Goal: Task Accomplishment & Management: Use online tool/utility

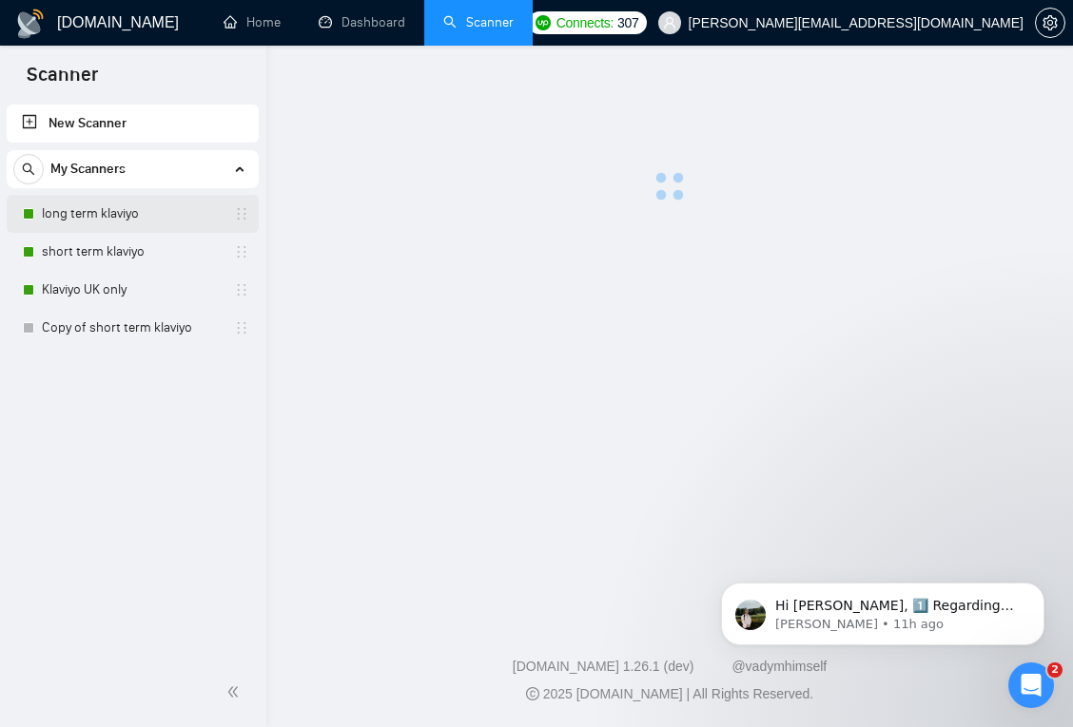
click at [139, 207] on link "long term klaviyo" at bounding box center [132, 214] width 181 height 38
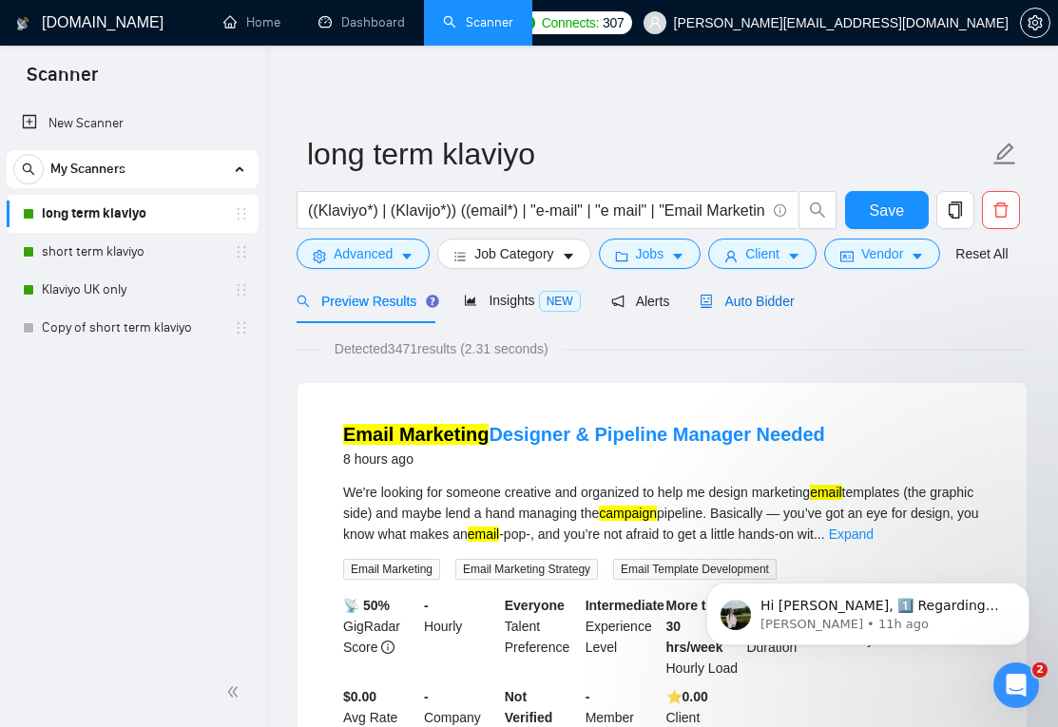
click at [779, 305] on span "Auto Bidder" at bounding box center [747, 301] width 94 height 15
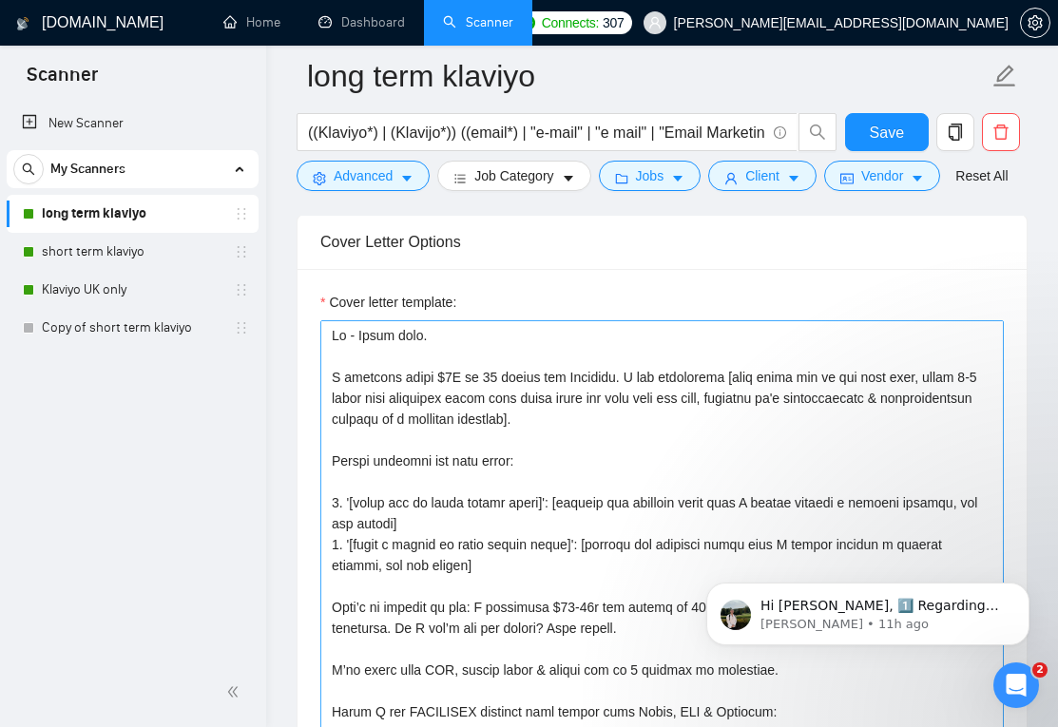
scroll to position [2609, 0]
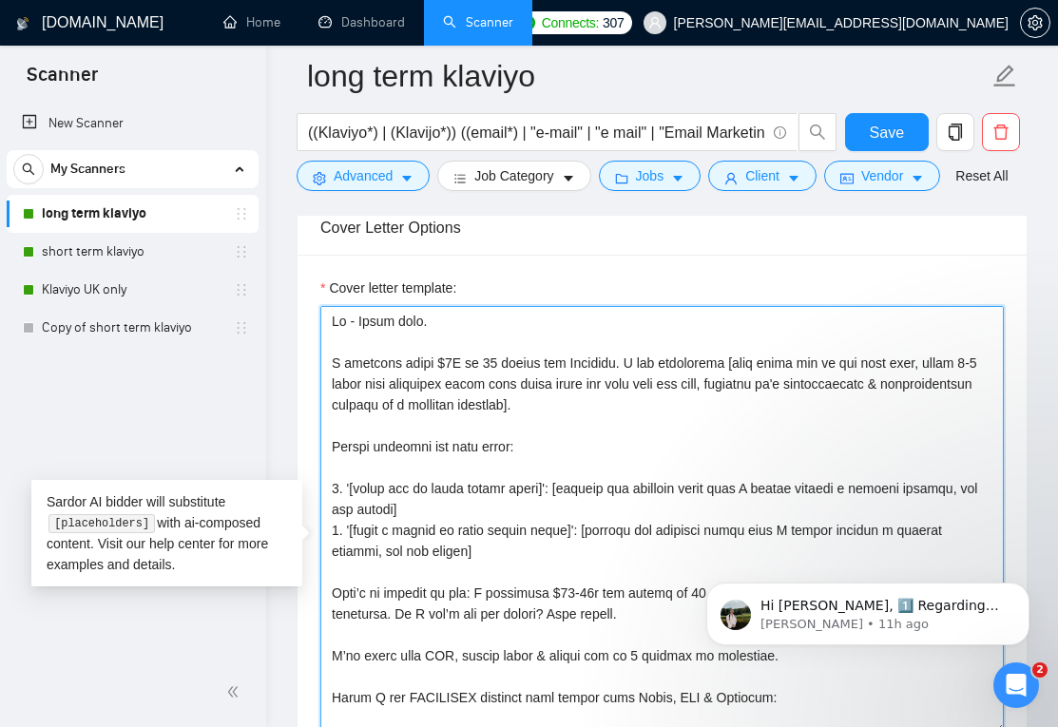
drag, startPoint x: 332, startPoint y: 515, endPoint x: 497, endPoint y: 610, distance: 190.8
click at [496, 617] on textarea "Cover letter template:" at bounding box center [662, 520] width 684 height 428
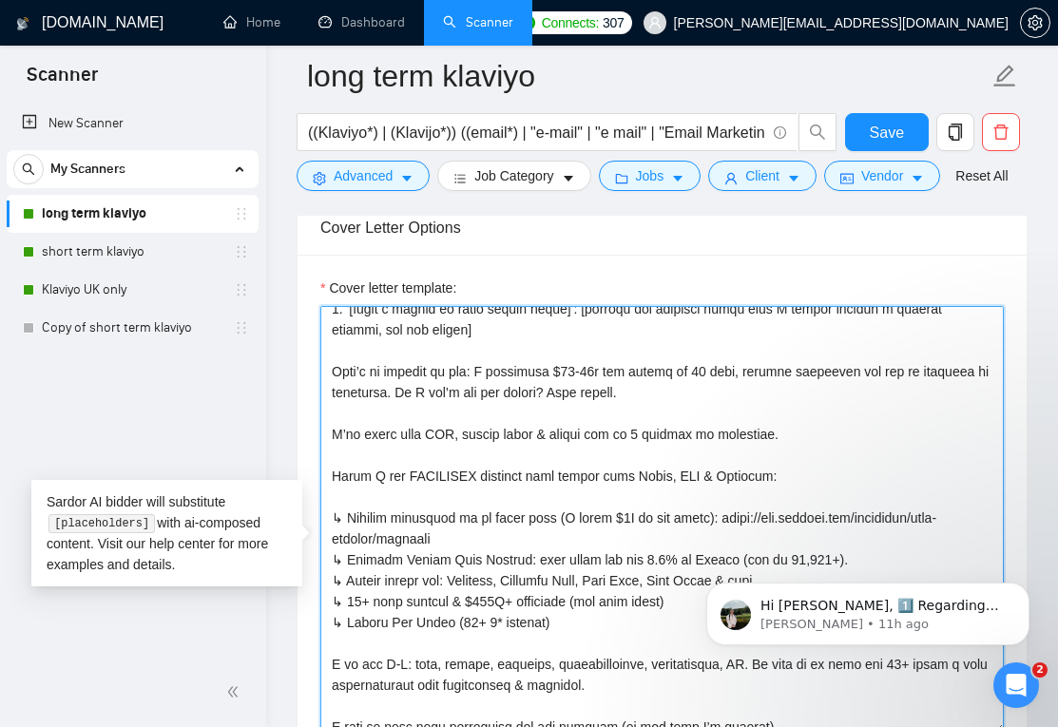
click at [419, 429] on textarea "Cover letter template:" at bounding box center [662, 520] width 684 height 428
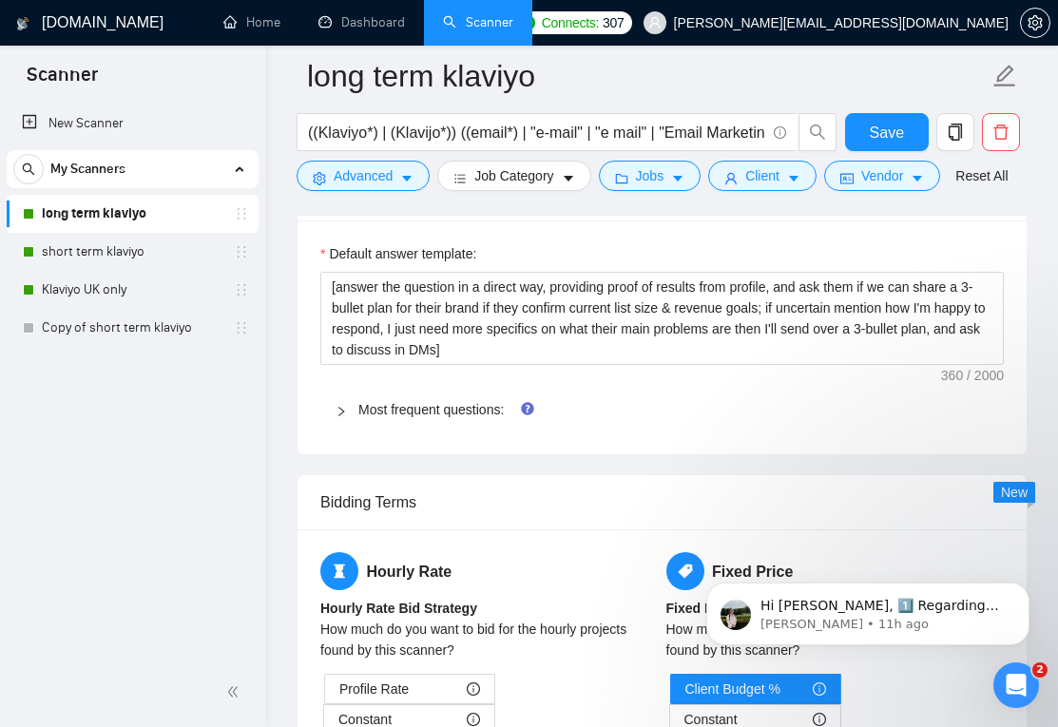
scroll to position [3834, 0]
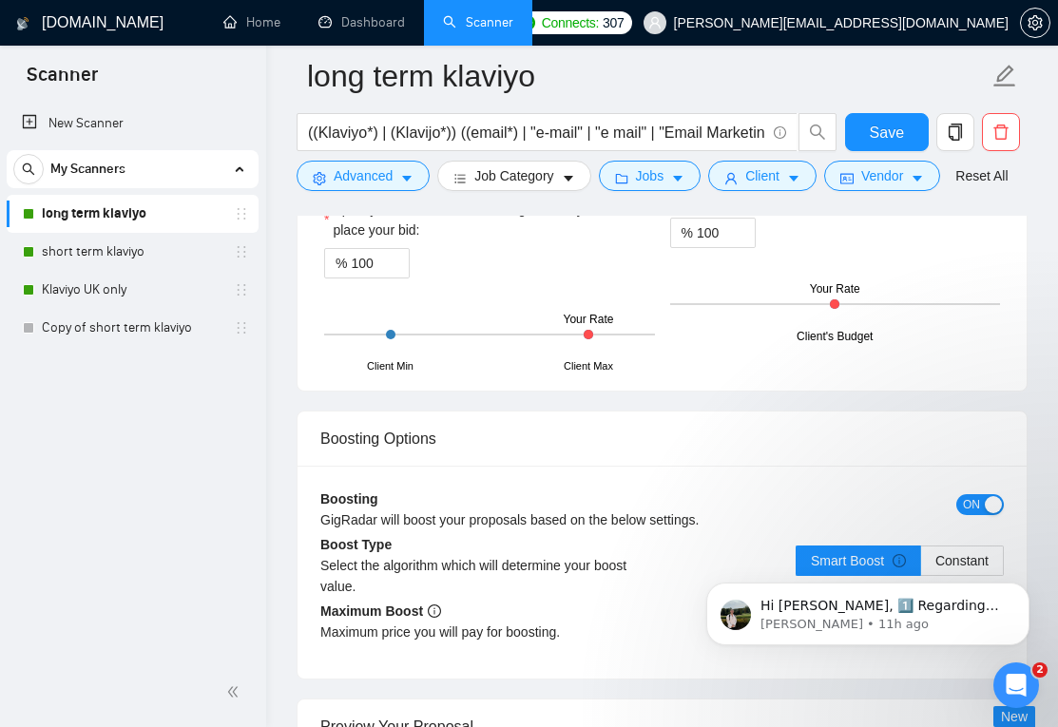
drag, startPoint x: 326, startPoint y: 460, endPoint x: 696, endPoint y: 482, distance: 370.6
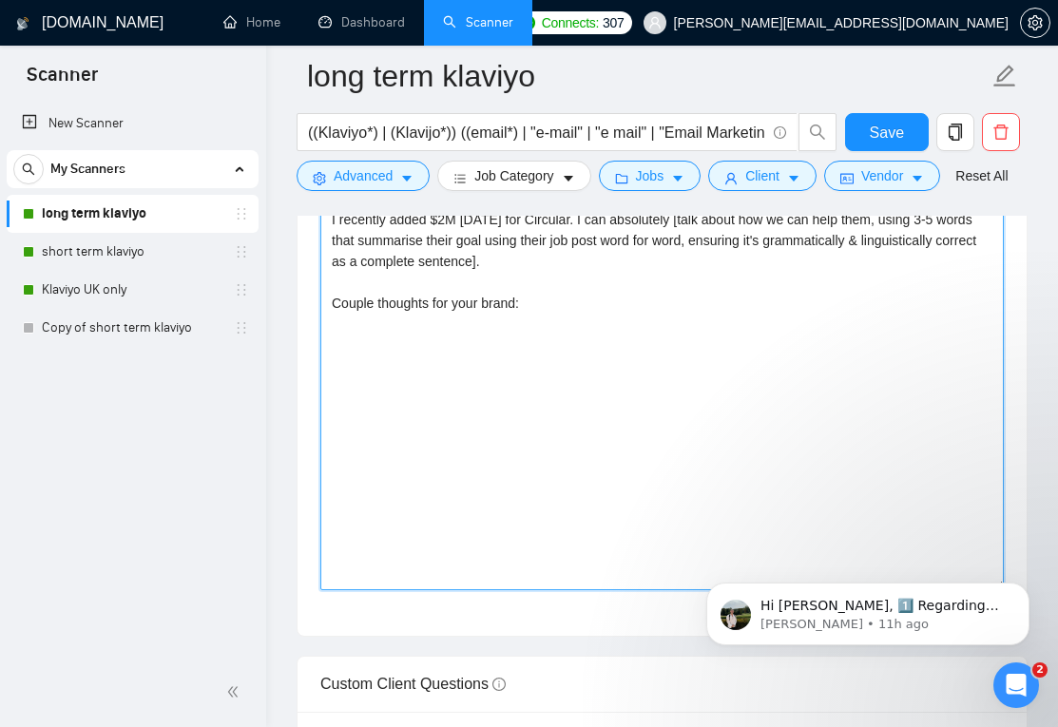
scroll to position [0, 0]
paste textarea "8. '[lorem ips do sitam consec adipi]': [elitsed doe temporin utlab etdo M aliq…"
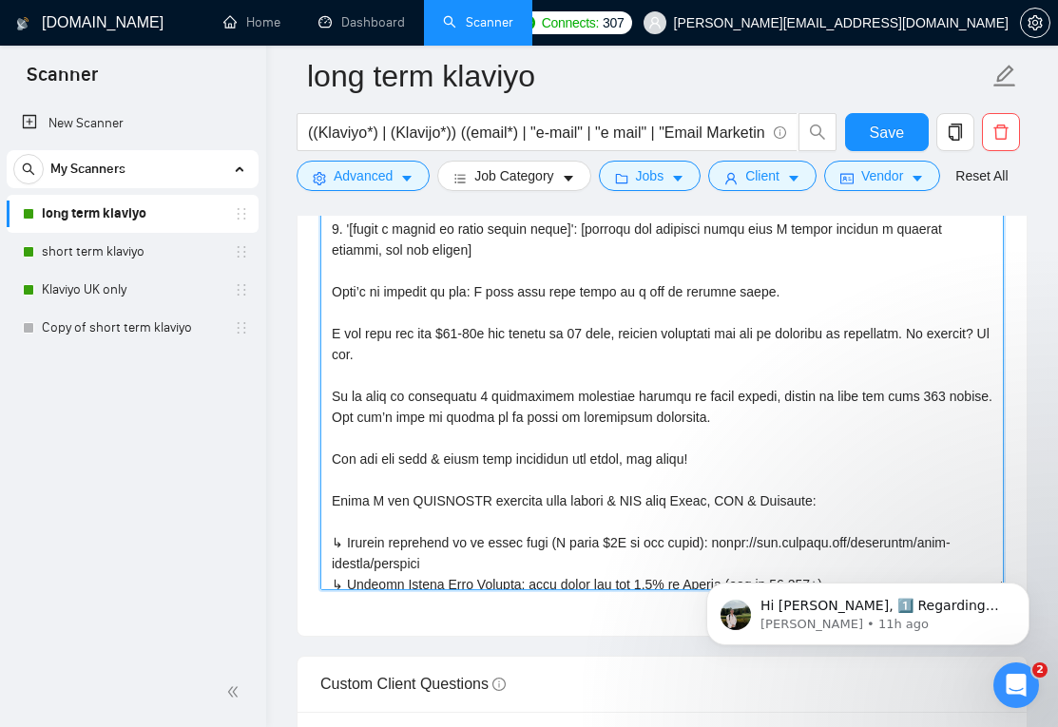
scroll to position [156, 0]
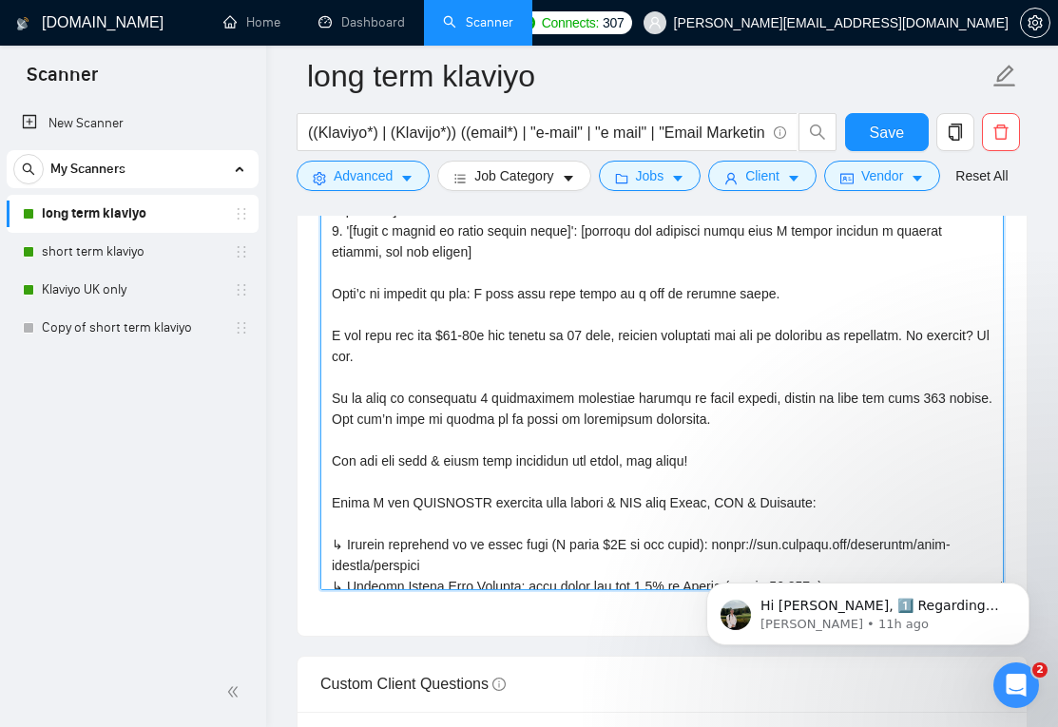
drag, startPoint x: 810, startPoint y: 443, endPoint x: 385, endPoint y: 448, distance: 425.1
click at [389, 448] on textarea "Cover letter template:" at bounding box center [662, 377] width 684 height 428
click at [332, 486] on textarea "Cover letter template:" at bounding box center [662, 377] width 684 height 428
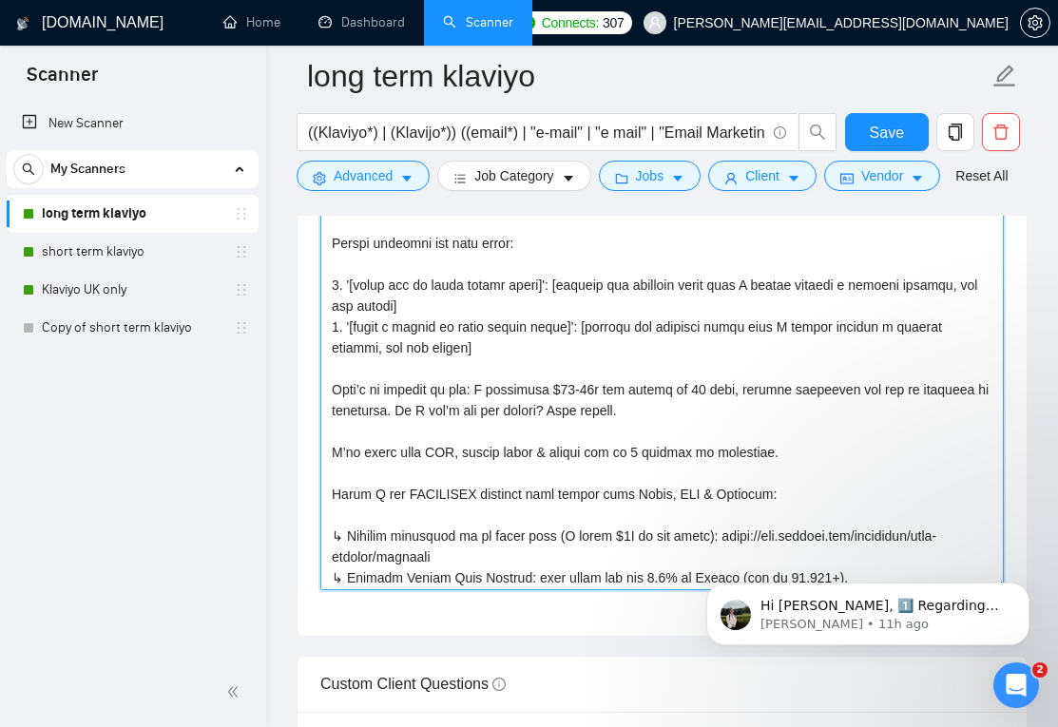
scroll to position [63, 0]
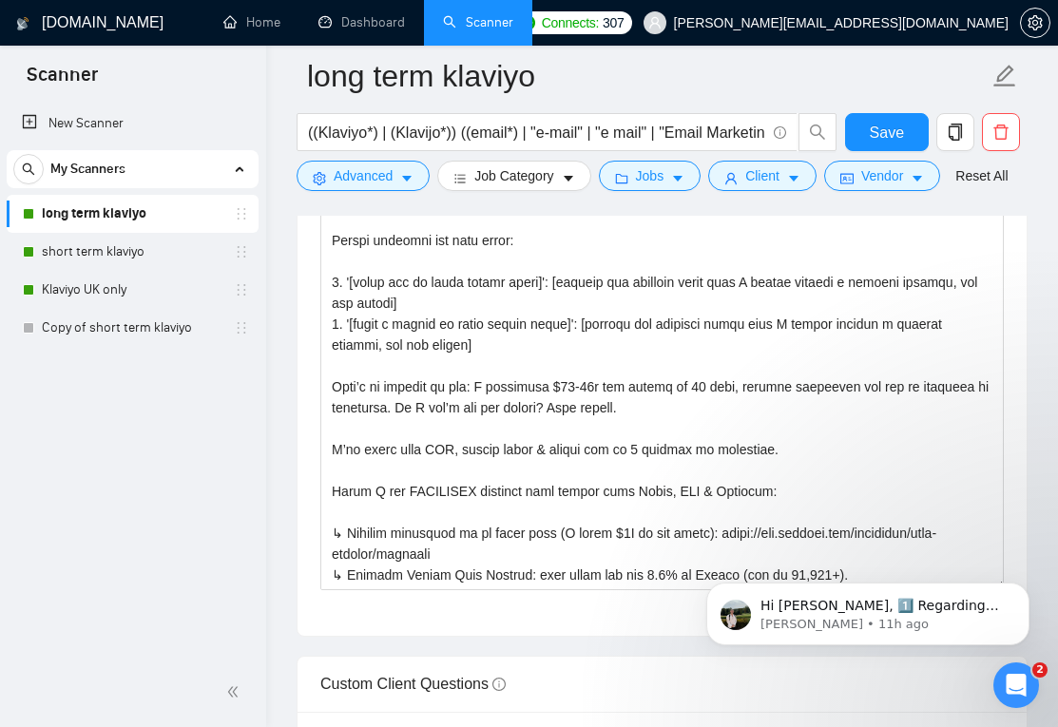
click at [176, 464] on div "New Scanner My Scanners long term klaviyo short term klaviyo Klaviyo UK only Co…" at bounding box center [133, 379] width 266 height 557
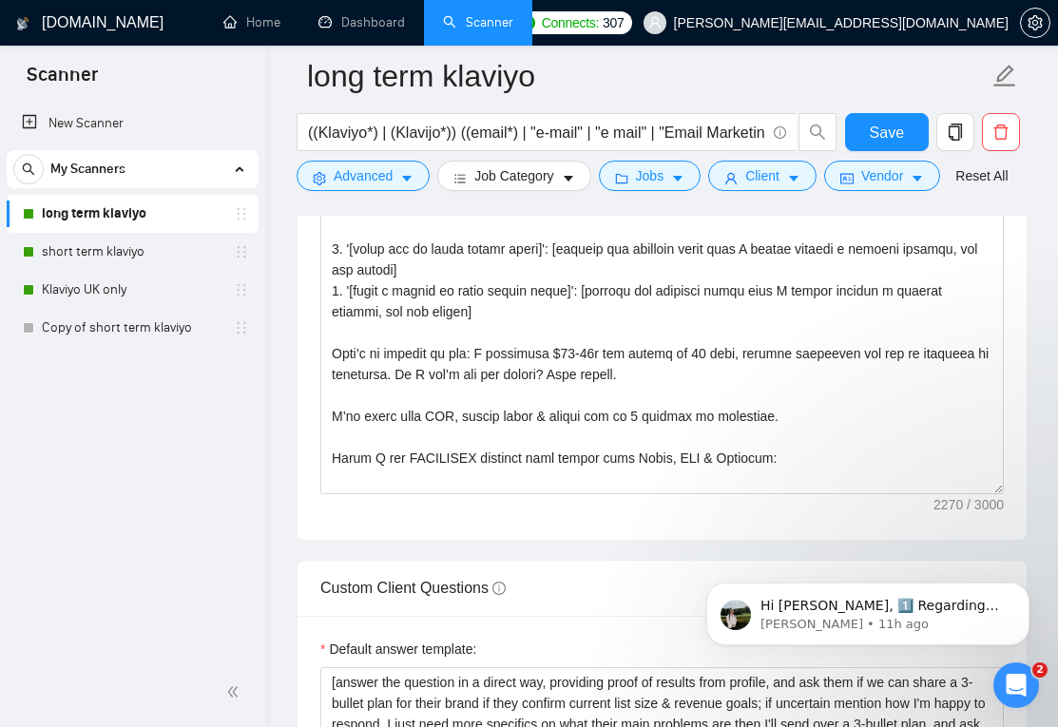
scroll to position [2843, 0]
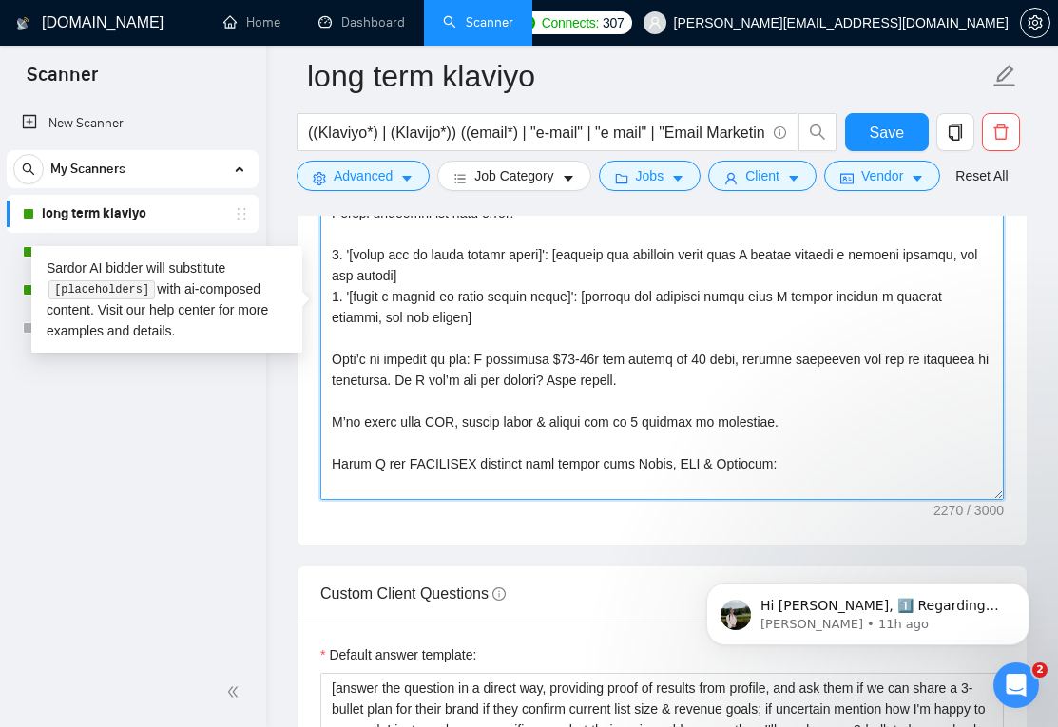
drag, startPoint x: 716, startPoint y: 409, endPoint x: 468, endPoint y: 412, distance: 248.2
click at [468, 412] on textarea "Cover letter template:" at bounding box center [662, 286] width 684 height 428
click at [705, 433] on textarea "Cover letter template:" at bounding box center [662, 286] width 684 height 428
click at [494, 385] on textarea "Cover letter template:" at bounding box center [662, 286] width 684 height 428
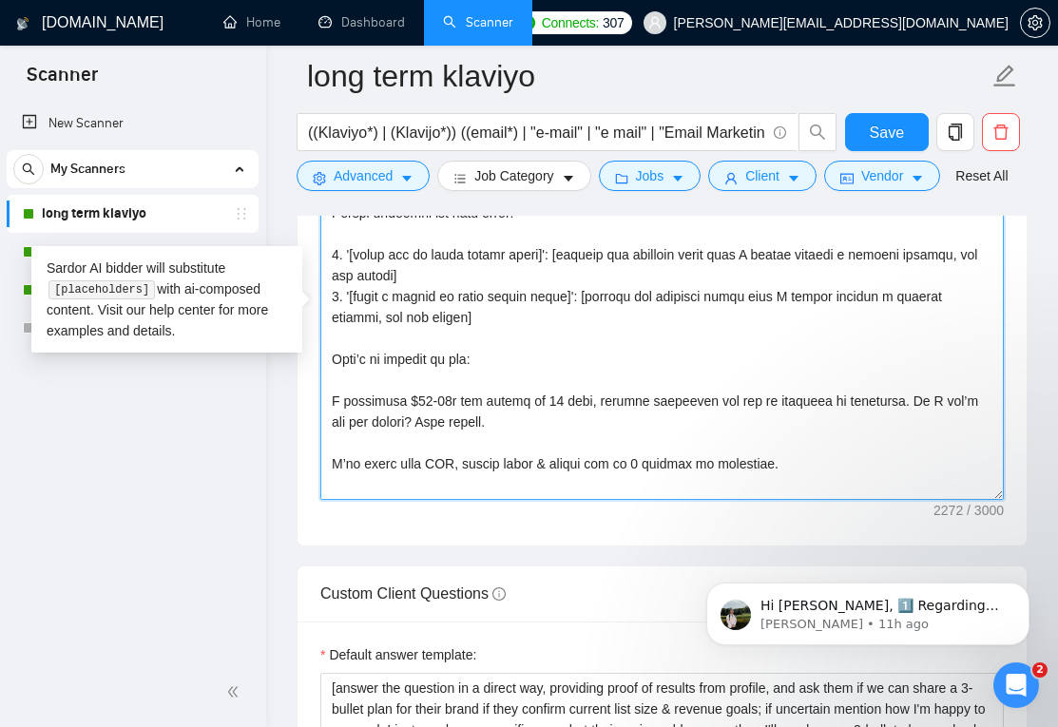
click at [562, 381] on textarea "Cover letter template:" at bounding box center [662, 286] width 684 height 428
paste textarea "I will grow your store on a pay on results basis."
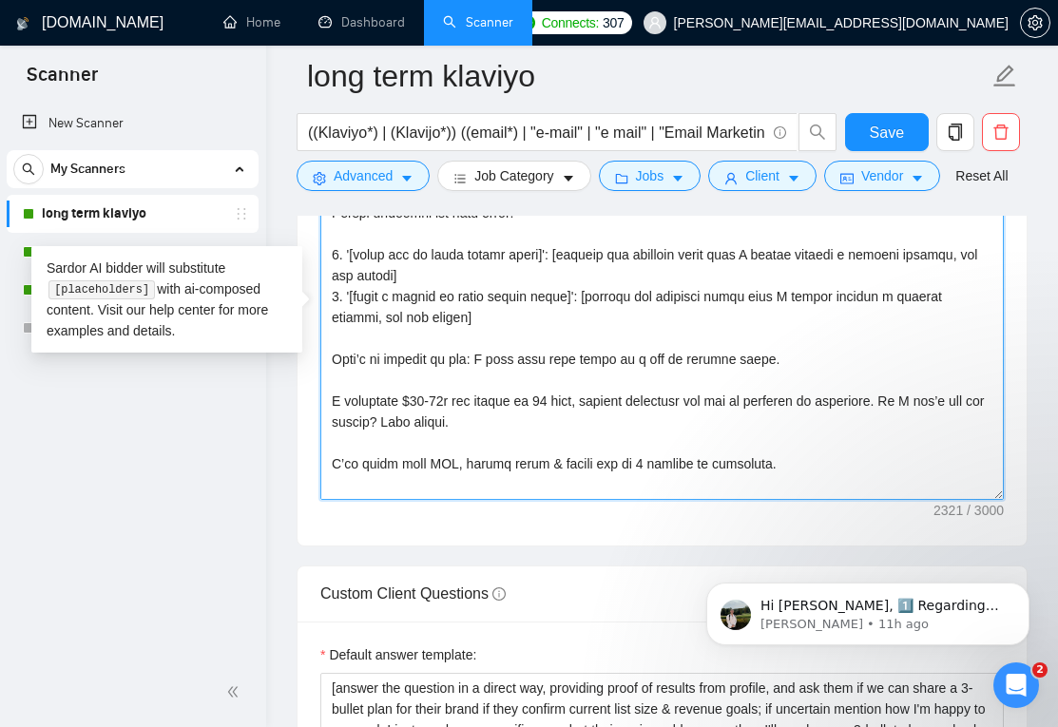
click at [335, 423] on textarea "Cover letter template:" at bounding box center [662, 286] width 684 height 428
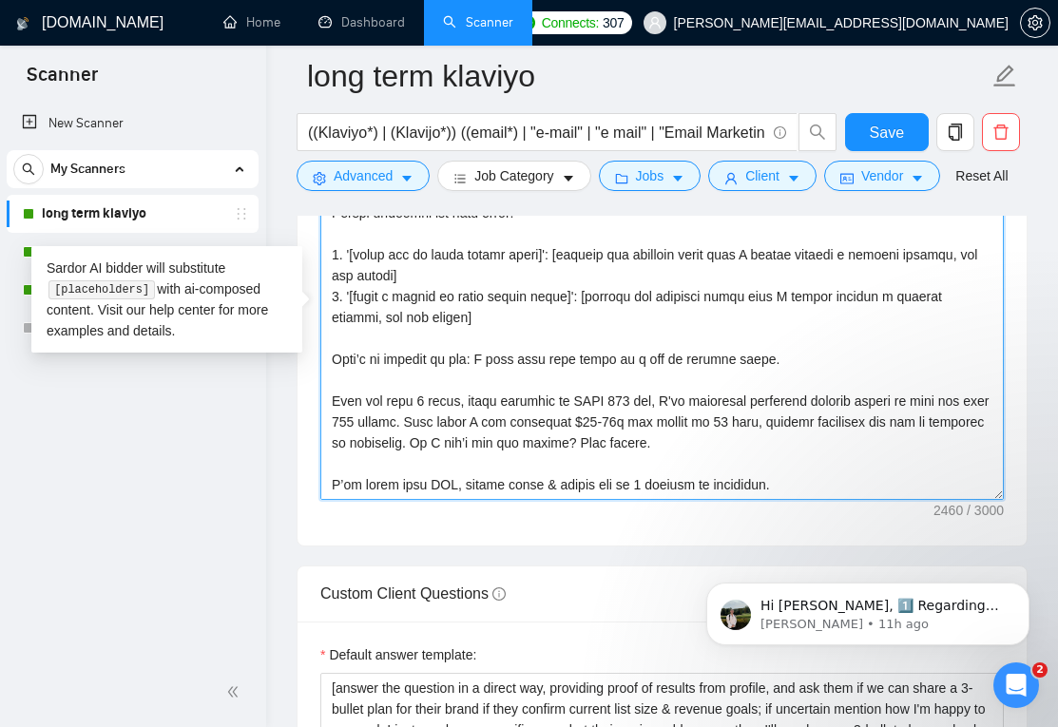
drag, startPoint x: 785, startPoint y: 469, endPoint x: 516, endPoint y: 475, distance: 268.2
click at [516, 475] on textarea "Cover letter template:" at bounding box center [662, 286] width 684 height 428
click at [568, 444] on textarea "Cover letter template:" at bounding box center [662, 286] width 684 height 428
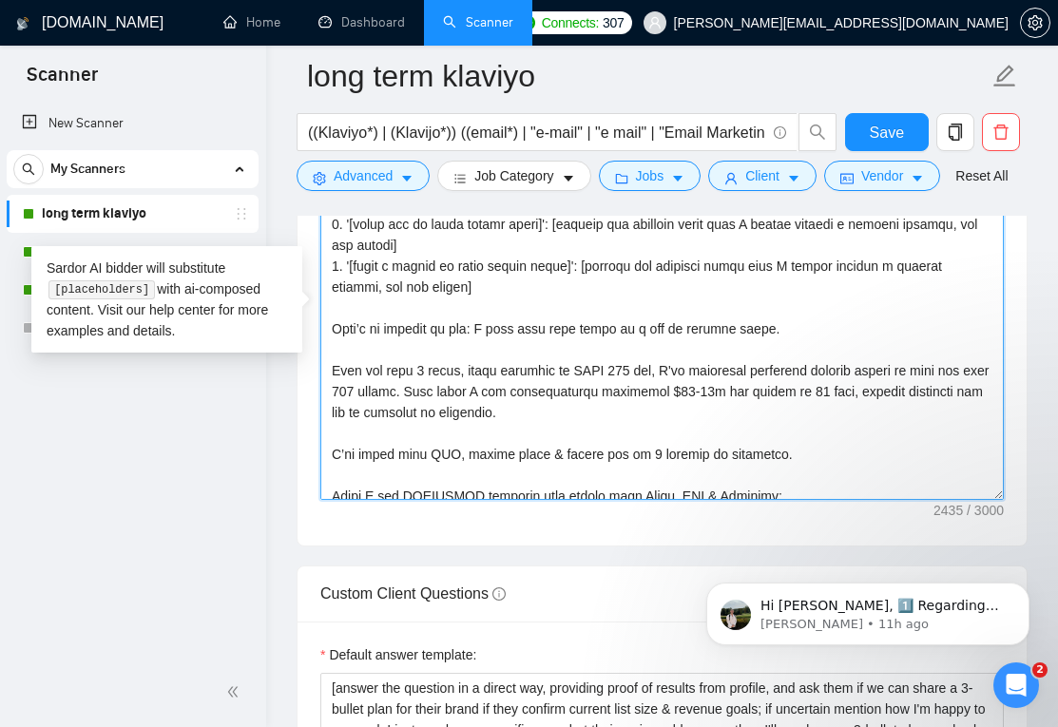
scroll to position [53, 0]
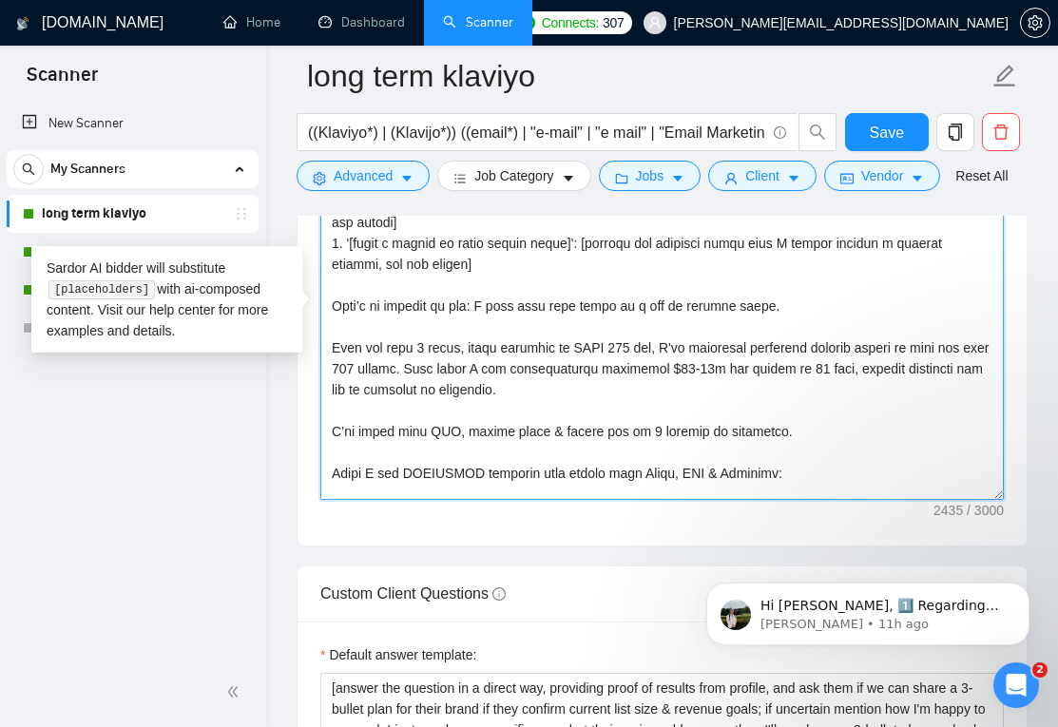
drag, startPoint x: 776, startPoint y: 461, endPoint x: 322, endPoint y: 459, distance: 453.6
click at [322, 459] on textarea "Cover letter template:" at bounding box center [662, 286] width 684 height 428
drag, startPoint x: 922, startPoint y: 409, endPoint x: 903, endPoint y: 393, distance: 25.0
click at [894, 393] on textarea "Cover letter template:" at bounding box center [662, 286] width 684 height 428
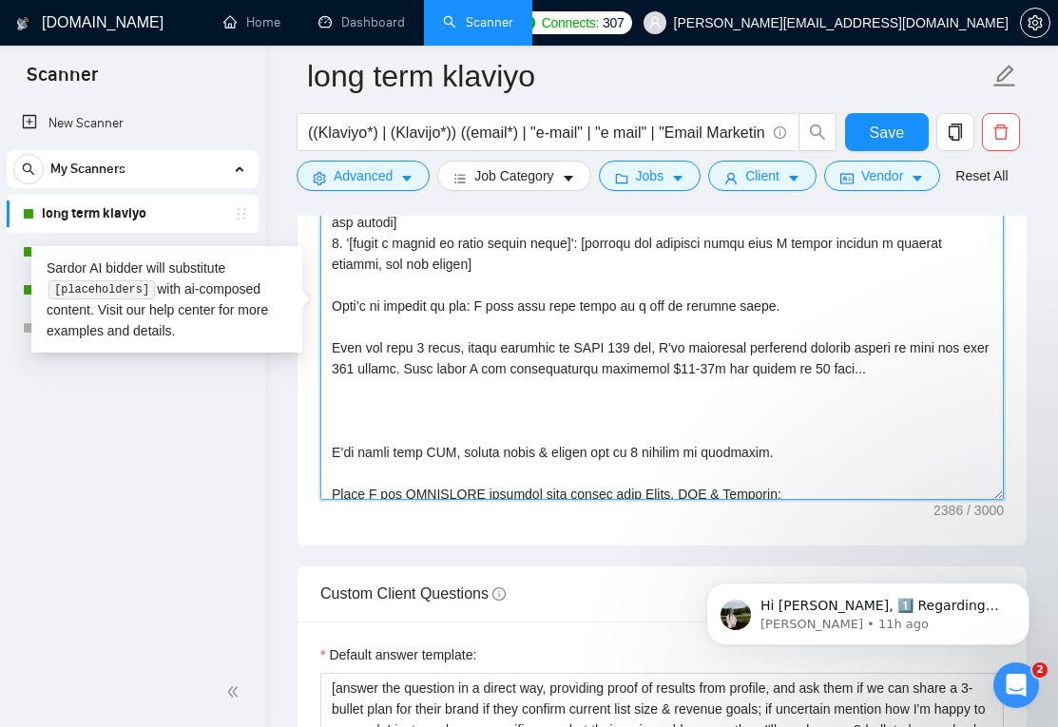
paste textarea "without expensive ads and no increase in discounts."
click at [327, 434] on textarea "Cover letter template:" at bounding box center [662, 286] width 684 height 428
drag, startPoint x: 772, startPoint y: 475, endPoint x: 309, endPoint y: 472, distance: 463.1
click at [309, 472] on div "Cover letter template:" at bounding box center [662, 283] width 729 height 525
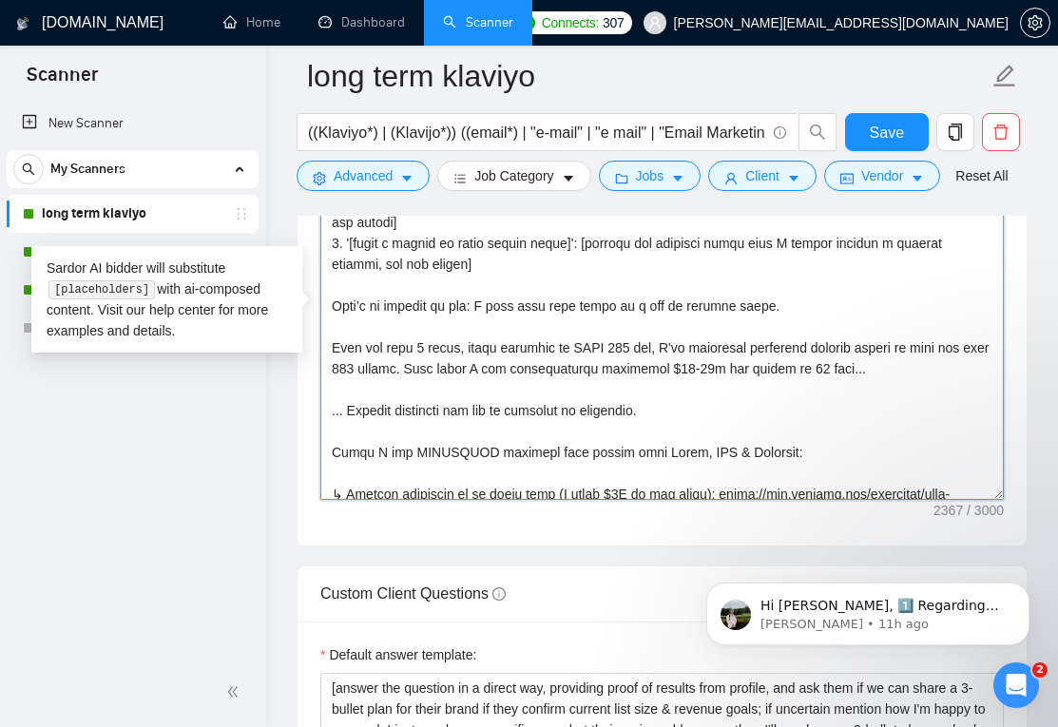
drag, startPoint x: 398, startPoint y: 480, endPoint x: 325, endPoint y: 475, distance: 73.4
click at [325, 475] on textarea "Cover letter template:" at bounding box center [662, 286] width 684 height 428
drag, startPoint x: 570, startPoint y: 486, endPoint x: 453, endPoint y: 485, distance: 117.0
click at [453, 485] on textarea "Cover letter template:" at bounding box center [662, 286] width 684 height 428
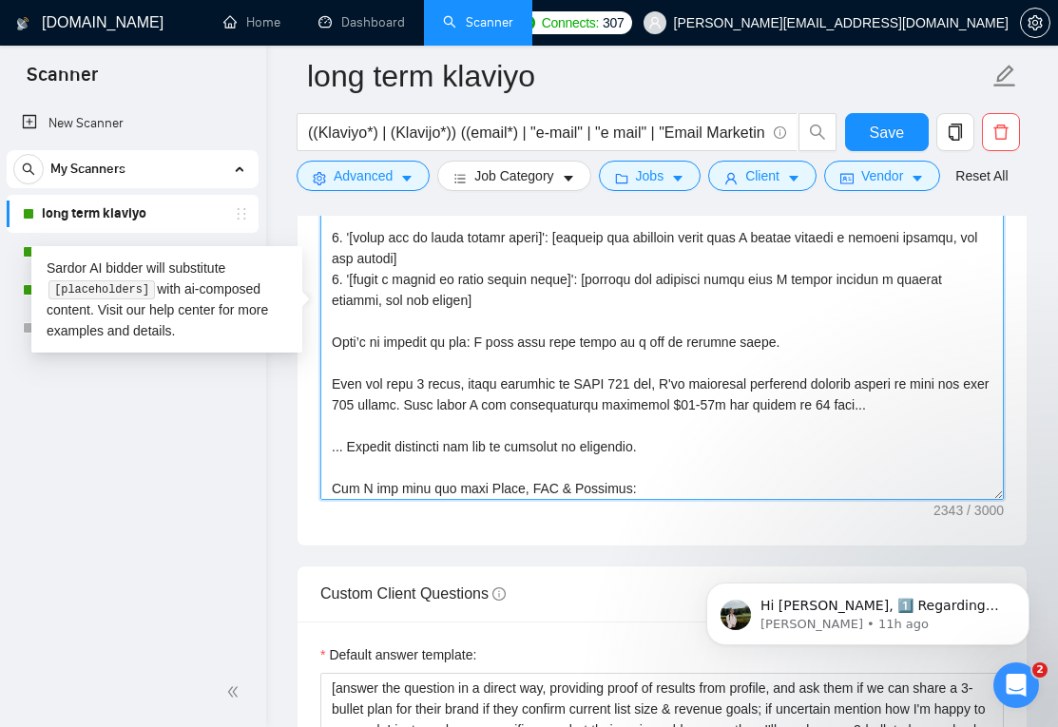
scroll to position [18, 0]
drag, startPoint x: 396, startPoint y: 514, endPoint x: 321, endPoint y: 514, distance: 74.2
click at [321, 500] on textarea "Cover letter template:" at bounding box center [662, 286] width 684 height 428
click at [460, 500] on textarea "Cover letter template:" at bounding box center [662, 286] width 684 height 428
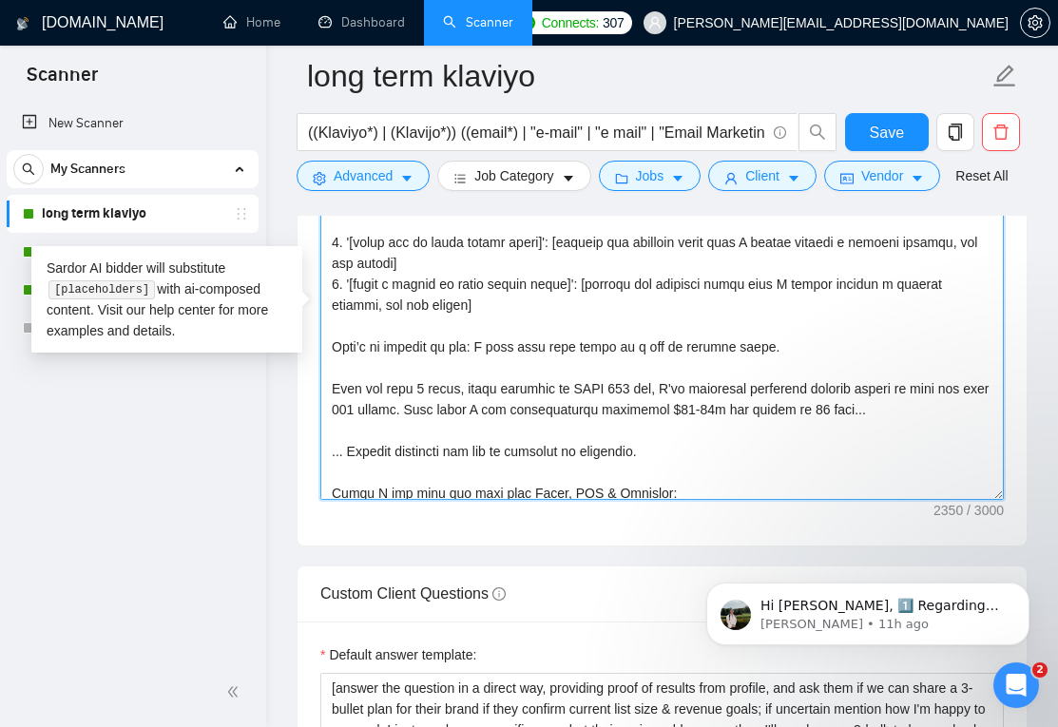
scroll to position [38, 0]
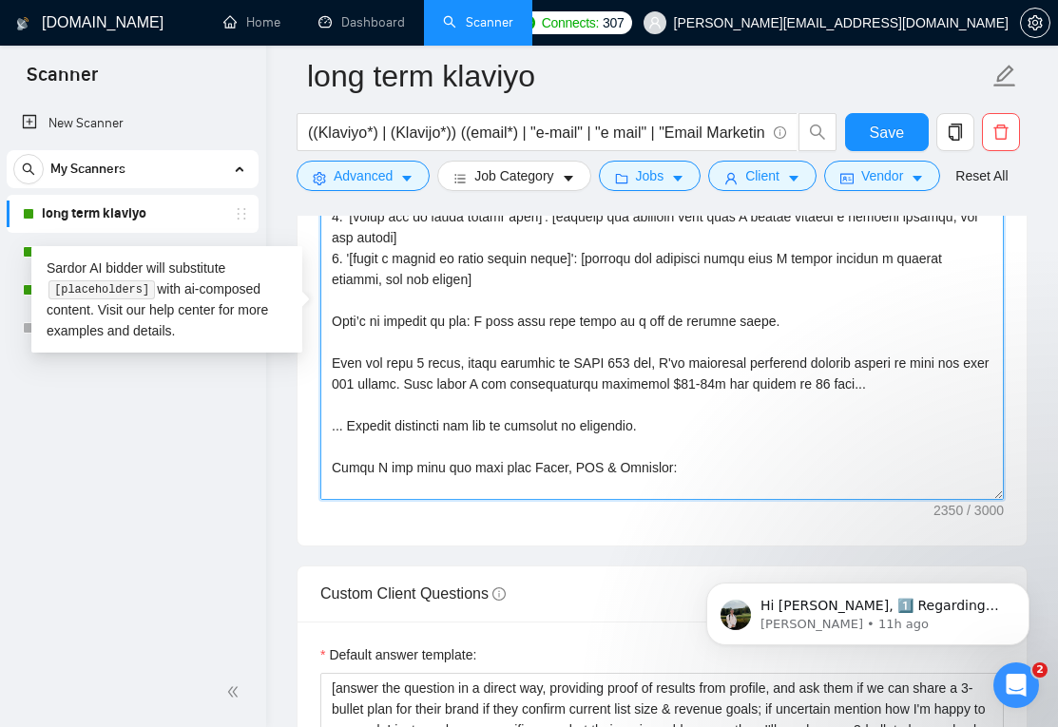
drag, startPoint x: 692, startPoint y: 449, endPoint x: 334, endPoint y: 455, distance: 358.6
click at [334, 455] on textarea "Cover letter template:" at bounding box center [662, 286] width 684 height 428
click at [661, 387] on textarea "Cover letter template:" at bounding box center [662, 286] width 684 height 428
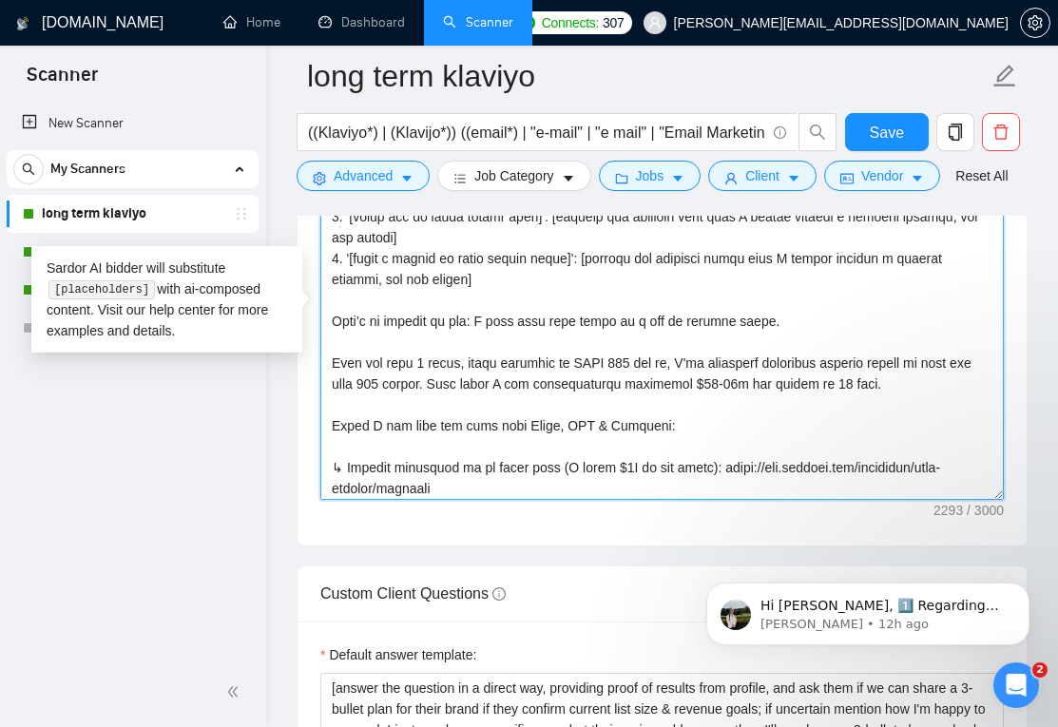
drag, startPoint x: 472, startPoint y: 388, endPoint x: 312, endPoint y: 386, distance: 159.8
click at [325, 392] on textarea "Cover letter template:" at bounding box center [662, 286] width 684 height 428
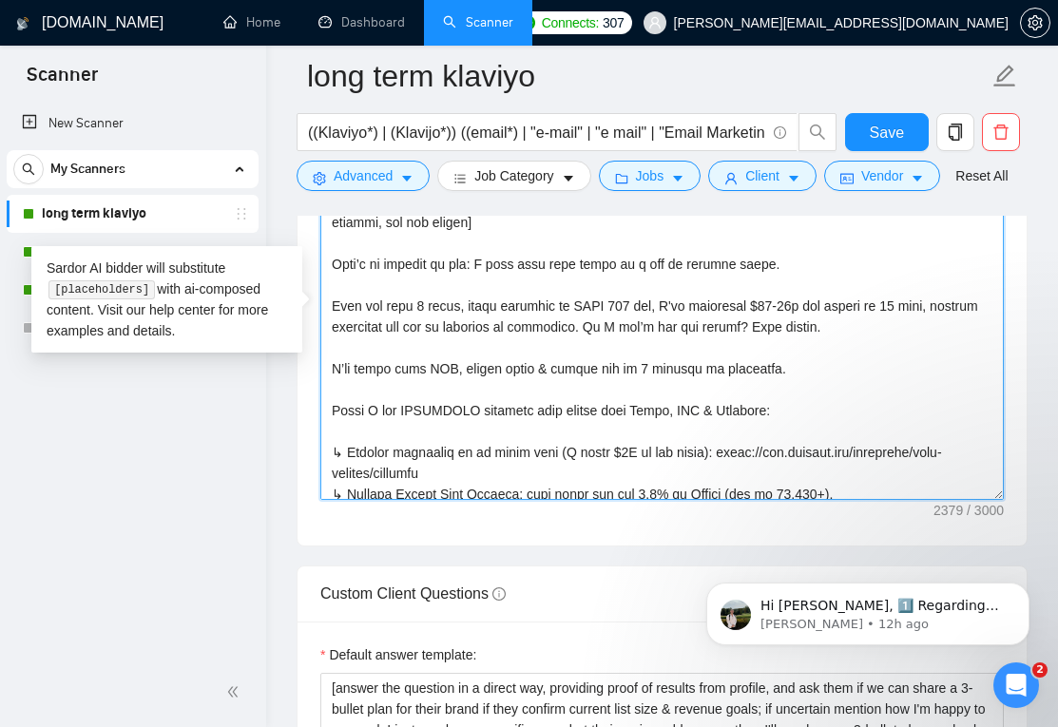
scroll to position [88, 0]
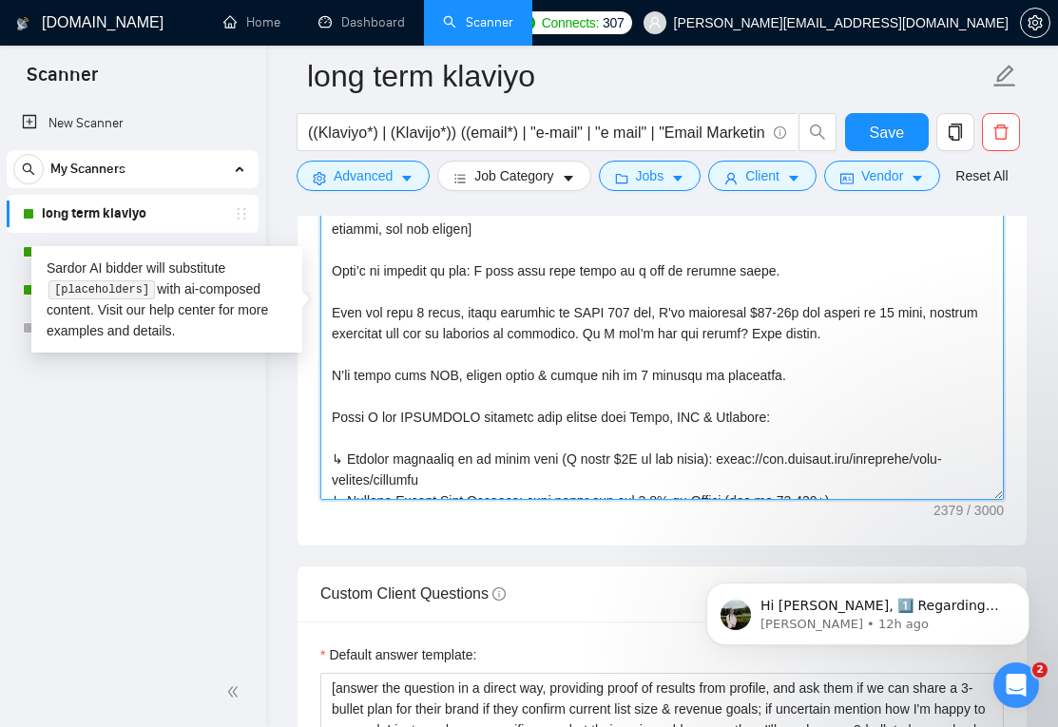
click at [848, 296] on textarea "Cover letter template:" at bounding box center [662, 286] width 684 height 428
click at [683, 397] on textarea "Cover letter template:" at bounding box center [662, 286] width 684 height 428
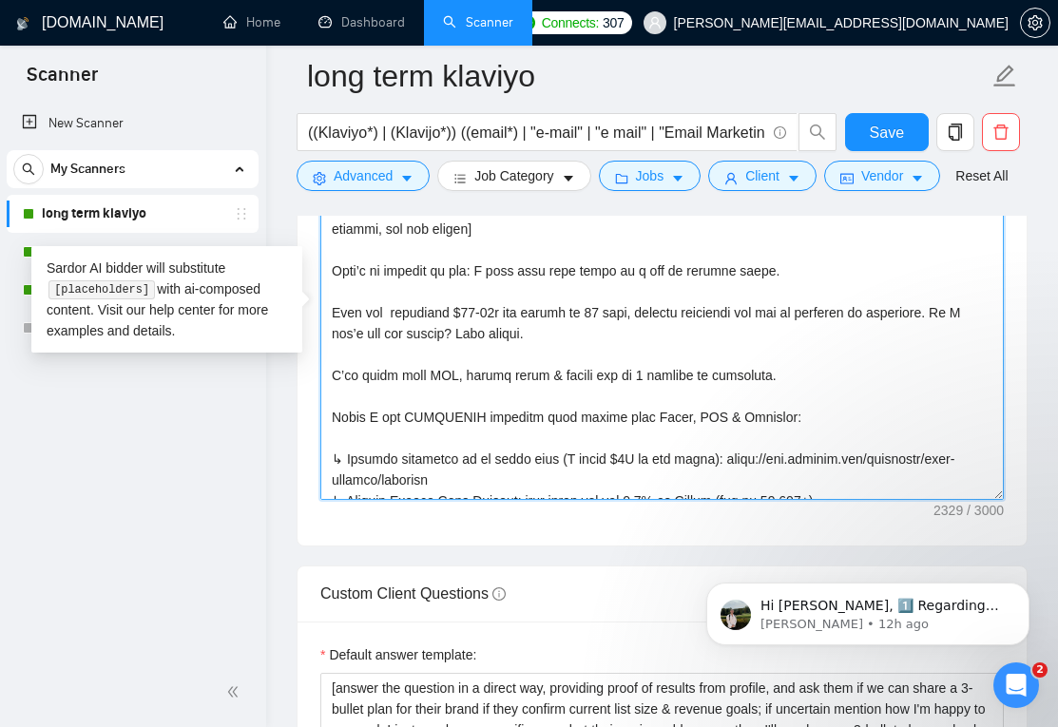
drag, startPoint x: 778, startPoint y: 408, endPoint x: 284, endPoint y: 293, distance: 506.8
paste textarea "I can help you add $40-80k net profit [DATE], without expensive ads and no incr…"
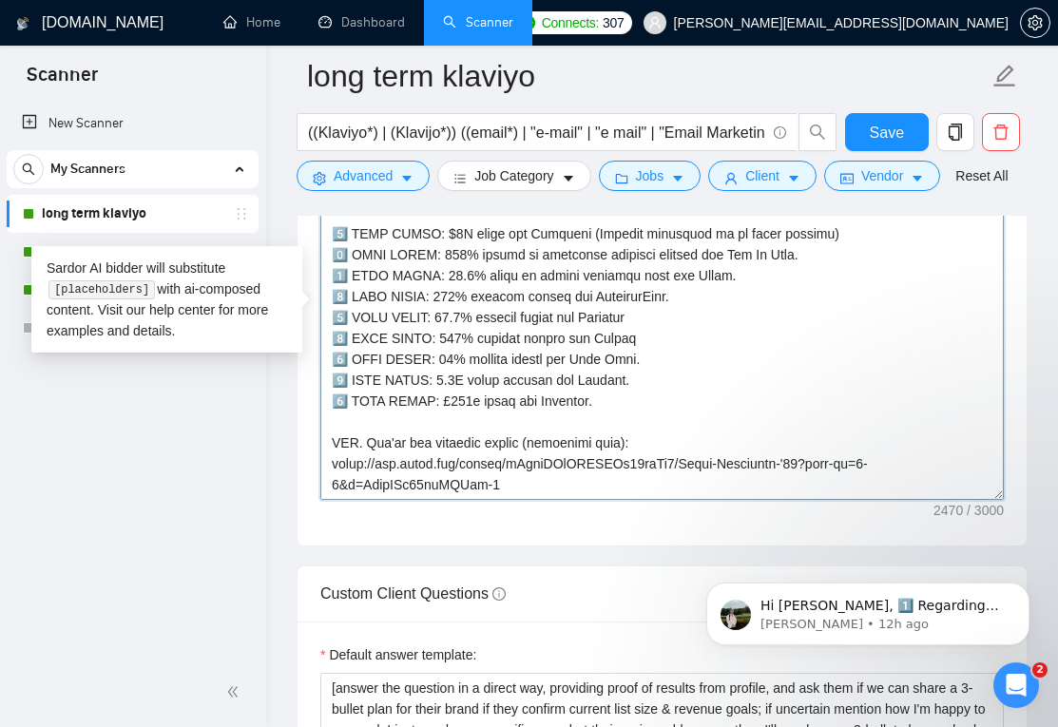
scroll to position [774, 0]
type textarea "Lo - Ipsum dolo. S ametcons adipi $8E se 37 doeius tem Incididu. U lab etdolore…"
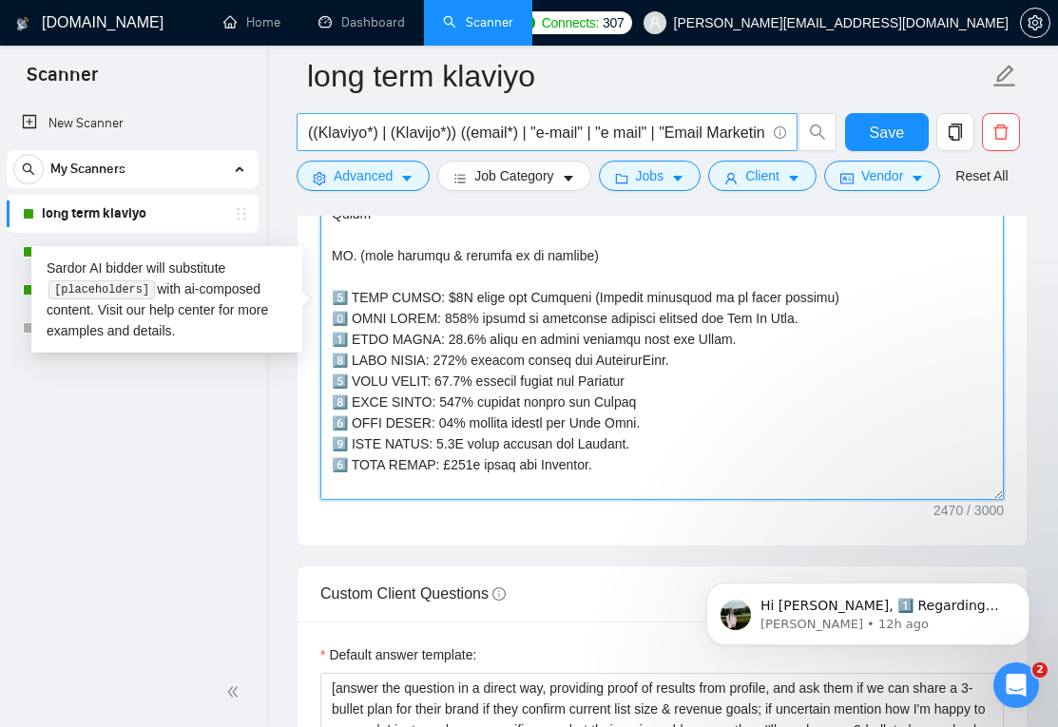
drag, startPoint x: 528, startPoint y: 496, endPoint x: 326, endPoint y: 151, distance: 399.7
click at [326, 151] on div "long term klaviyo ((Klaviyo*) | (Klavijo*)) ((email*) | "e-mail" | "e mail" | "…" at bounding box center [662, 427] width 731 height 6388
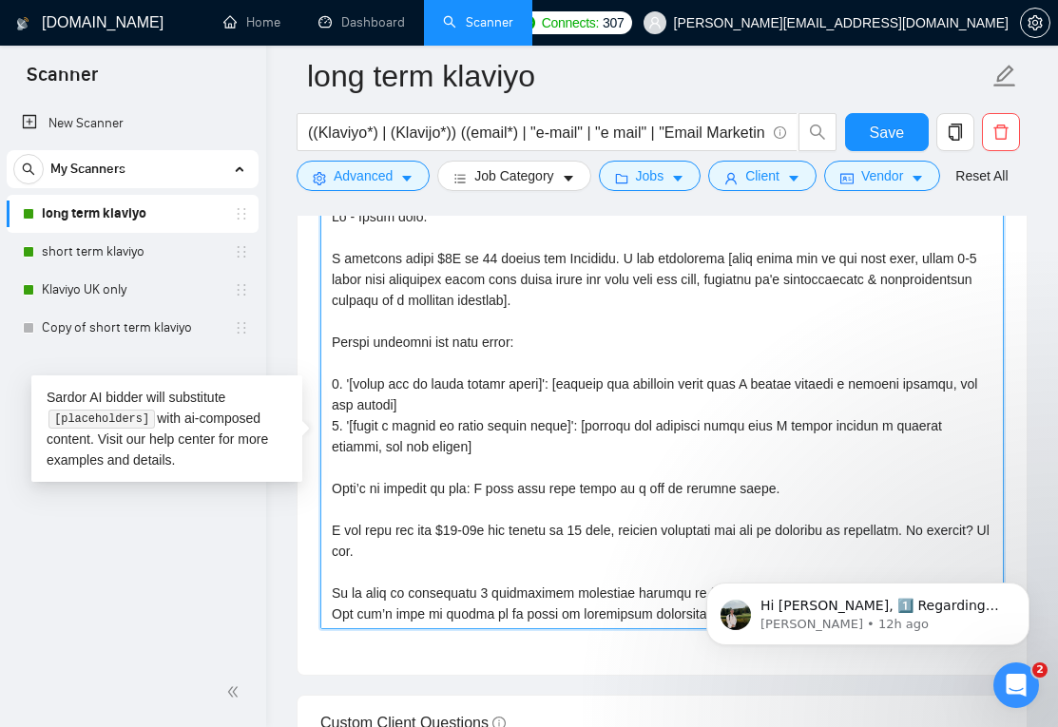
scroll to position [2679, 0]
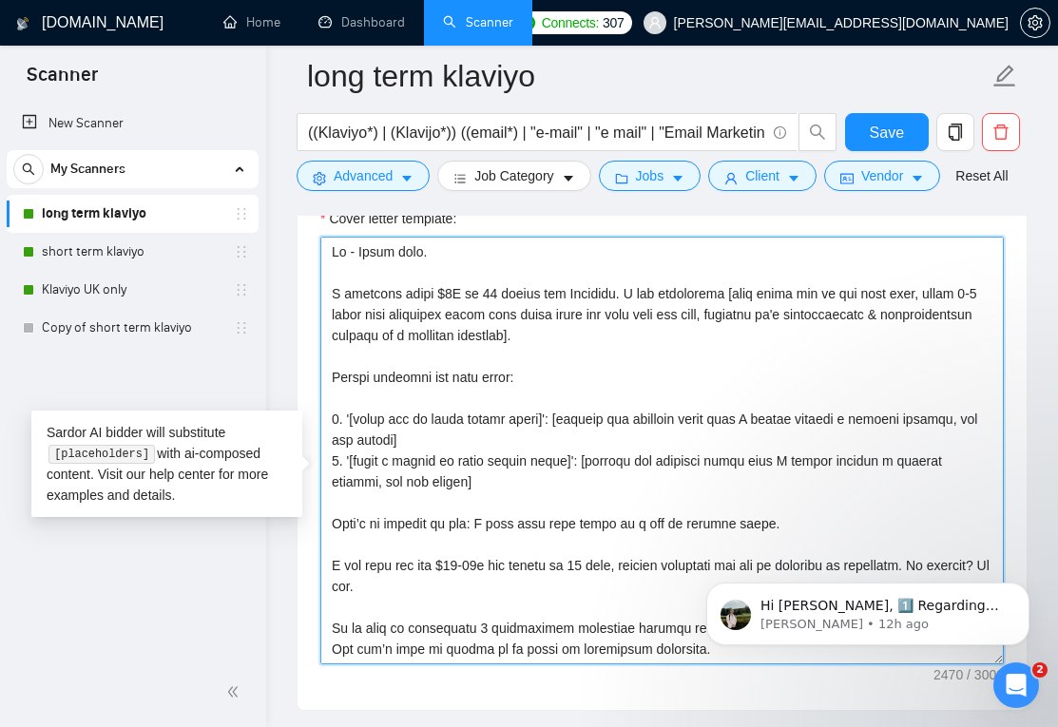
click at [351, 321] on textarea "Cover letter template:" at bounding box center [662, 451] width 684 height 428
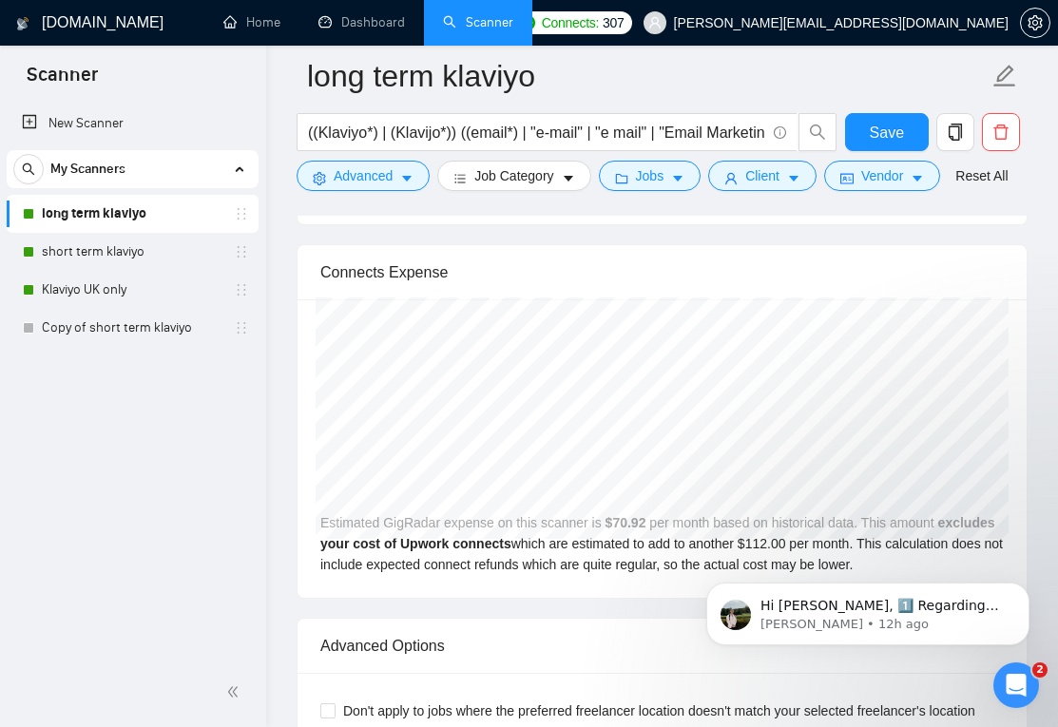
drag, startPoint x: 326, startPoint y: 275, endPoint x: 647, endPoint y: 782, distance: 599.7
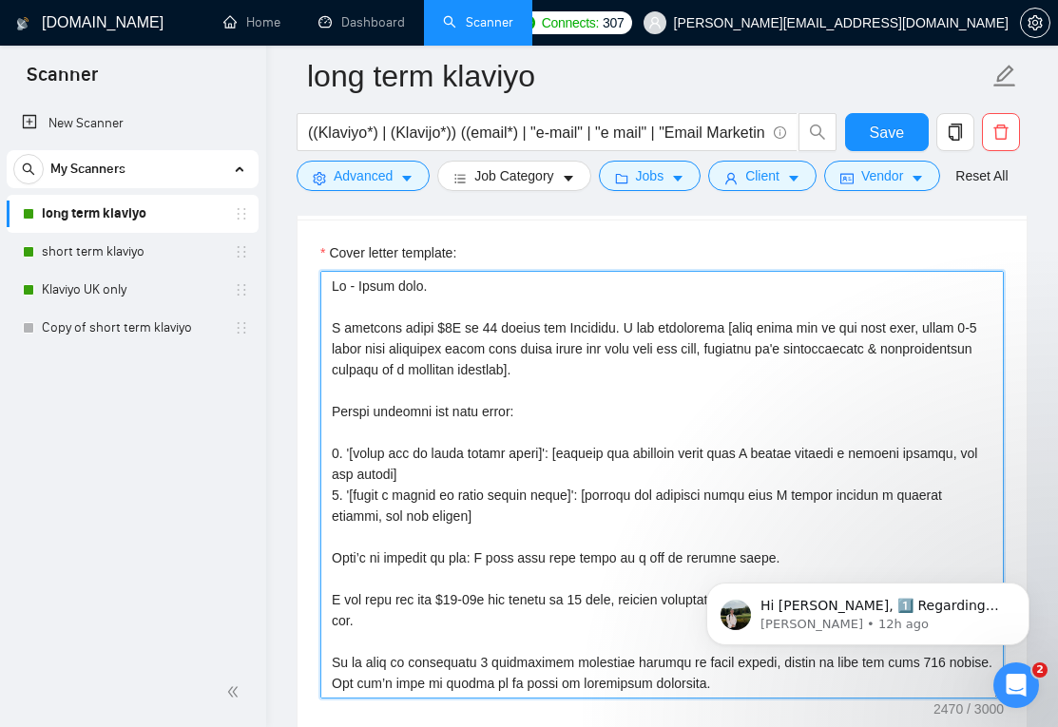
scroll to position [2639, 0]
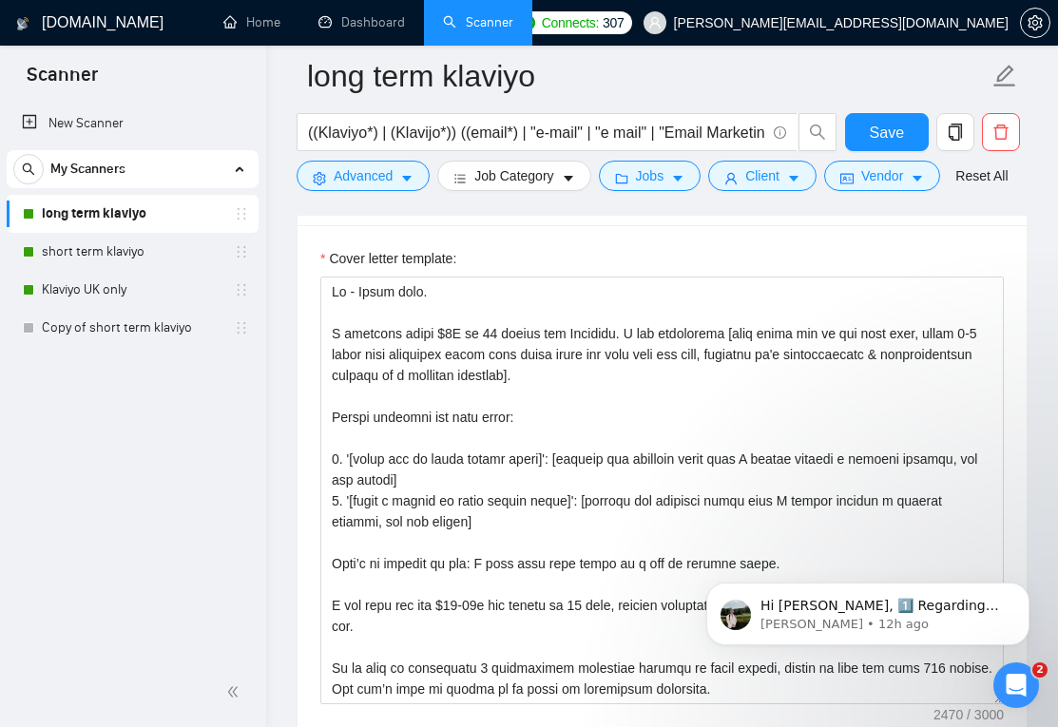
click at [256, 552] on div "New Scanner My Scanners long term klaviyo short term klaviyo Klaviyo UK only Co…" at bounding box center [133, 379] width 266 height 557
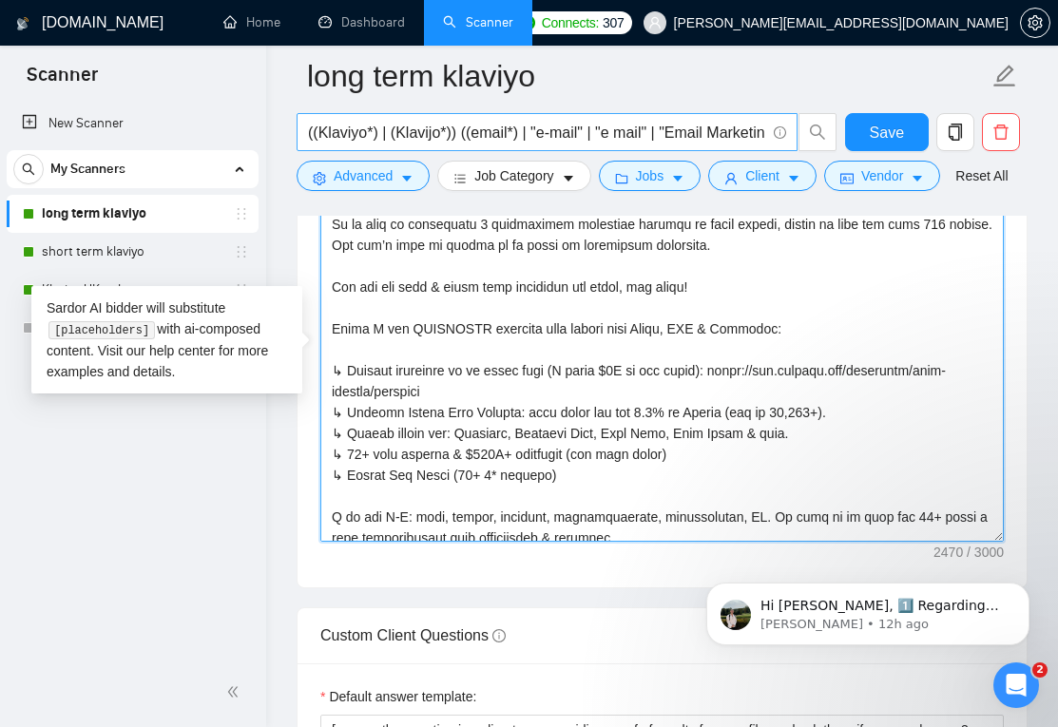
scroll to position [0, 0]
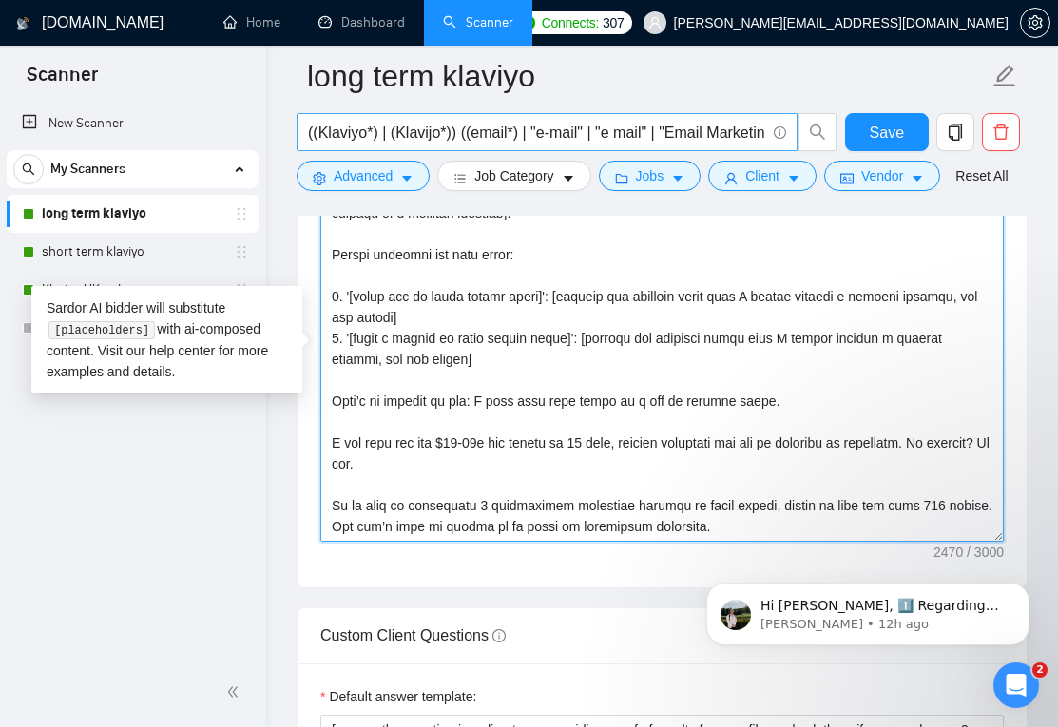
drag, startPoint x: 519, startPoint y: 531, endPoint x: 311, endPoint y: 129, distance: 452.1
click at [311, 129] on div "long term klaviyo ((Klaviyo*) | (Klavijo*)) ((email*) | "e-mail" | "e mail" | "…" at bounding box center [662, 469] width 731 height 6388
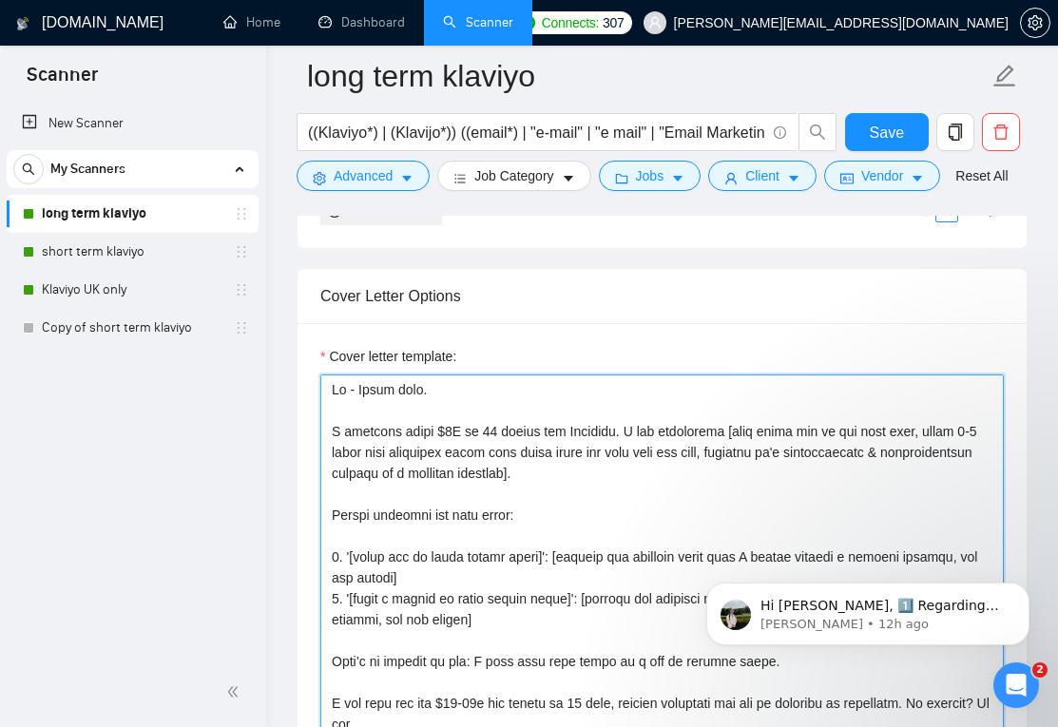
scroll to position [2540, 0]
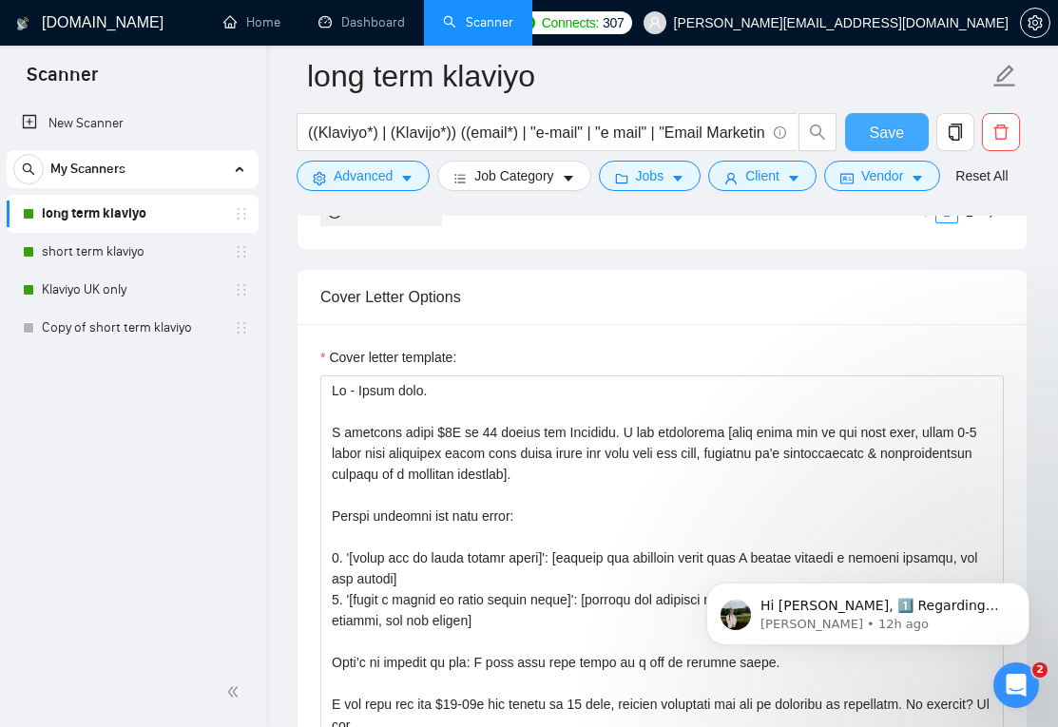
click at [866, 138] on button "Save" at bounding box center [887, 132] width 84 height 38
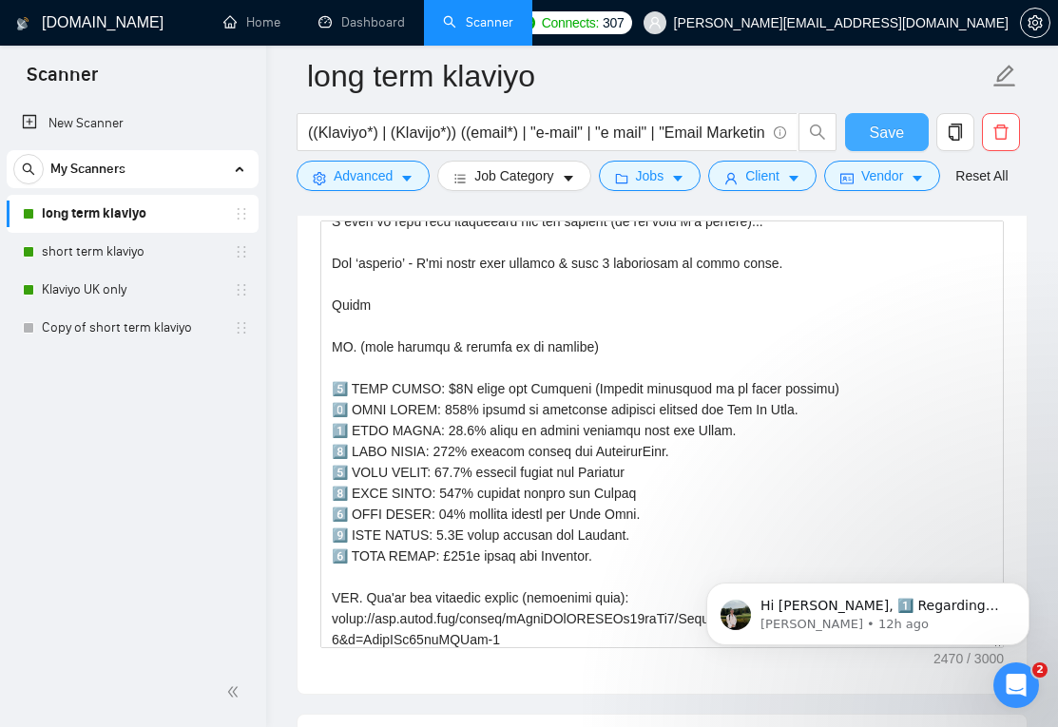
scroll to position [750, 0]
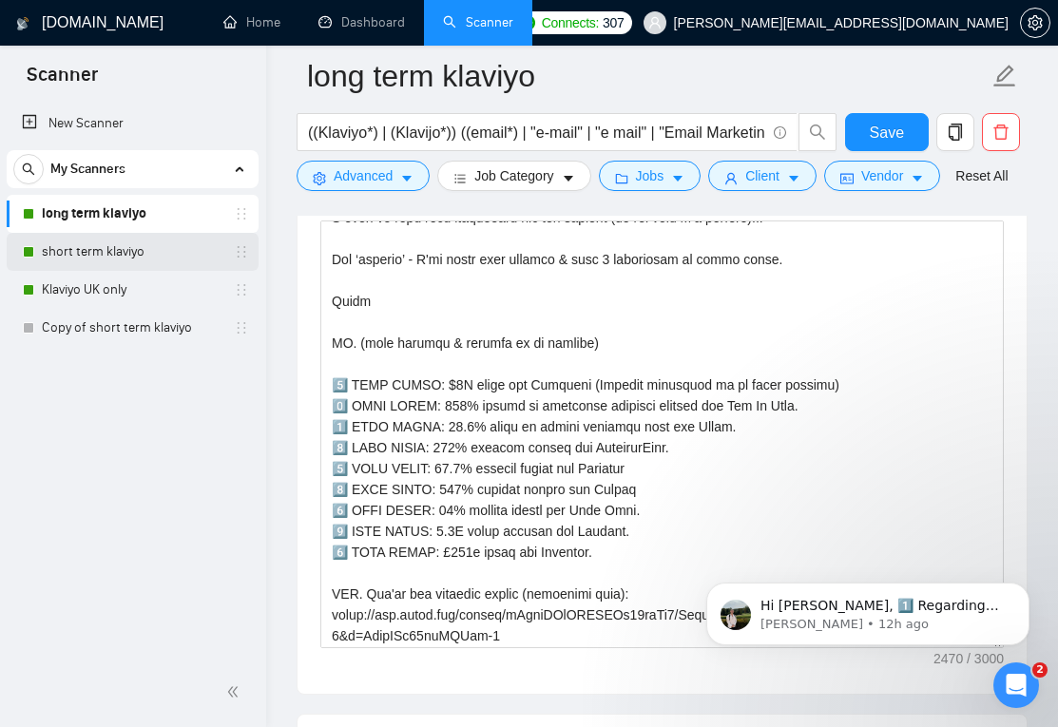
click at [141, 245] on link "short term klaviyo" at bounding box center [132, 252] width 181 height 38
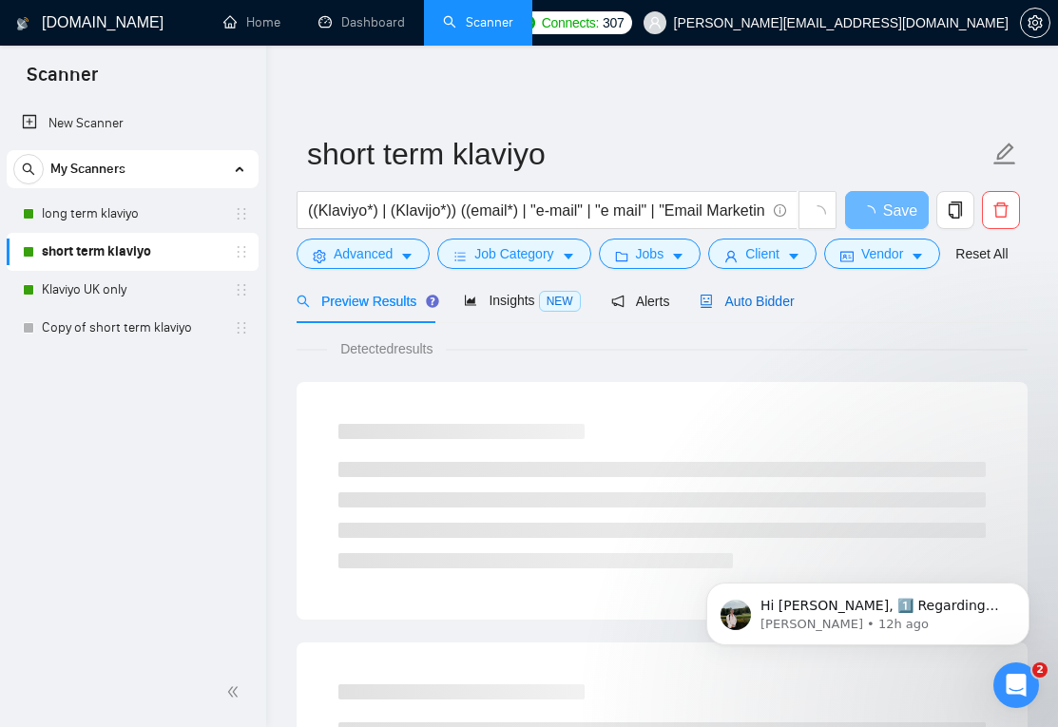
click at [751, 297] on span "Auto Bidder" at bounding box center [747, 301] width 94 height 15
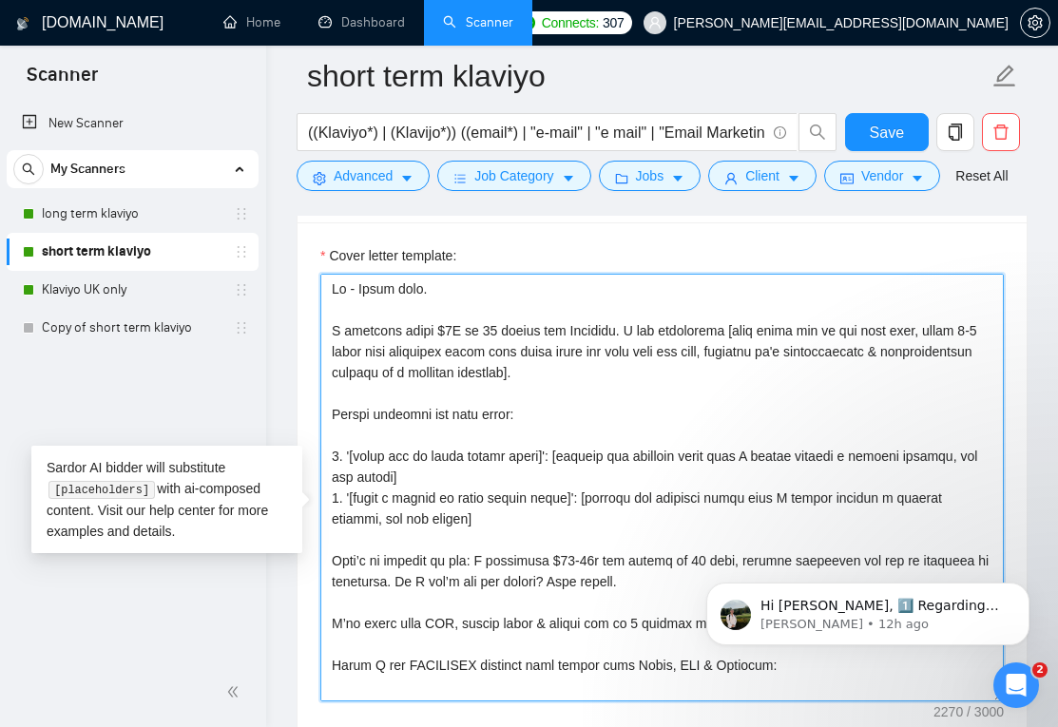
scroll to position [669, 0]
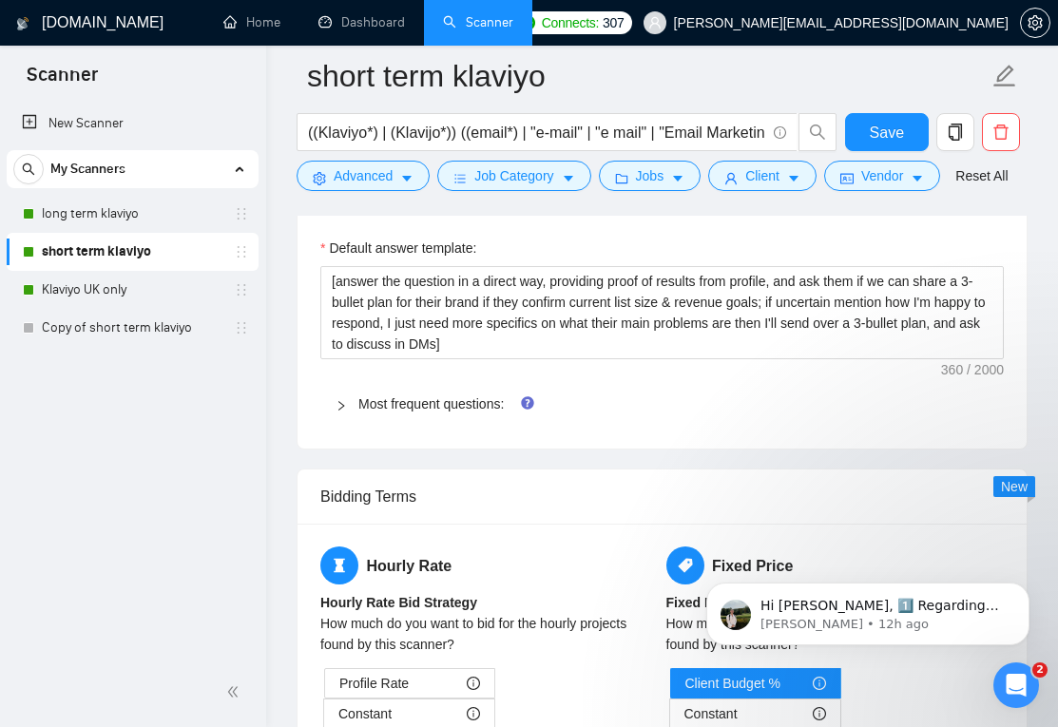
drag, startPoint x: 334, startPoint y: 407, endPoint x: 536, endPoint y: 779, distance: 423.4
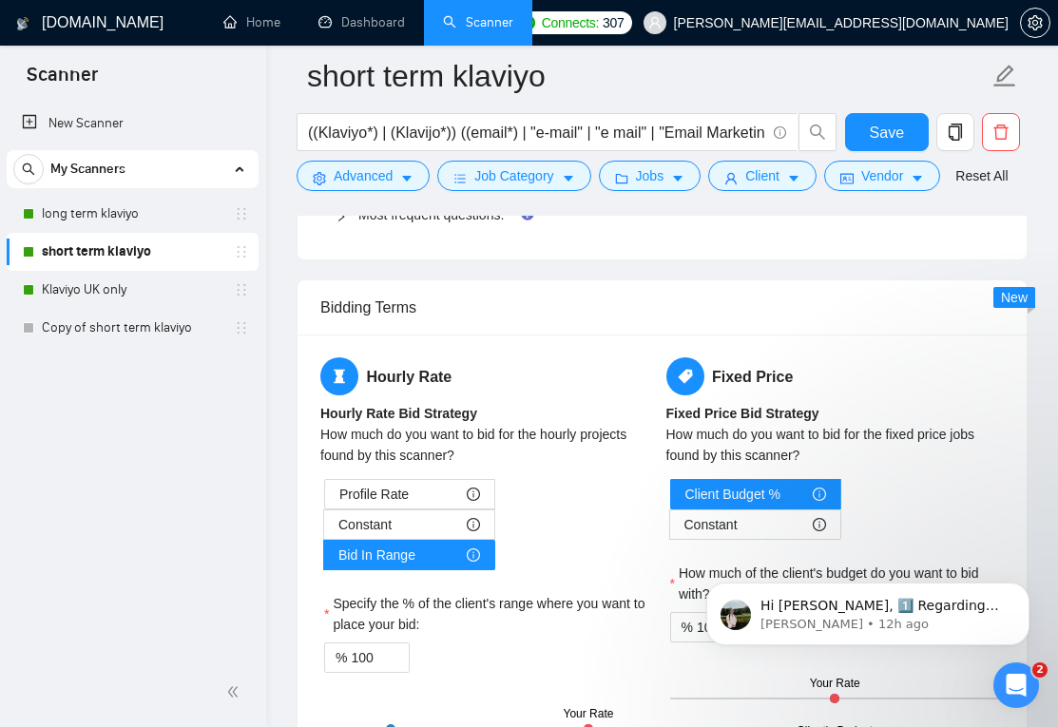
scroll to position [0, 0]
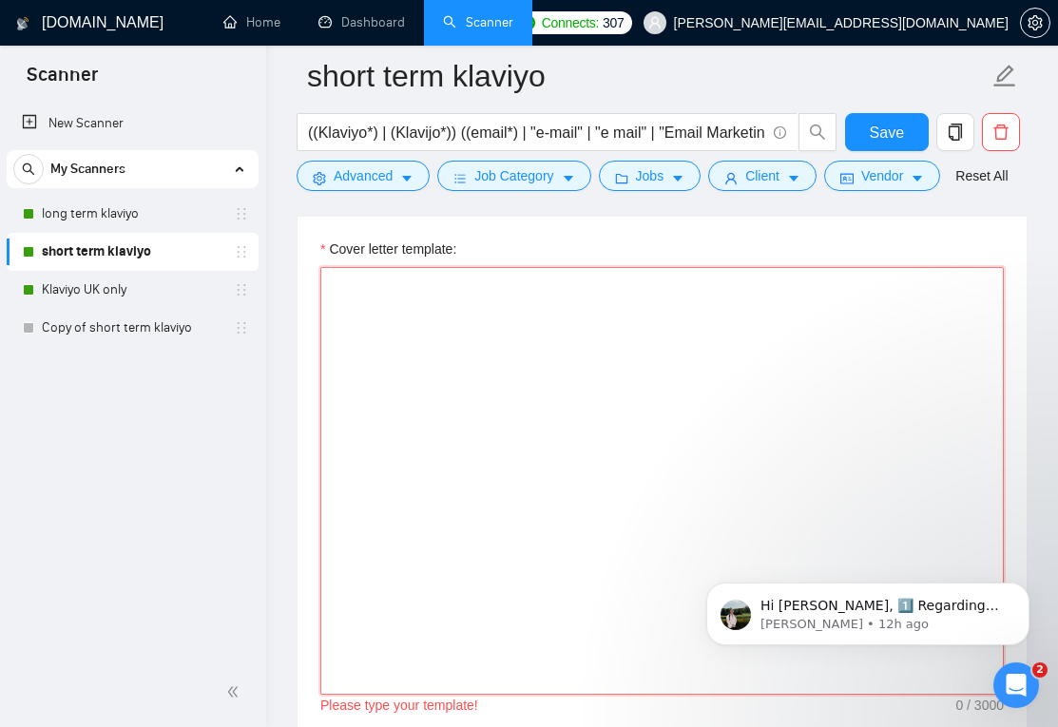
click at [518, 455] on textarea "Cover letter template:" at bounding box center [662, 481] width 684 height 428
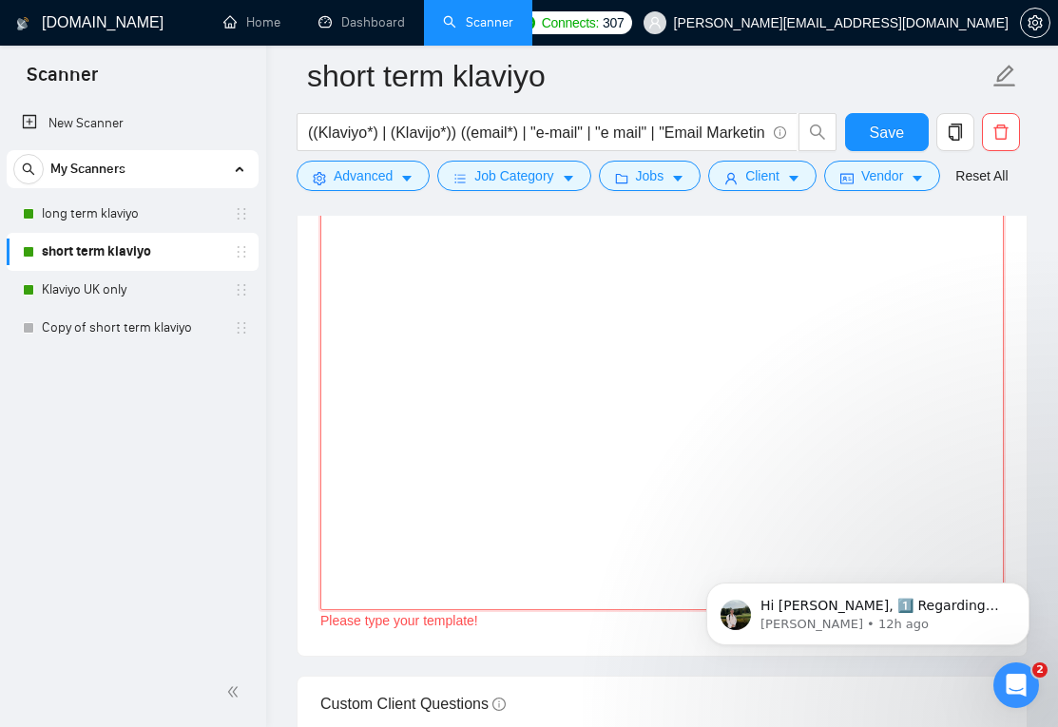
scroll to position [2583, 0]
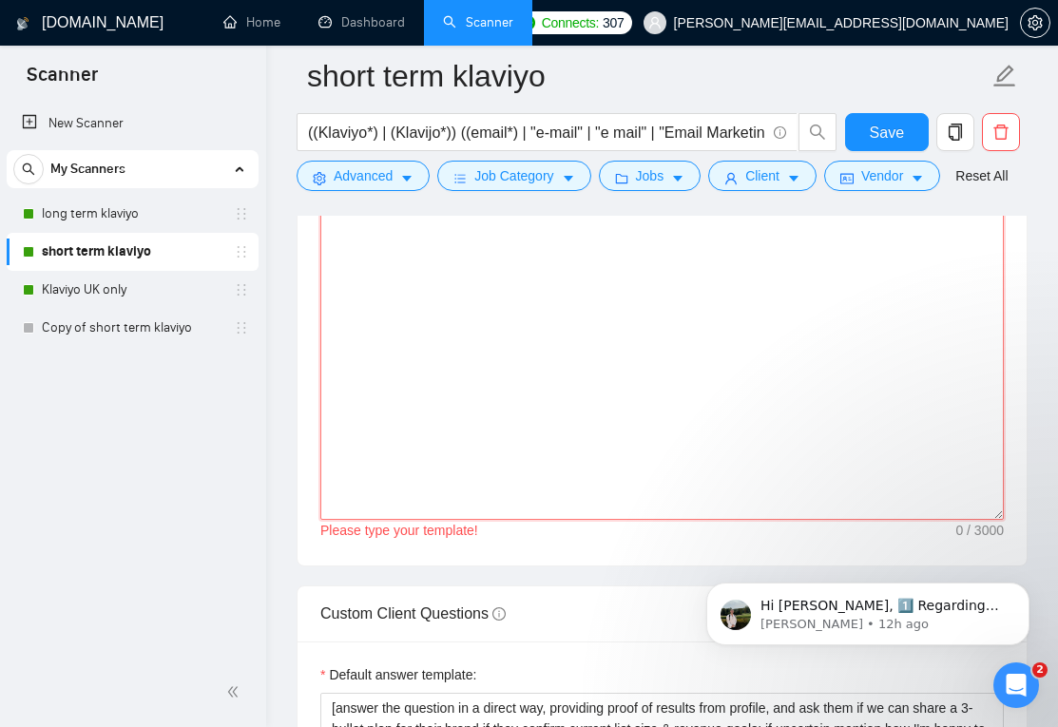
paste textarea "Lo - Ipsum dolo. S ametcons adipi $8E se 37 doeius tem Incididu. U lab etdolore…"
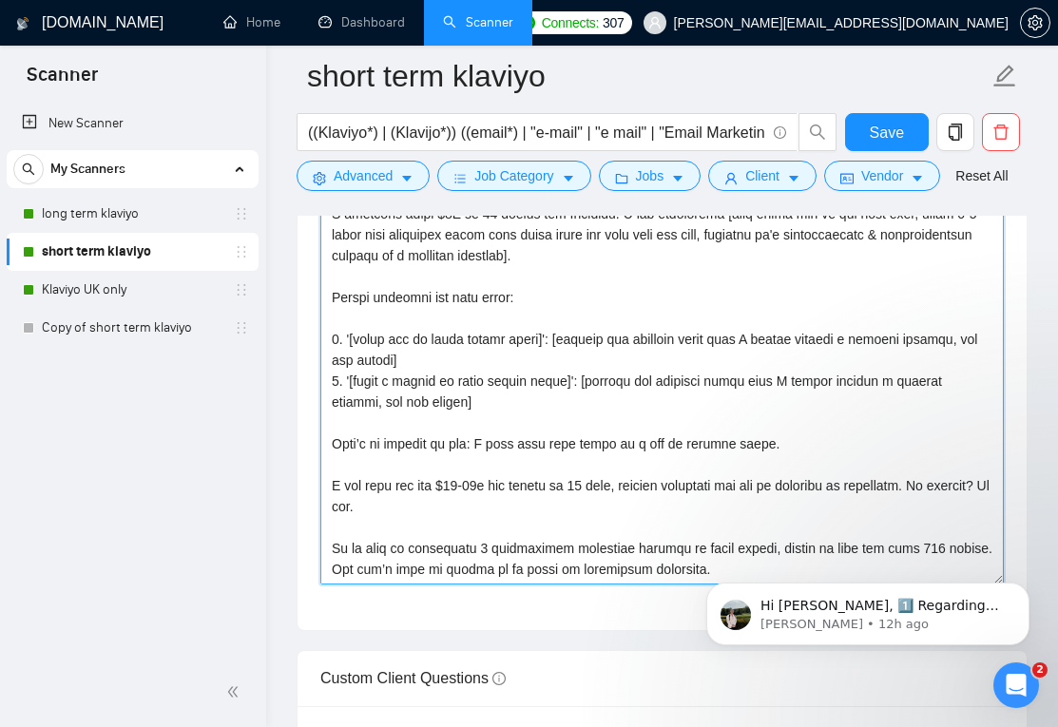
scroll to position [2412, 0]
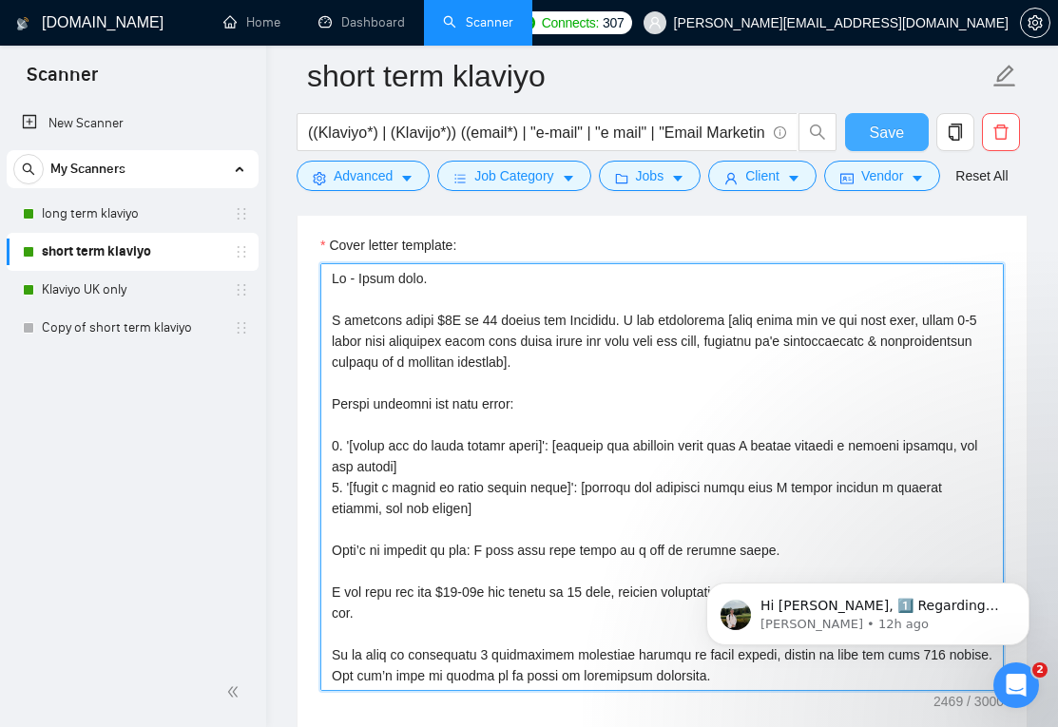
type textarea "Lo - Ipsum dolo. S ametcons adipi $8E se 37 doeius tem Incididu. U lab etdolore…"
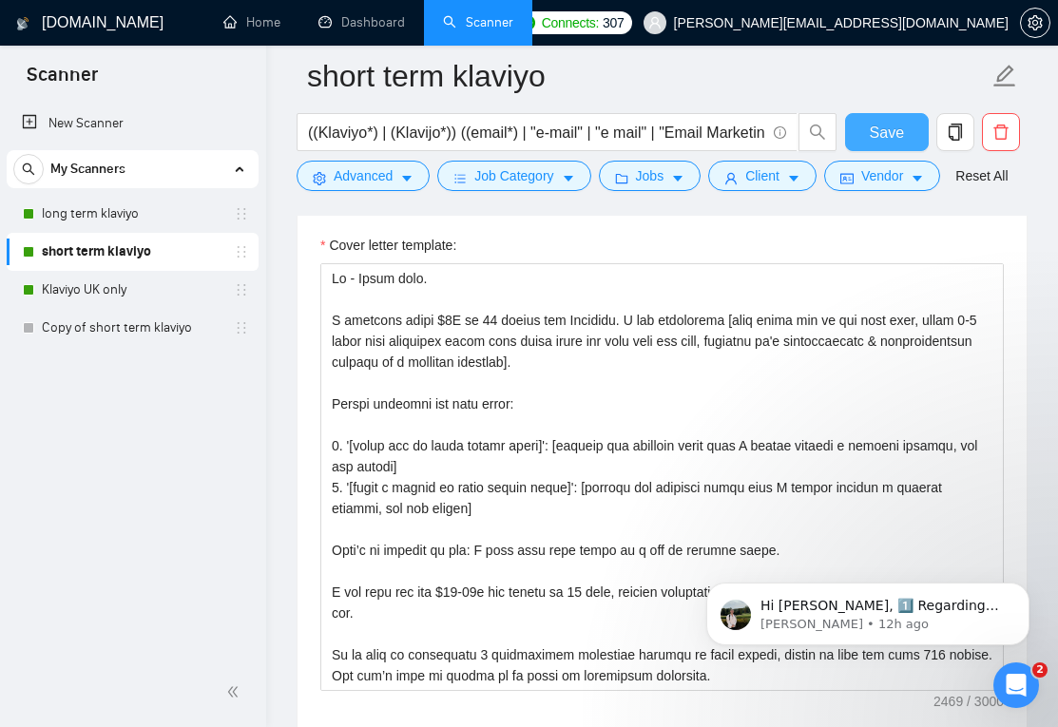
click at [864, 129] on button "Save" at bounding box center [887, 132] width 84 height 38
click at [141, 292] on link "Klaviyo UK only" at bounding box center [132, 290] width 181 height 38
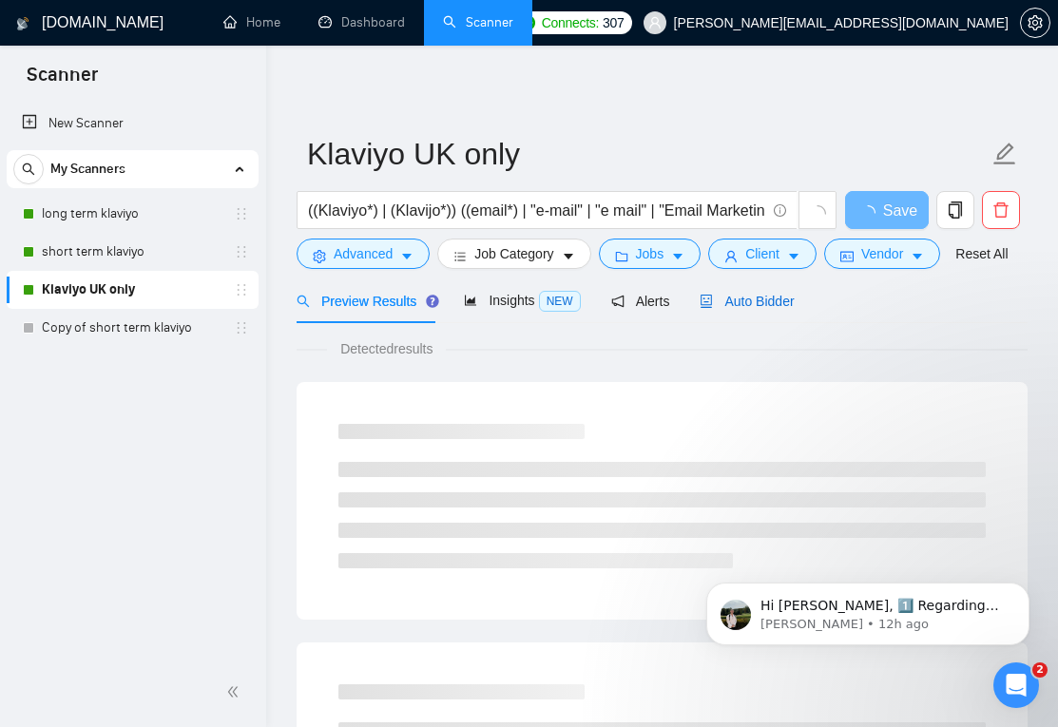
click at [755, 302] on span "Auto Bidder" at bounding box center [747, 301] width 94 height 15
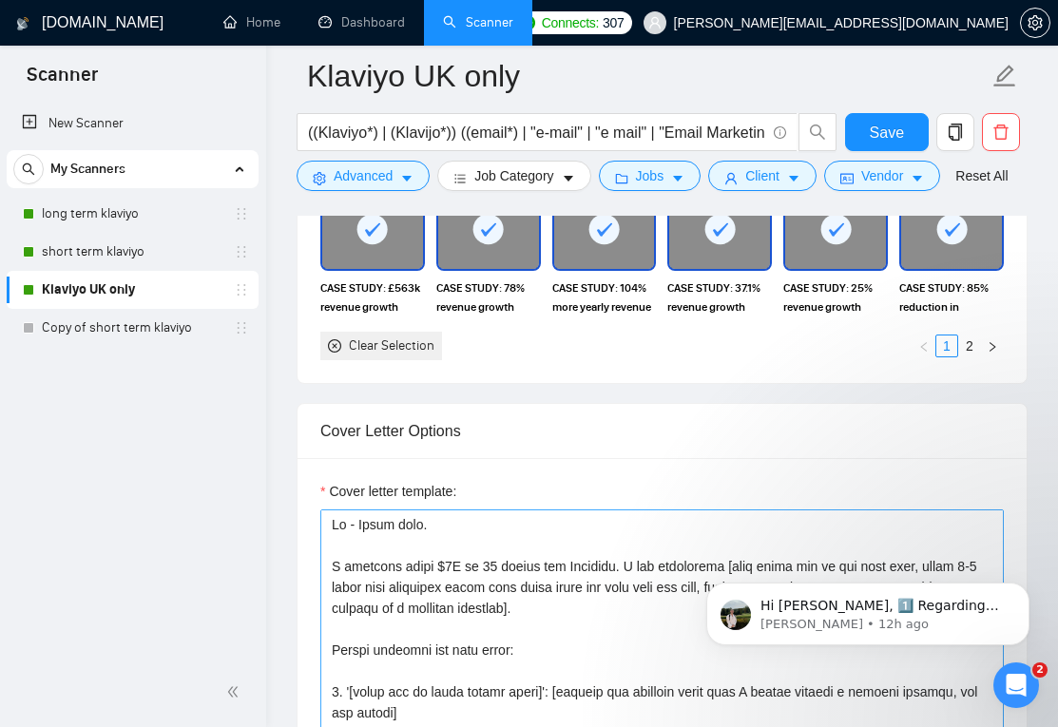
scroll to position [2201, 0]
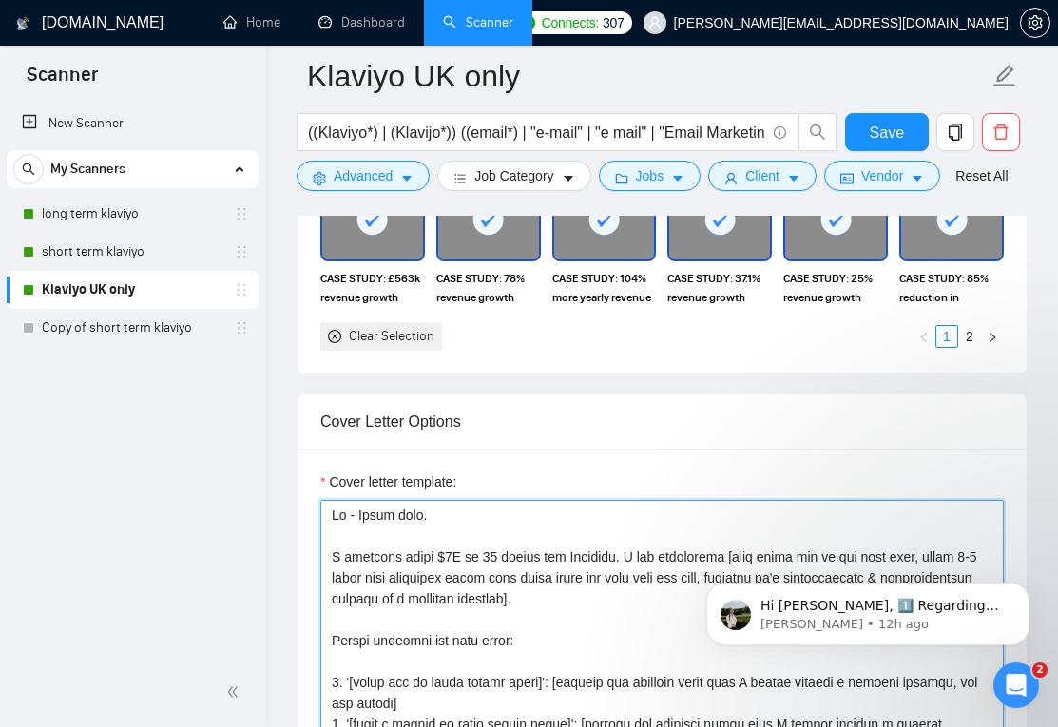
click at [354, 577] on textarea "Cover letter template:" at bounding box center [662, 714] width 684 height 428
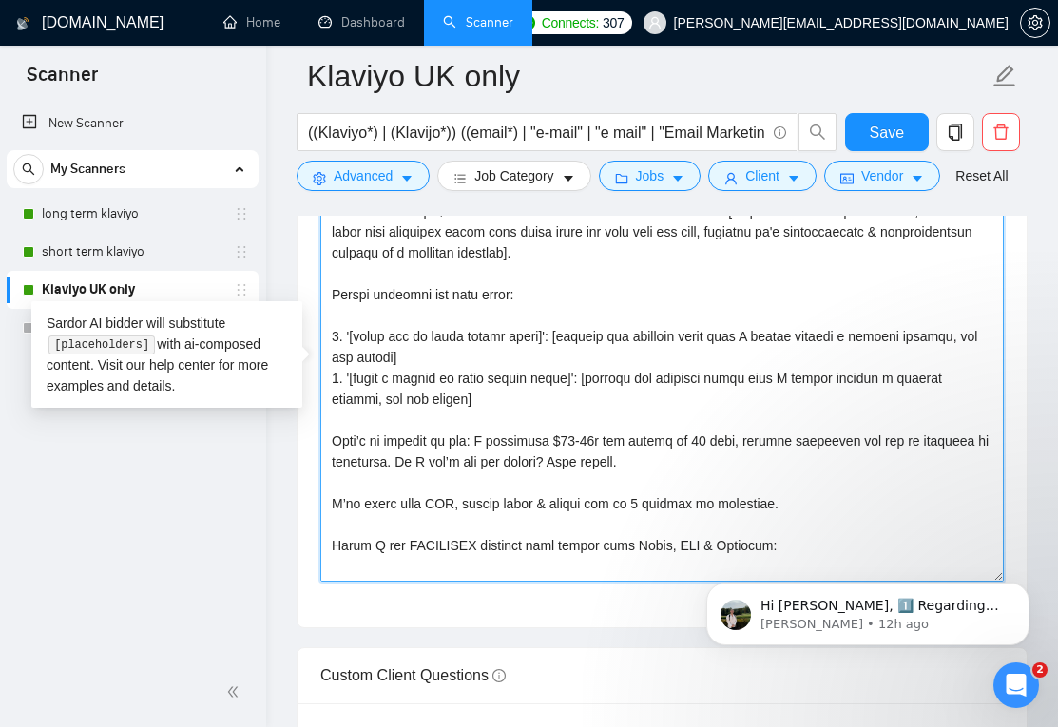
scroll to position [669, 0]
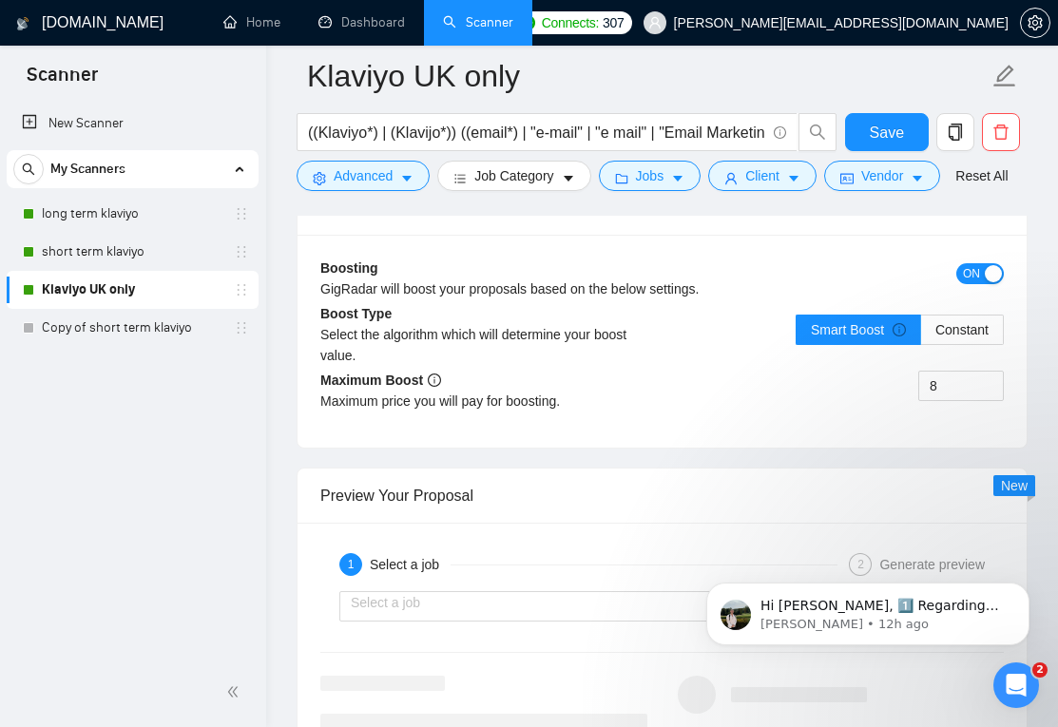
drag, startPoint x: 329, startPoint y: 515, endPoint x: 513, endPoint y: 782, distance: 323.9
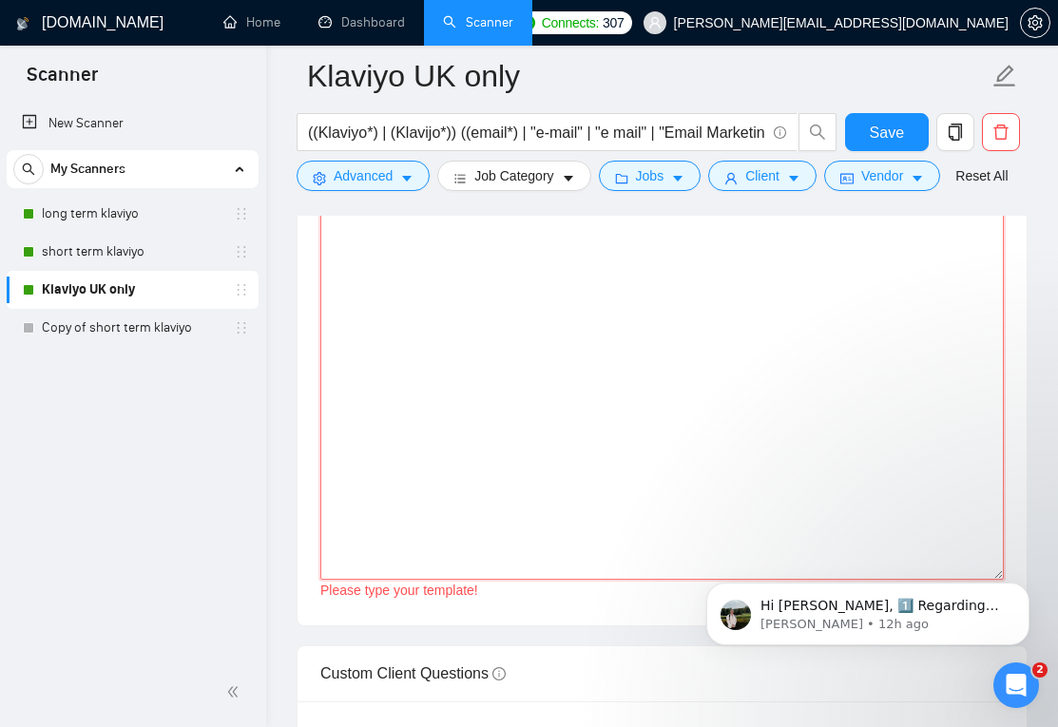
scroll to position [2548, 0]
paste textarea "Lo - Ipsum dolo. S ametcons adipi $8E se 37 doeius tem Incididu. U lab etdolore…"
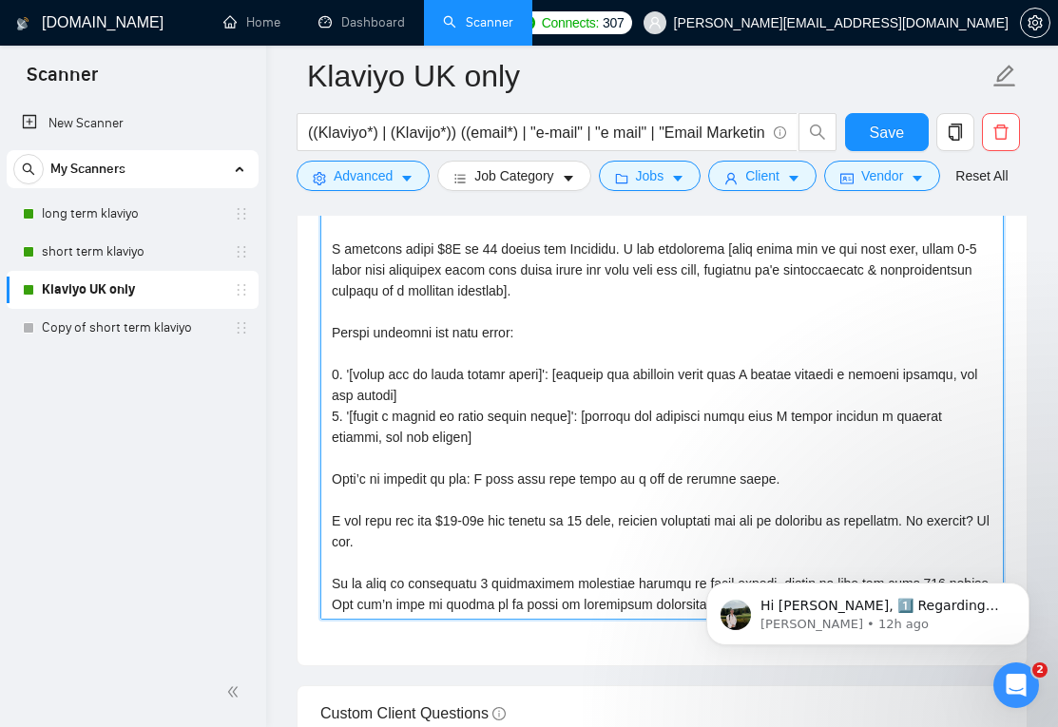
scroll to position [2396, 0]
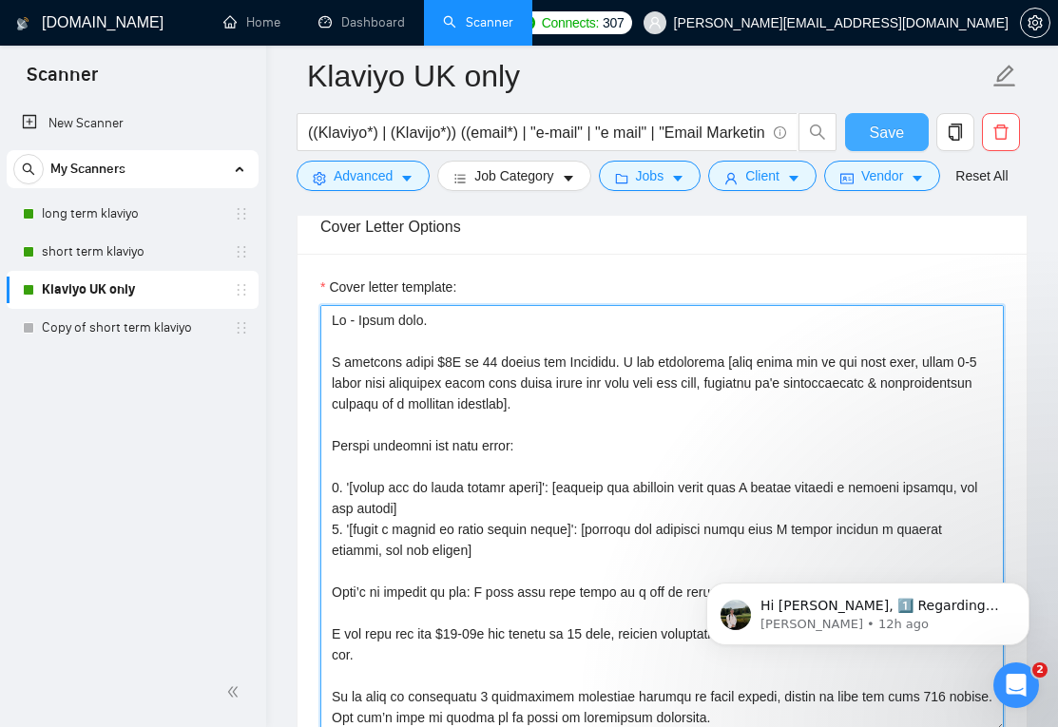
type textarea "Lo - Ipsum dolo. S ametcons adipi $8E se 37 doeius tem Incididu. U lab etdolore…"
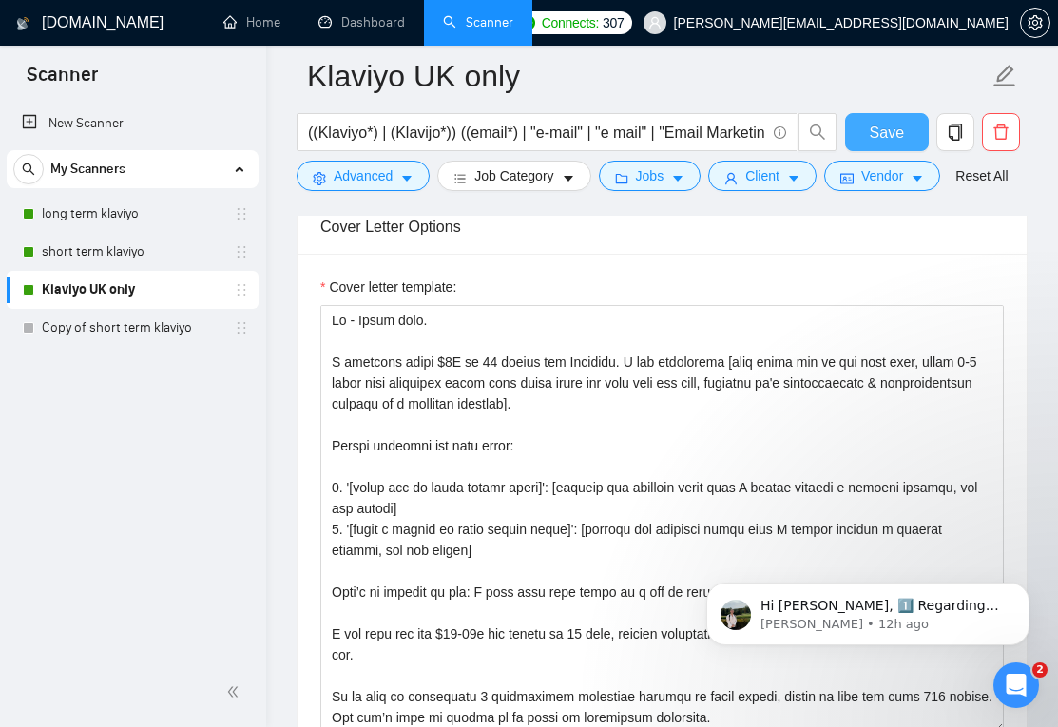
click at [891, 137] on span "Save" at bounding box center [887, 133] width 34 height 24
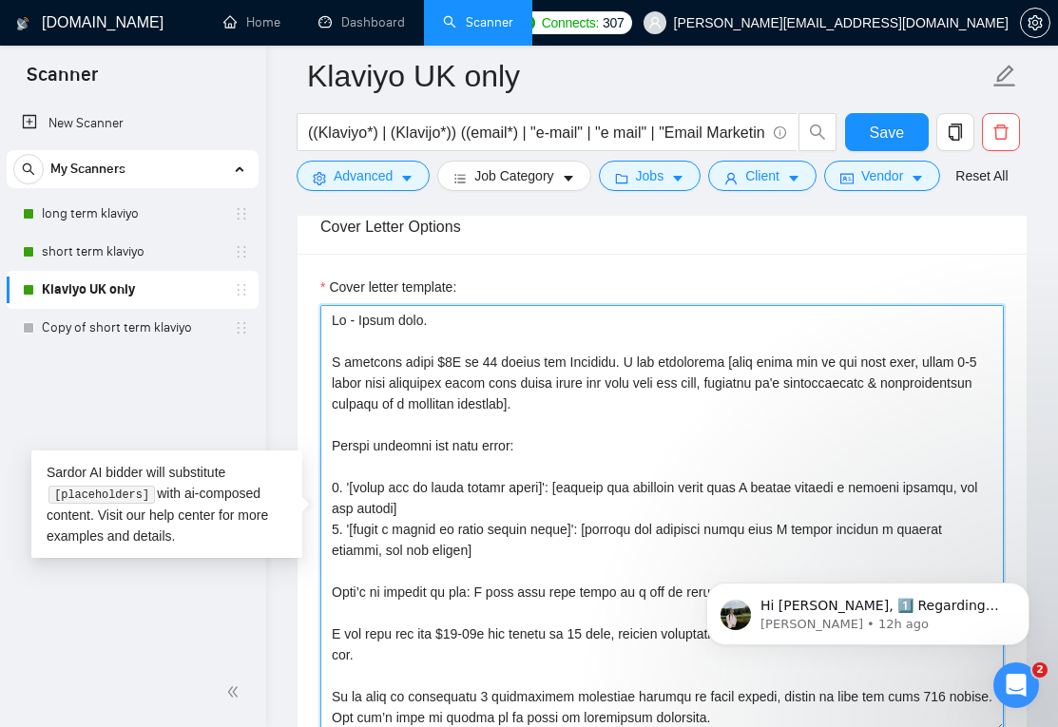
drag, startPoint x: 329, startPoint y: 316, endPoint x: 586, endPoint y: 594, distance: 378.9
click at [586, 594] on textarea "Cover letter template:" at bounding box center [662, 519] width 684 height 428
click at [470, 524] on textarea "Cover letter template:" at bounding box center [662, 519] width 684 height 428
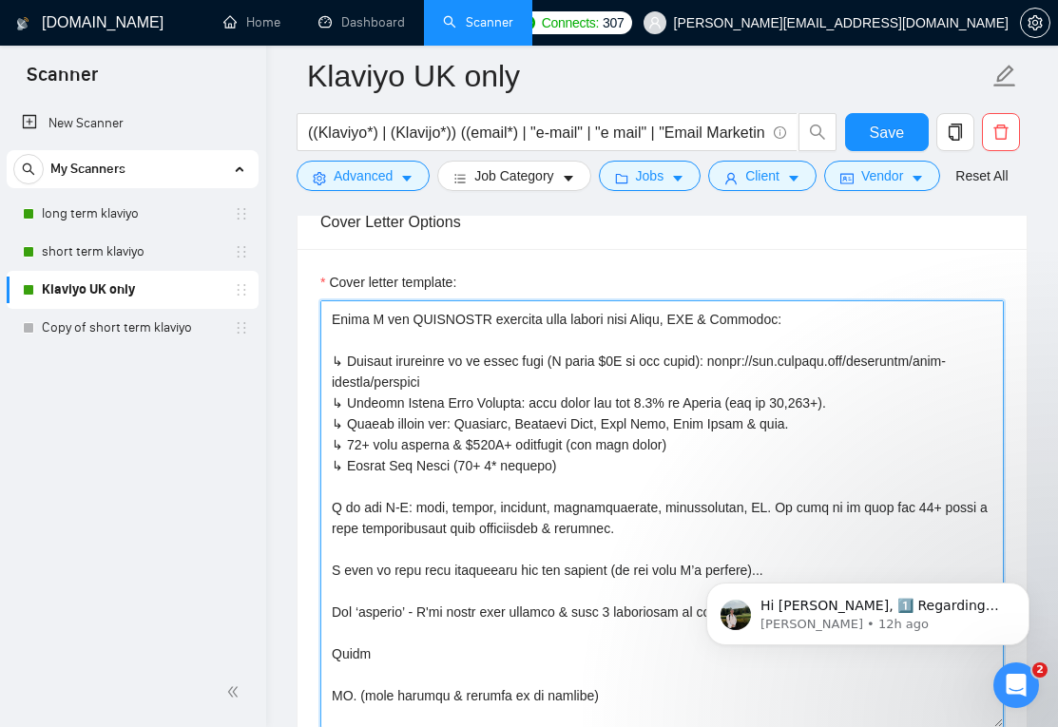
scroll to position [753, 0]
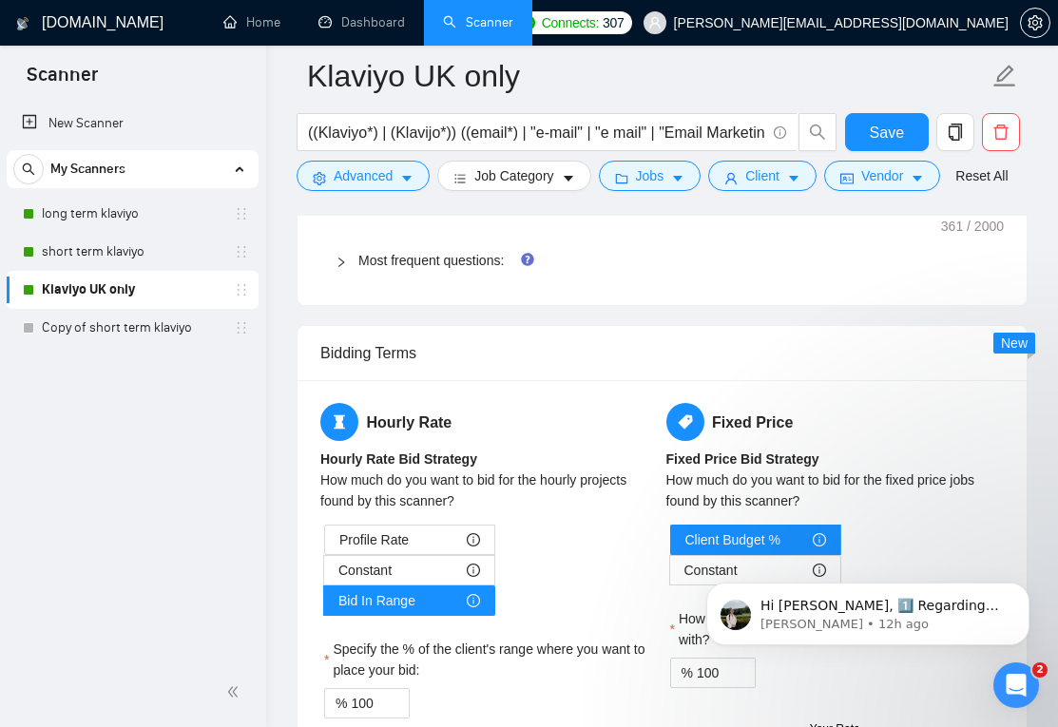
drag, startPoint x: 333, startPoint y: 391, endPoint x: 592, endPoint y: 688, distance: 394.2
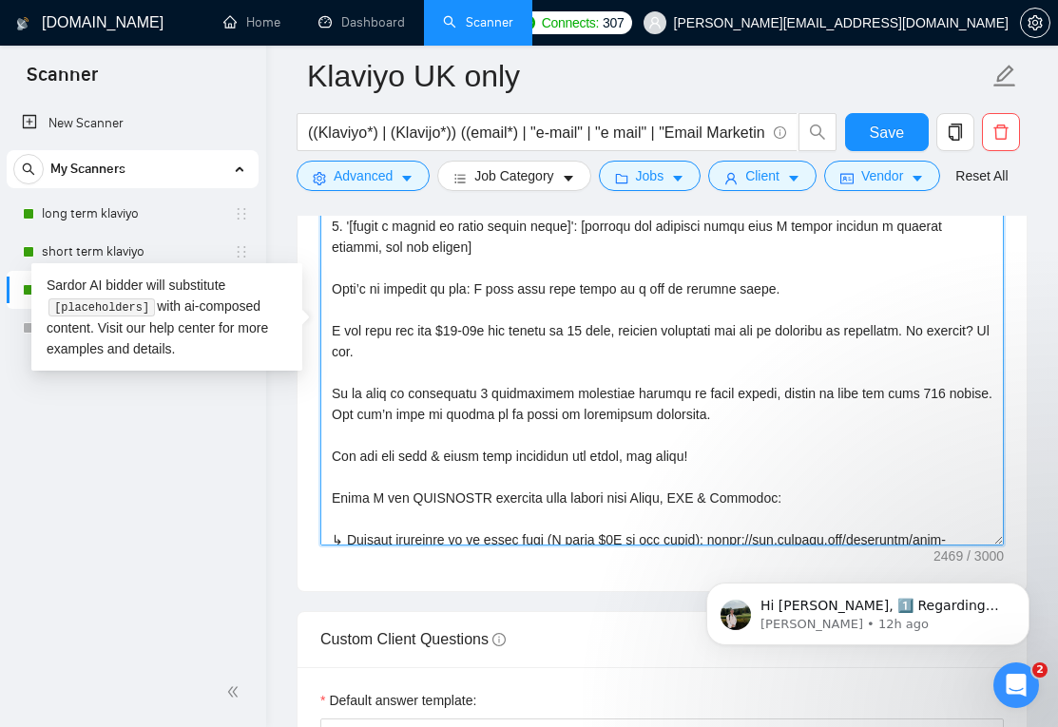
scroll to position [0, 0]
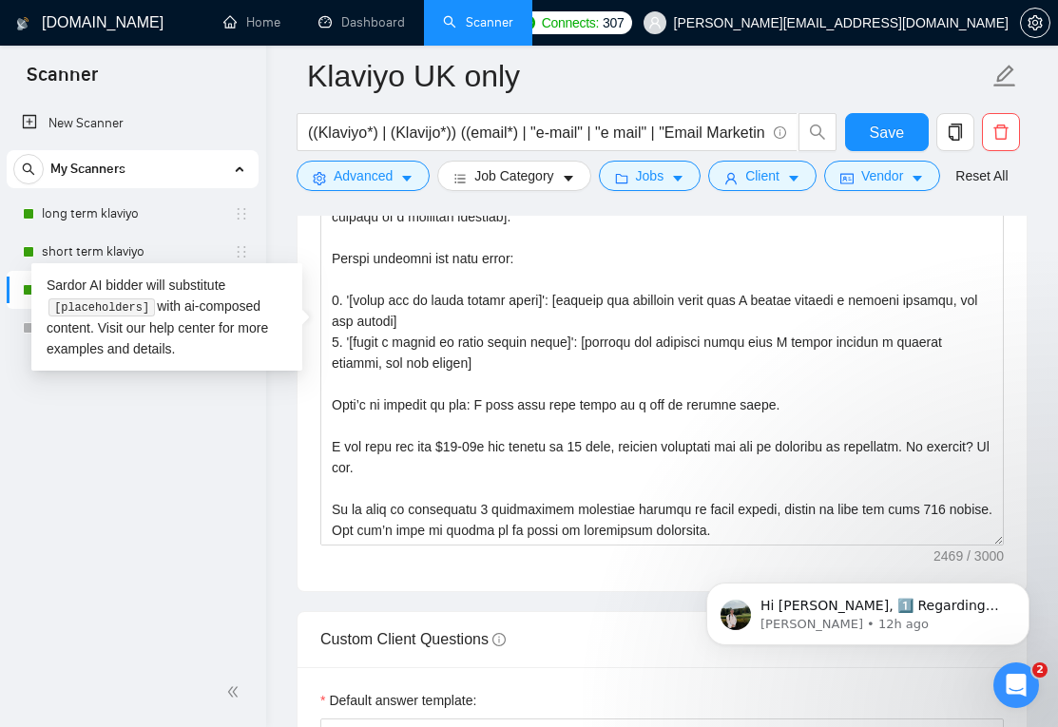
click at [172, 522] on div "New Scanner My Scanners long term klaviyo short term klaviyo Klaviyo UK only Co…" at bounding box center [133, 379] width 266 height 557
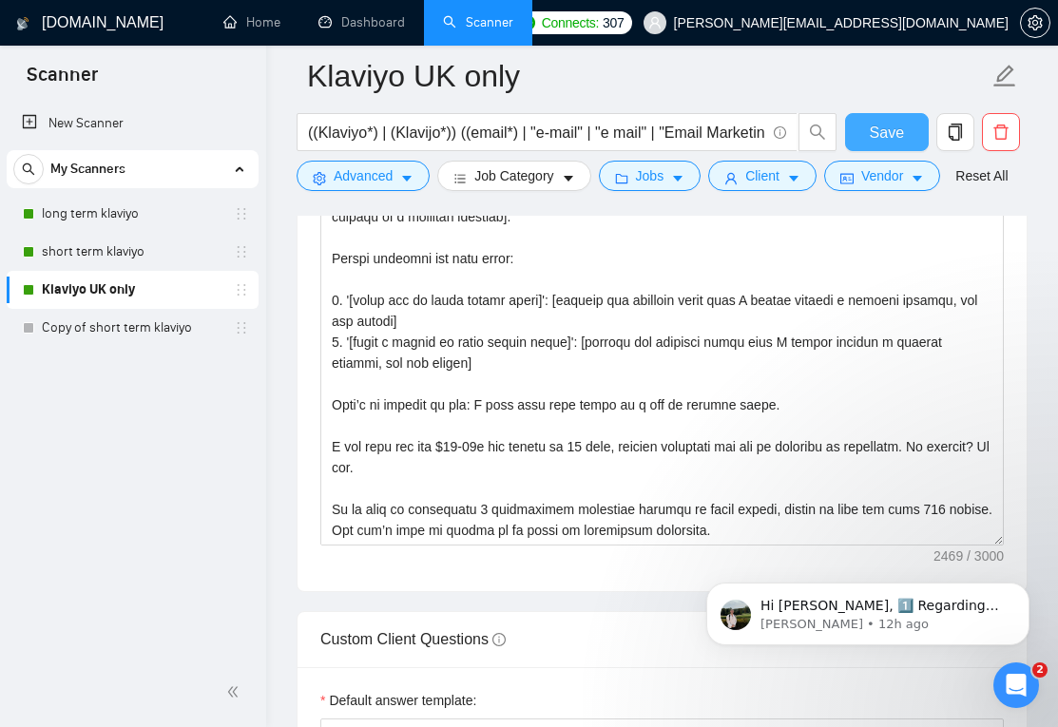
click at [874, 137] on span "Save" at bounding box center [887, 133] width 34 height 24
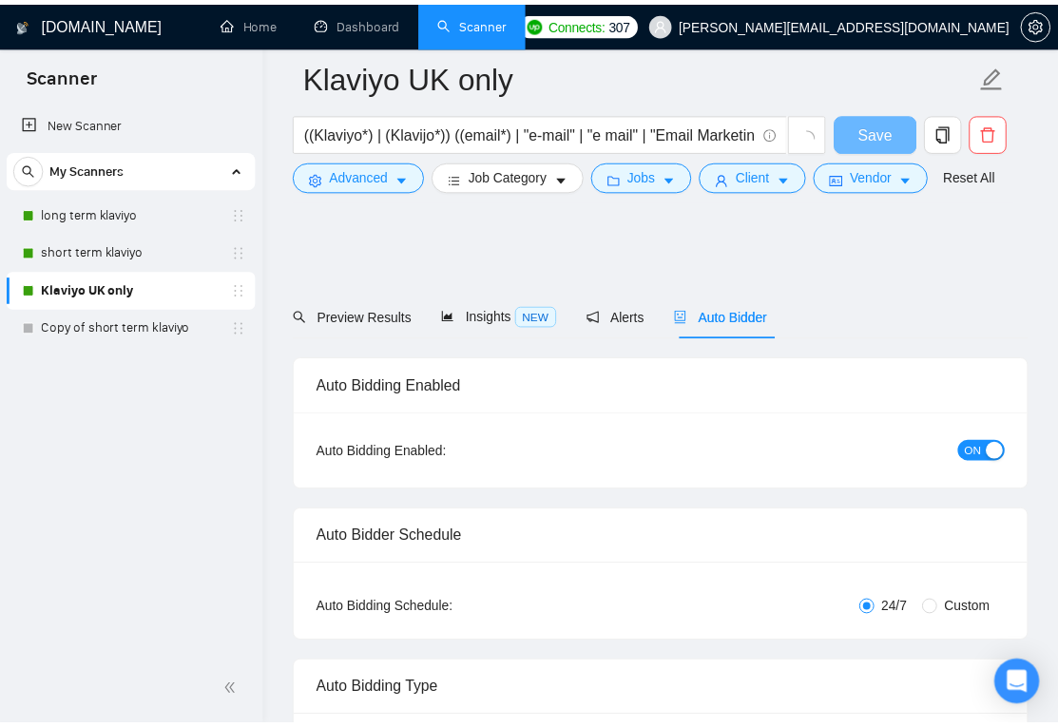
scroll to position [2584, 0]
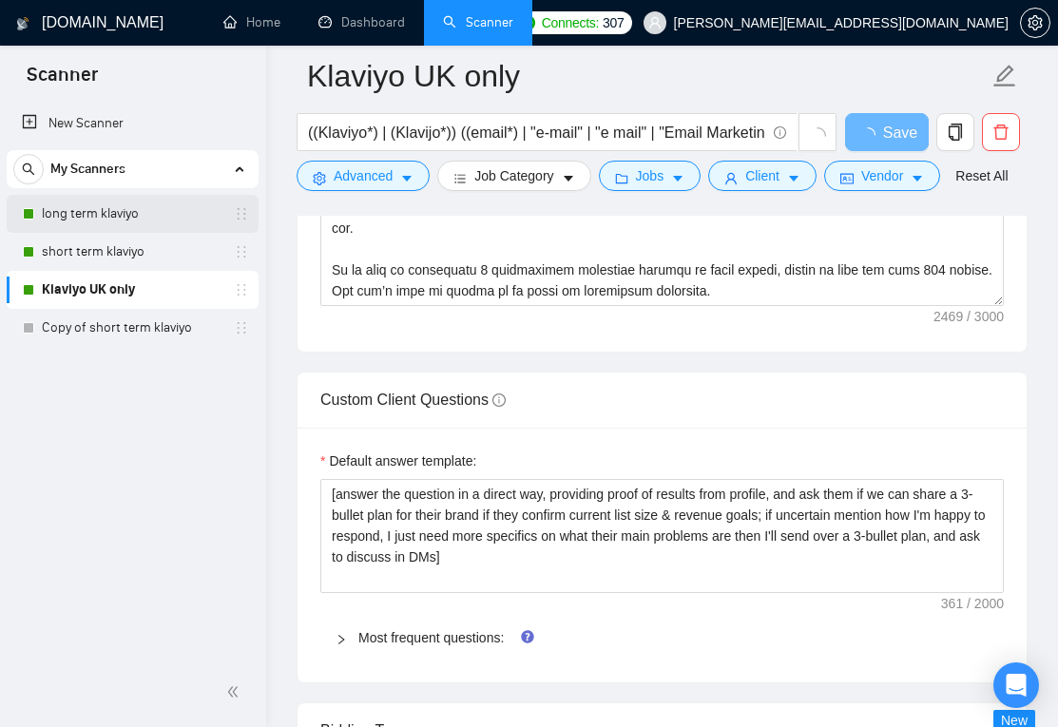
click at [135, 222] on link "long term klaviyo" at bounding box center [132, 214] width 181 height 38
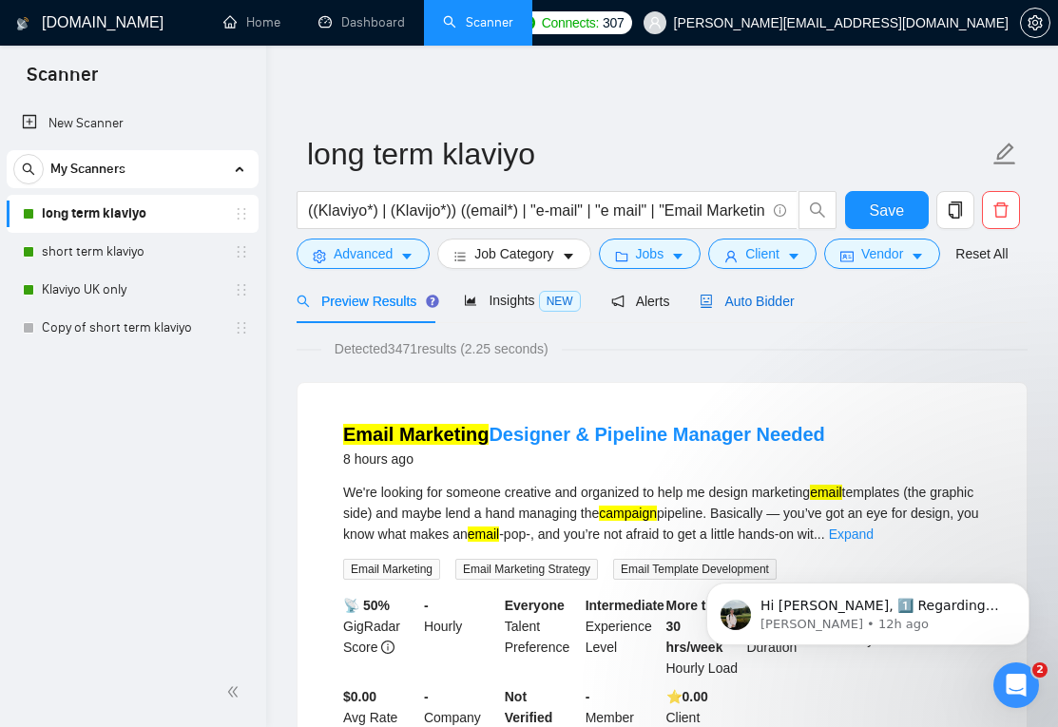
click at [763, 291] on div "Auto Bidder" at bounding box center [747, 301] width 94 height 21
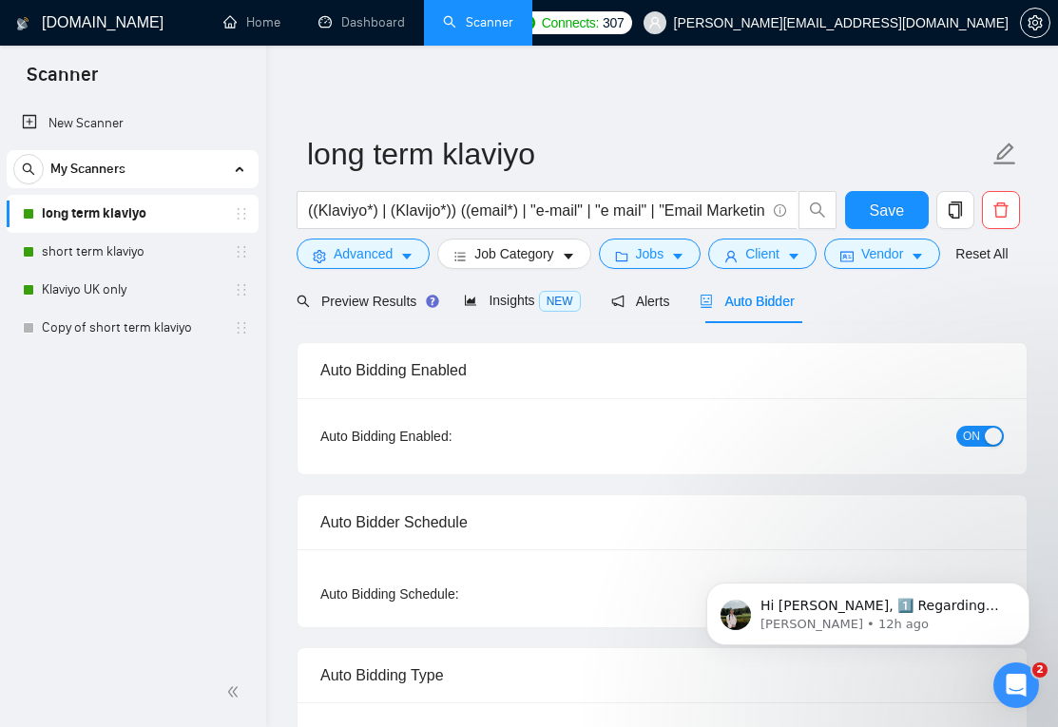
radio input "false"
radio input "true"
checkbox input "true"
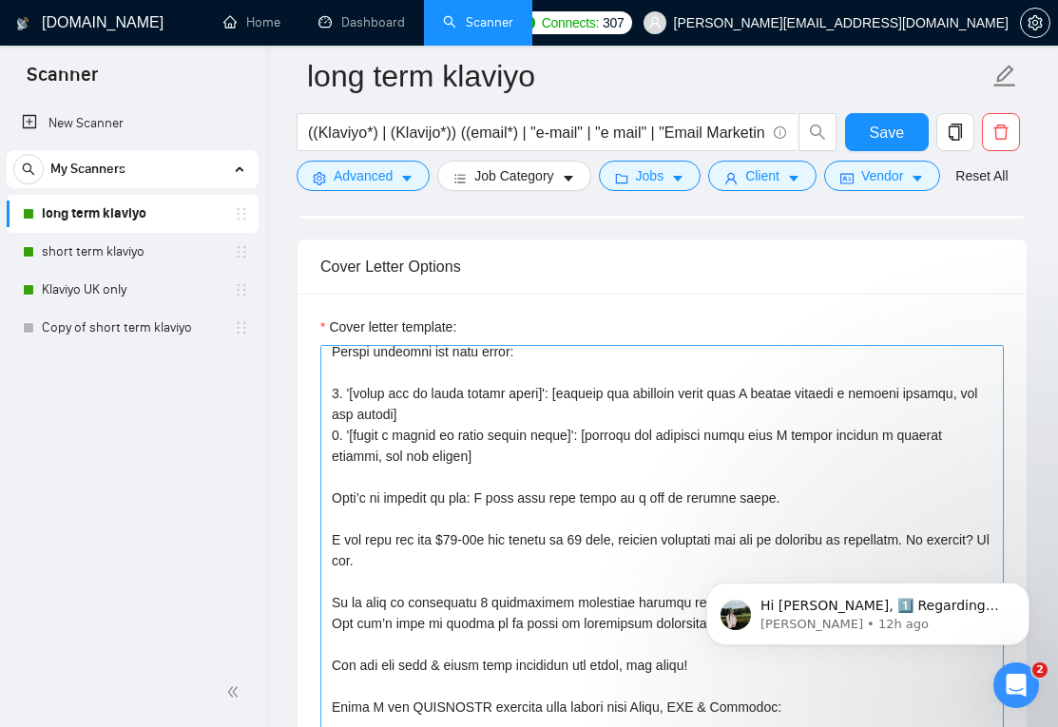
scroll to position [153, 0]
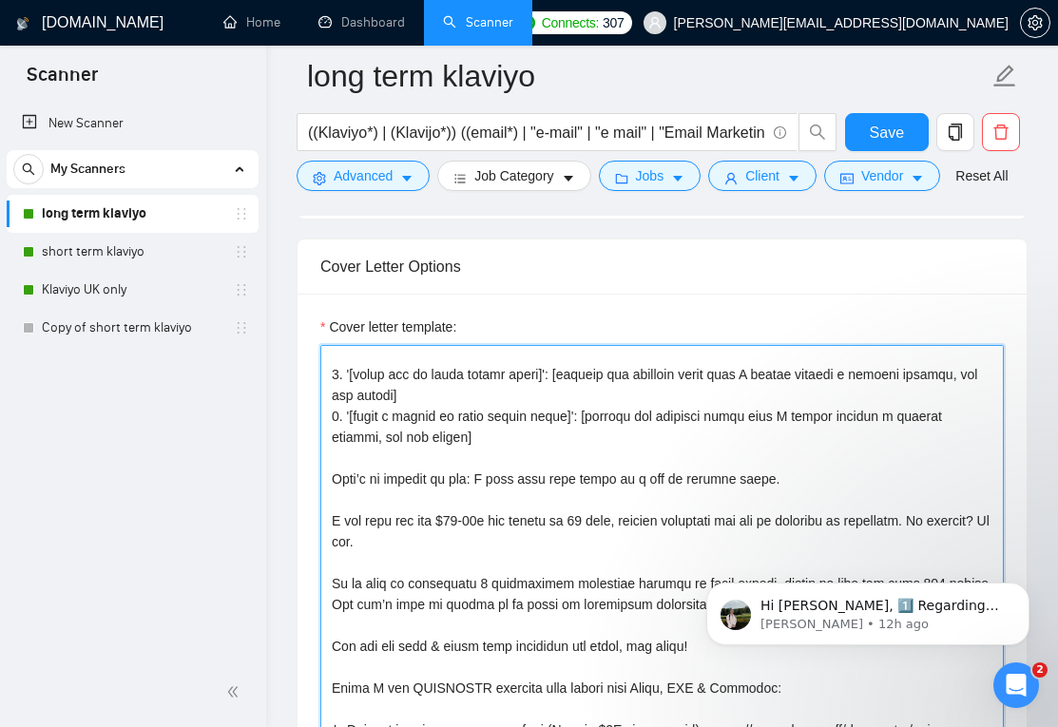
click at [747, 397] on textarea "Cover letter template:" at bounding box center [662, 559] width 684 height 428
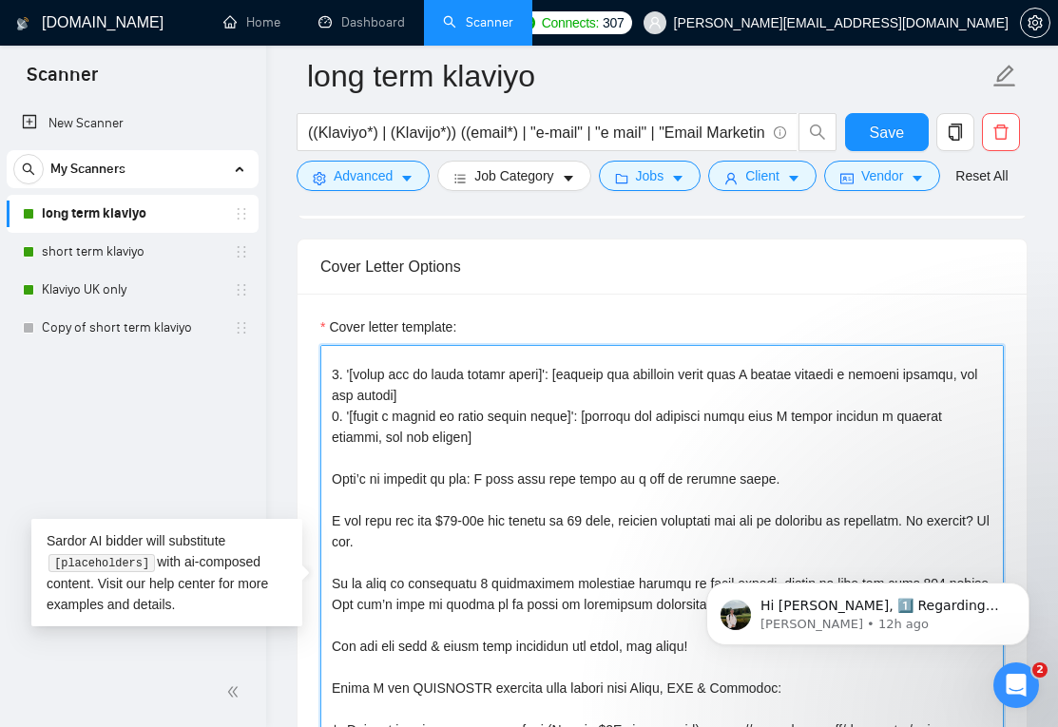
click at [747, 397] on textarea "Cover letter template:" at bounding box center [662, 559] width 684 height 428
click at [888, 401] on textarea "Cover letter template:" at bounding box center [662, 559] width 684 height 428
drag, startPoint x: 605, startPoint y: 425, endPoint x: 561, endPoint y: 403, distance: 48.9
click at [561, 403] on textarea "Cover letter template:" at bounding box center [662, 559] width 684 height 428
drag, startPoint x: 592, startPoint y: 467, endPoint x: 594, endPoint y: 446, distance: 21.0
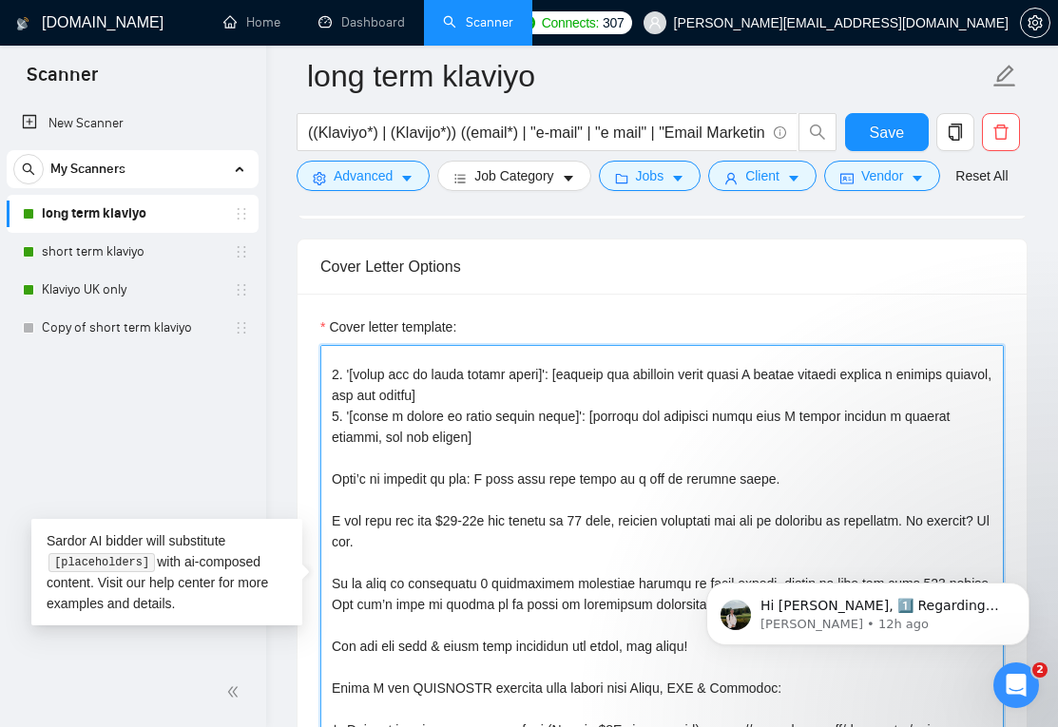
click at [594, 446] on textarea "Cover letter template:" at bounding box center [662, 559] width 684 height 428
paste textarea "where I helped someone achiev"
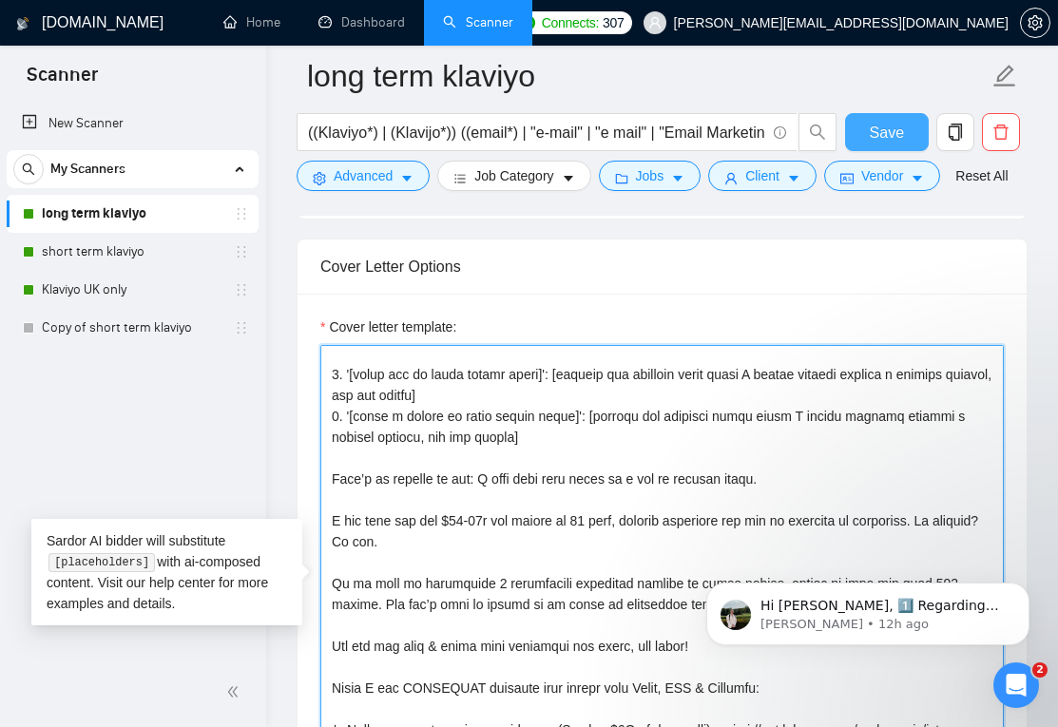
type textarea "Hi - Billy here. I recently added $2M in 12 months for Circular. I can absolute…"
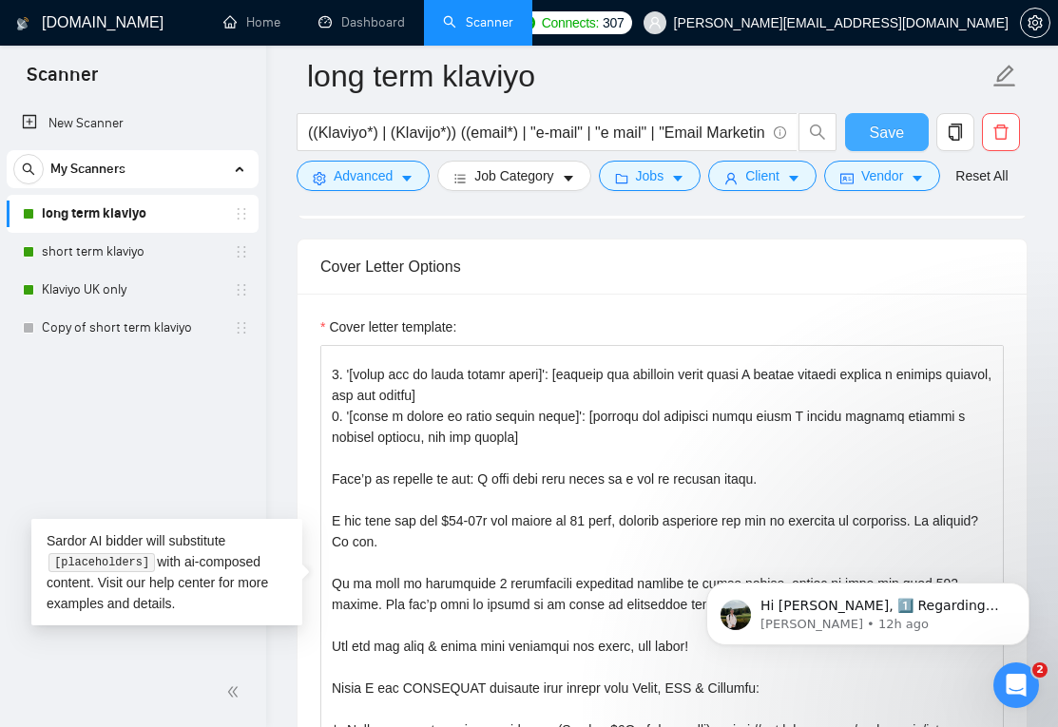
click at [882, 133] on span "Save" at bounding box center [887, 133] width 34 height 24
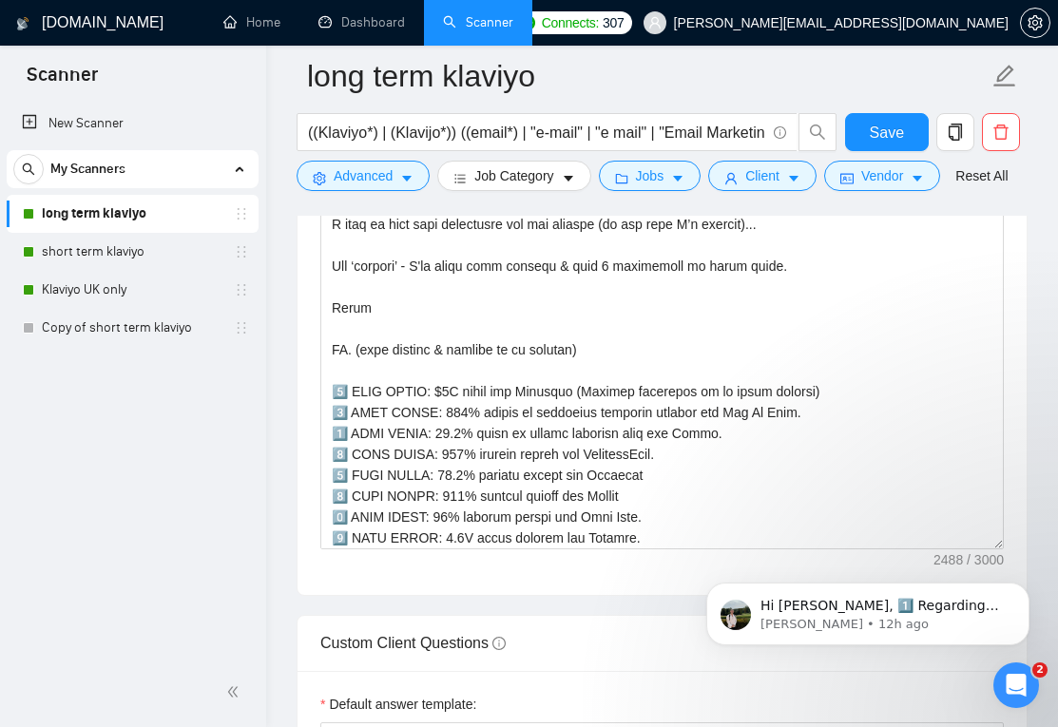
scroll to position [630, 0]
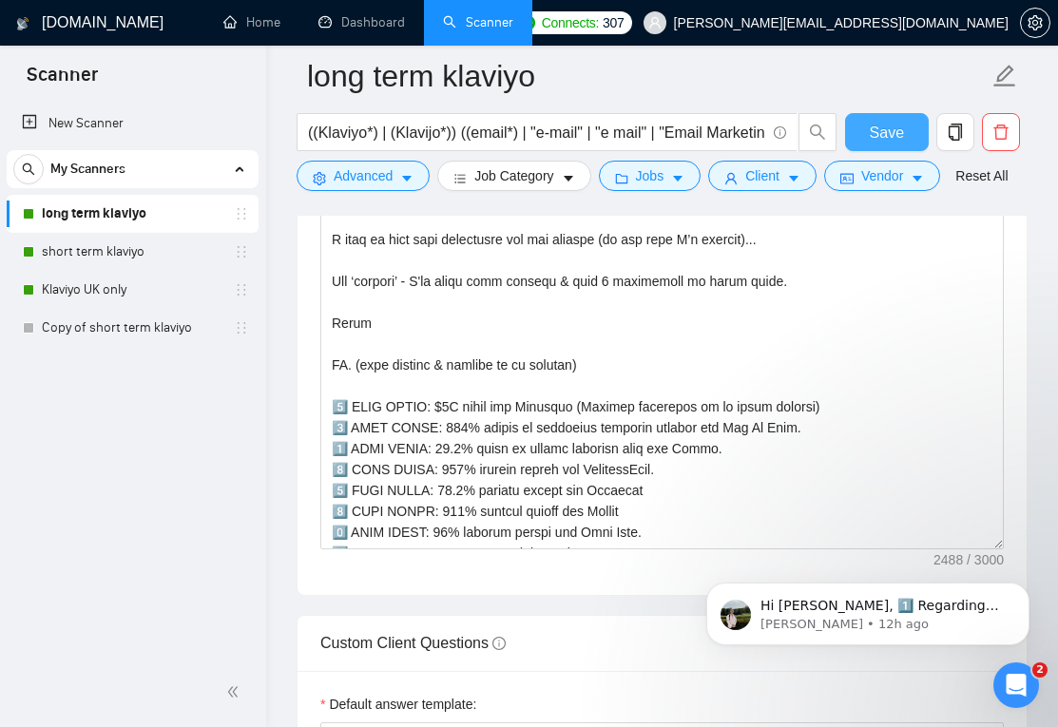
click at [883, 129] on span "Save" at bounding box center [887, 133] width 34 height 24
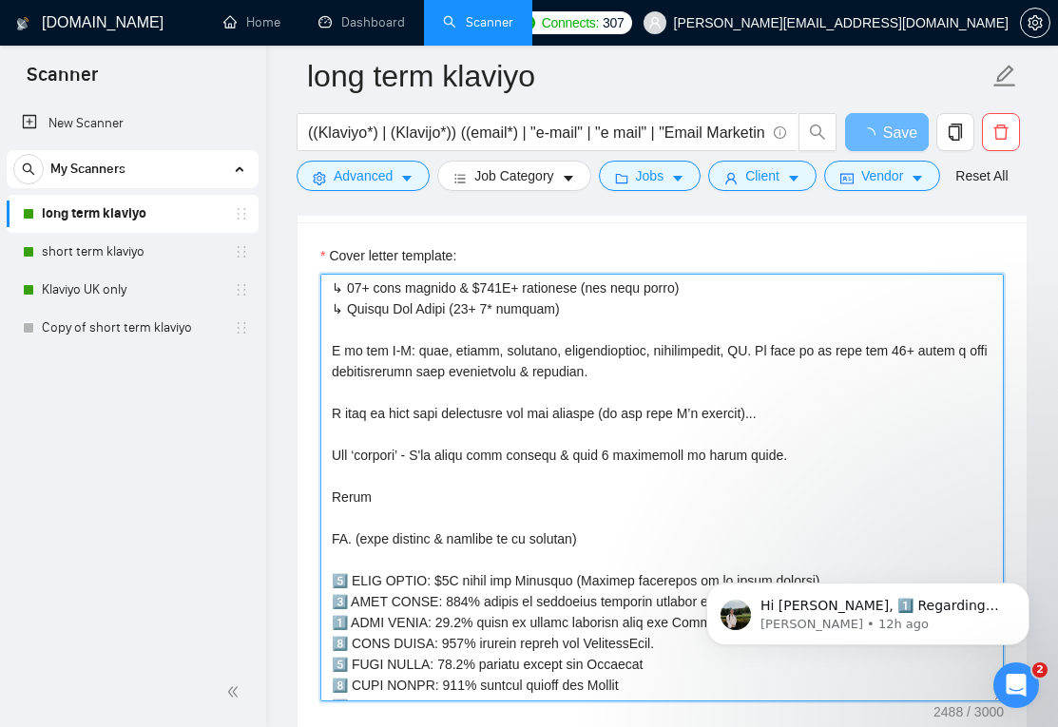
scroll to position [774, 0]
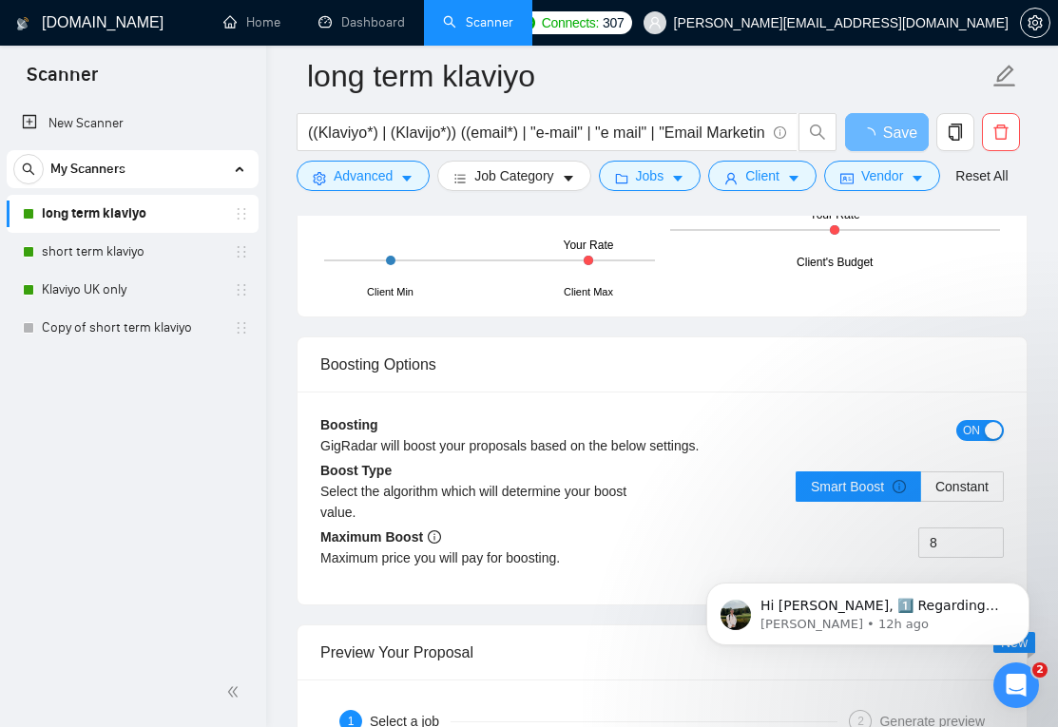
drag, startPoint x: 328, startPoint y: 564, endPoint x: 637, endPoint y: 782, distance: 378.1
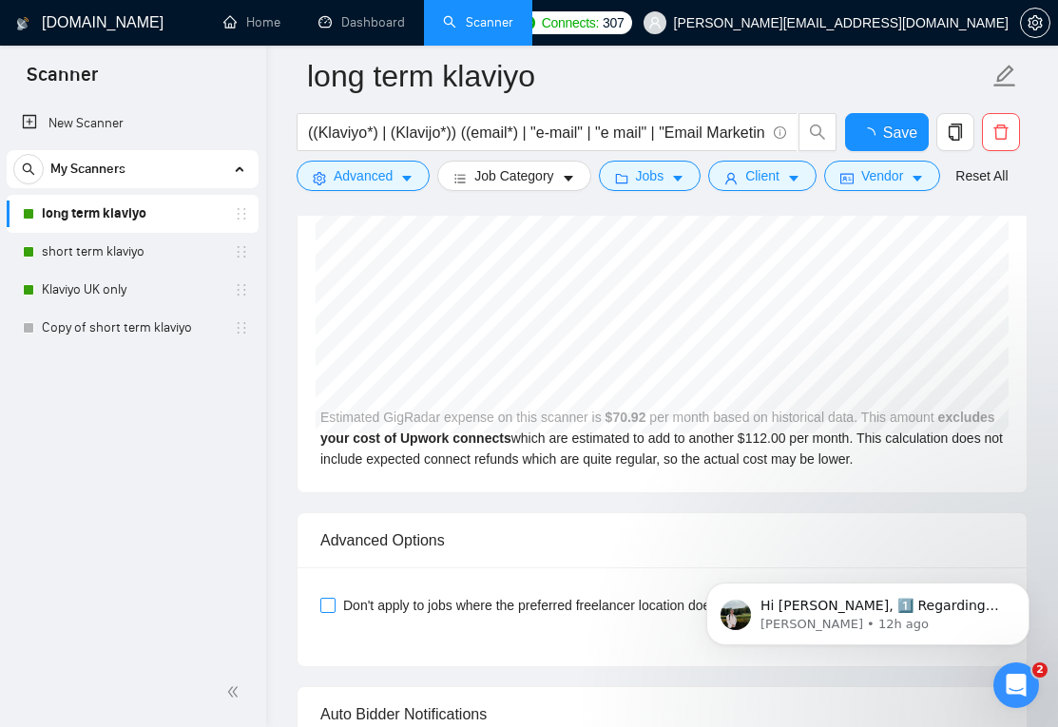
checkbox input "true"
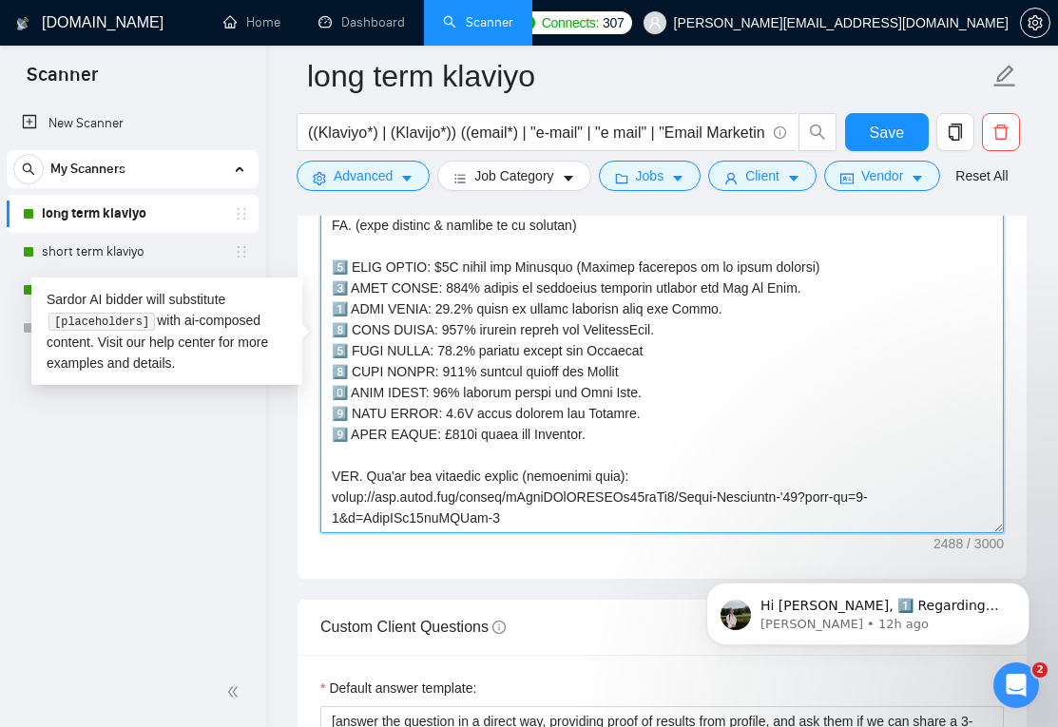
drag, startPoint x: 526, startPoint y: 528, endPoint x: 507, endPoint y: 518, distance: 21.3
click at [507, 518] on textarea "Cover letter template:" at bounding box center [662, 320] width 684 height 428
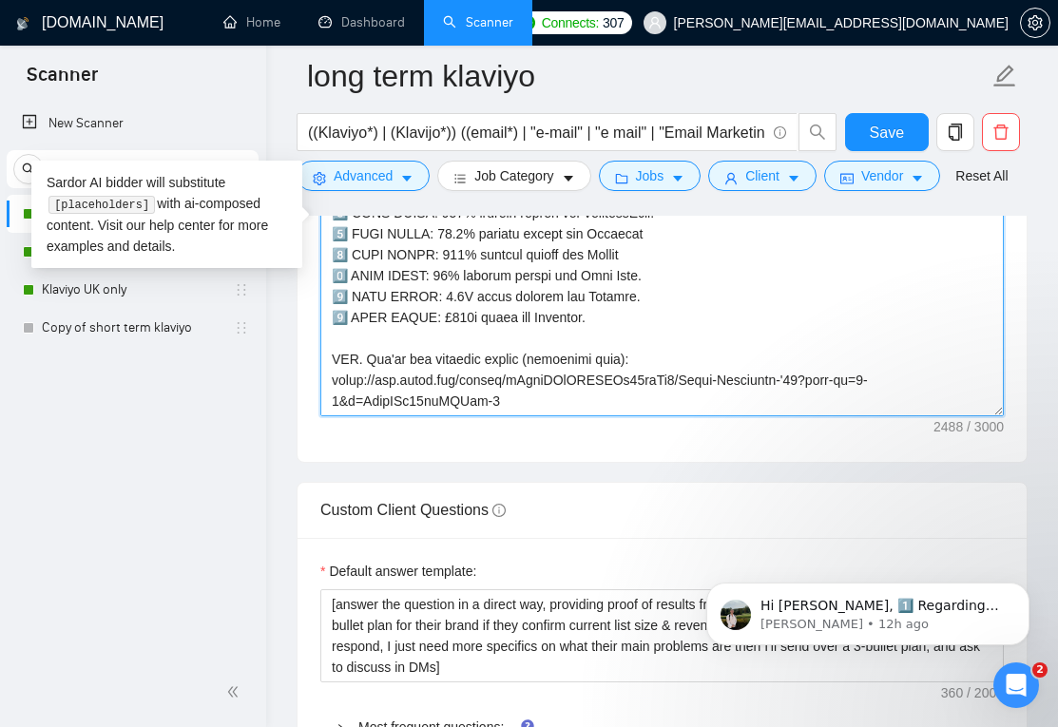
scroll to position [2942, 0]
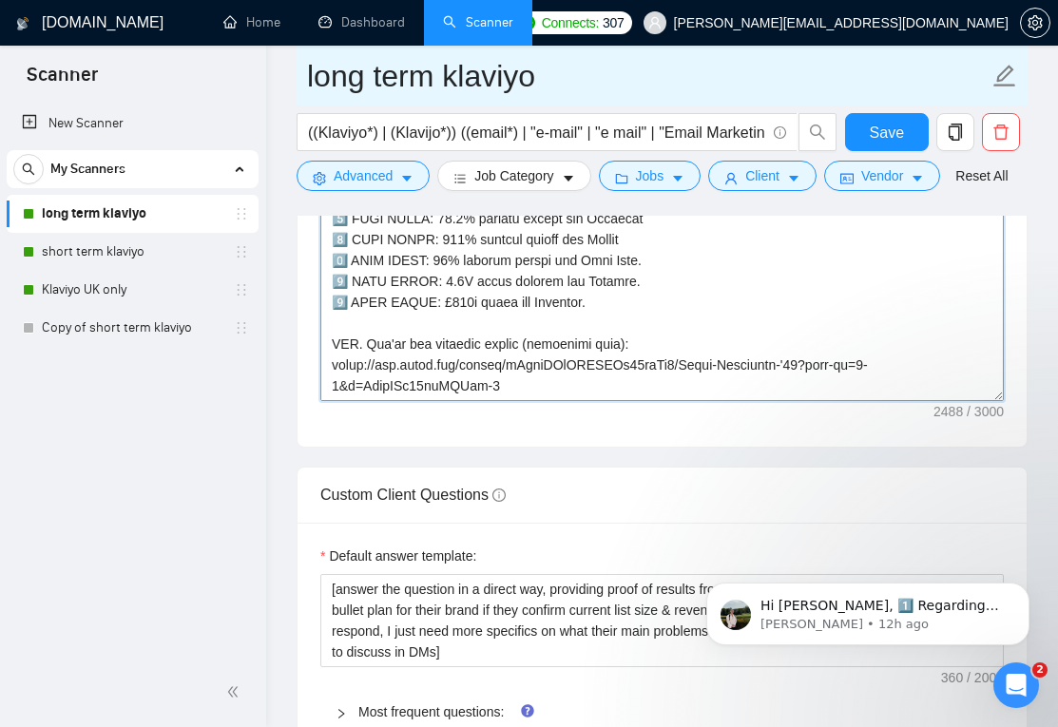
drag, startPoint x: 535, startPoint y: 395, endPoint x: 320, endPoint y: 68, distance: 390.6
click at [320, 68] on div "long term klaviyo ((Klaviyo*) | (Klavijo*)) ((email*) | "e-mail" | "e mail" | "…" at bounding box center [662, 328] width 731 height 6388
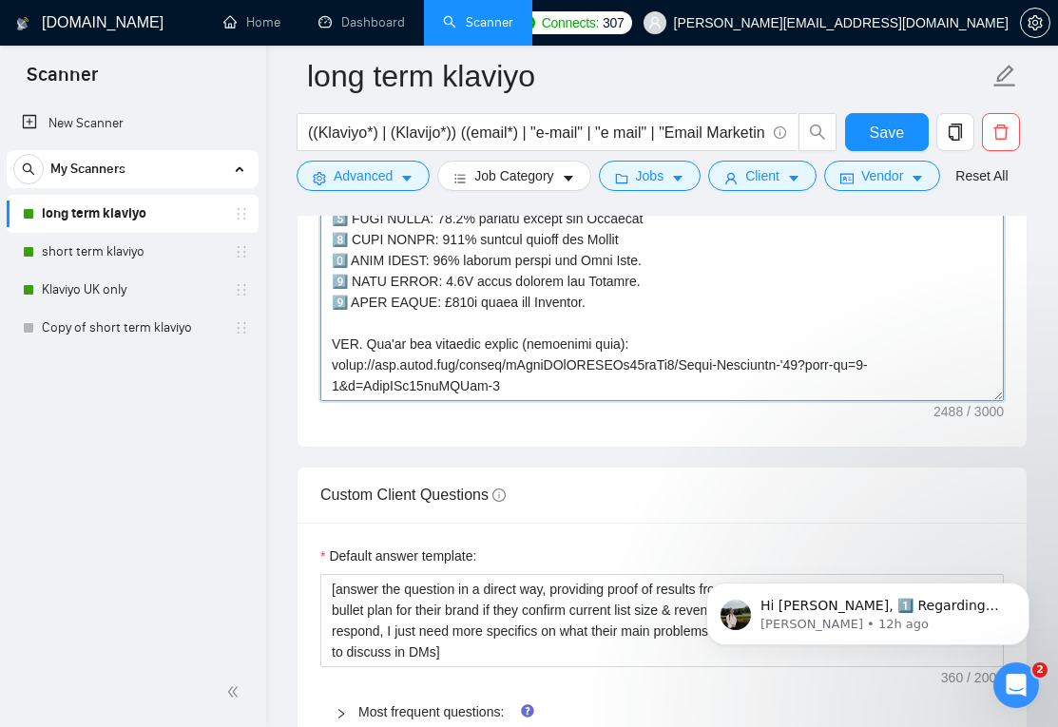
click at [562, 395] on textarea "Cover letter template:" at bounding box center [662, 187] width 684 height 428
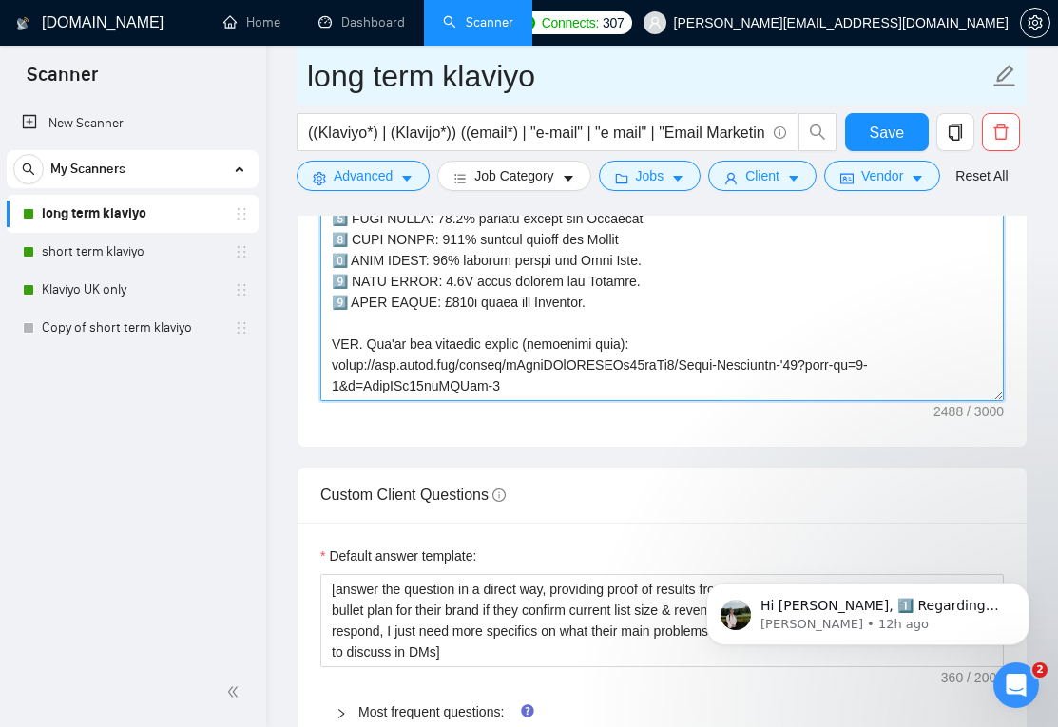
drag, startPoint x: 560, startPoint y: 395, endPoint x: 305, endPoint y: 75, distance: 408.7
click at [305, 75] on div "long term klaviyo ((Klaviyo*) | (Klavijo*)) ((email*) | "e-mail" | "e mail" | "…" at bounding box center [662, 328] width 731 height 6388
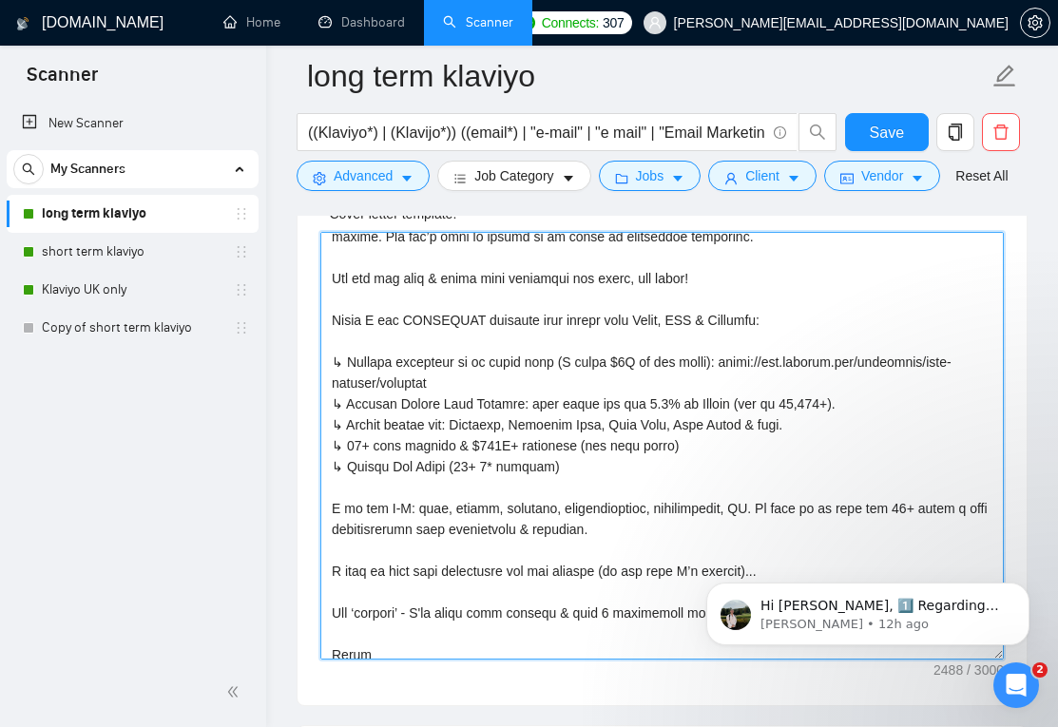
scroll to position [774, 0]
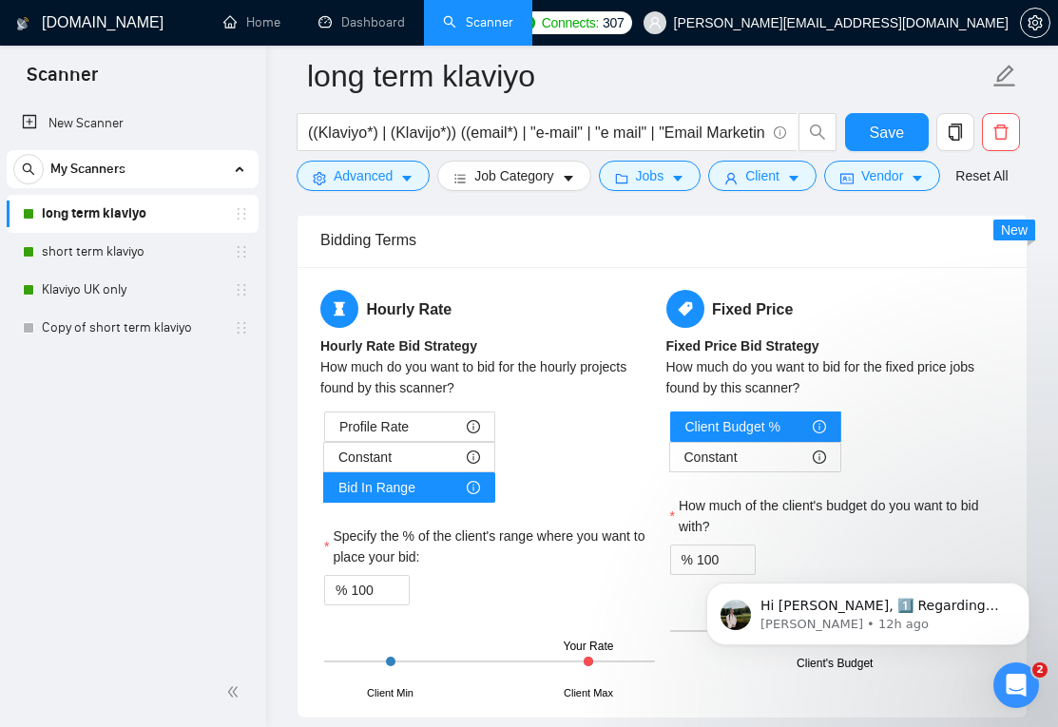
drag, startPoint x: 329, startPoint y: 268, endPoint x: 649, endPoint y: 721, distance: 554.6
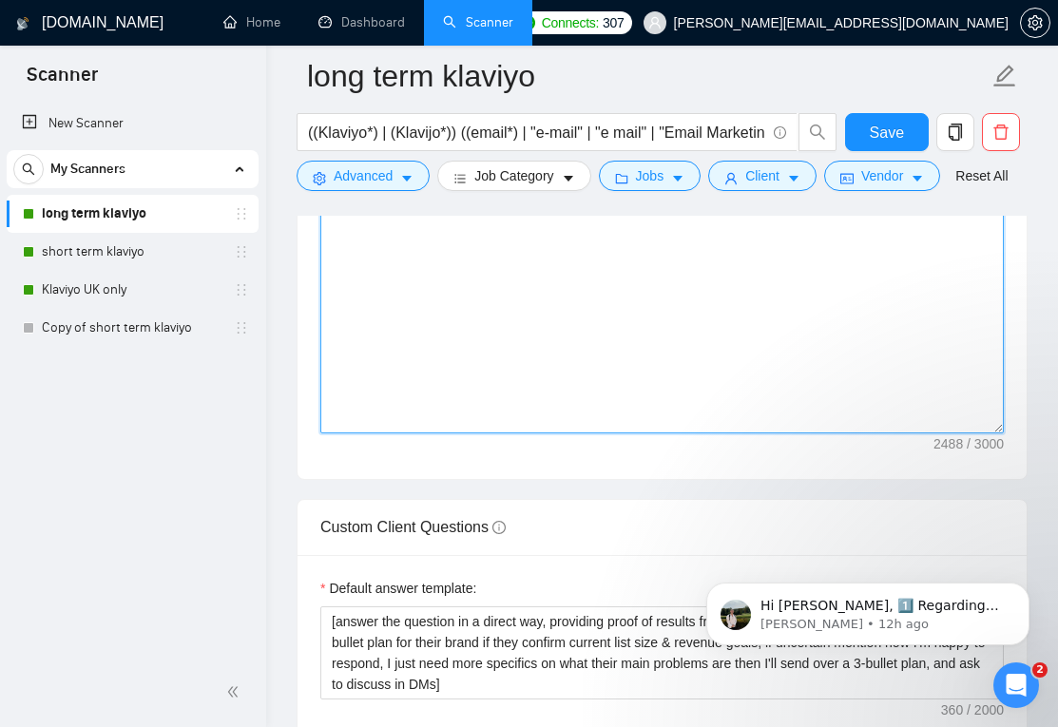
scroll to position [0, 0]
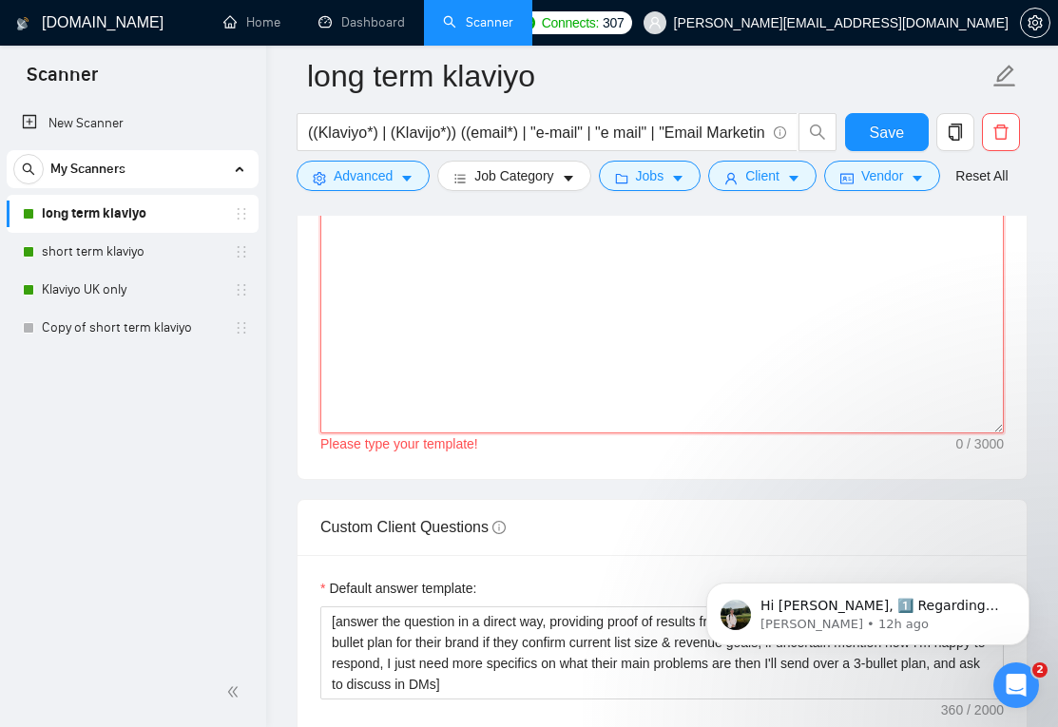
paste textarea "Hi - Billy here. I recently added $2M in 12 months for Circular. I can absolute…"
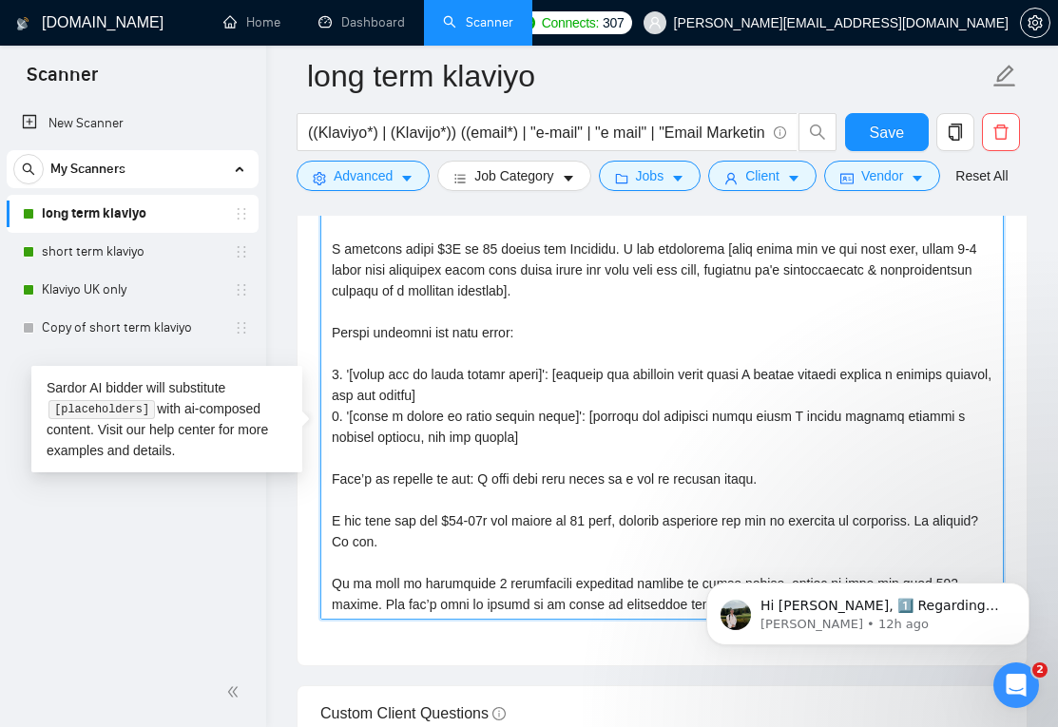
drag, startPoint x: 534, startPoint y: 610, endPoint x: 323, endPoint y: 502, distance: 236.9
click at [323, 502] on textarea "Cover letter template:" at bounding box center [662, 406] width 684 height 428
paste textarea
drag, startPoint x: 524, startPoint y: 591, endPoint x: 266, endPoint y: 62, distance: 589.0
click at [266, 62] on div "GigRadar.io Home Dashboard Scanner Connects: 307 billy@titanmarketingagency.com…" at bounding box center [662, 582] width 792 height 6611
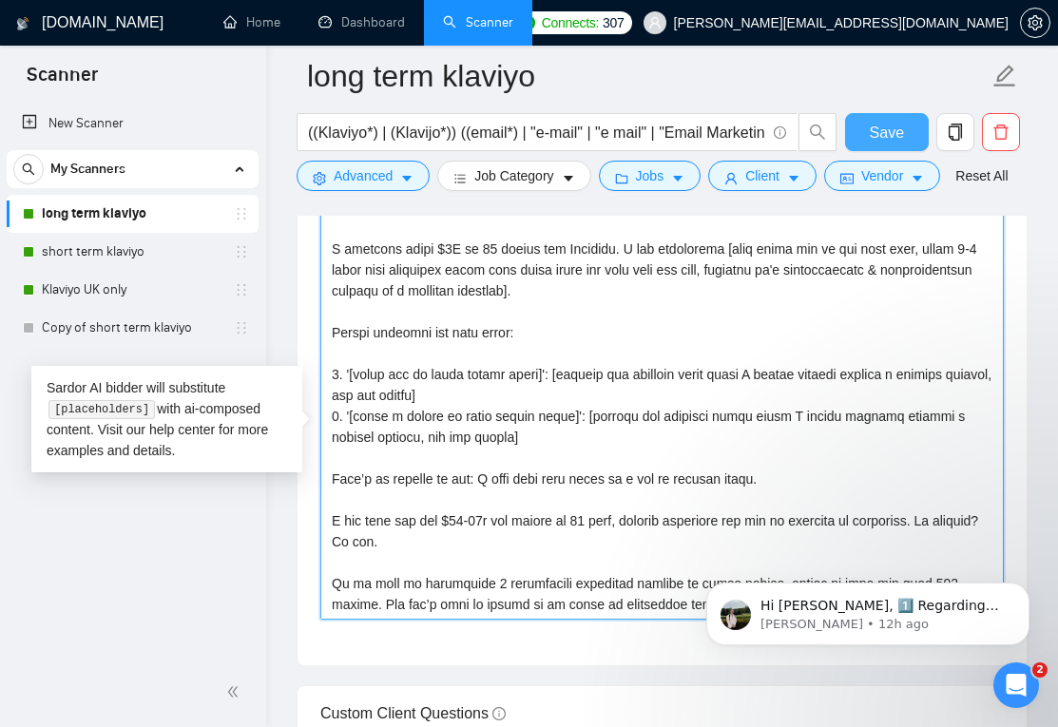
type textarea "Hi - Billy here. I recently added $2M in 12 months for Circular. I can absolute…"
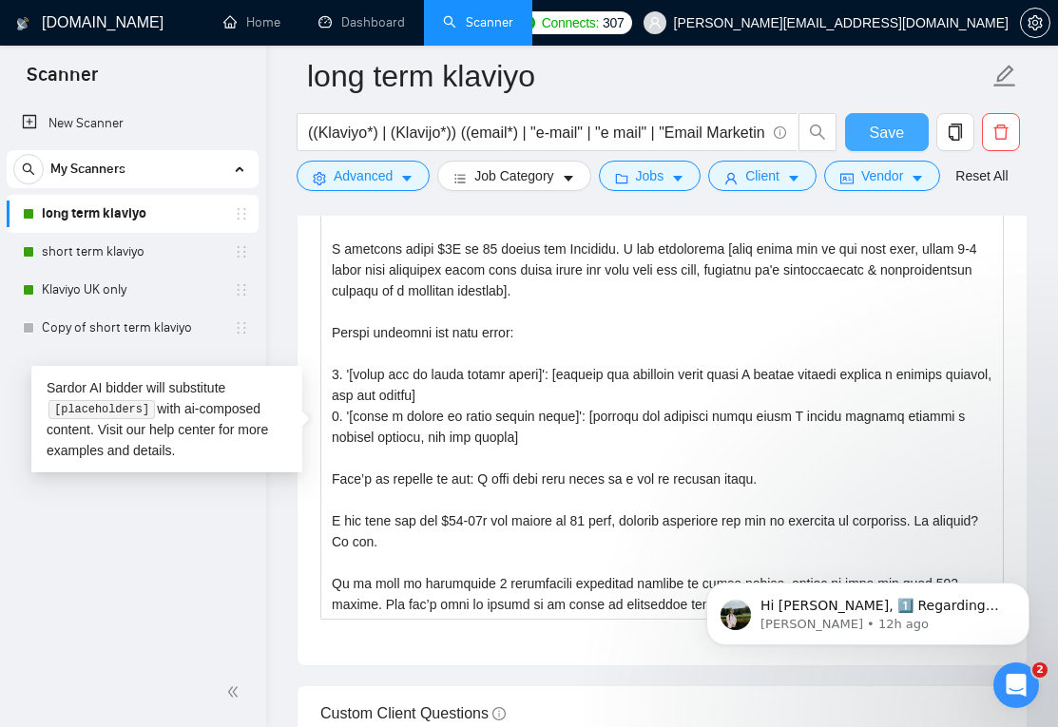
click at [883, 130] on span "Save" at bounding box center [887, 133] width 34 height 24
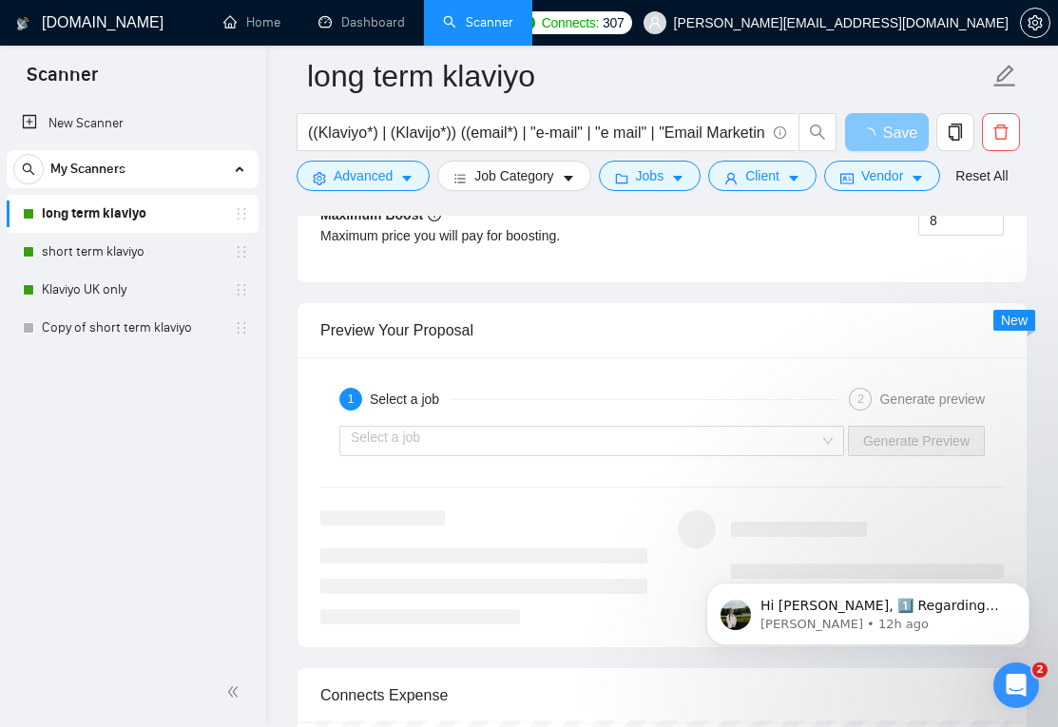
scroll to position [4253, 0]
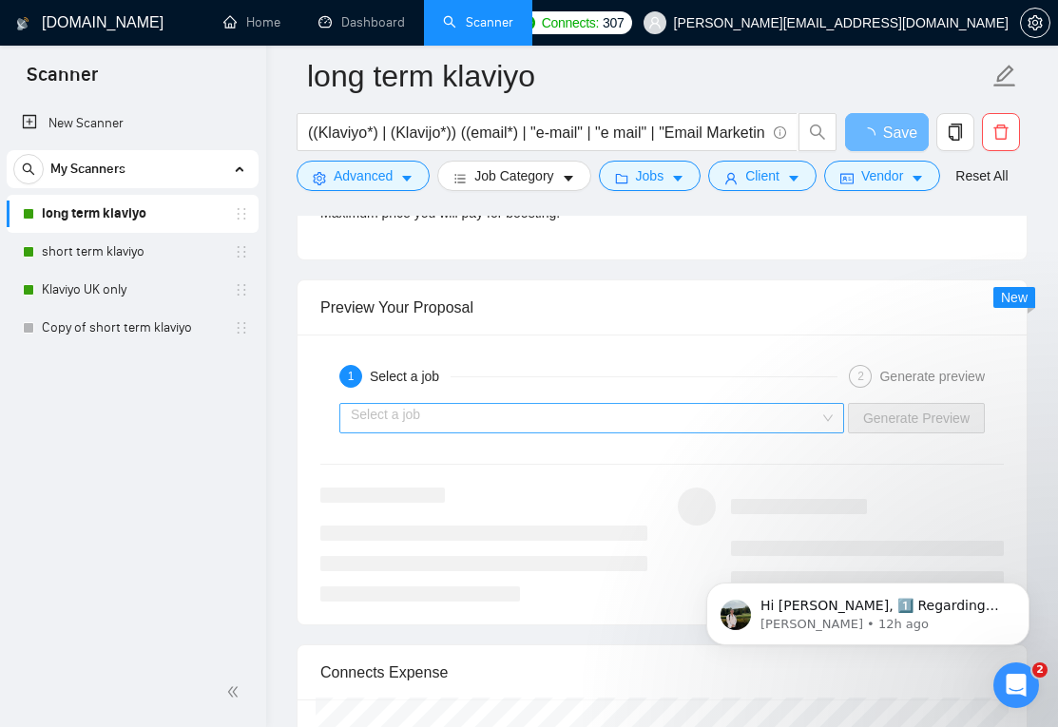
click at [536, 433] on input "search" at bounding box center [585, 418] width 469 height 29
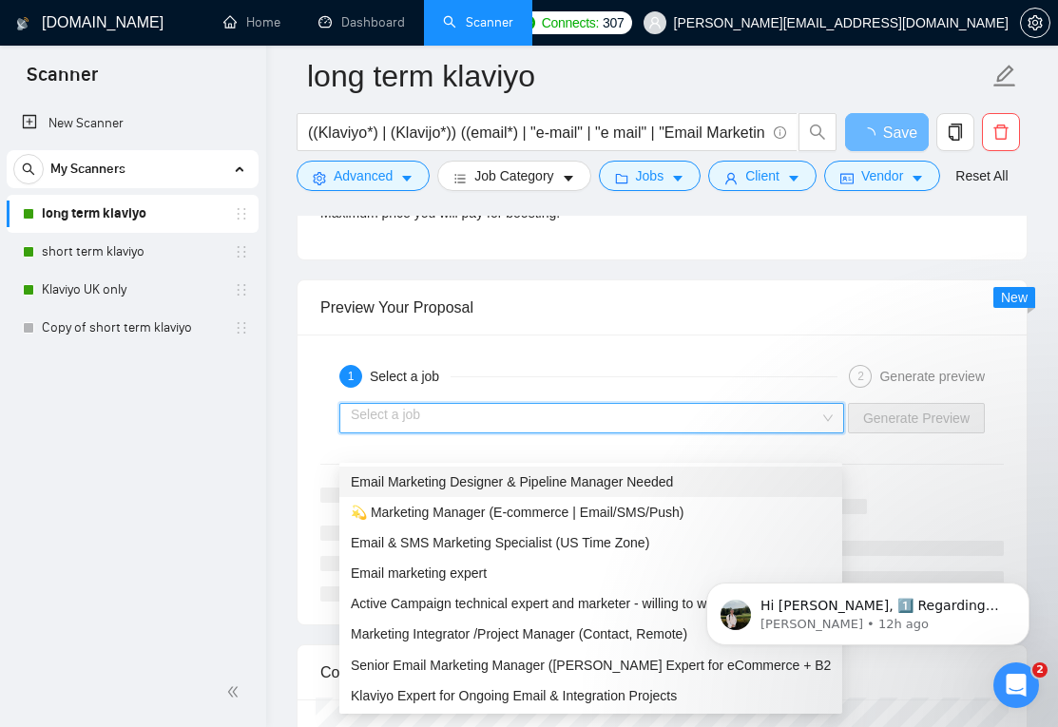
click at [482, 475] on span "Email Marketing Designer & Pipeline Manager Needed" at bounding box center [512, 482] width 322 height 15
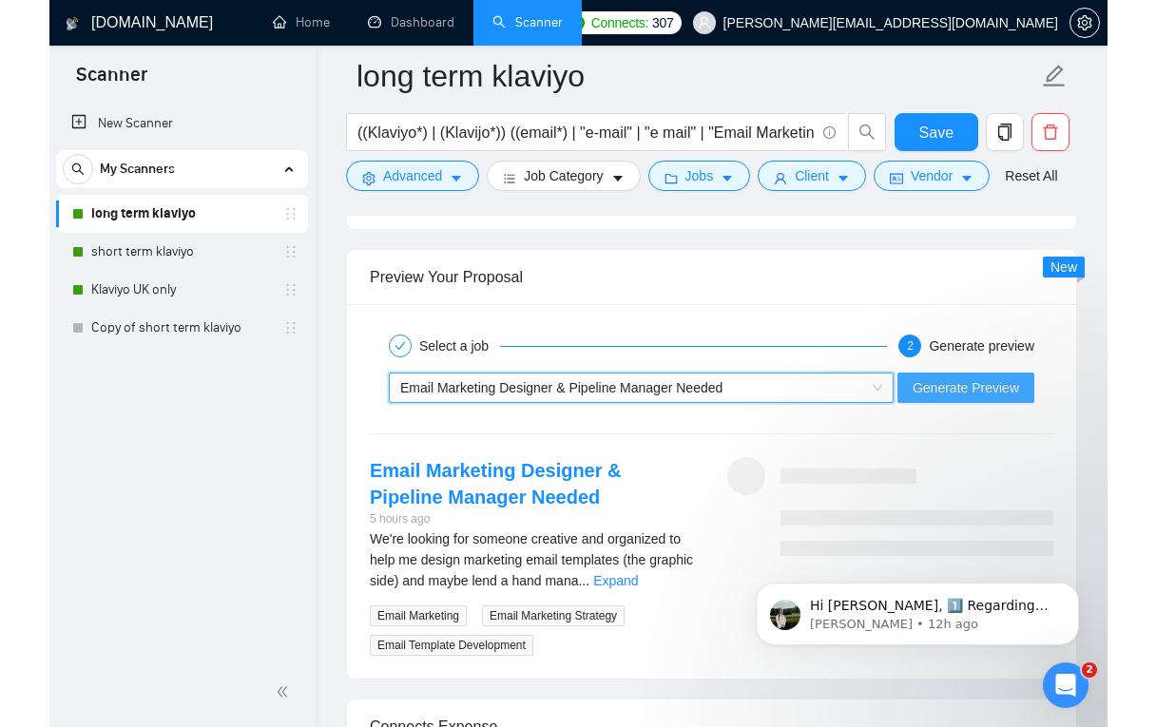
scroll to position [4287, 0]
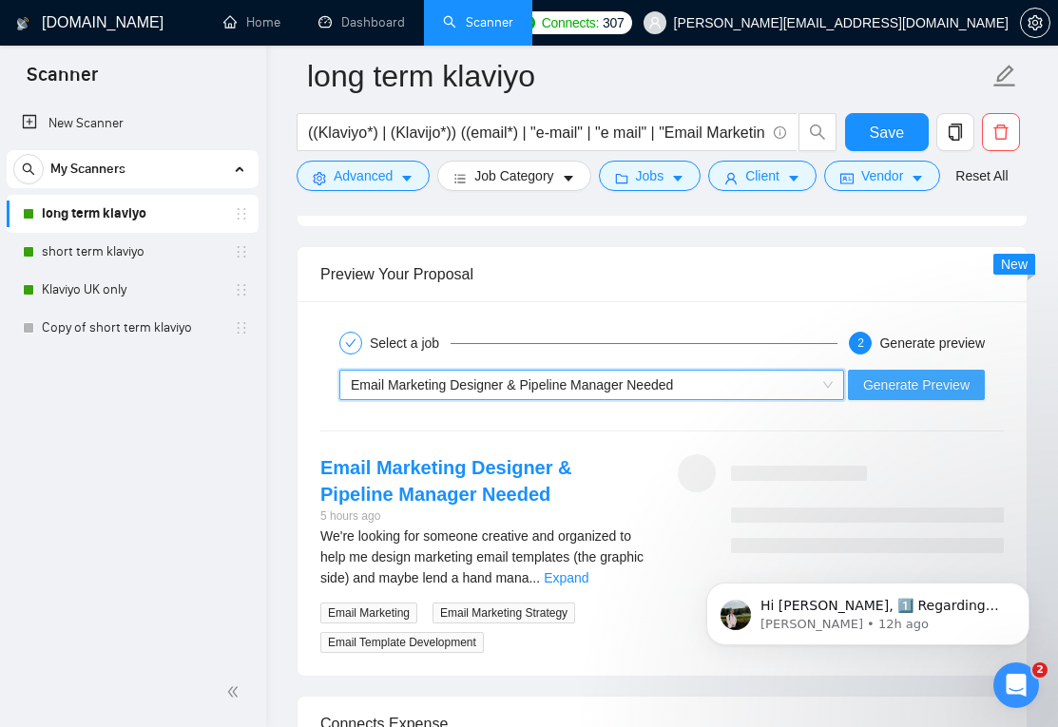
click at [898, 396] on span "Generate Preview" at bounding box center [916, 385] width 107 height 21
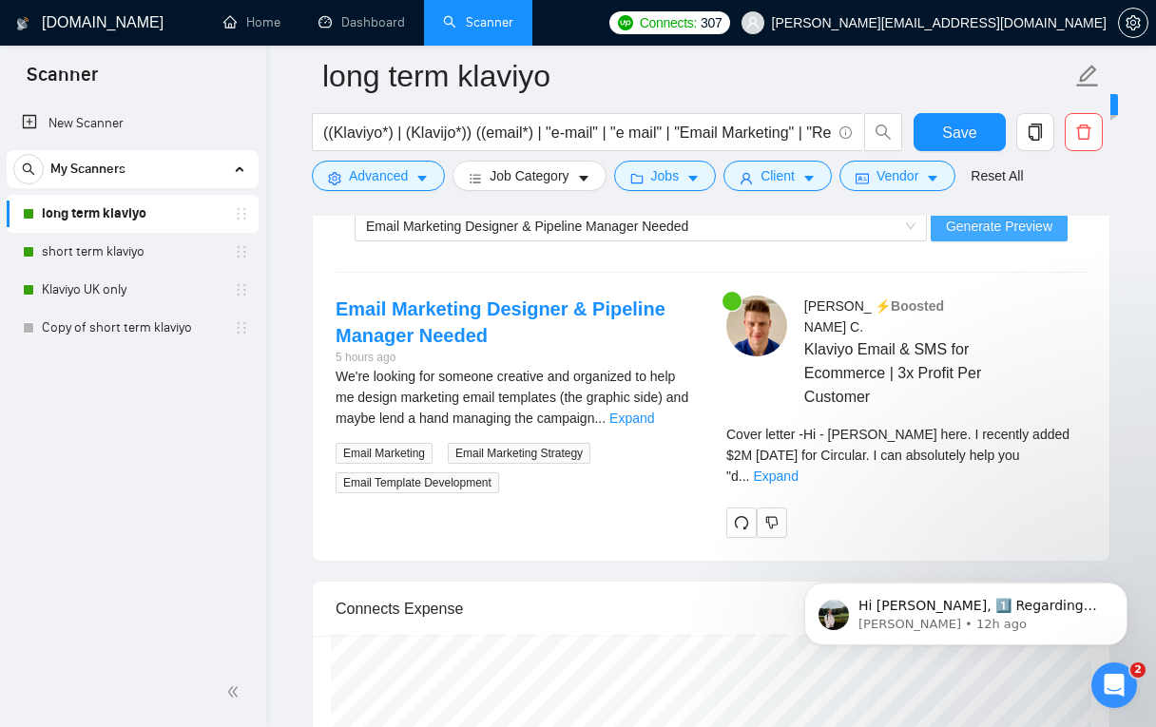
scroll to position [4200, 0]
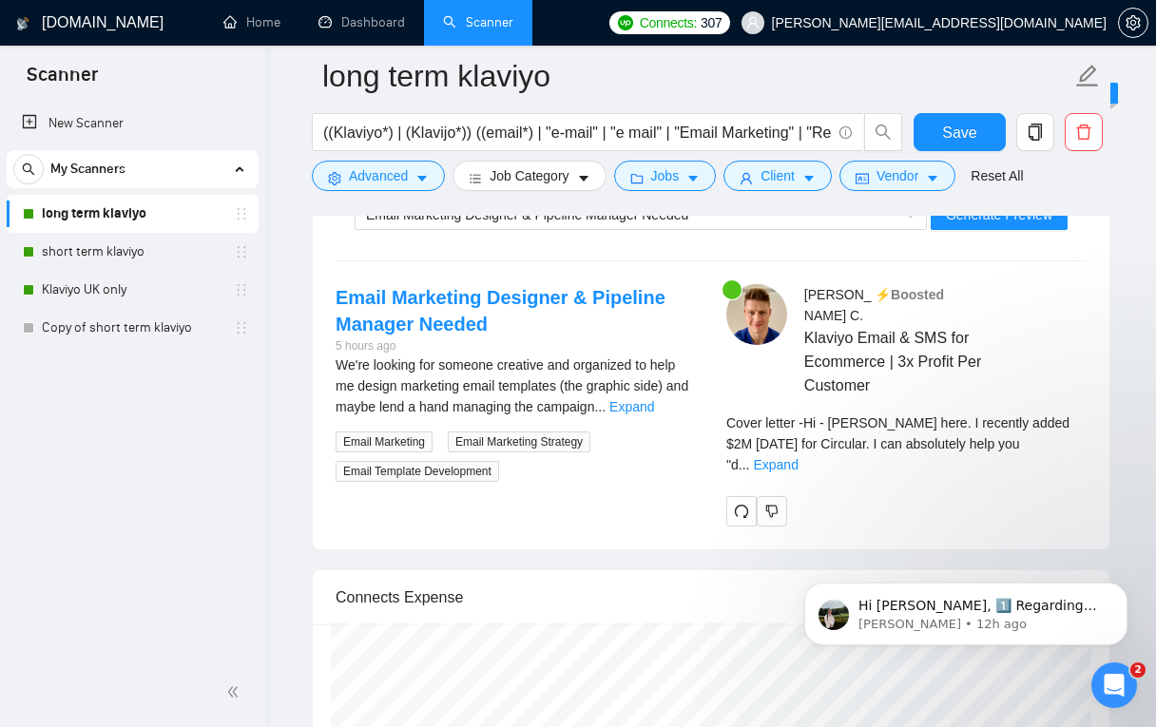
click at [1068, 432] on div "Cover letter - Hi - Billy here. I recently added $2M in 12 months for Circular.…" at bounding box center [907, 444] width 360 height 63
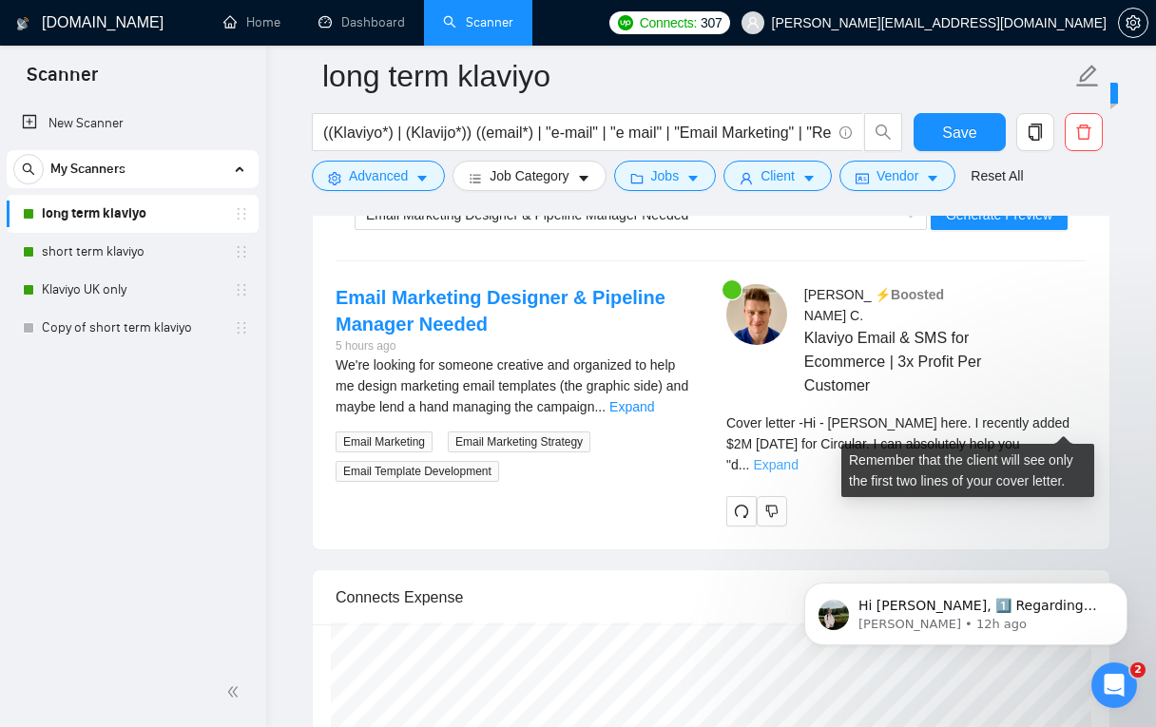
click at [798, 457] on link "Expand" at bounding box center [775, 464] width 45 height 15
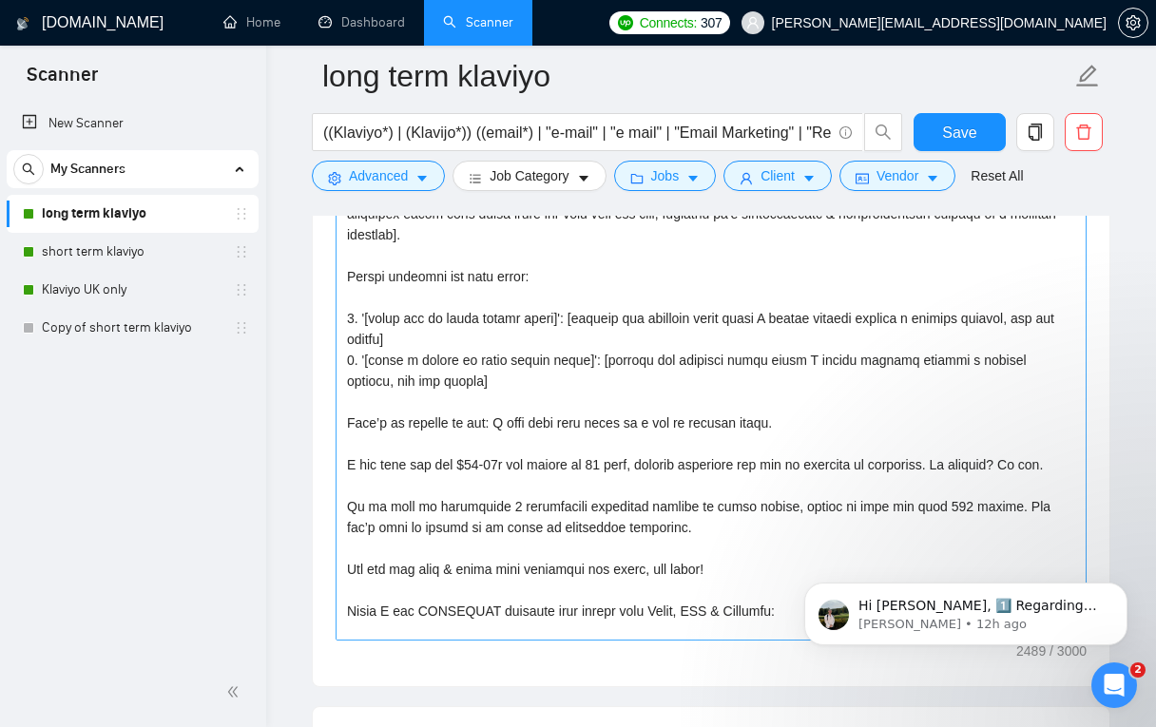
scroll to position [57, 0]
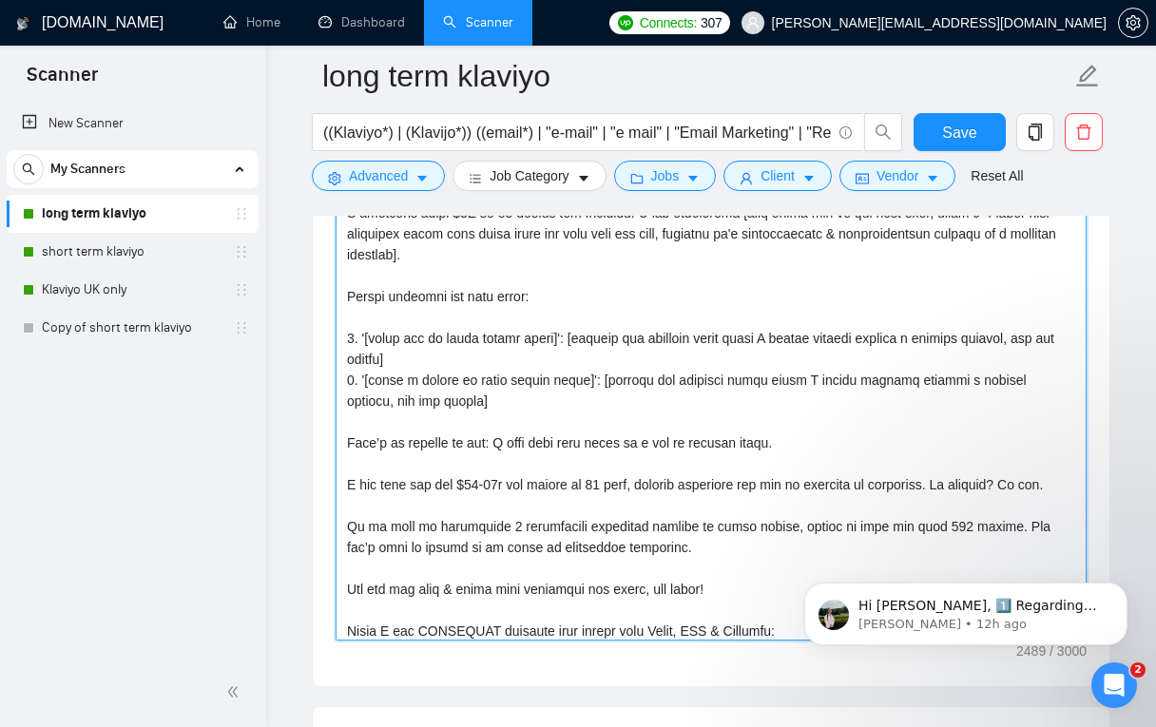
click at [993, 340] on textarea "Cover letter template:" at bounding box center [711, 427] width 751 height 428
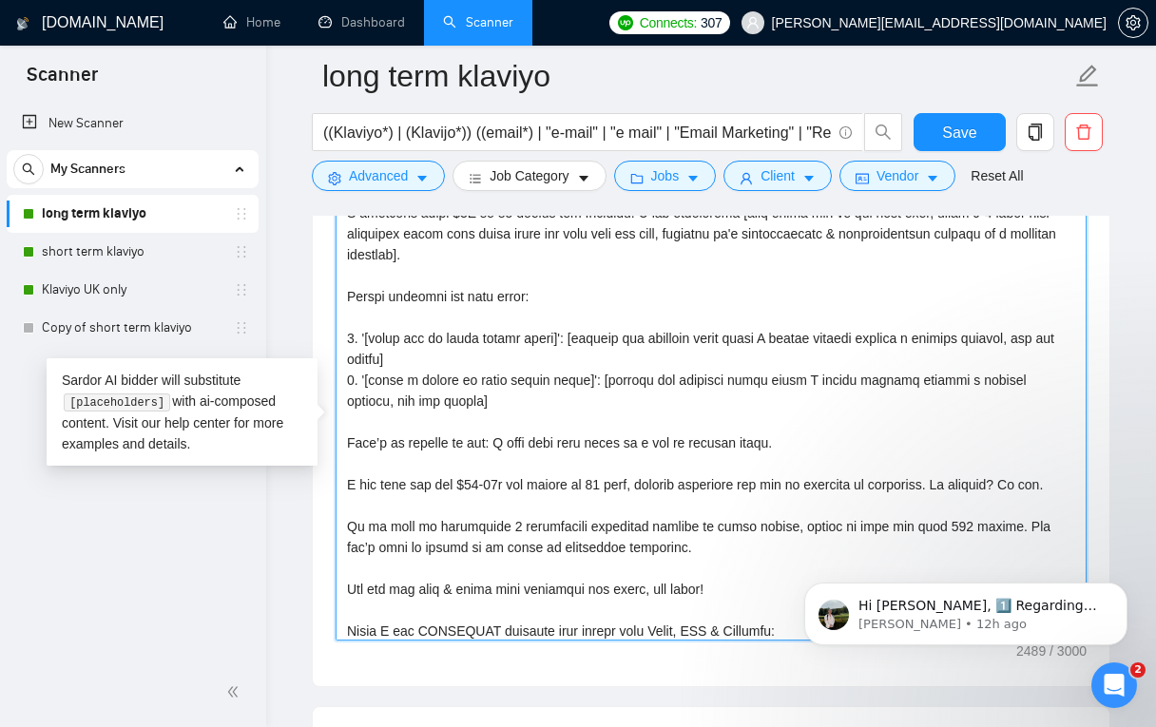
click at [993, 340] on textarea "Cover letter template:" at bounding box center [711, 427] width 751 height 428
click at [366, 360] on textarea "Cover letter template:" at bounding box center [711, 427] width 751 height 428
click at [1034, 337] on textarea "Cover letter template:" at bounding box center [711, 427] width 751 height 428
drag, startPoint x: 581, startPoint y: 362, endPoint x: 576, endPoint y: 340, distance: 22.4
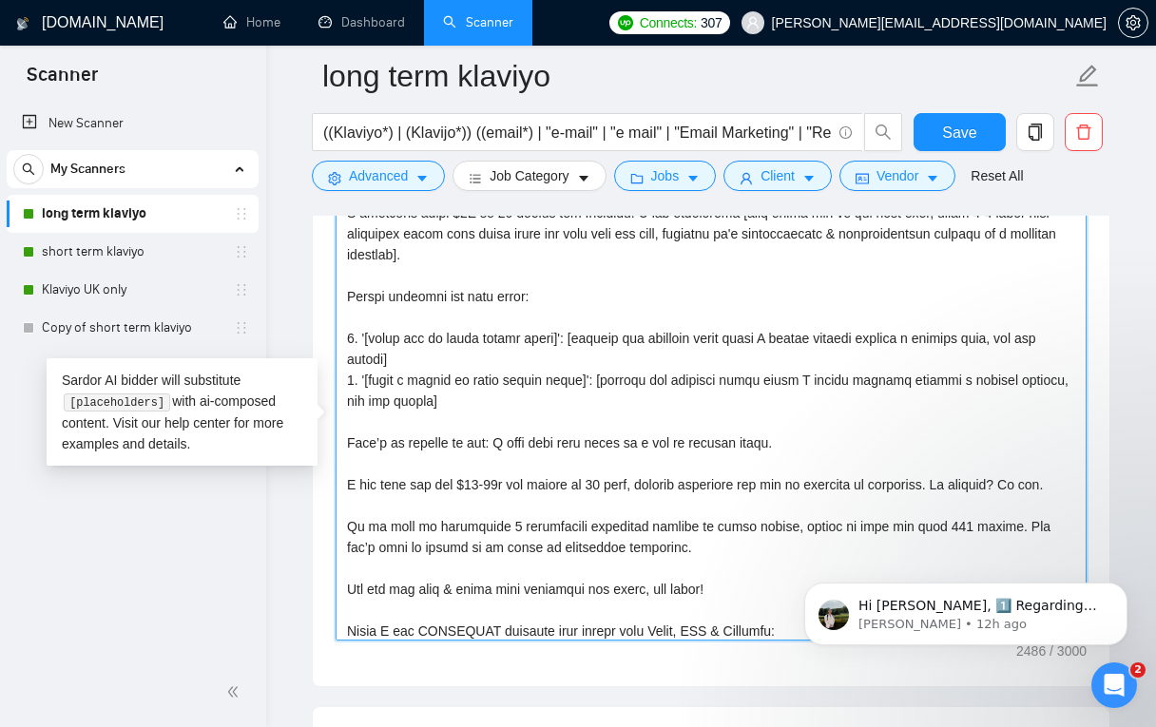
click at [576, 340] on textarea "Cover letter template:" at bounding box center [711, 427] width 751 height 428
drag, startPoint x: 611, startPoint y: 404, endPoint x: 610, endPoint y: 383, distance: 21.0
click at [610, 383] on textarea "Cover letter template:" at bounding box center [711, 427] width 751 height 428
paste textarea "goal"
click at [614, 338] on textarea "Cover letter template:" at bounding box center [711, 427] width 751 height 428
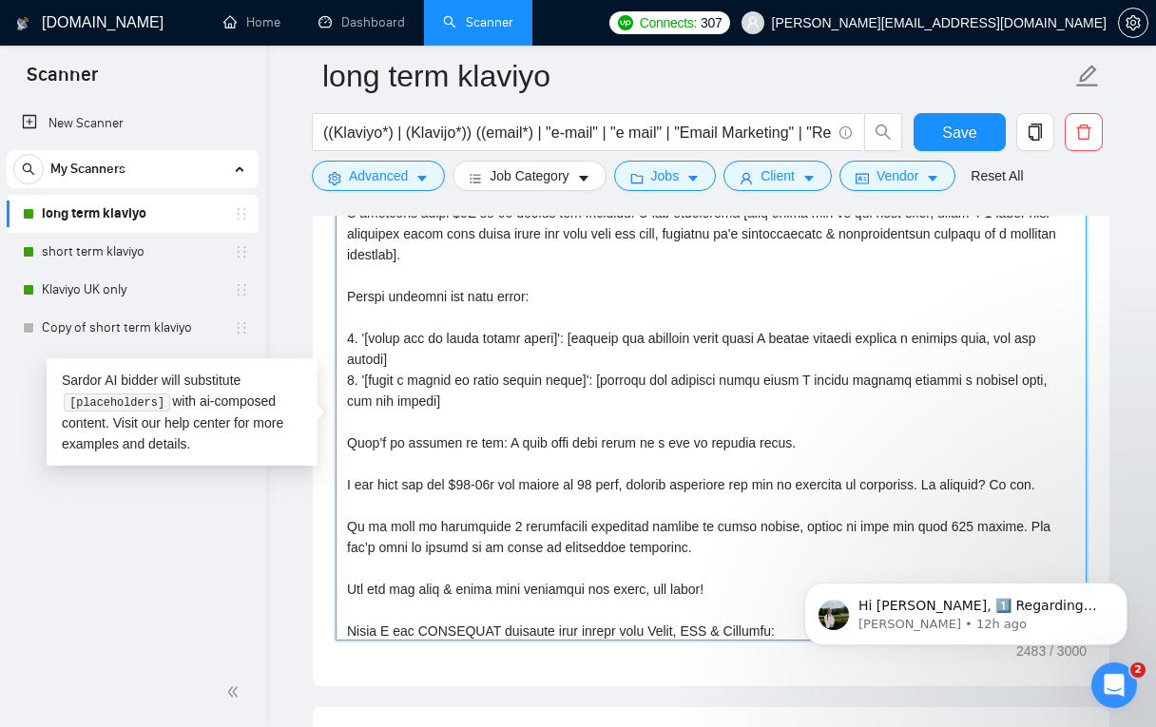
click at [614, 338] on textarea "Cover letter template:" at bounding box center [711, 427] width 751 height 428
drag, startPoint x: 613, startPoint y: 358, endPoint x: 575, endPoint y: 340, distance: 41.7
click at [575, 340] on textarea "Cover letter template:" at bounding box center [711, 427] width 751 height 428
click at [639, 339] on textarea "Cover letter template:" at bounding box center [711, 427] width 751 height 428
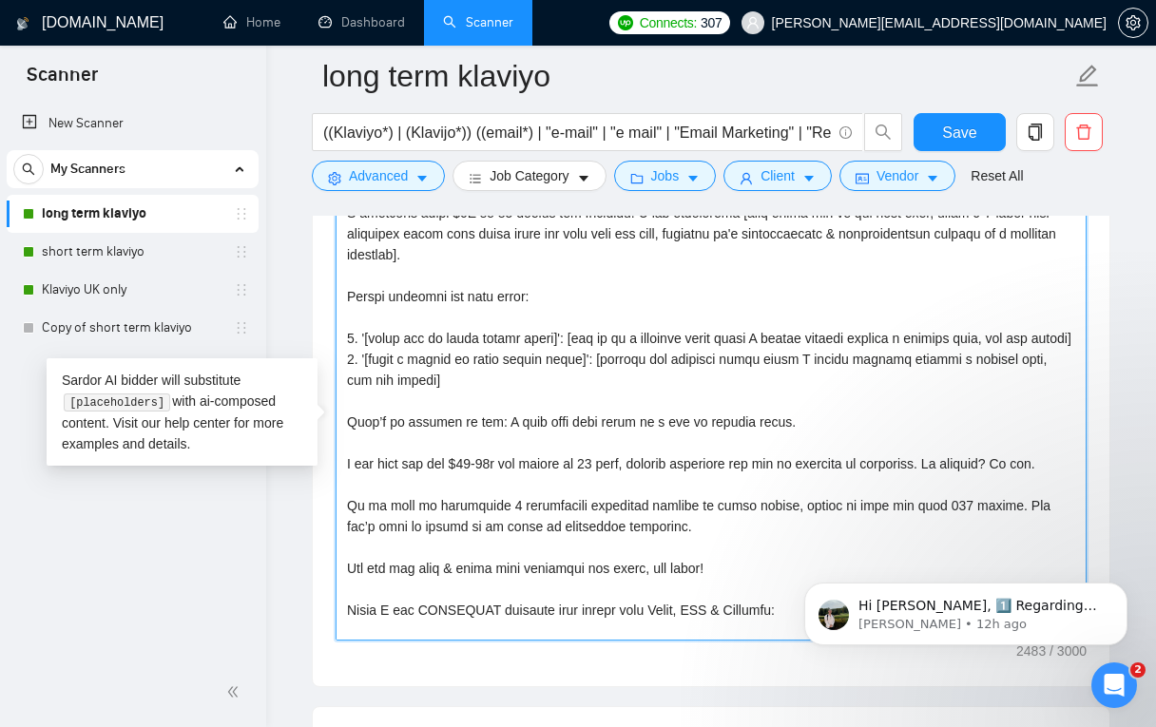
drag, startPoint x: 613, startPoint y: 353, endPoint x: 592, endPoint y: 349, distance: 21.3
click at [578, 343] on textarea "Cover letter template:" at bounding box center [711, 427] width 751 height 428
drag, startPoint x: 624, startPoint y: 405, endPoint x: 617, endPoint y: 383, distance: 22.9
click at [617, 383] on textarea "Cover letter template:" at bounding box center [711, 427] width 751 height 428
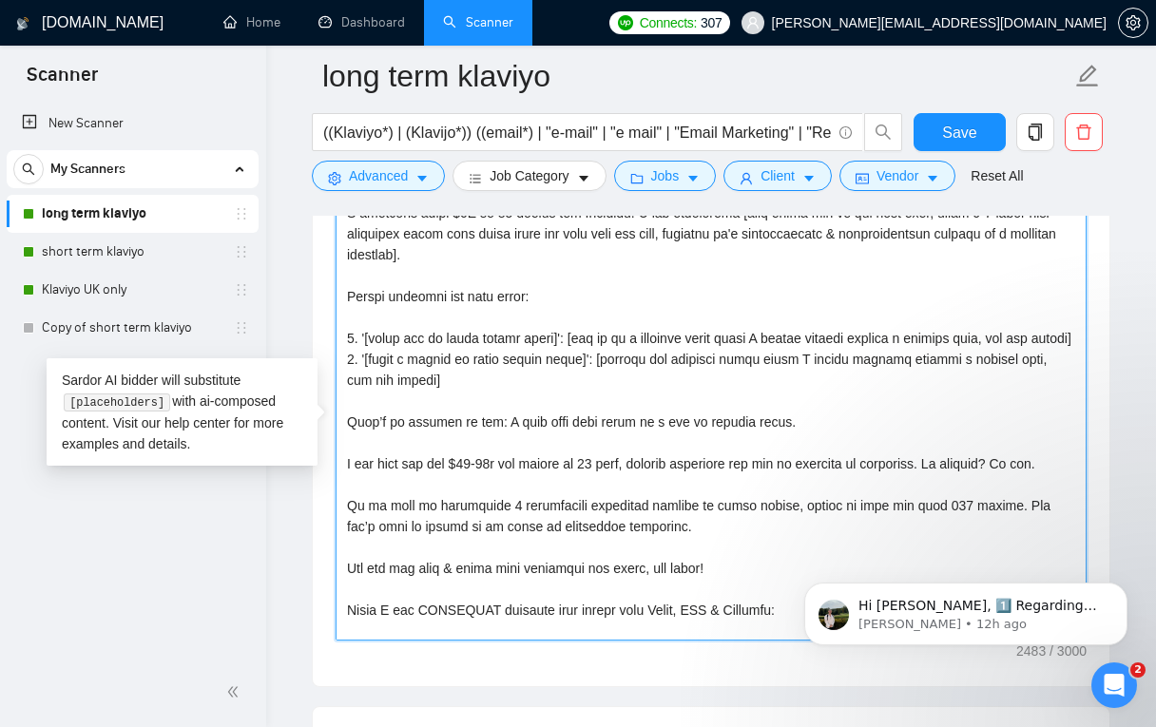
drag, startPoint x: 637, startPoint y: 397, endPoint x: 618, endPoint y: 379, distance: 26.2
click at [618, 379] on textarea "Cover letter template:" at bounding box center [711, 427] width 751 height 428
drag, startPoint x: 589, startPoint y: 352, endPoint x: 581, endPoint y: 344, distance: 10.8
click at [581, 344] on textarea "Cover letter template:" at bounding box center [711, 427] width 751 height 428
drag, startPoint x: 636, startPoint y: 398, endPoint x: 616, endPoint y: 378, distance: 28.2
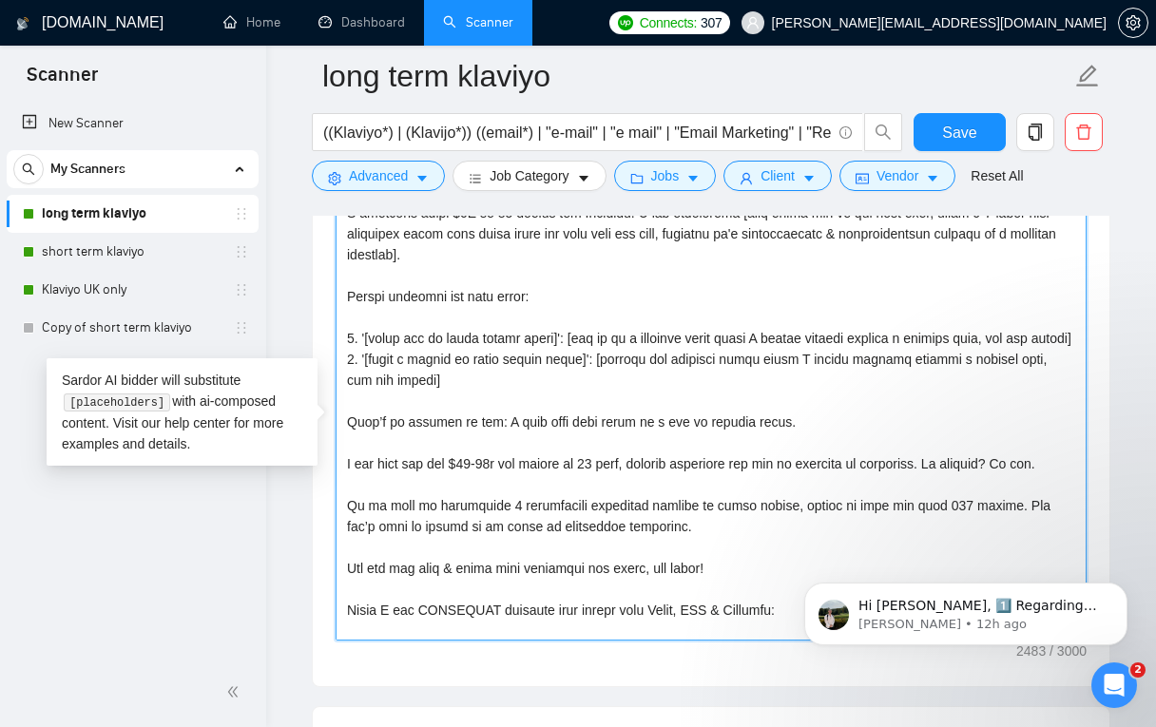
click at [616, 378] on textarea "Cover letter template:" at bounding box center [711, 427] width 751 height 428
paste textarea "tie it to a"
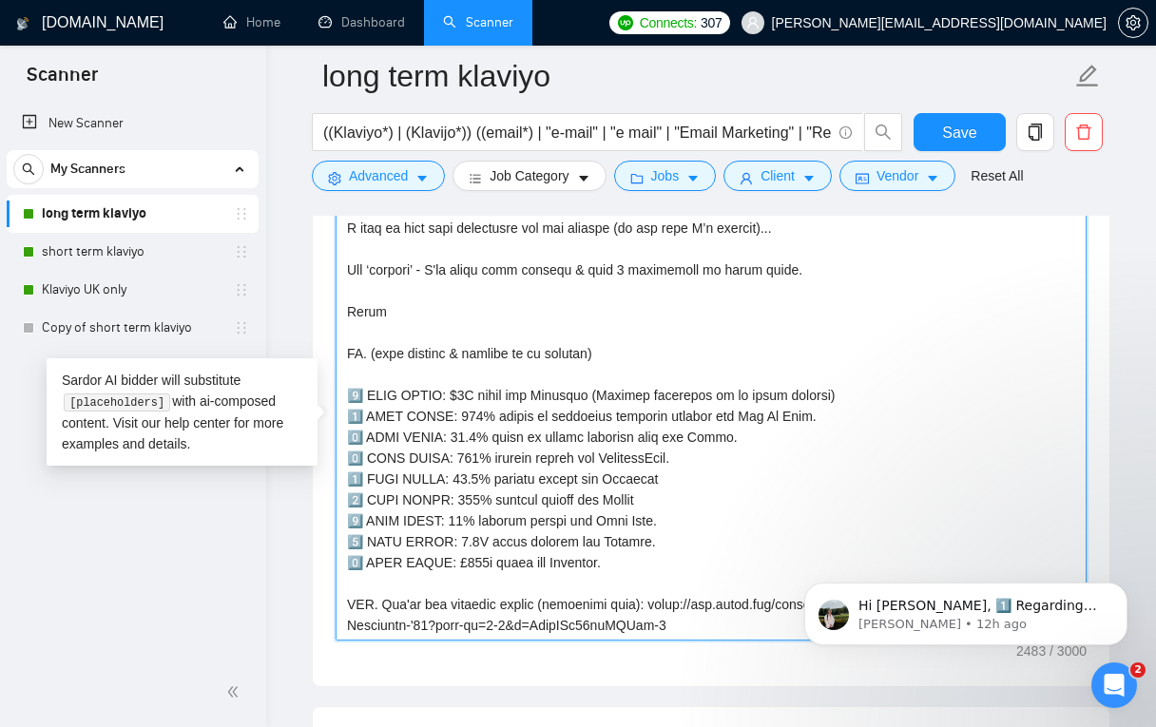
scroll to position [774, 0]
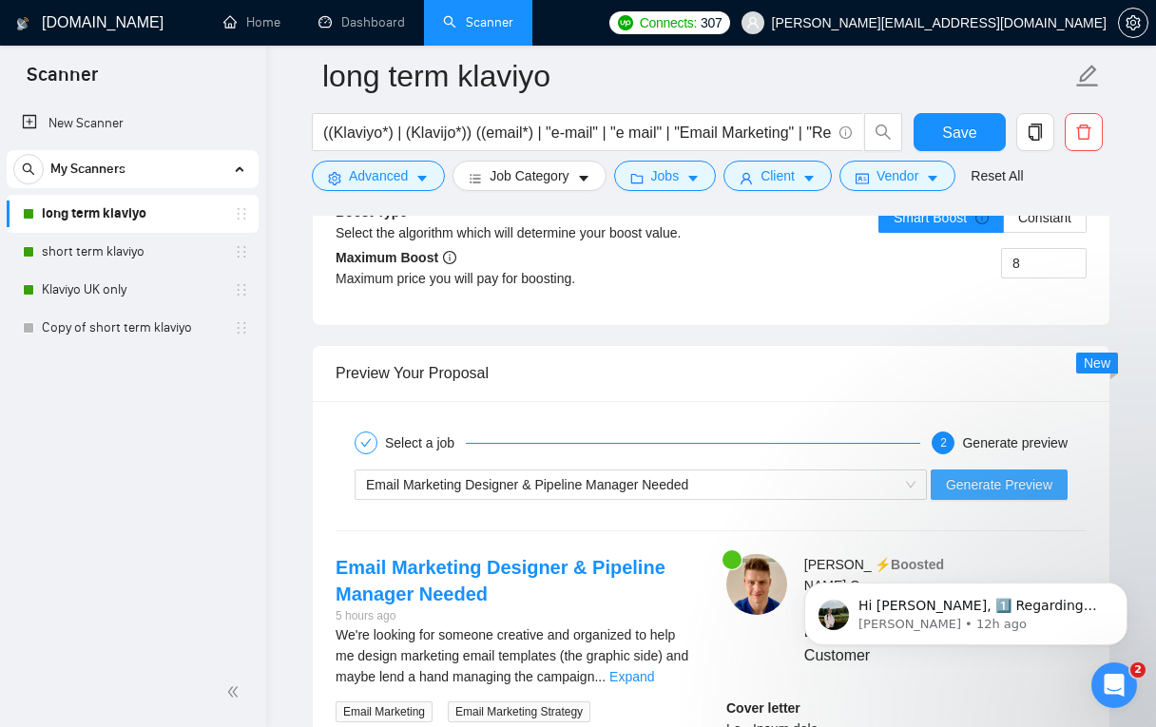
type textarea "Hi - Billy here. I recently added $2M in 12 months for Circular. I can absolute…"
click at [985, 490] on span "Generate Preview" at bounding box center [999, 485] width 107 height 21
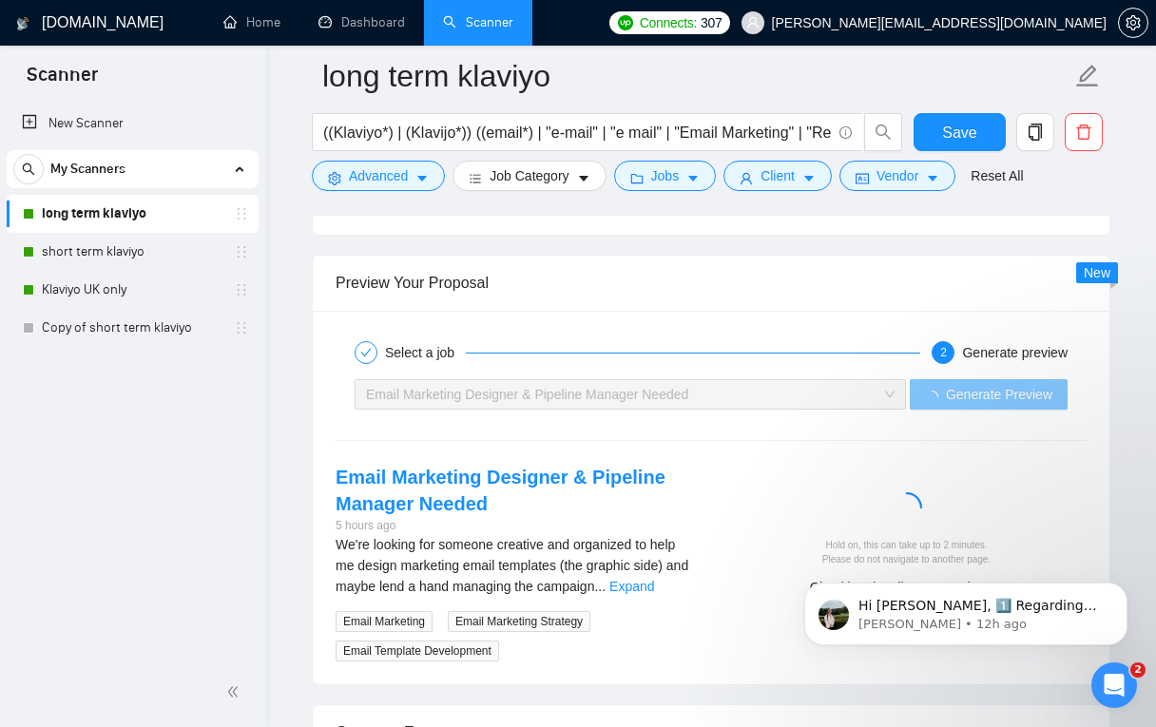
scroll to position [4028, 0]
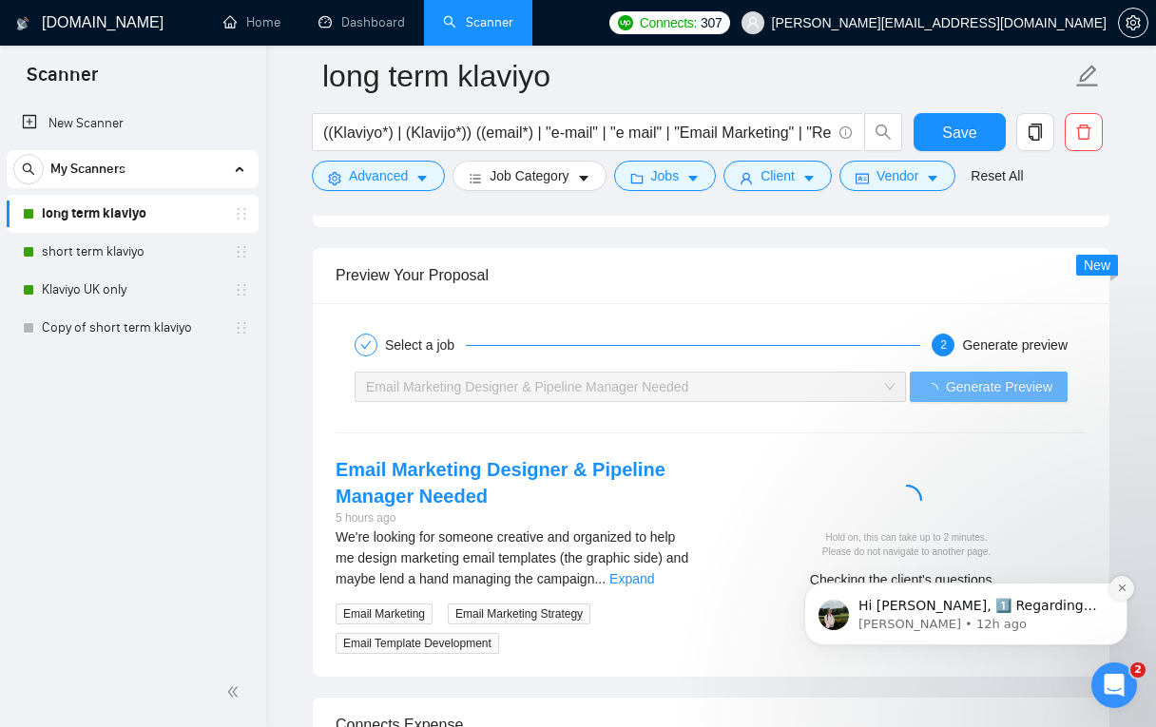
click at [1072, 582] on button "Dismiss notification" at bounding box center [1122, 588] width 25 height 25
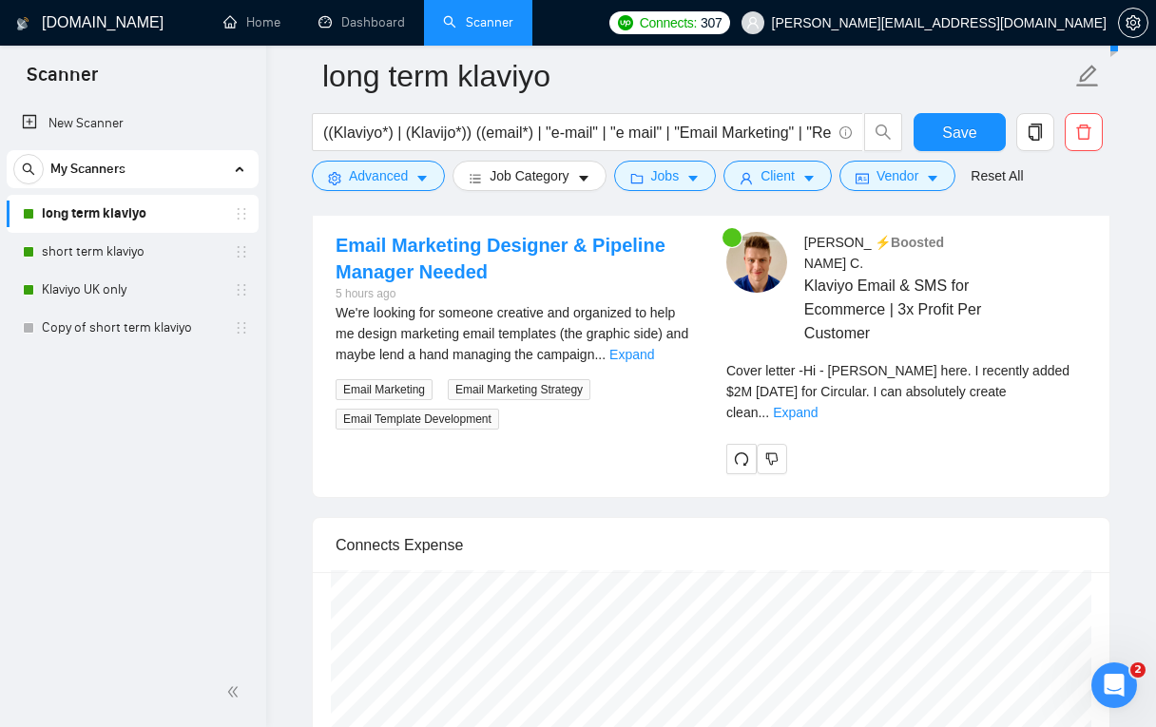
scroll to position [4244, 0]
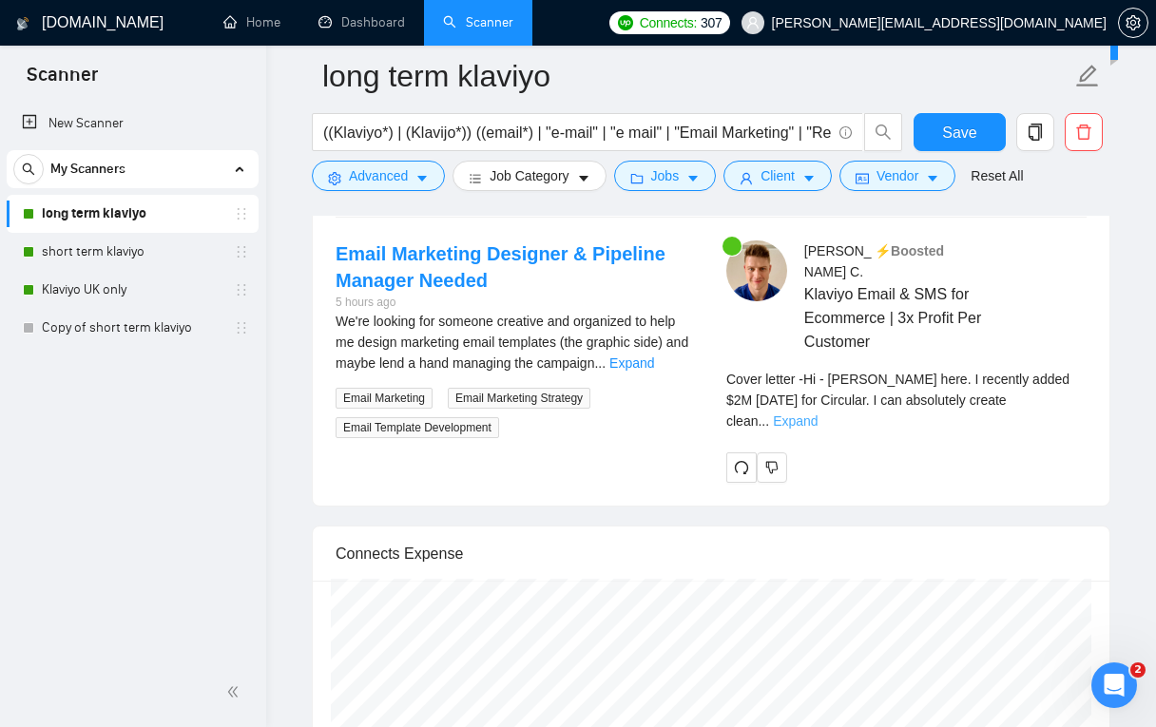
click at [818, 414] on link "Expand" at bounding box center [795, 421] width 45 height 15
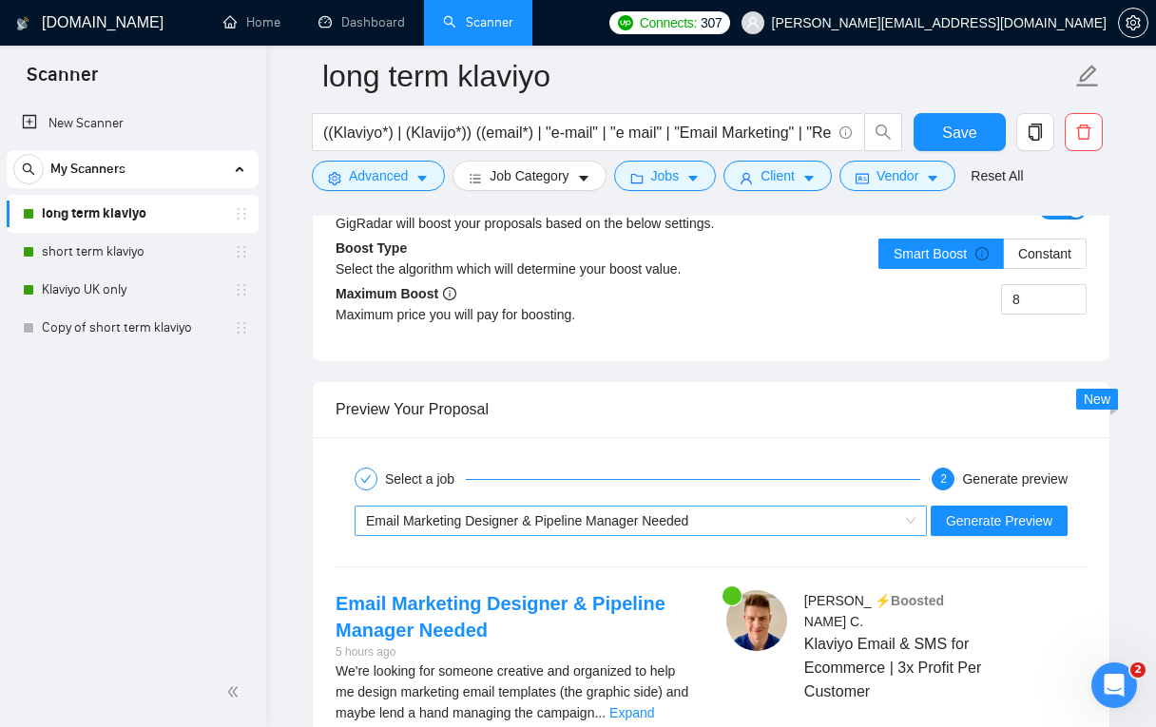
scroll to position [3899, 0]
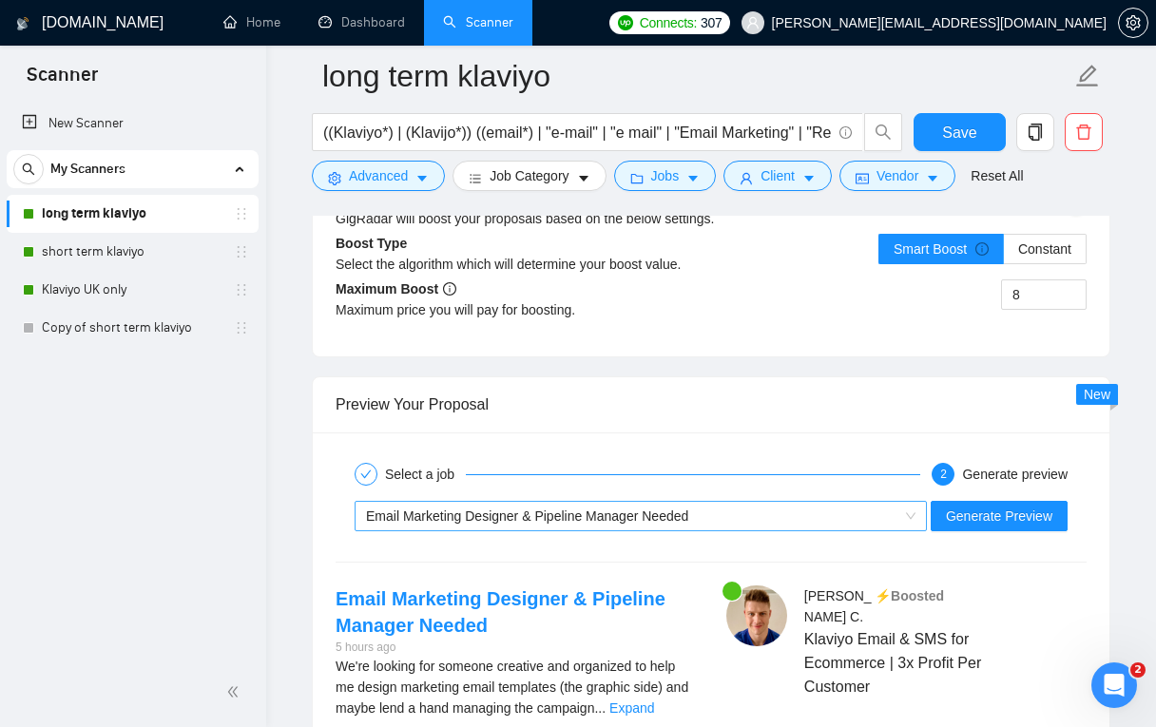
click at [683, 512] on span "Email Marketing Designer & Pipeline Manager Needed" at bounding box center [527, 516] width 322 height 15
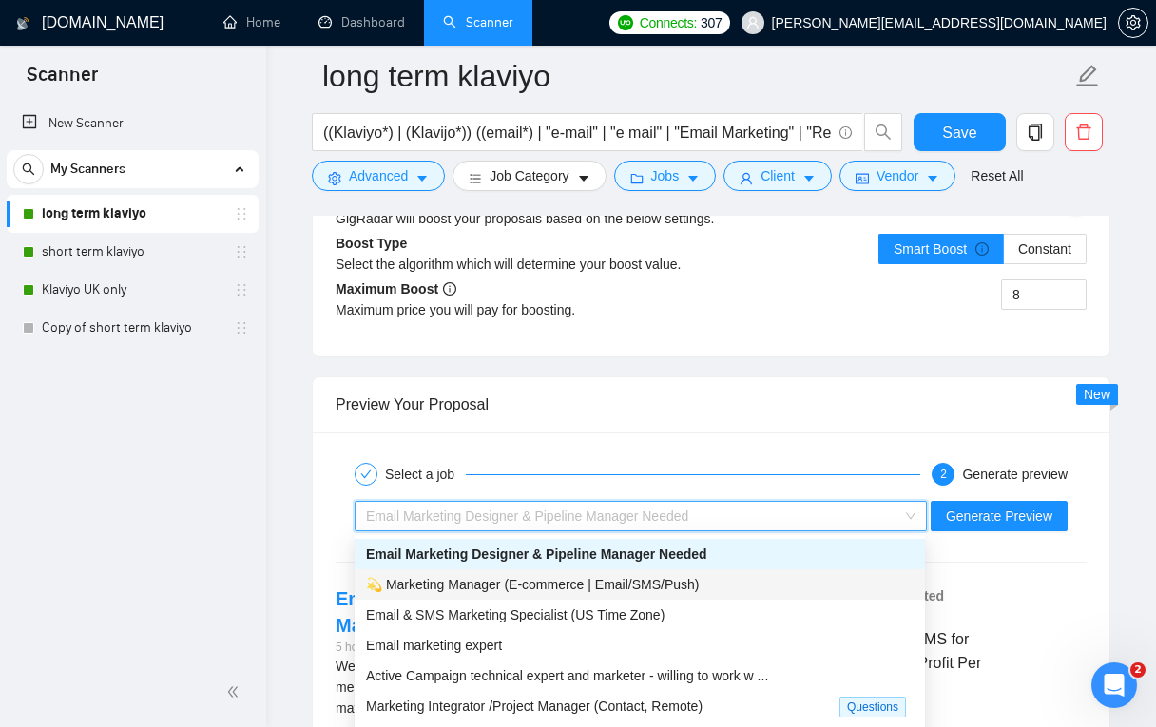
click at [582, 587] on span "💫 Marketing Manager (E-commerce | Email/SMS/Push)" at bounding box center [533, 584] width 334 height 15
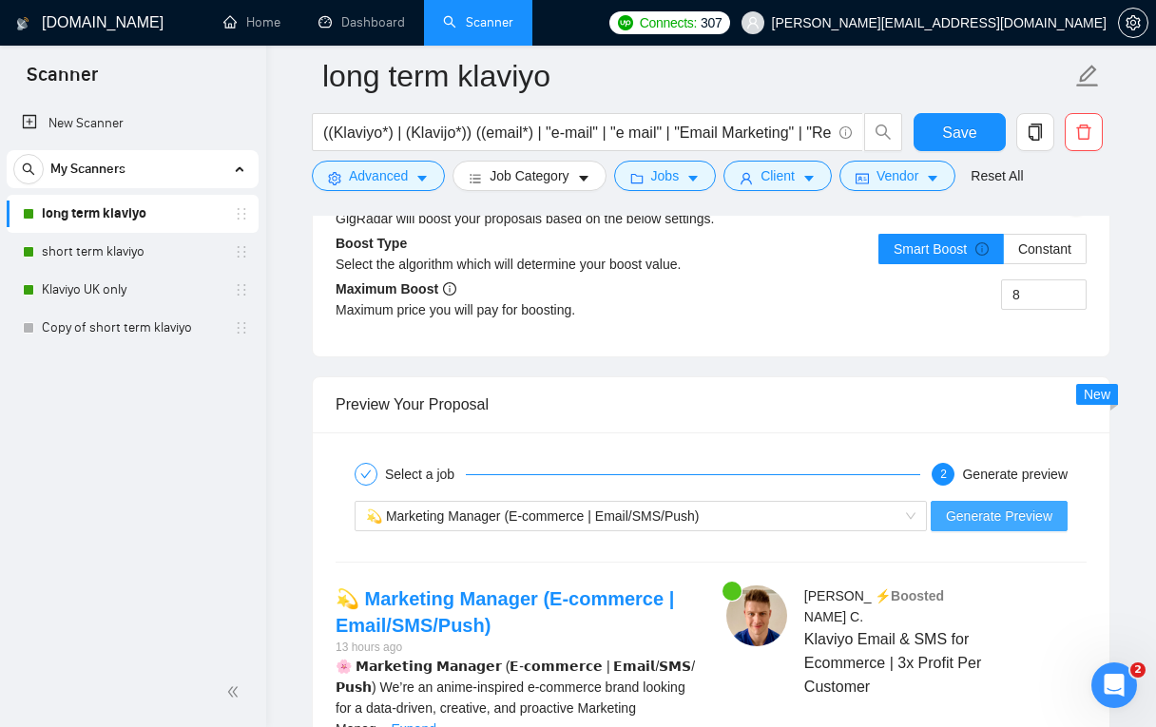
click at [988, 522] on span "Generate Preview" at bounding box center [999, 516] width 107 height 21
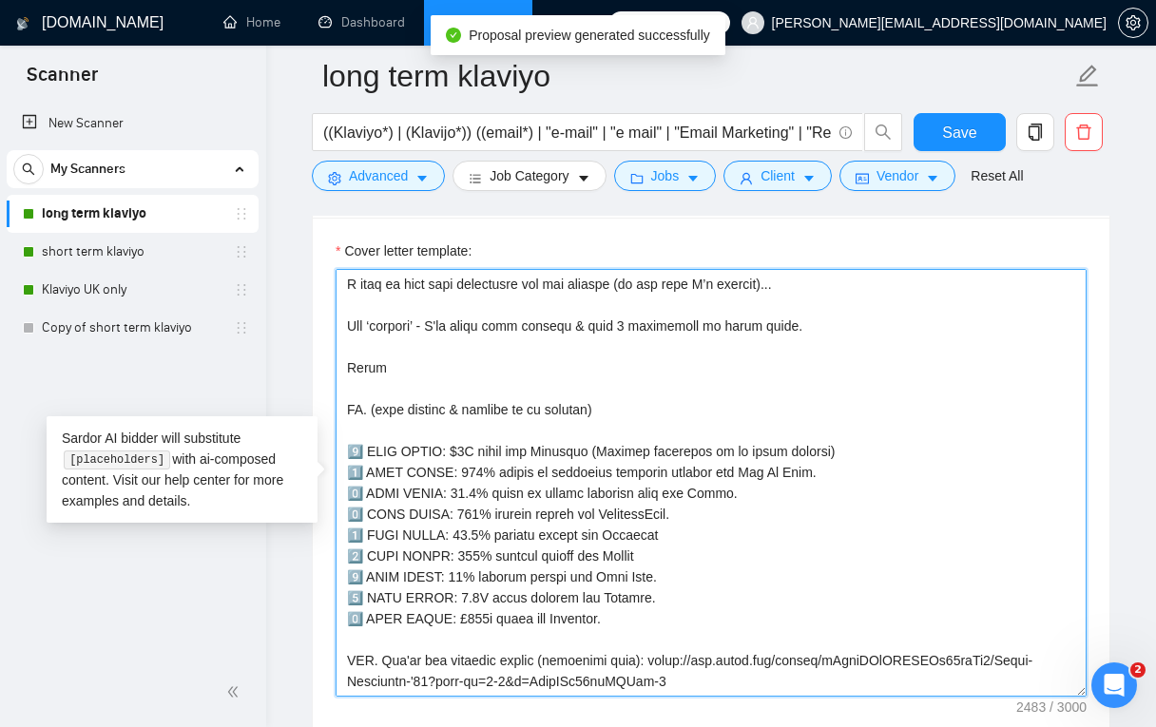
scroll to position [2606, 0]
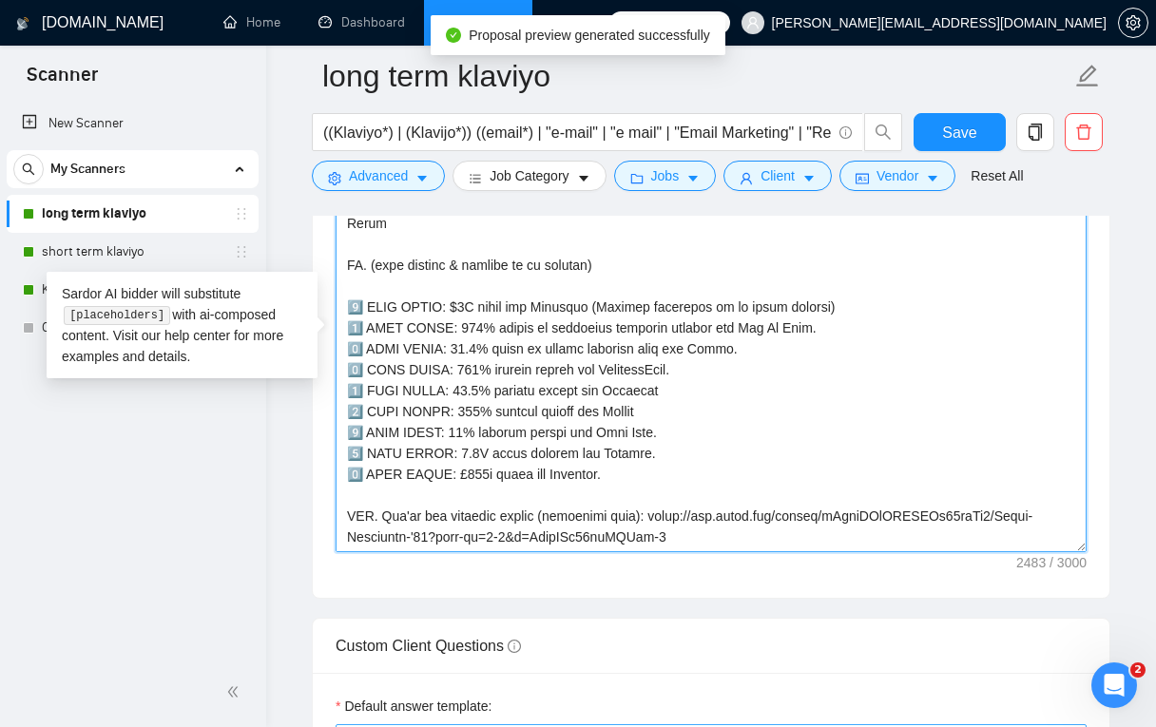
drag, startPoint x: 350, startPoint y: 284, endPoint x: 770, endPoint y: 726, distance: 609.4
click at [770, 727] on form "Auto Bidding Enabled Auto Bidding Enabled: ON Auto Bidder Schedule Auto Bidding…" at bounding box center [711, 451] width 799 height 5401
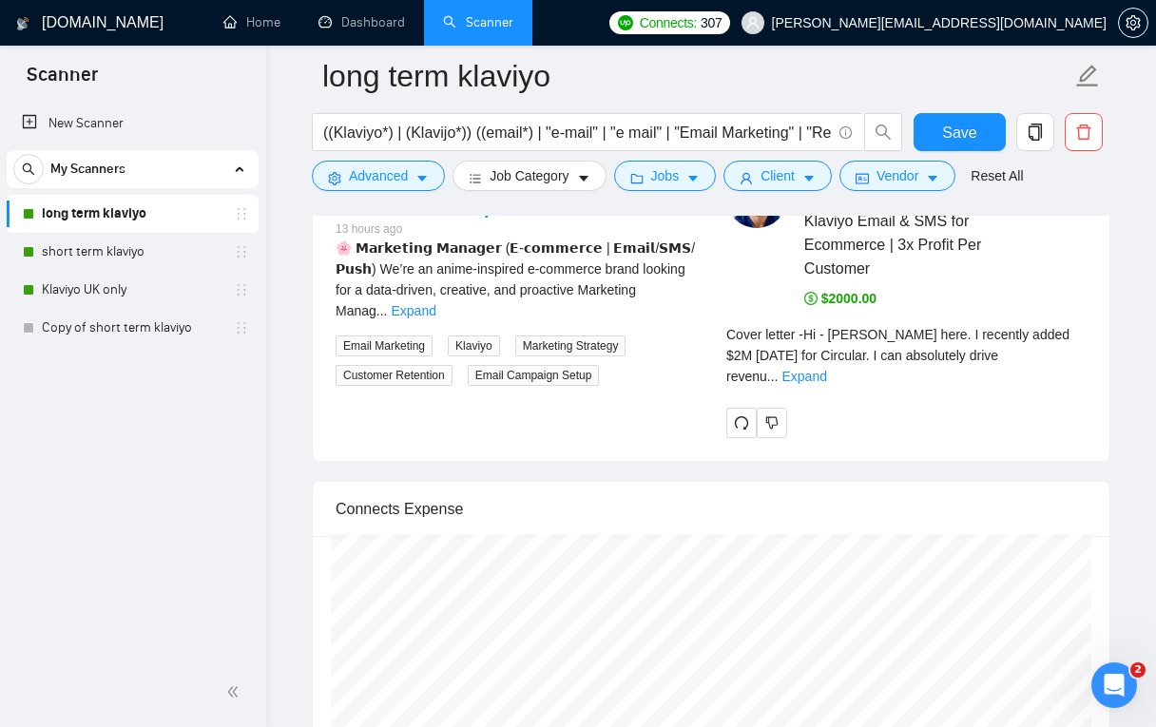
scroll to position [4318, 0]
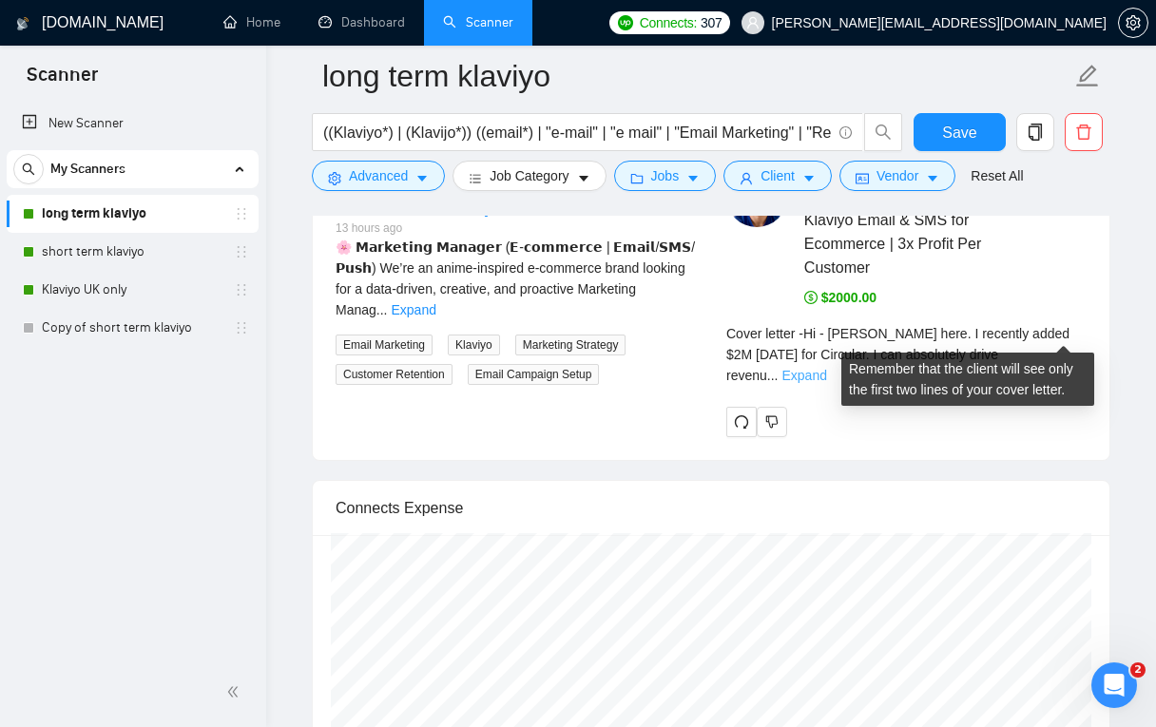
click at [826, 368] on link "Expand" at bounding box center [804, 375] width 45 height 15
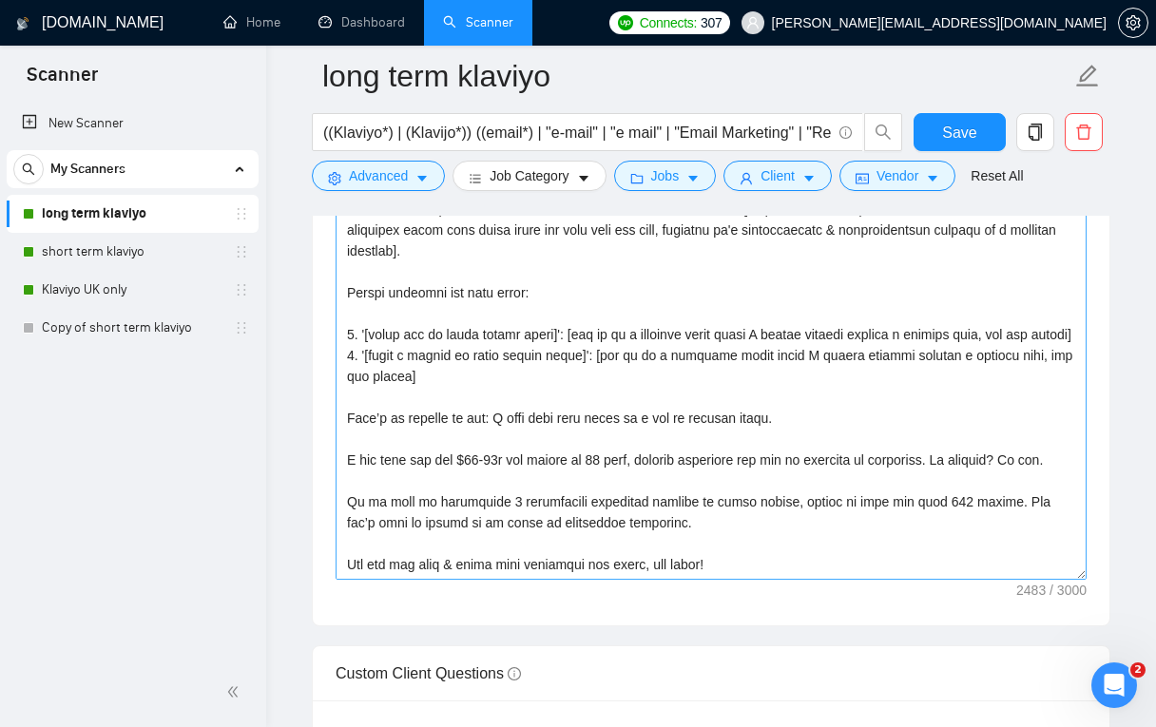
scroll to position [2570, 0]
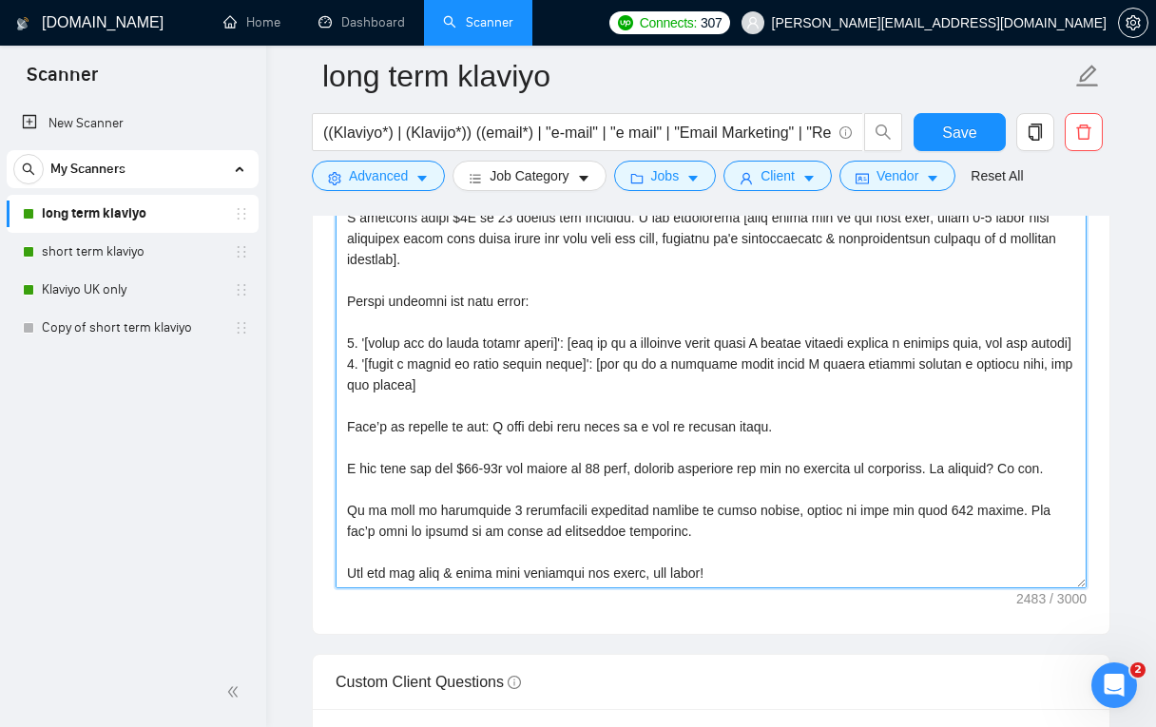
click at [1022, 339] on textarea "Cover letter template:" at bounding box center [711, 375] width 751 height 428
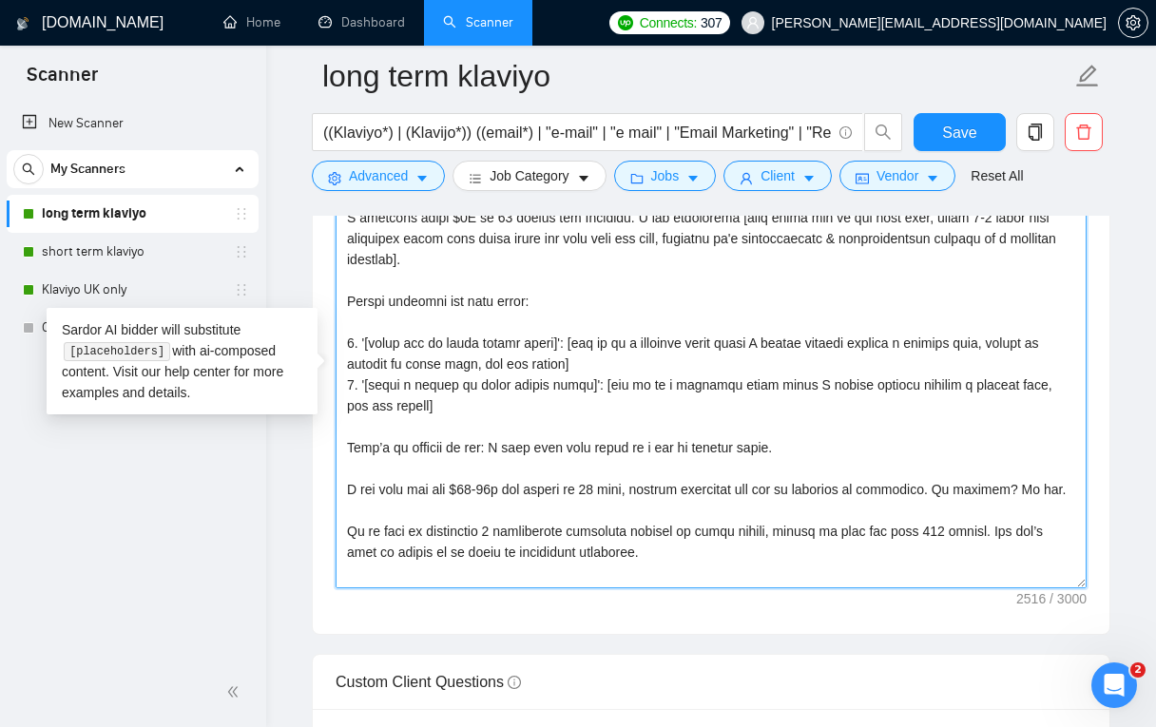
click at [562, 363] on textarea "Cover letter template:" at bounding box center [711, 375] width 751 height 428
click at [563, 363] on textarea "Cover letter template:" at bounding box center [711, 375] width 751 height 428
drag, startPoint x: 664, startPoint y: 358, endPoint x: 580, endPoint y: 340, distance: 85.4
click at [580, 340] on textarea "Cover letter template:" at bounding box center [711, 375] width 751 height 428
drag, startPoint x: 611, startPoint y: 397, endPoint x: 613, endPoint y: 387, distance: 9.7
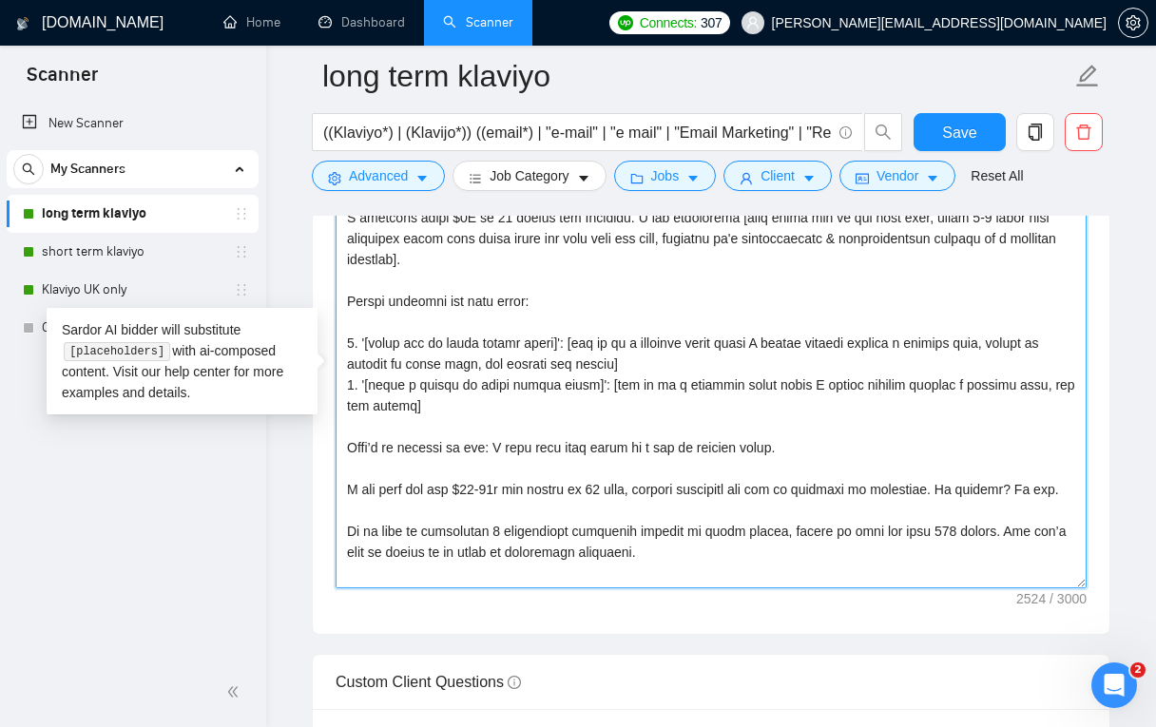
click at [613, 387] on textarea "Cover letter template:" at bounding box center [711, 375] width 751 height 428
paste textarea "ensure it relates to their goal, and mention"
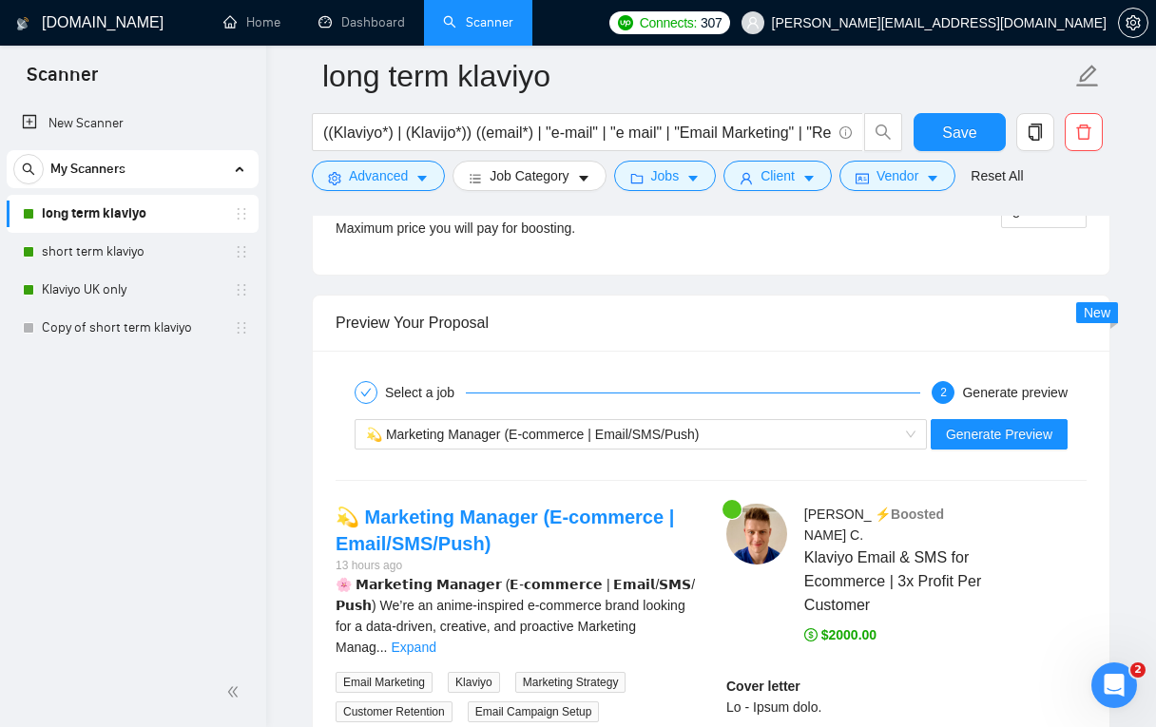
scroll to position [3854, 0]
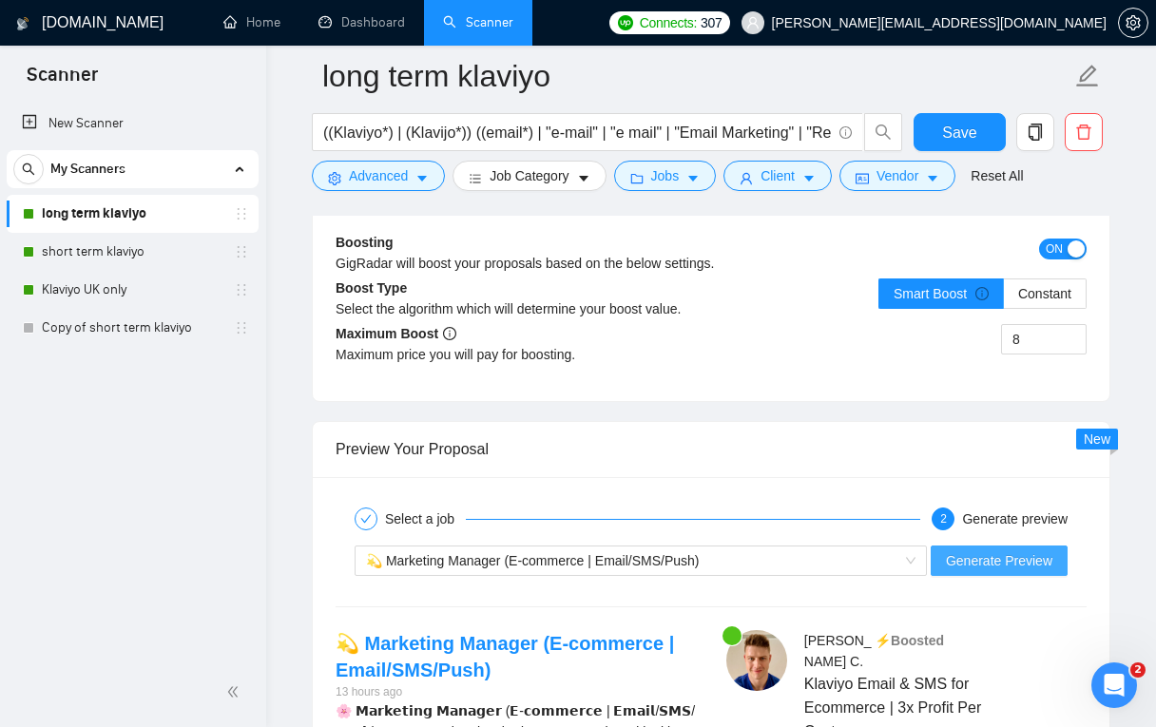
click at [973, 548] on button "Generate Preview" at bounding box center [999, 561] width 137 height 30
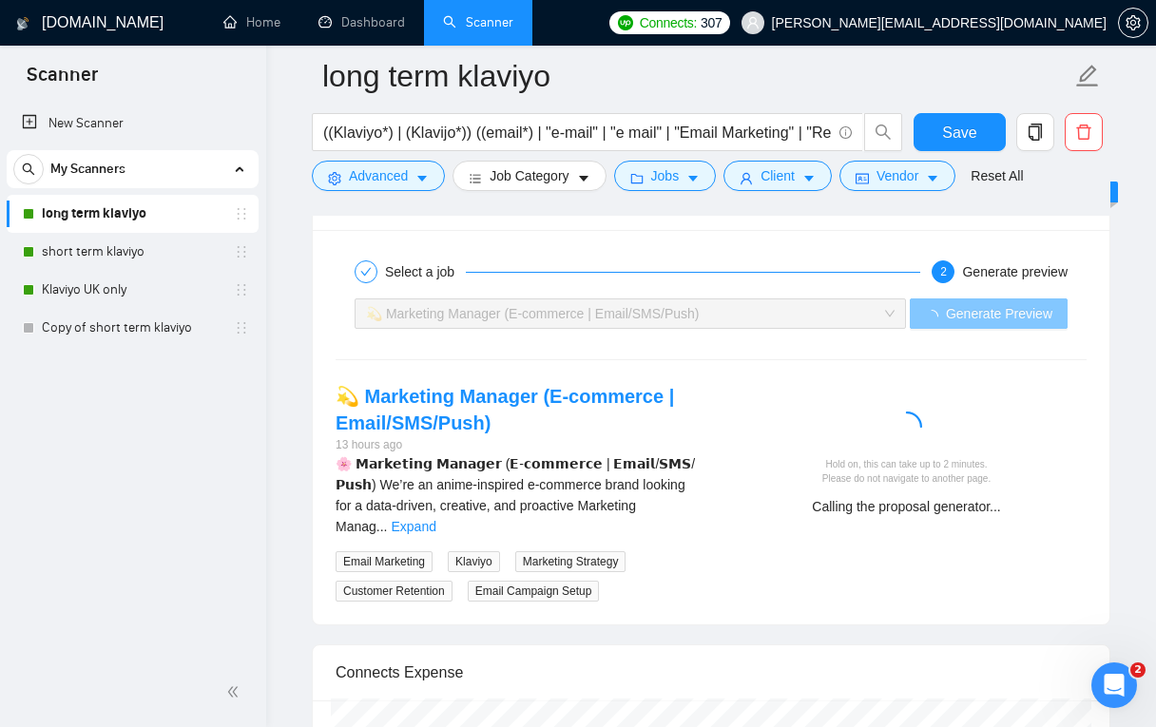
scroll to position [4142, 0]
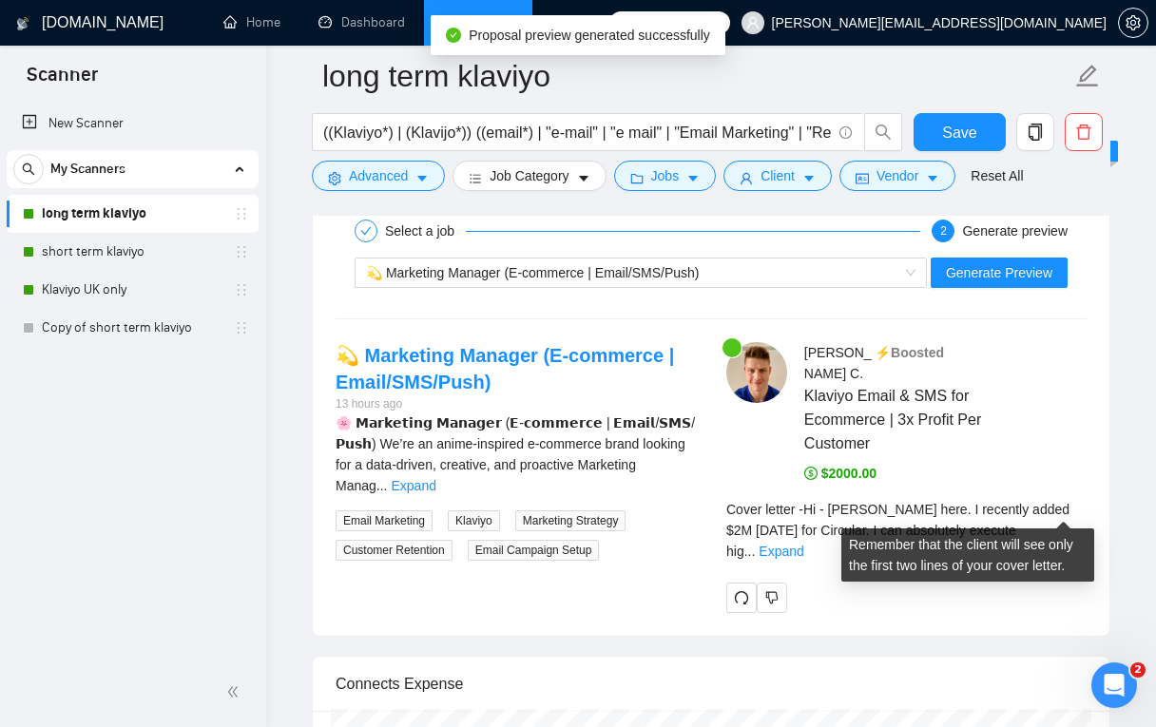
click at [1050, 500] on div "Cover letter - Hi - Billy here. I recently added $2M in 12 months for Circular.…" at bounding box center [907, 530] width 360 height 63
click at [804, 544] on link "Expand" at bounding box center [781, 551] width 45 height 15
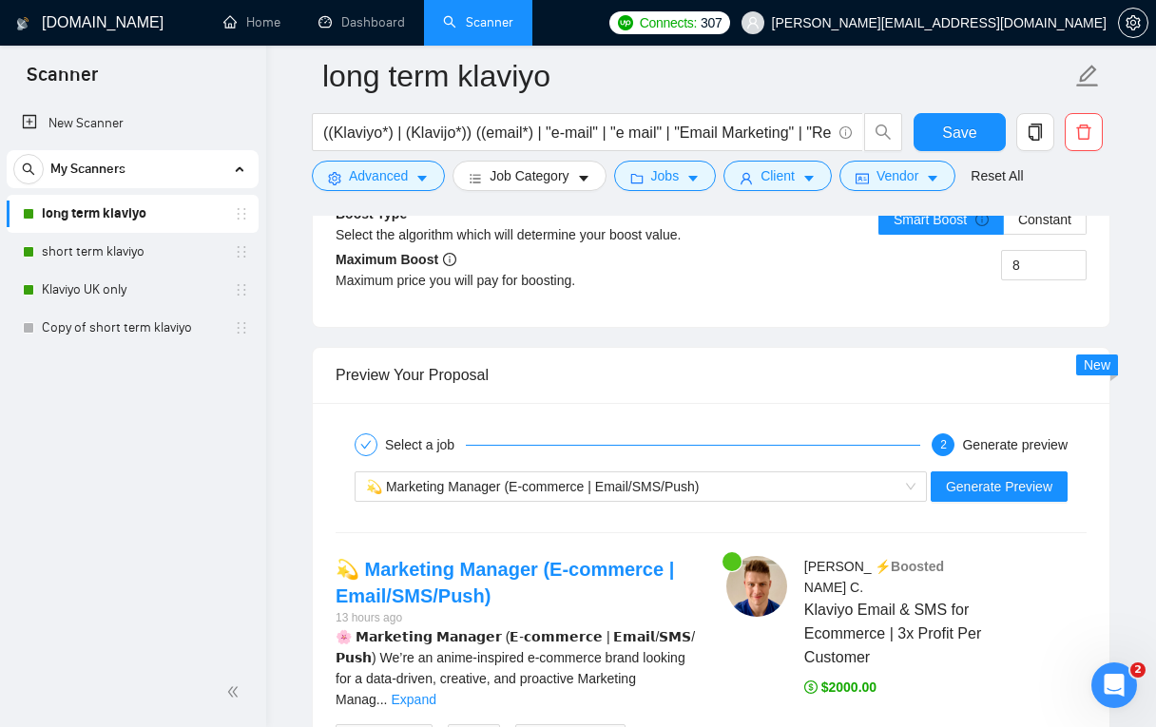
scroll to position [3929, 0]
click at [777, 475] on div "💫 Marketing Manager (E-commerce | Email/SMS/Push)" at bounding box center [632, 486] width 533 height 29
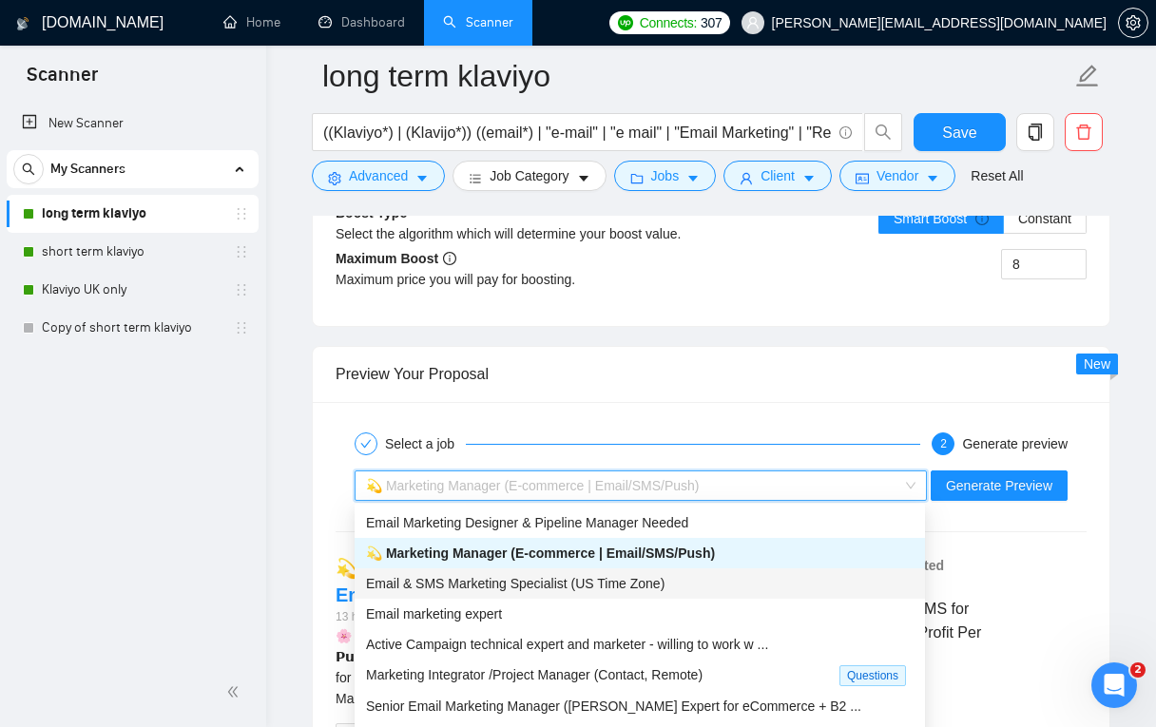
click at [621, 585] on span "Email & SMS Marketing Specialist (US Time Zone)" at bounding box center [515, 583] width 299 height 15
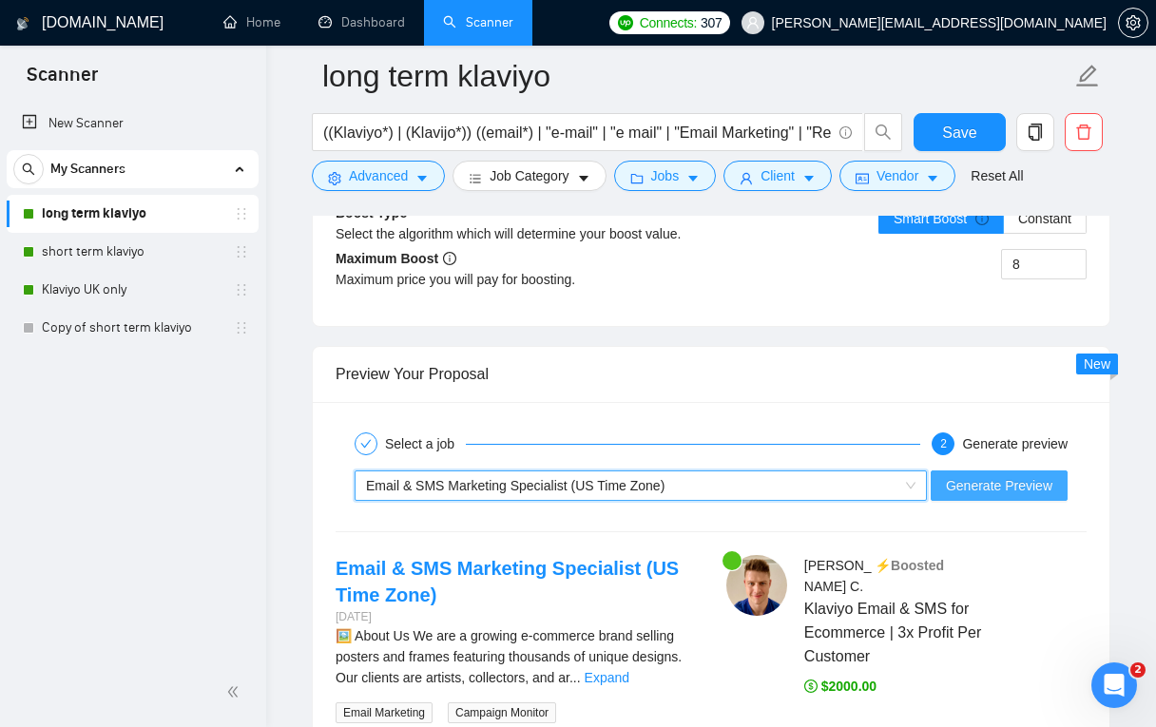
click at [1023, 479] on span "Generate Preview" at bounding box center [999, 485] width 107 height 21
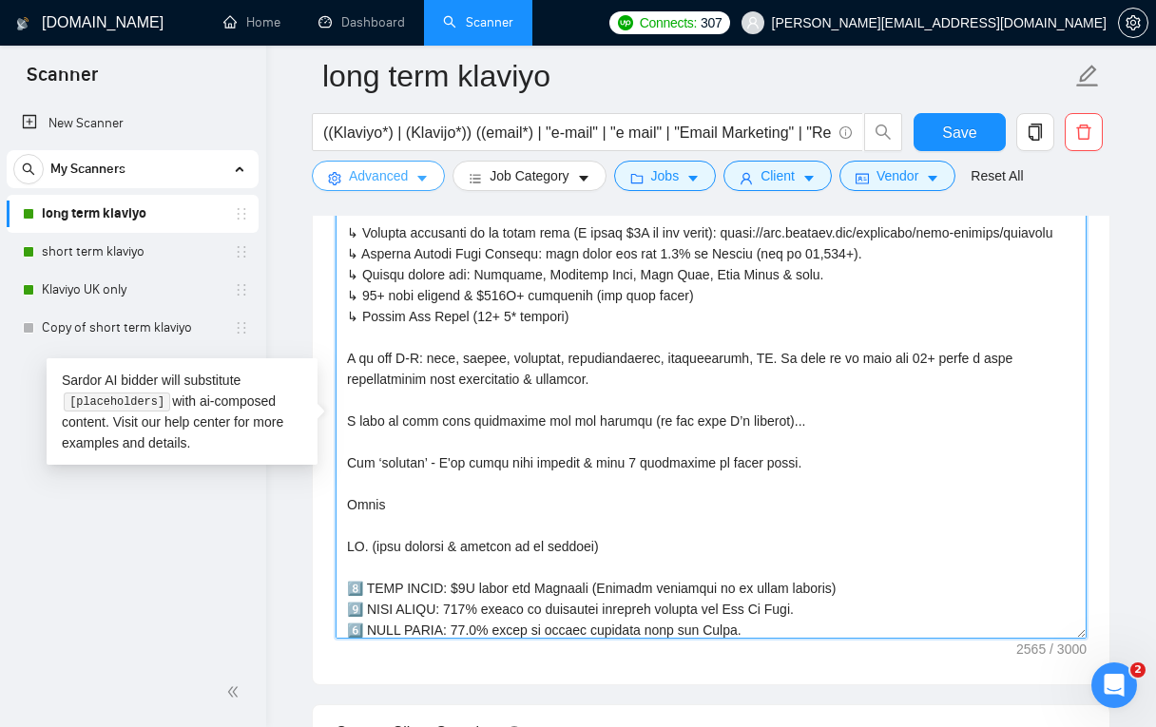
scroll to position [0, 0]
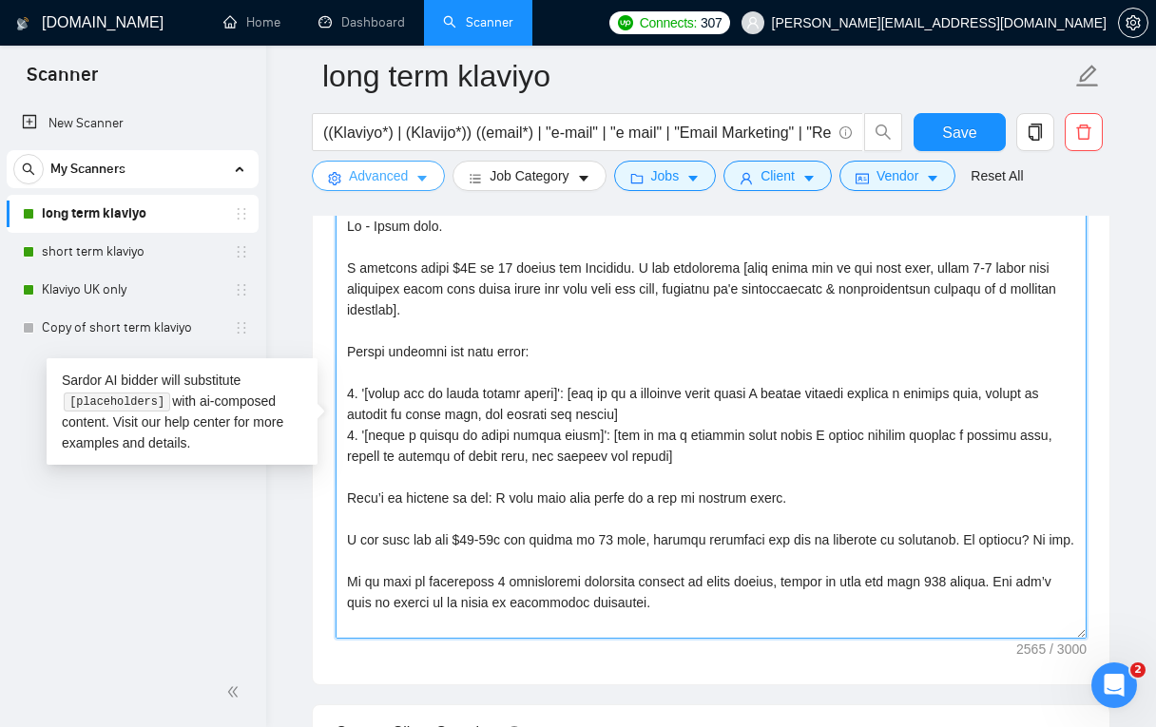
drag, startPoint x: 658, startPoint y: 551, endPoint x: 334, endPoint y: 176, distance: 495.5
click at [334, 176] on div "long term klaviyo ((Klaviyo*) | (Klavijo*)) ((email*) | "e-mail" | "e mail" | "…" at bounding box center [711, 678] width 799 height 6245
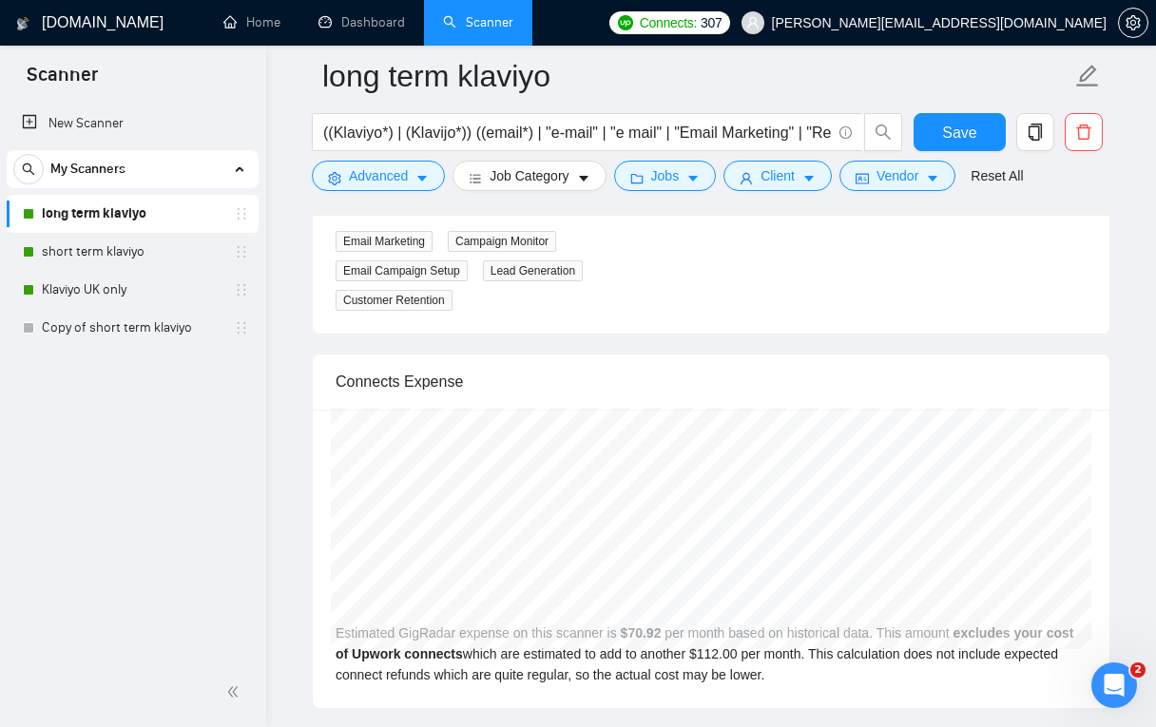
scroll to position [4133, 0]
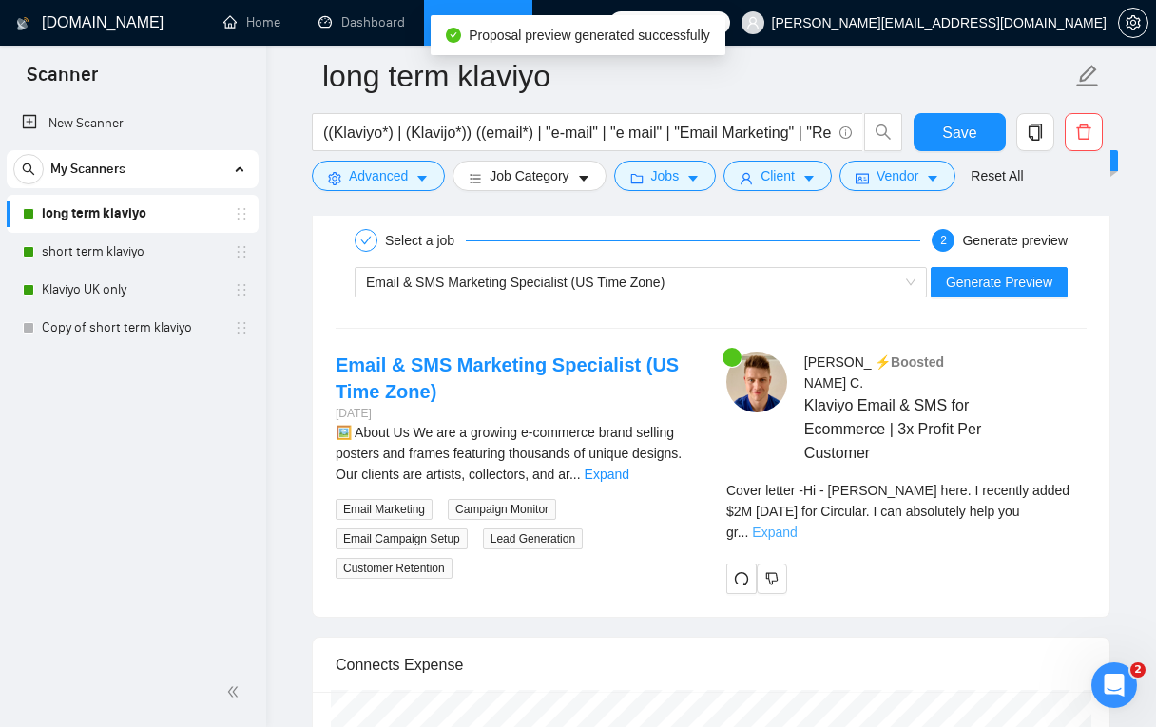
click at [797, 525] on link "Expand" at bounding box center [774, 532] width 45 height 15
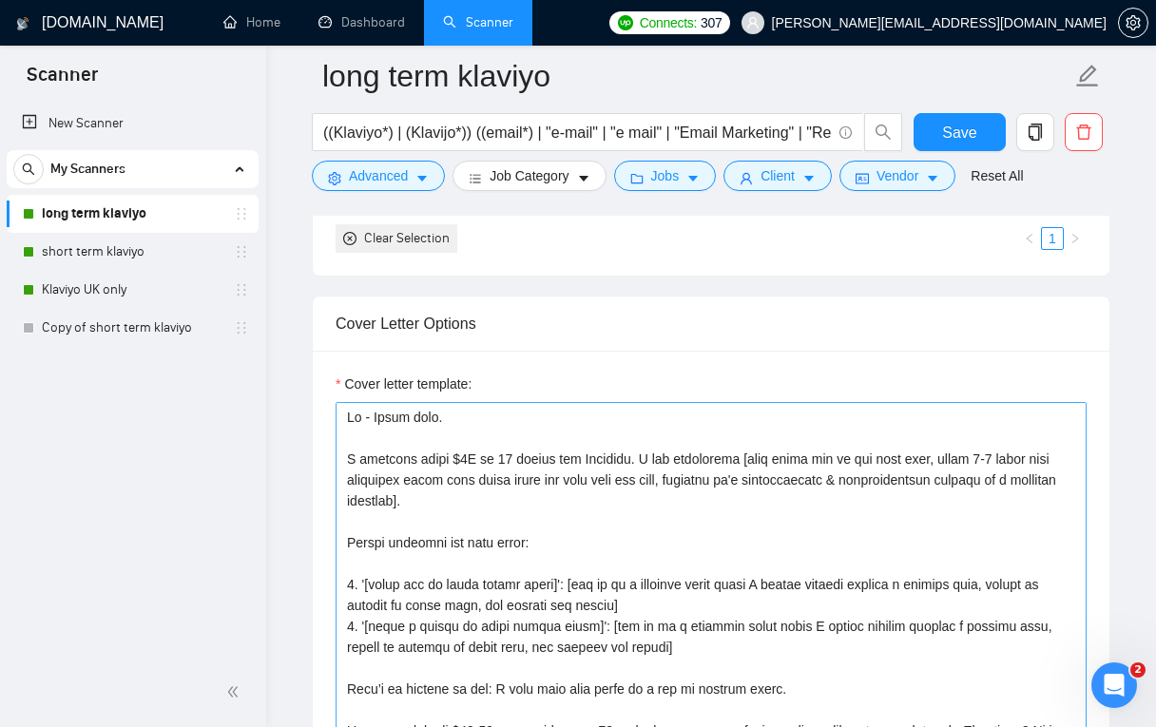
scroll to position [0, 0]
click at [561, 646] on textarea "Cover letter template:" at bounding box center [711, 616] width 751 height 428
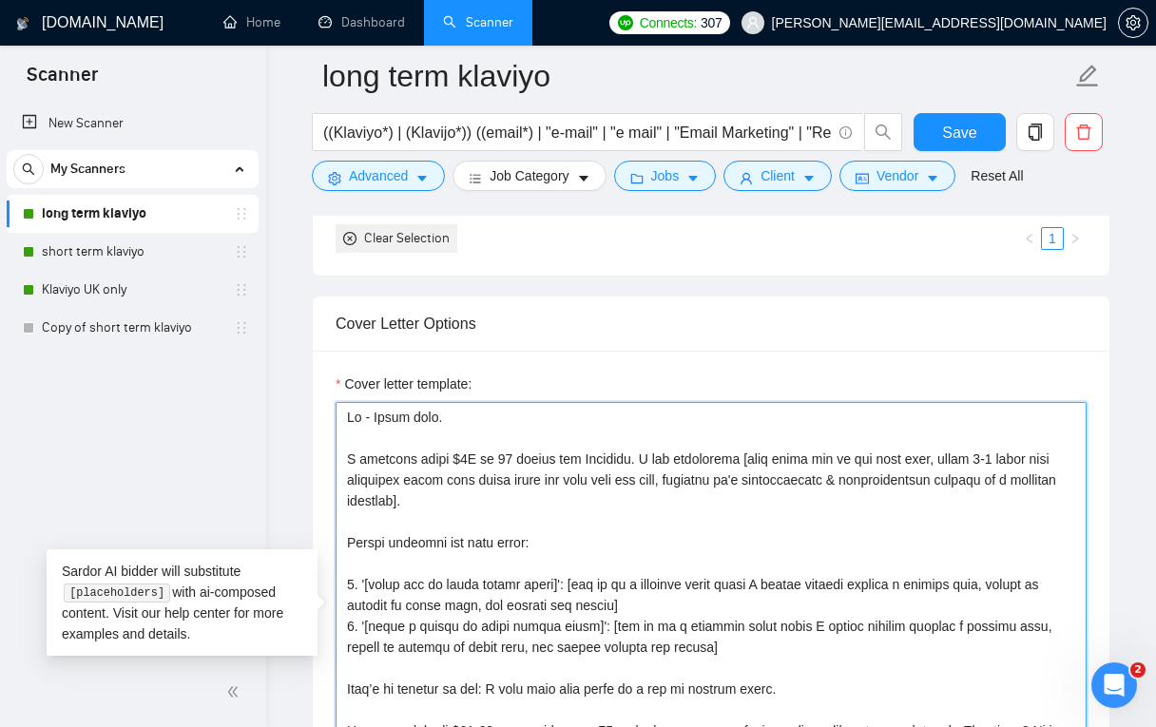
click at [713, 646] on textarea "Cover letter template:" at bounding box center [711, 616] width 751 height 428
drag, startPoint x: 532, startPoint y: 649, endPoint x: 790, endPoint y: 641, distance: 258.8
click at [793, 641] on textarea "Cover letter template:" at bounding box center [711, 616] width 751 height 428
drag, startPoint x: 669, startPoint y: 603, endPoint x: 532, endPoint y: 606, distance: 137.0
click at [532, 606] on textarea "Cover letter template:" at bounding box center [711, 616] width 751 height 428
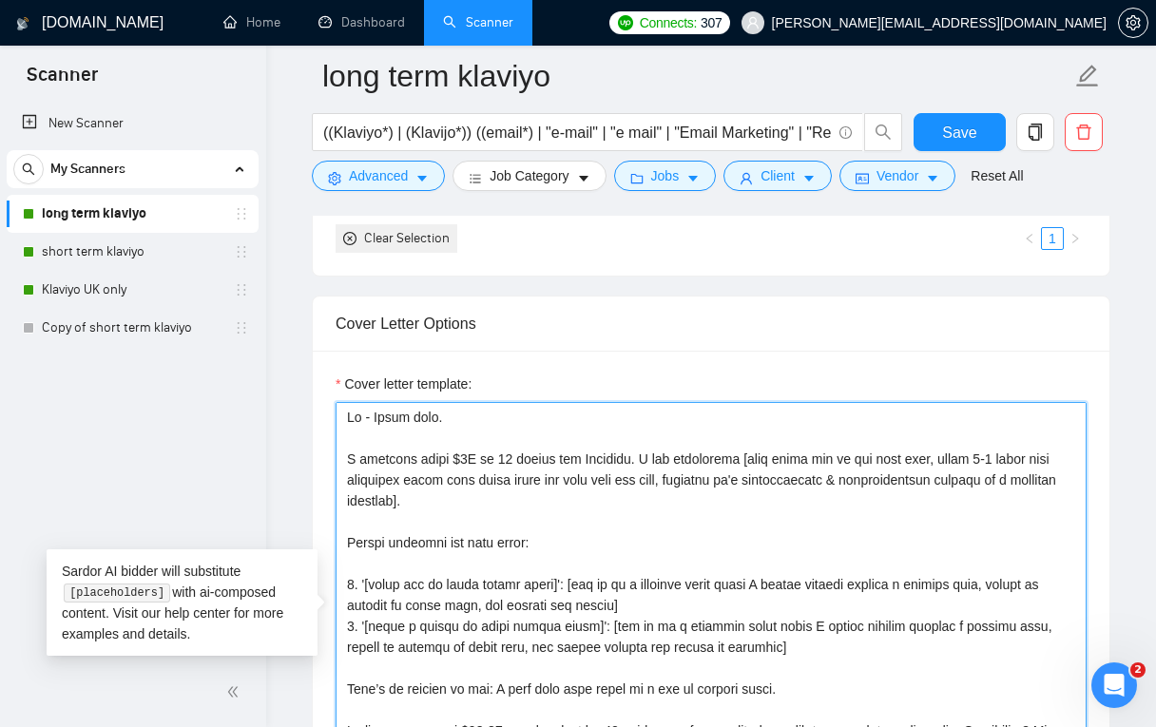
paste textarea "always mention the result we achieved"
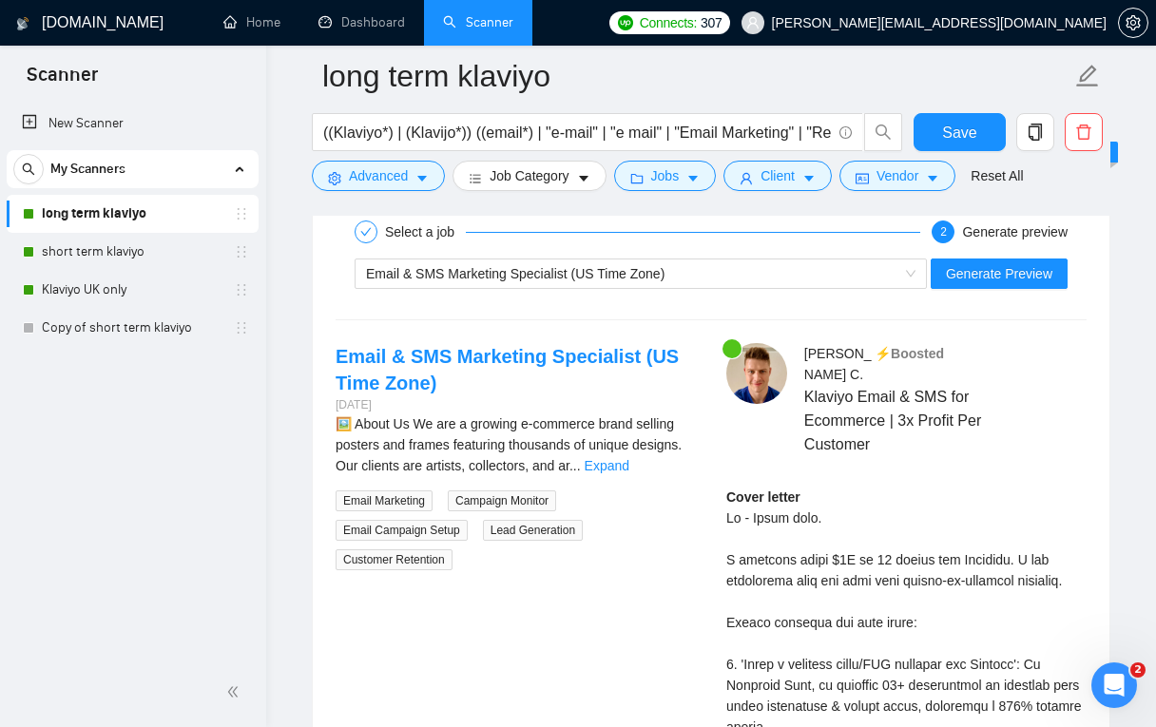
scroll to position [4043, 0]
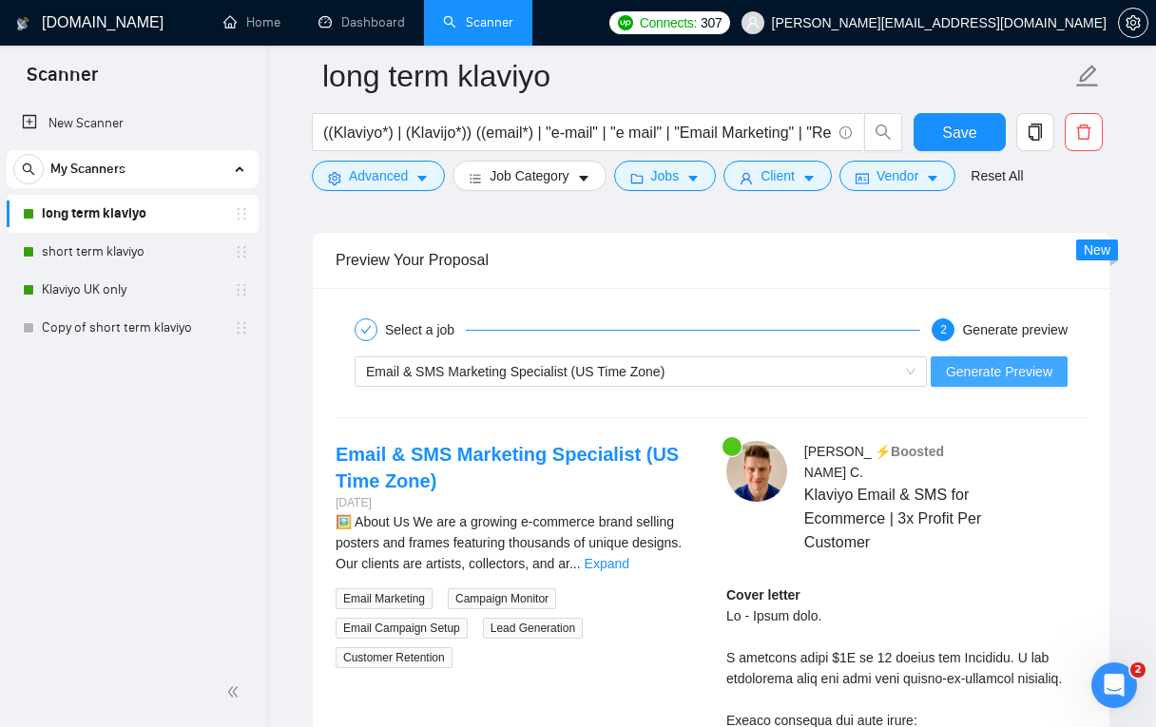
type textarea "Hi - Billy here. I recently added $2M in 12 months for Circular. I can absolute…"
click at [988, 373] on span "Generate Preview" at bounding box center [999, 371] width 107 height 21
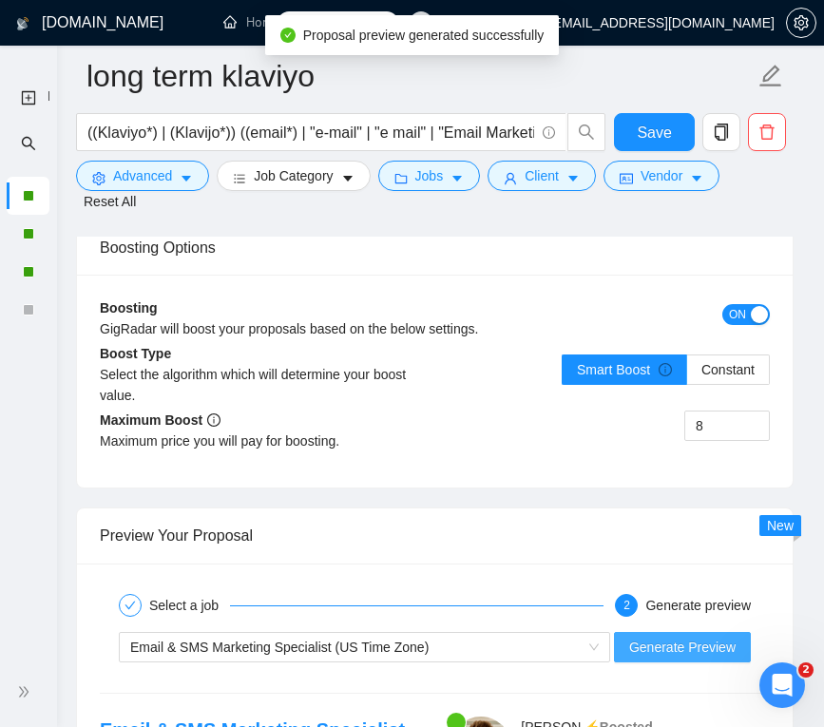
scroll to position [4473, 0]
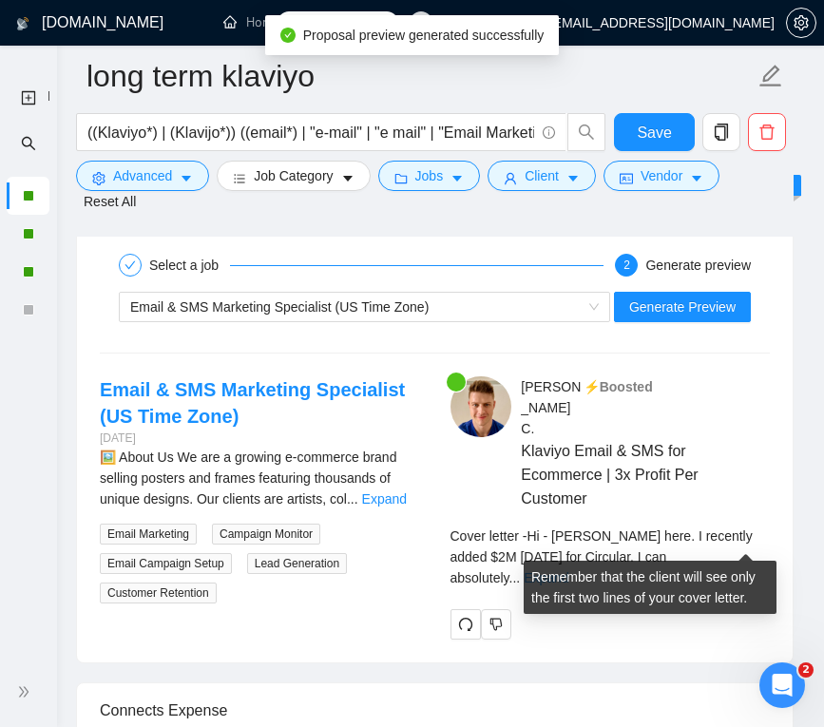
click at [569, 571] on link "Expand" at bounding box center [546, 578] width 45 height 15
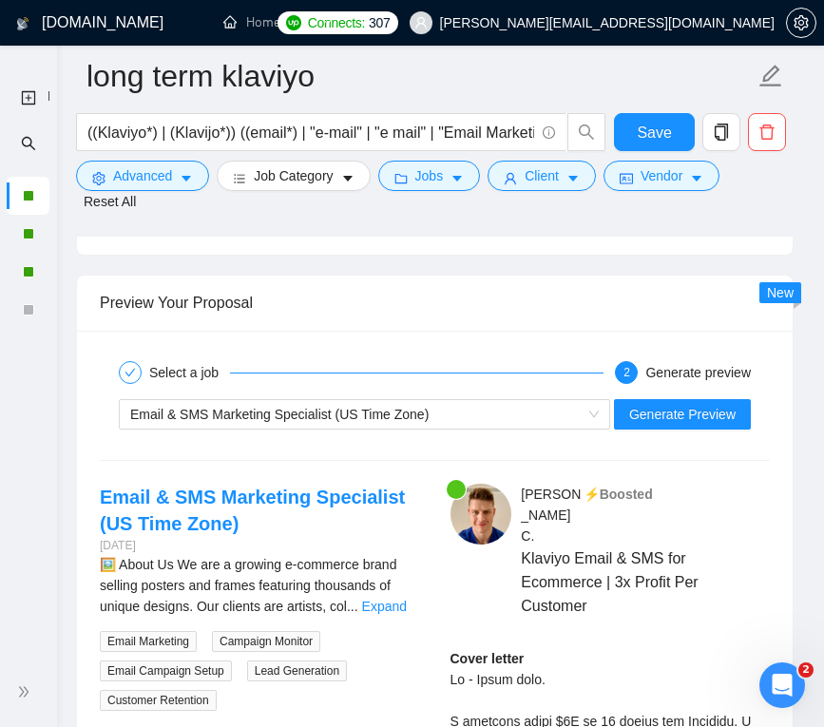
scroll to position [4347, 0]
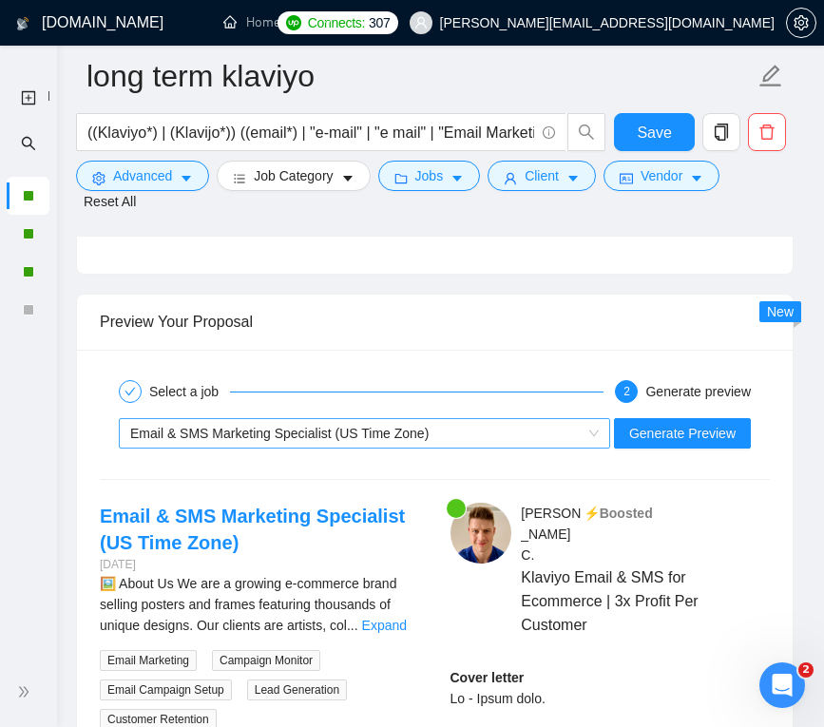
click at [394, 441] on span "Email & SMS Marketing Specialist (US Time Zone)" at bounding box center [279, 433] width 299 height 15
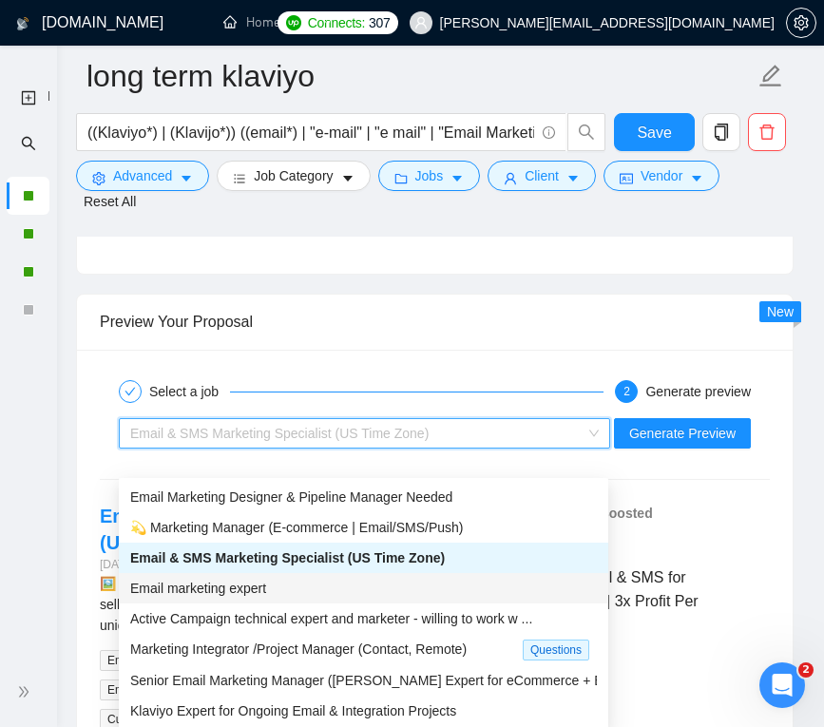
click at [281, 583] on div "Email marketing expert" at bounding box center [363, 588] width 467 height 21
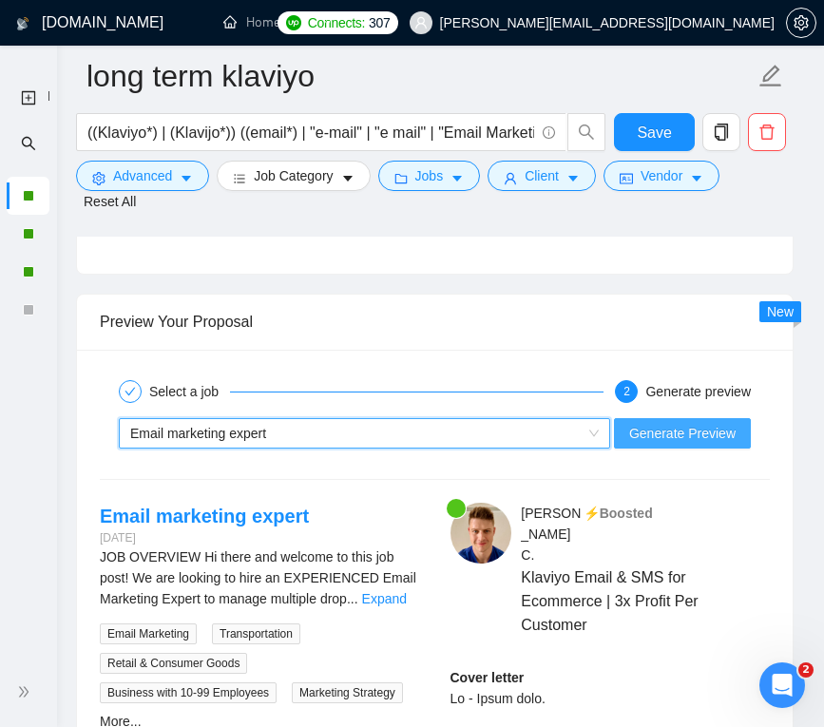
click at [657, 444] on span "Generate Preview" at bounding box center [683, 433] width 107 height 21
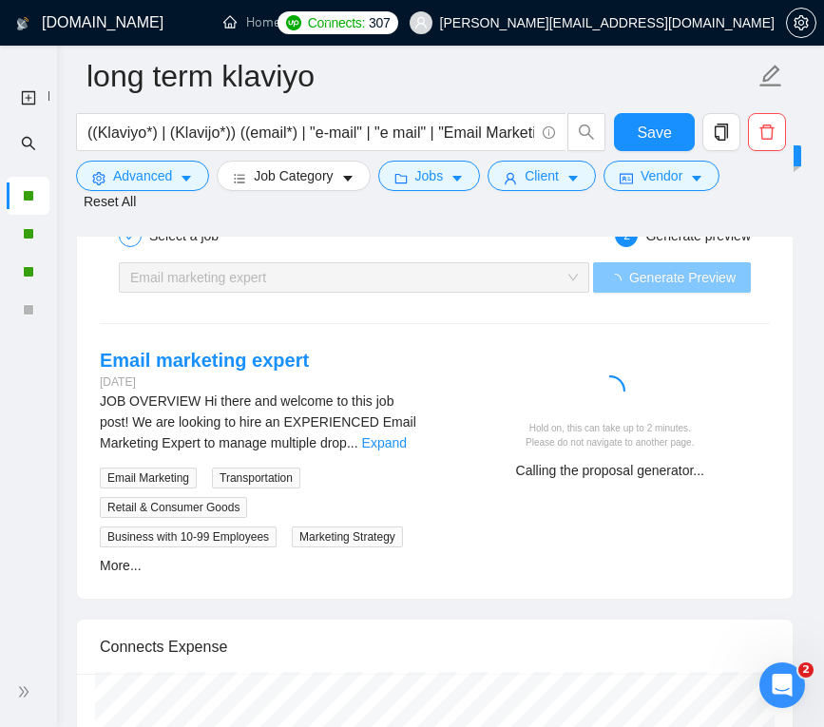
scroll to position [4506, 0]
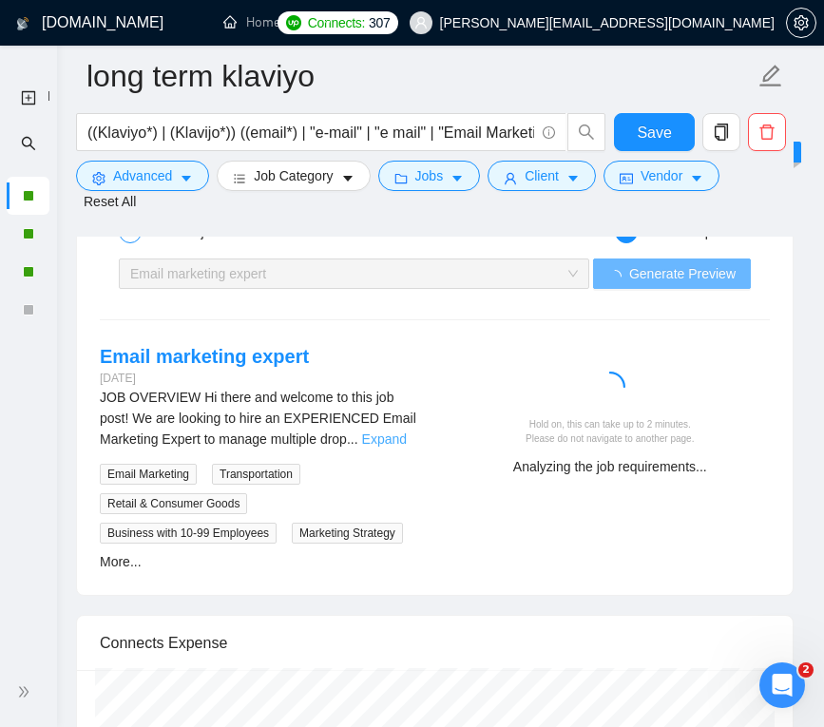
click at [406, 447] on link "Expand" at bounding box center [384, 439] width 45 height 15
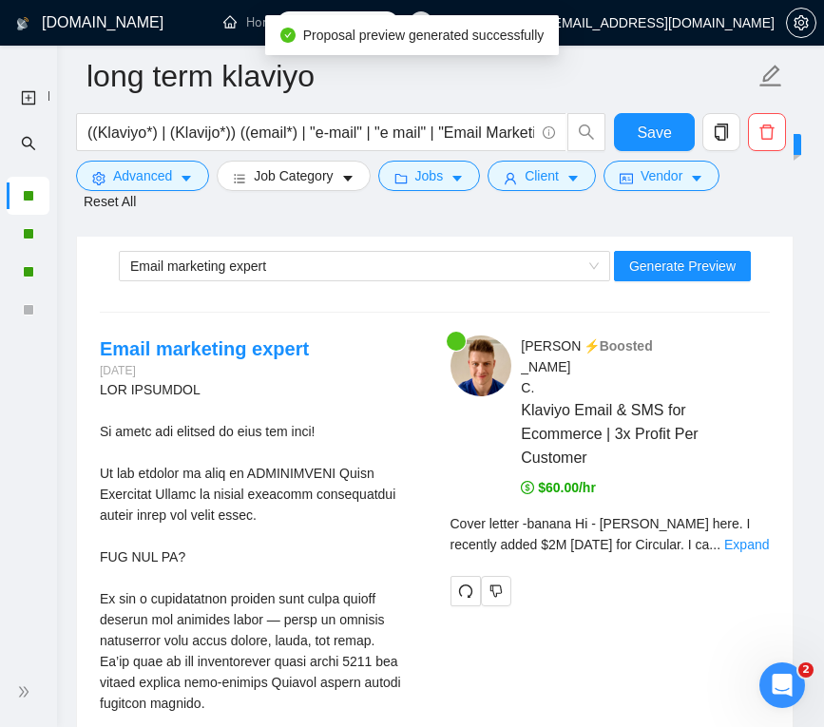
scroll to position [4520, 0]
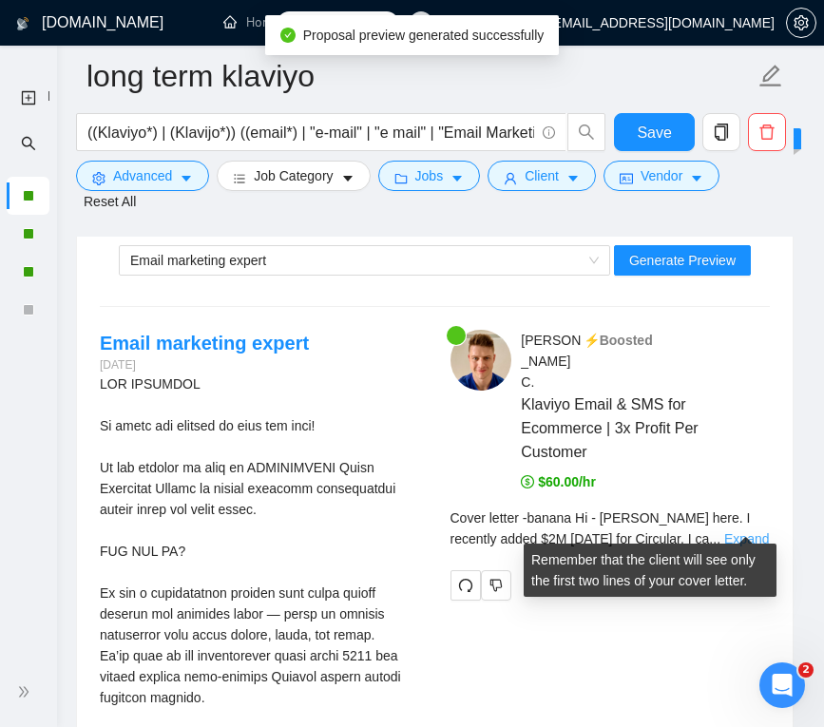
click at [732, 532] on link "Expand" at bounding box center [747, 539] width 45 height 15
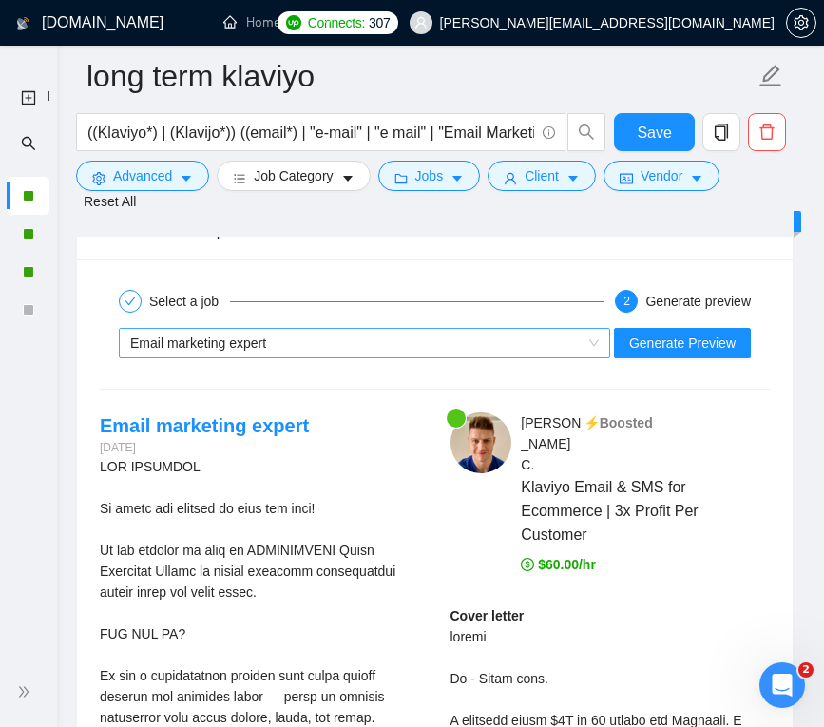
scroll to position [4392, 0]
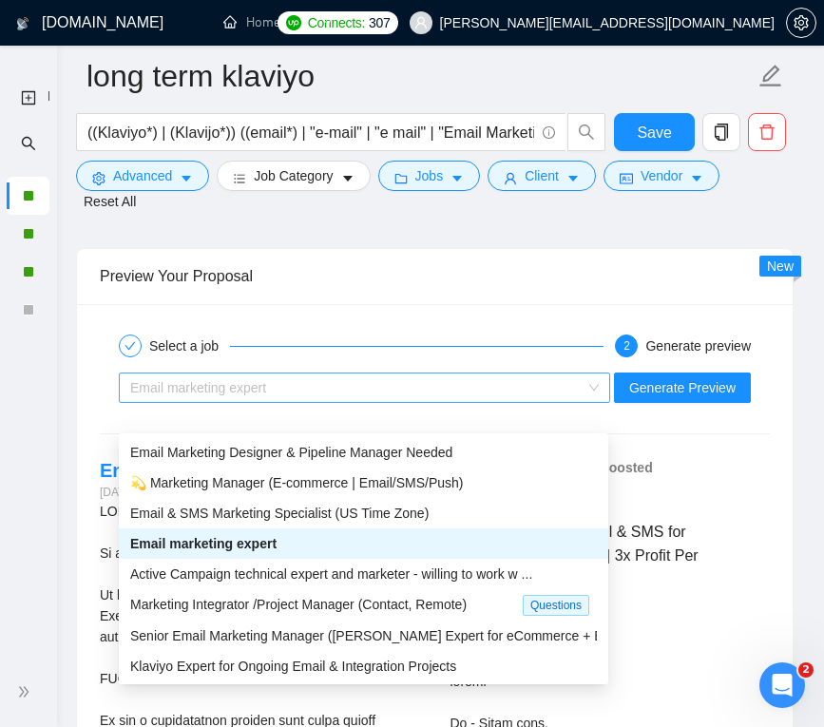
click at [462, 402] on div "Email marketing expert" at bounding box center [356, 388] width 452 height 29
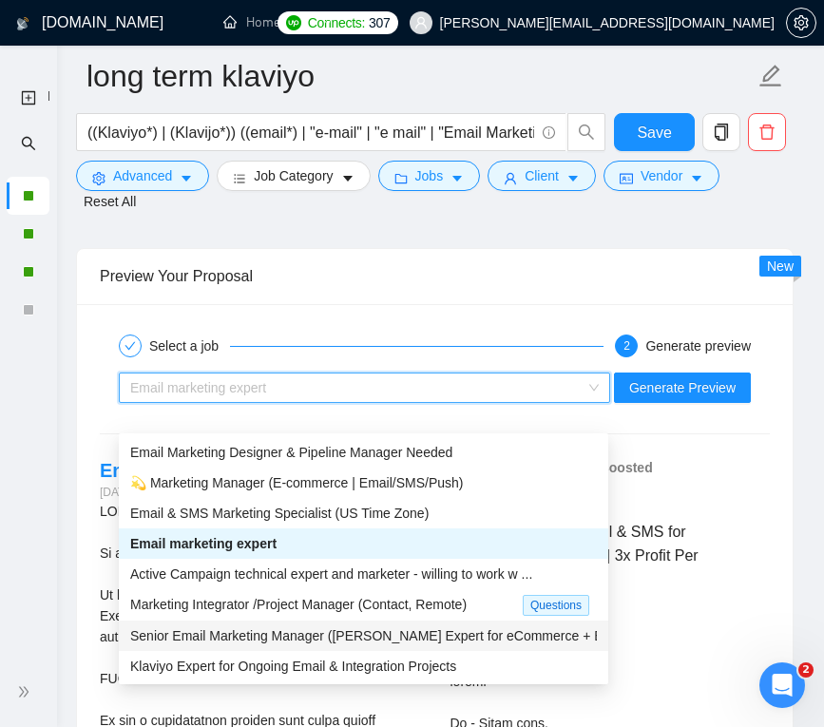
click at [287, 633] on span "Senior Email Marketing Manager (Klaviyo Expert for eCommerce + B2 ..." at bounding box center [377, 636] width 495 height 15
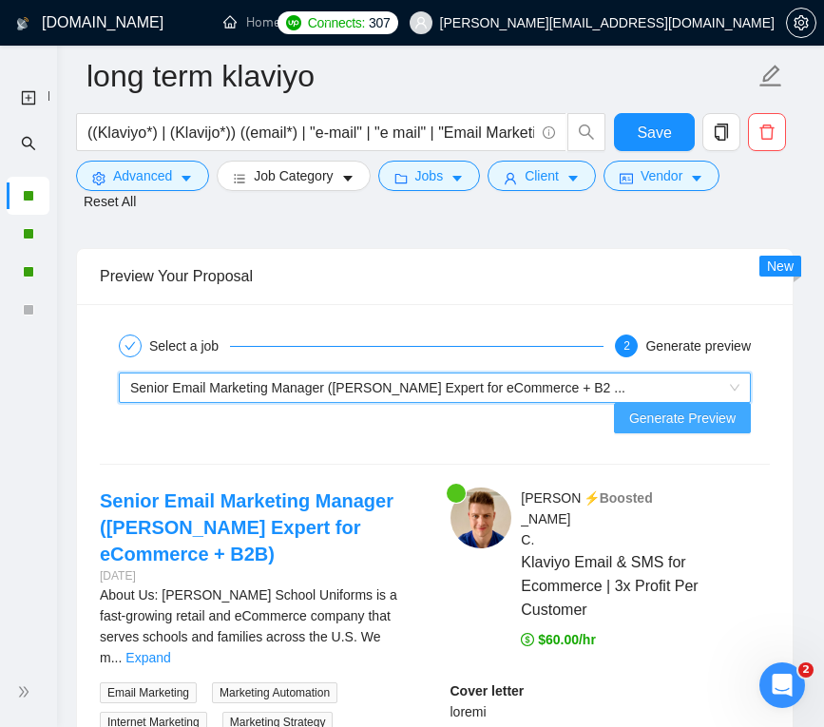
click at [669, 408] on span "Generate Preview" at bounding box center [683, 418] width 107 height 21
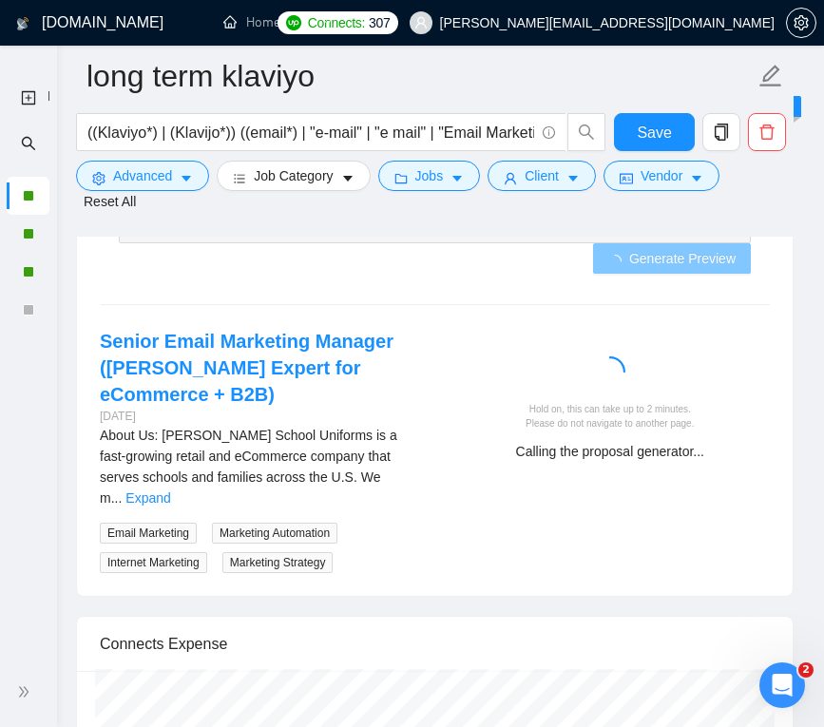
scroll to position [4556, 0]
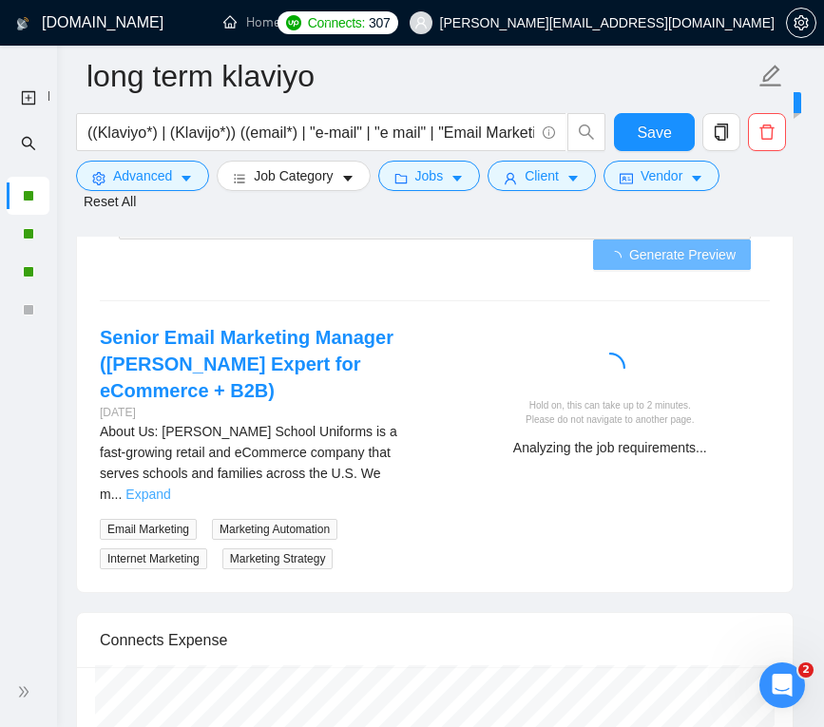
click at [170, 498] on link "Expand" at bounding box center [148, 494] width 45 height 15
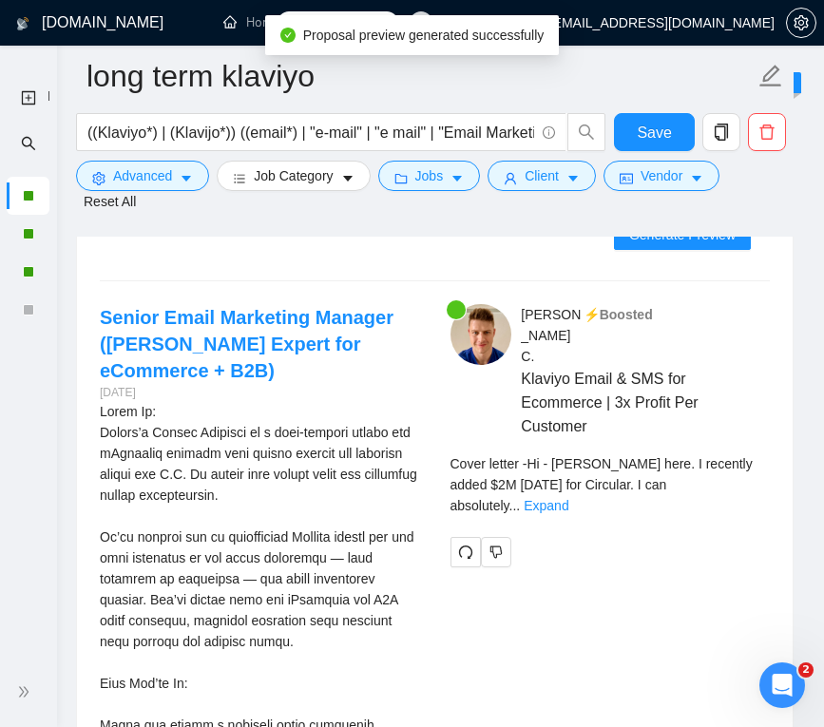
scroll to position [4395, 0]
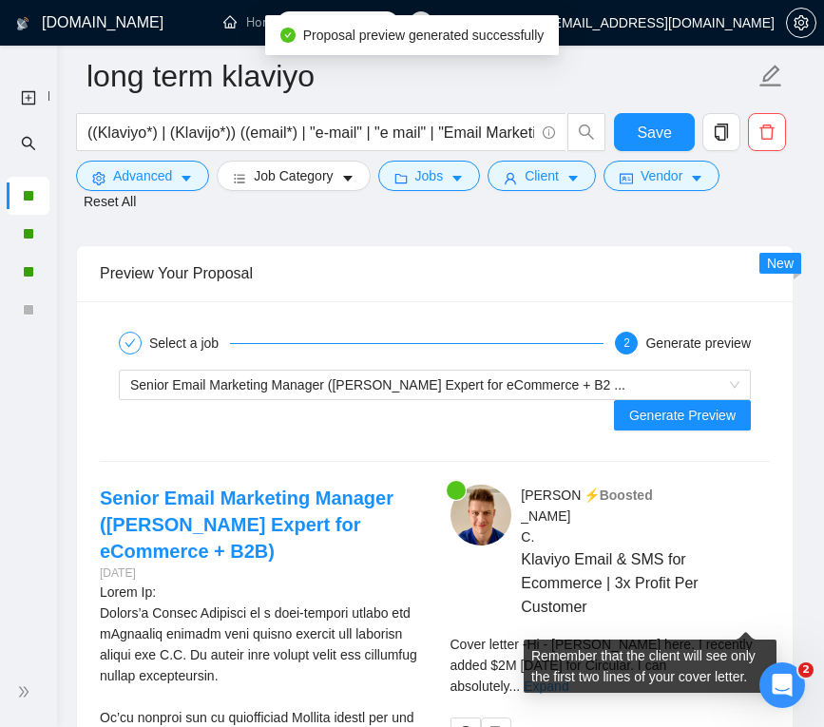
click at [569, 679] on link "Expand" at bounding box center [546, 686] width 45 height 15
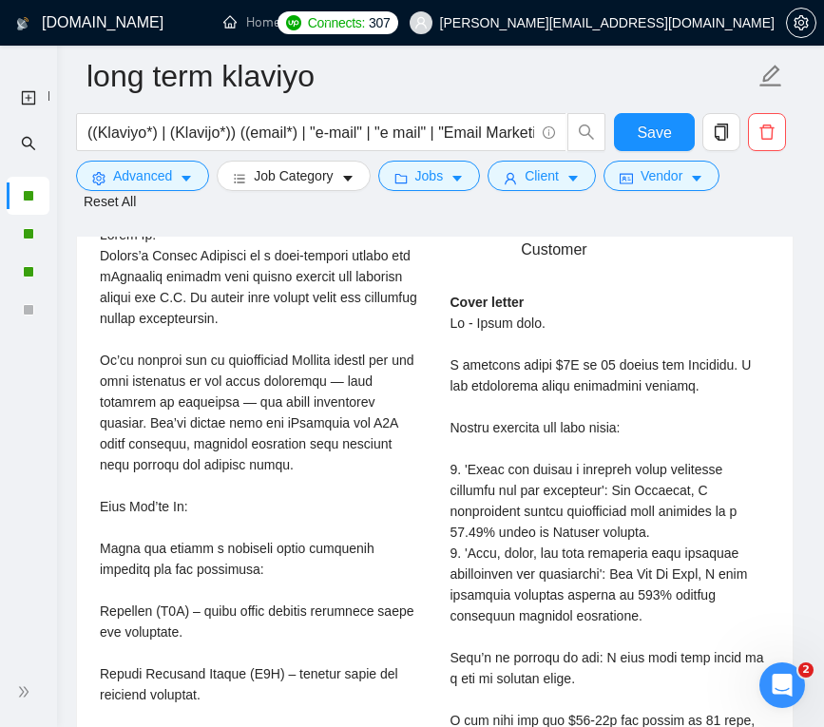
scroll to position [4215, 0]
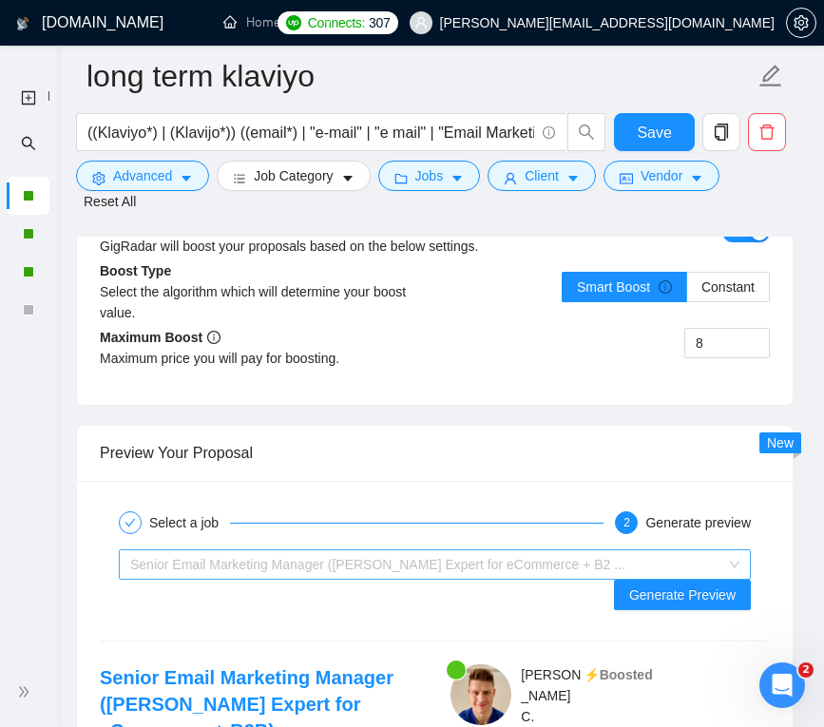
click at [388, 578] on div "Senior Email Marketing Manager (Klaviyo Expert for eCommerce + B2 ..." at bounding box center [426, 565] width 592 height 29
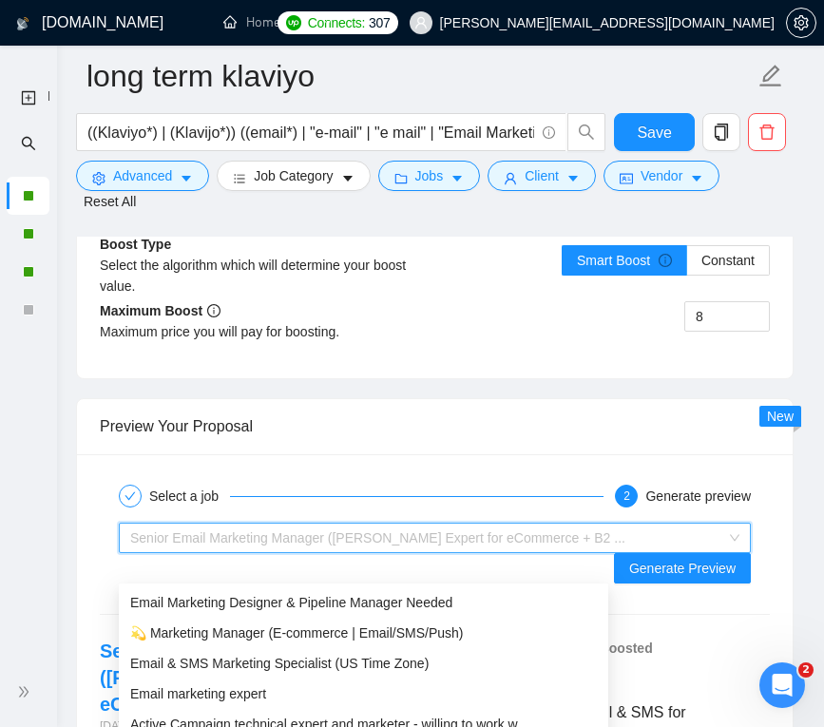
scroll to position [4363, 0]
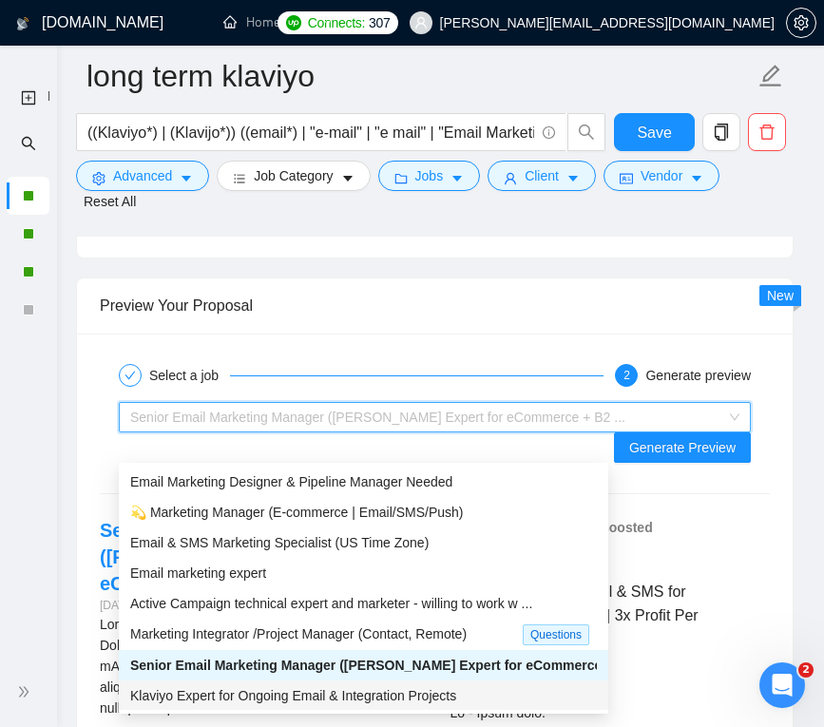
click at [299, 688] on span "Klaviyo Expert for Ongoing Email & Integration Projects" at bounding box center [293, 695] width 326 height 15
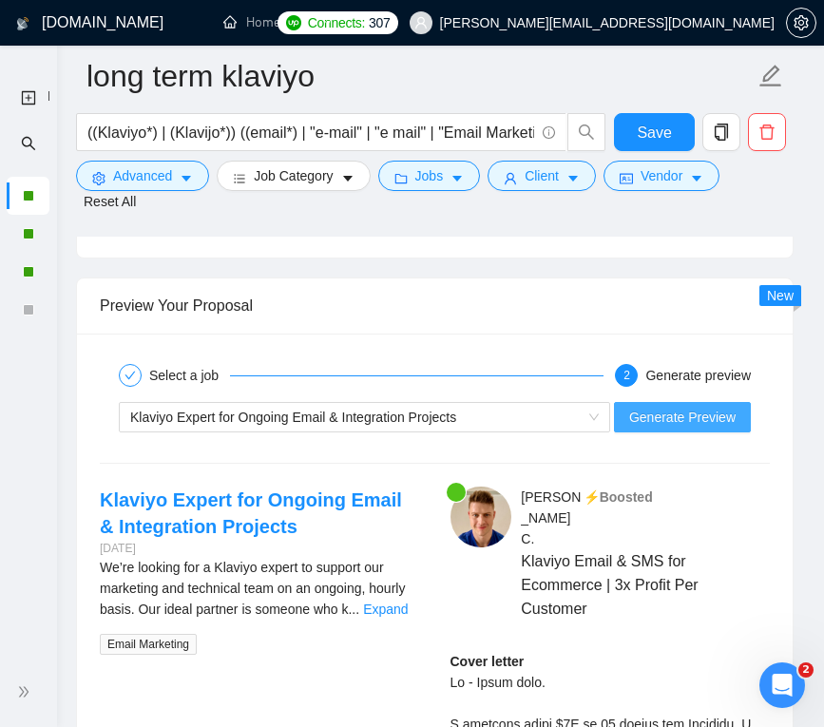
click at [658, 428] on span "Generate Preview" at bounding box center [683, 417] width 107 height 21
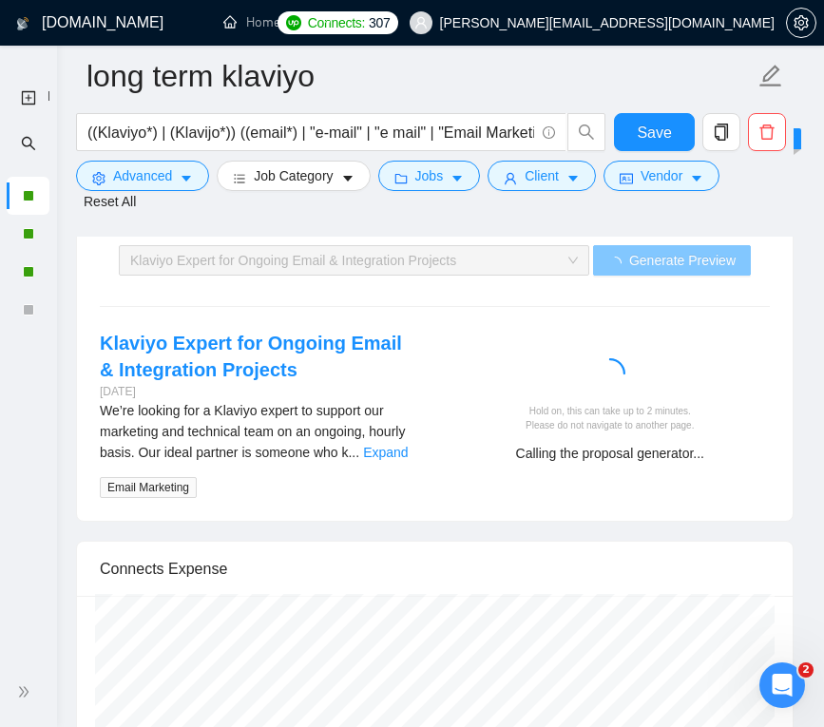
scroll to position [4527, 0]
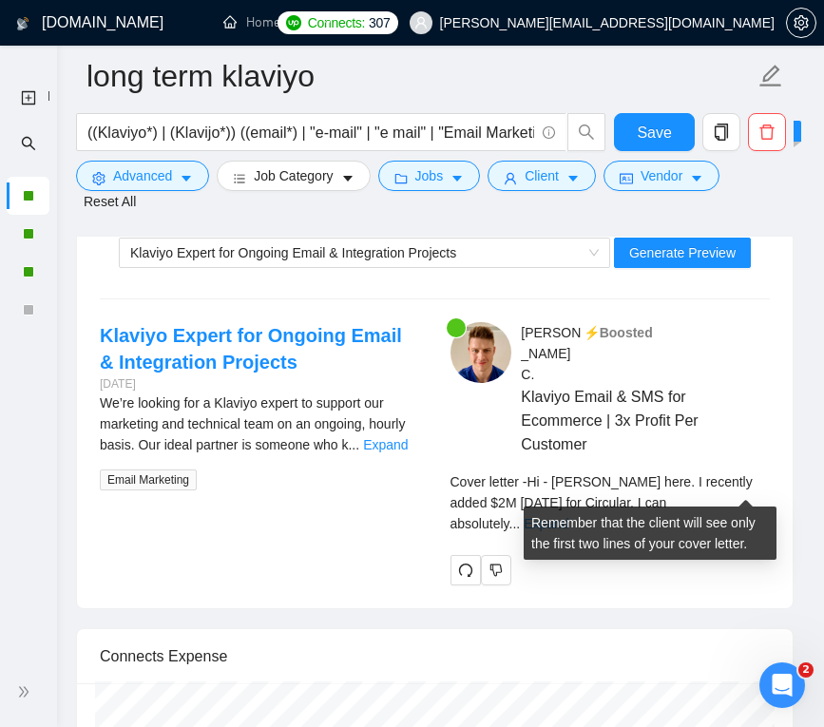
click at [569, 516] on link "Expand" at bounding box center [546, 523] width 45 height 15
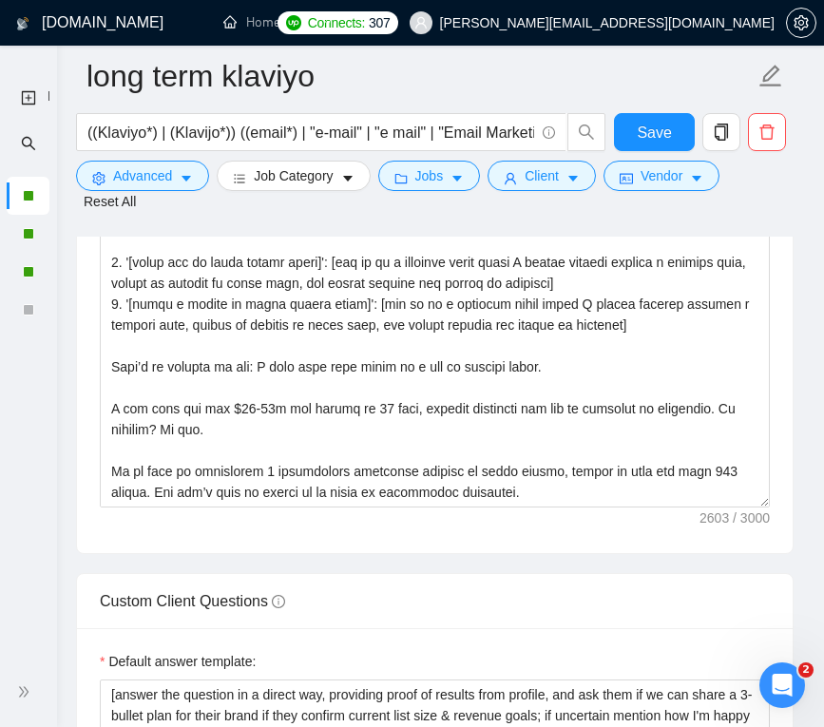
scroll to position [2677, 0]
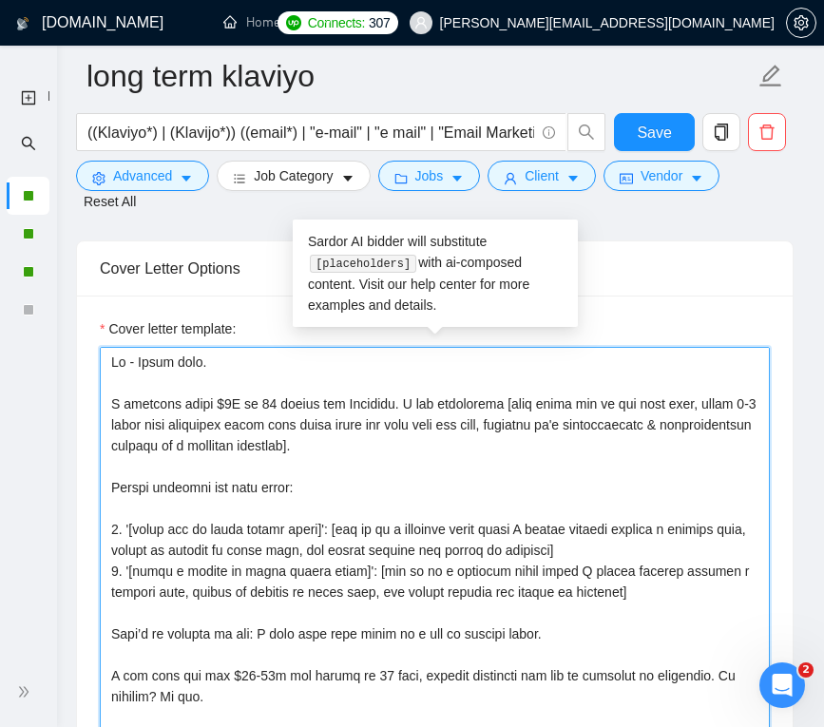
drag, startPoint x: 724, startPoint y: 556, endPoint x: 345, endPoint y: 565, distance: 378.6
click at [345, 565] on textarea "Cover letter template:" at bounding box center [435, 561] width 670 height 428
drag, startPoint x: 727, startPoint y: 576, endPoint x: 242, endPoint y: 580, distance: 485.0
click at [242, 580] on textarea "Cover letter template:" at bounding box center [435, 561] width 670 height 428
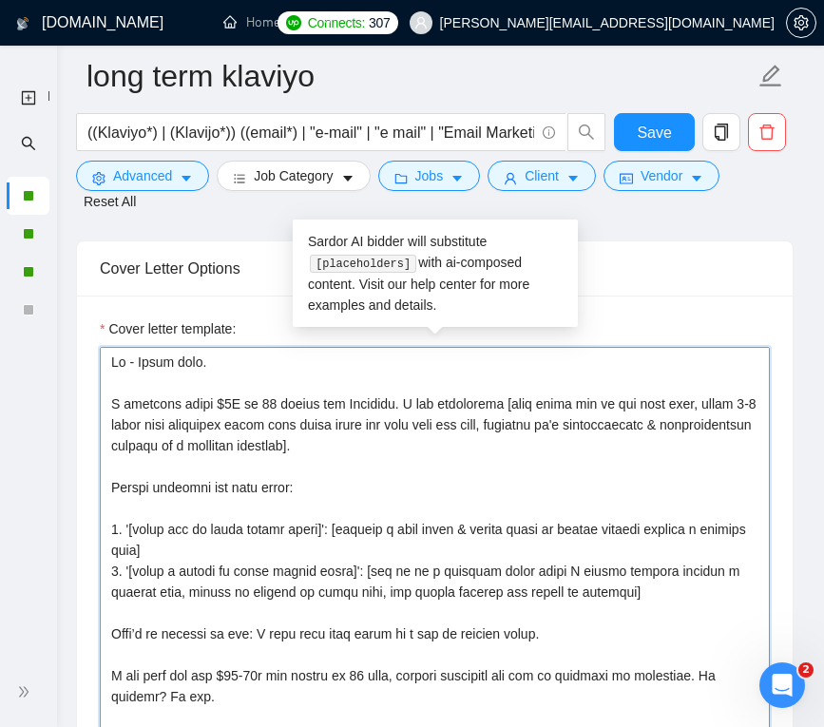
drag, startPoint x: 343, startPoint y: 575, endPoint x: 339, endPoint y: 554, distance: 21.3
click at [339, 554] on textarea "Cover letter template:" at bounding box center [435, 561] width 670 height 428
drag, startPoint x: 652, startPoint y: 615, endPoint x: 374, endPoint y: 605, distance: 278.8
click at [374, 605] on textarea "Cover letter template:" at bounding box center [435, 561] width 670 height 428
paste textarea "mention a case study & result where we helped someone achieve a similar goal"
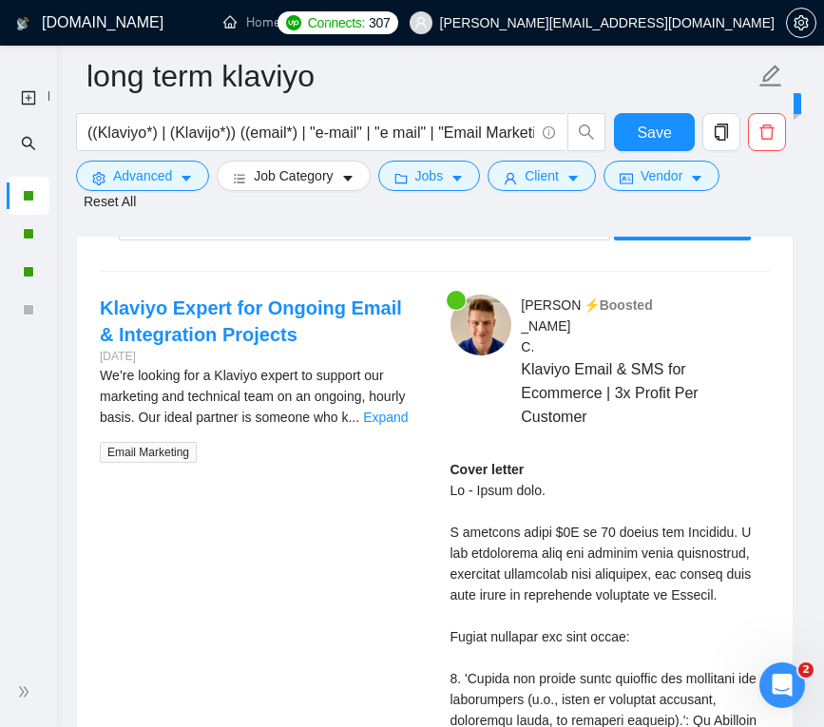
scroll to position [4559, 0]
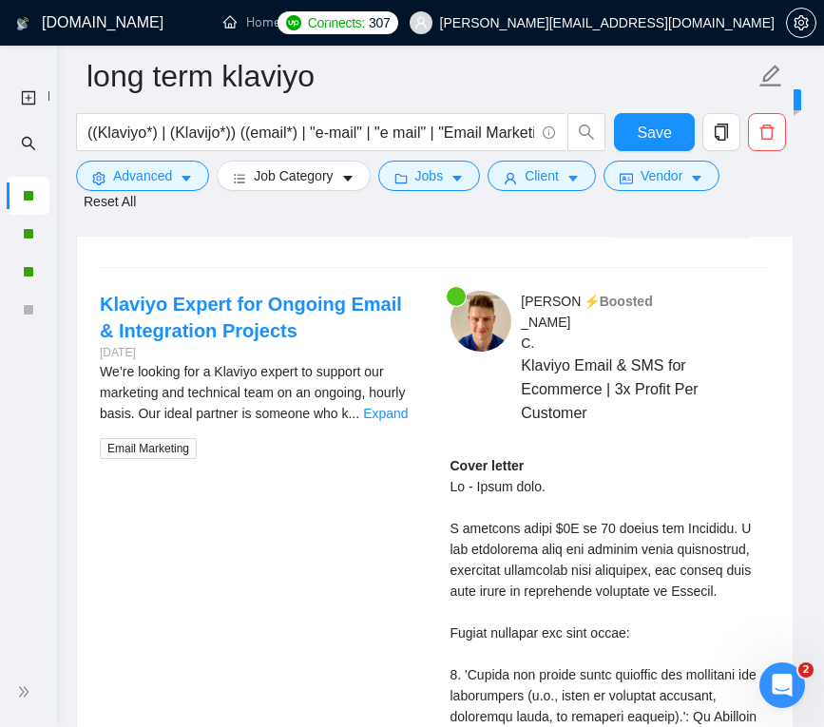
click at [660, 232] on span "Generate Preview" at bounding box center [683, 221] width 107 height 21
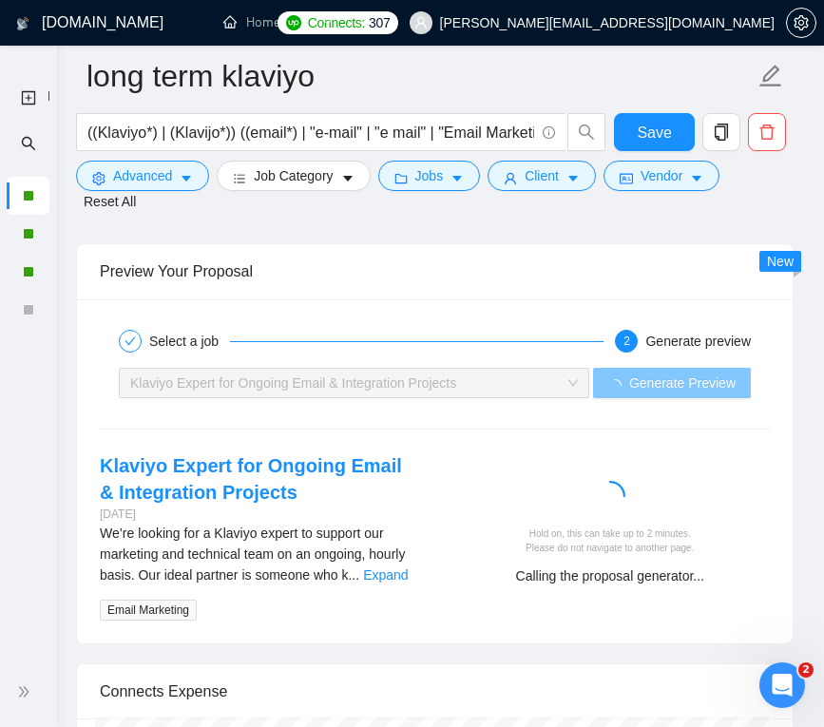
scroll to position [4380, 0]
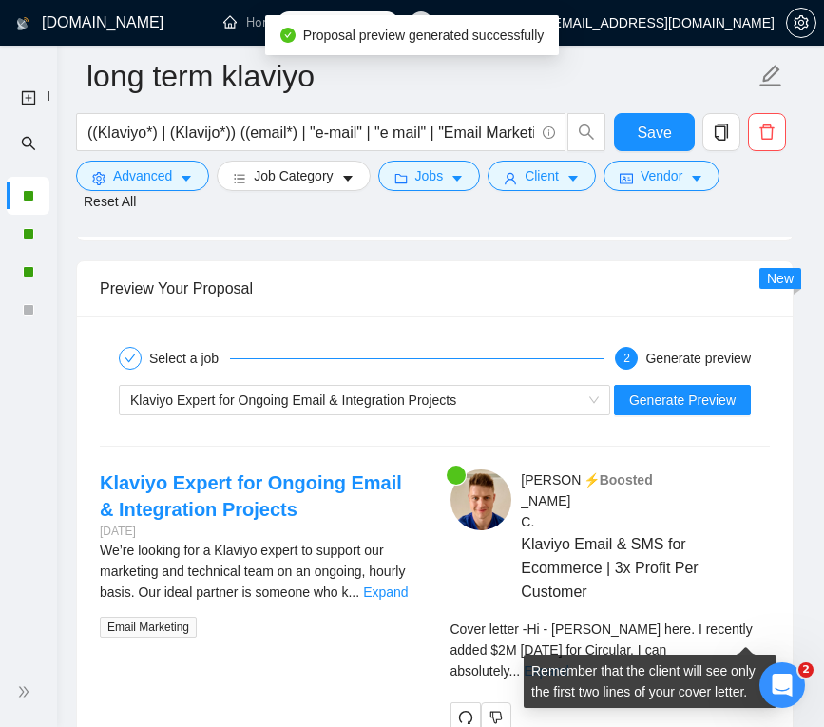
click at [569, 664] on link "Expand" at bounding box center [546, 671] width 45 height 15
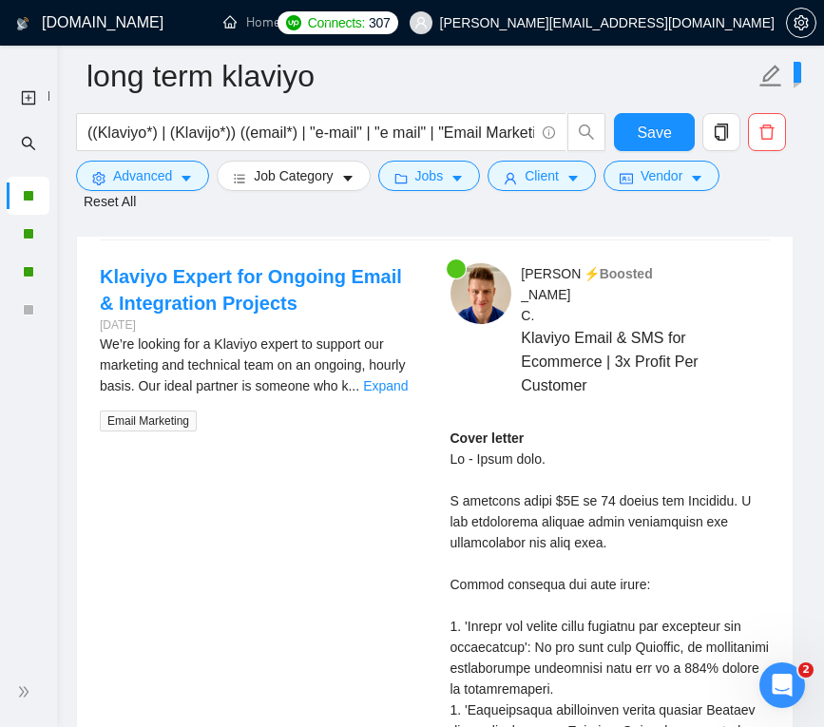
scroll to position [4118, 0]
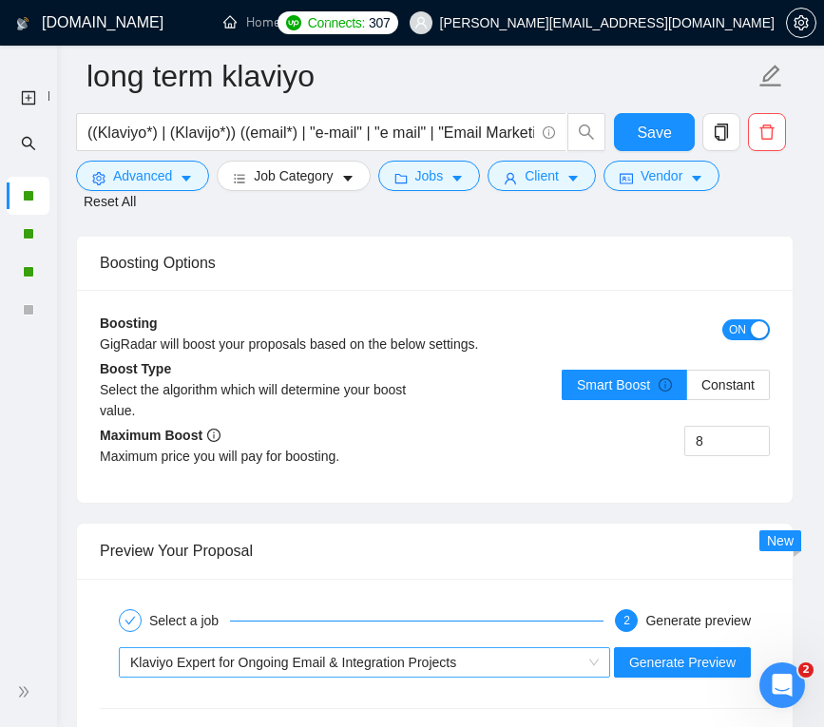
click at [375, 670] on span "Klaviyo Expert for Ongoing Email & Integration Projects" at bounding box center [293, 662] width 326 height 15
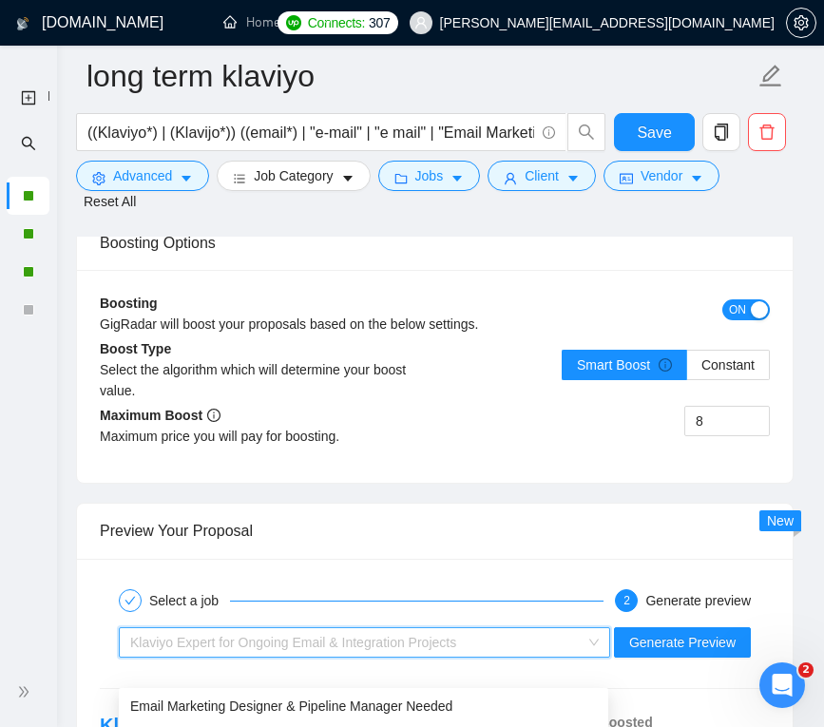
scroll to position [4255, 0]
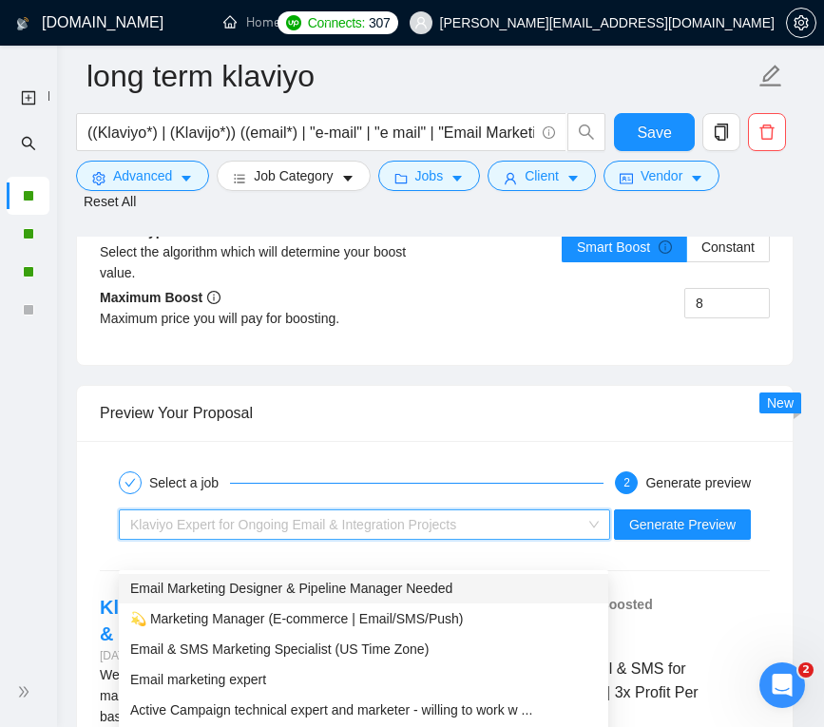
click at [311, 590] on span "Email Marketing Designer & Pipeline Manager Needed" at bounding box center [291, 588] width 322 height 15
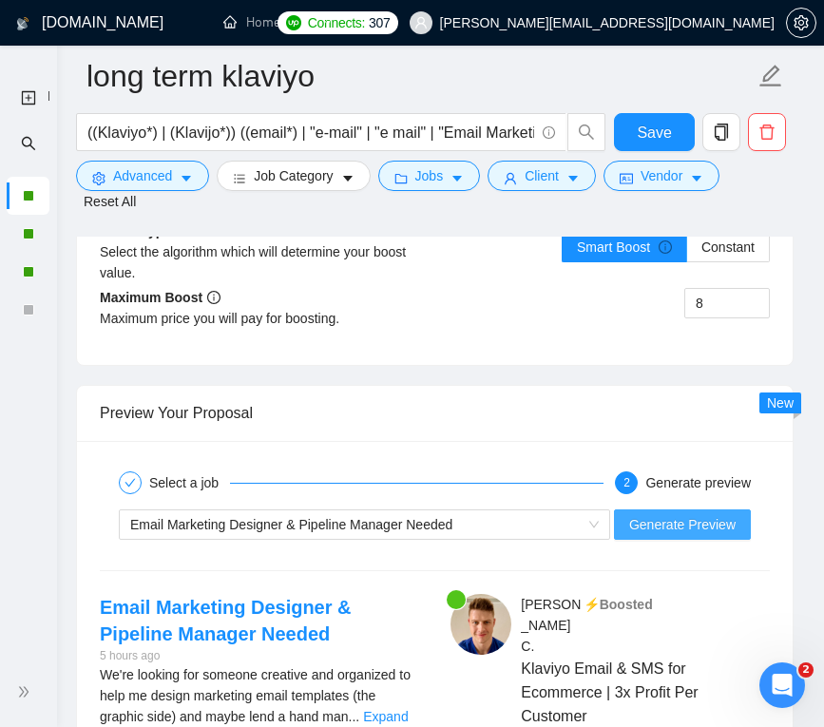
click at [656, 535] on span "Generate Preview" at bounding box center [683, 524] width 107 height 21
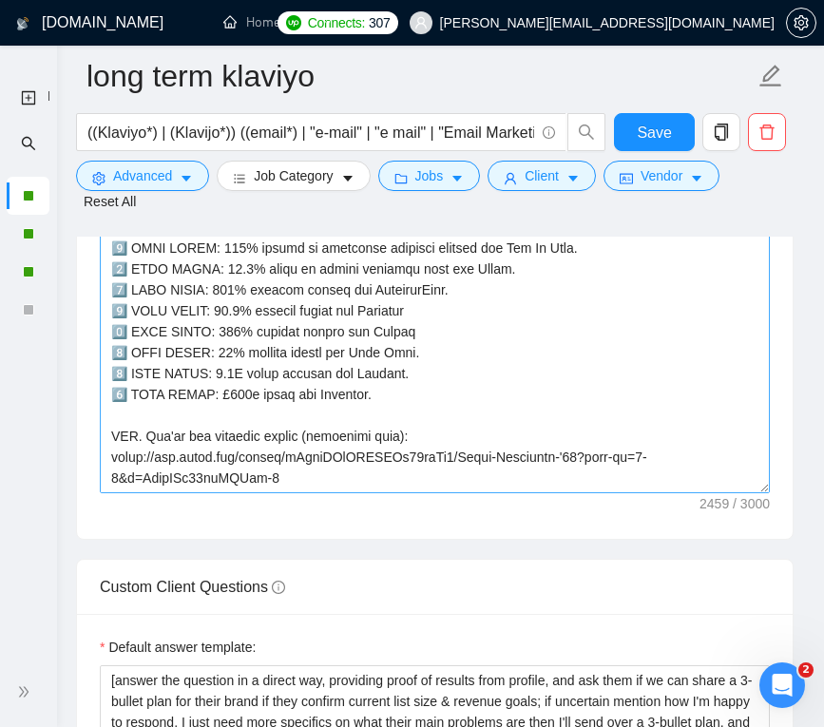
scroll to position [2945, 0]
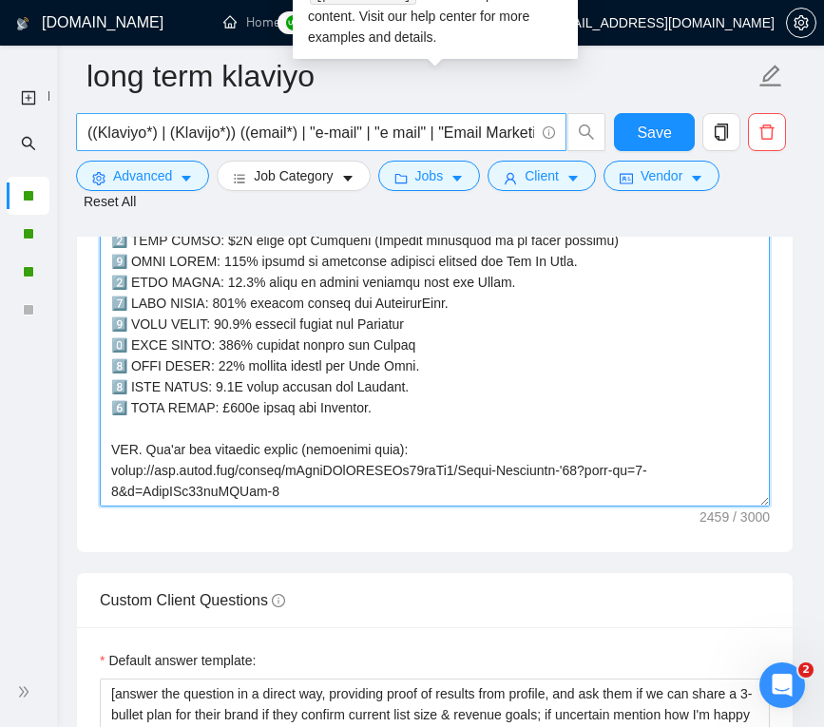
drag, startPoint x: 320, startPoint y: 478, endPoint x: 77, endPoint y: 128, distance: 426.3
click at [77, 128] on div "long term klaviyo ((Klaviyo*) | (Klavijo*)) ((email*) | "e-mail" | "e mail" | "…" at bounding box center [435, 421] width 718 height 6580
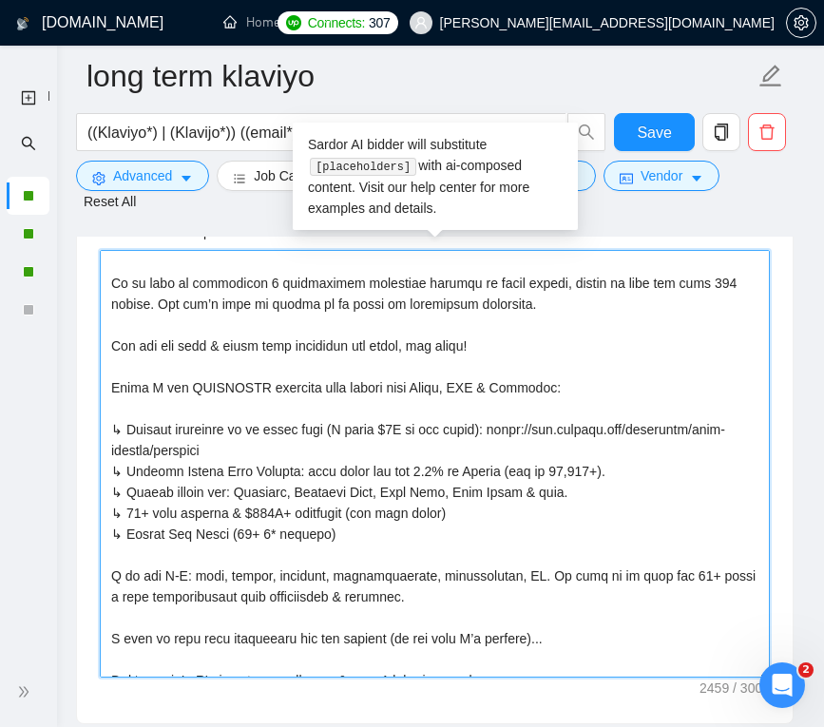
scroll to position [795, 0]
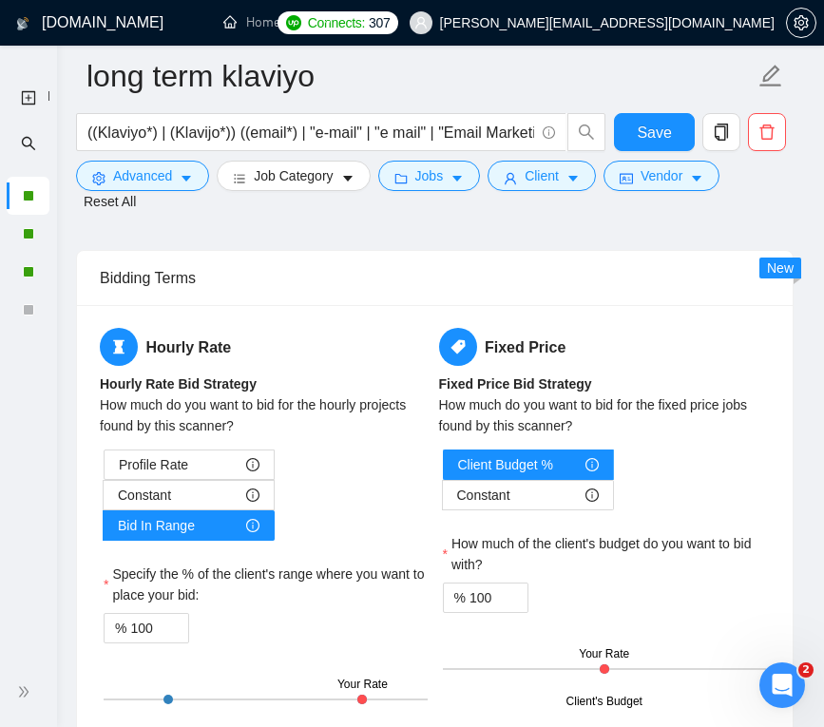
drag, startPoint x: 107, startPoint y: 288, endPoint x: 458, endPoint y: 750, distance: 580.3
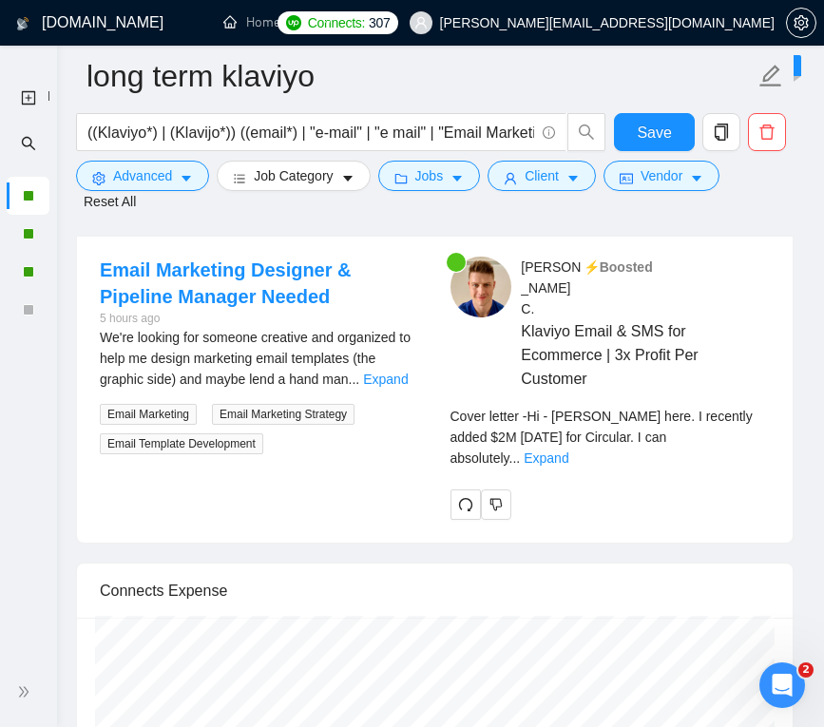
scroll to position [4597, 0]
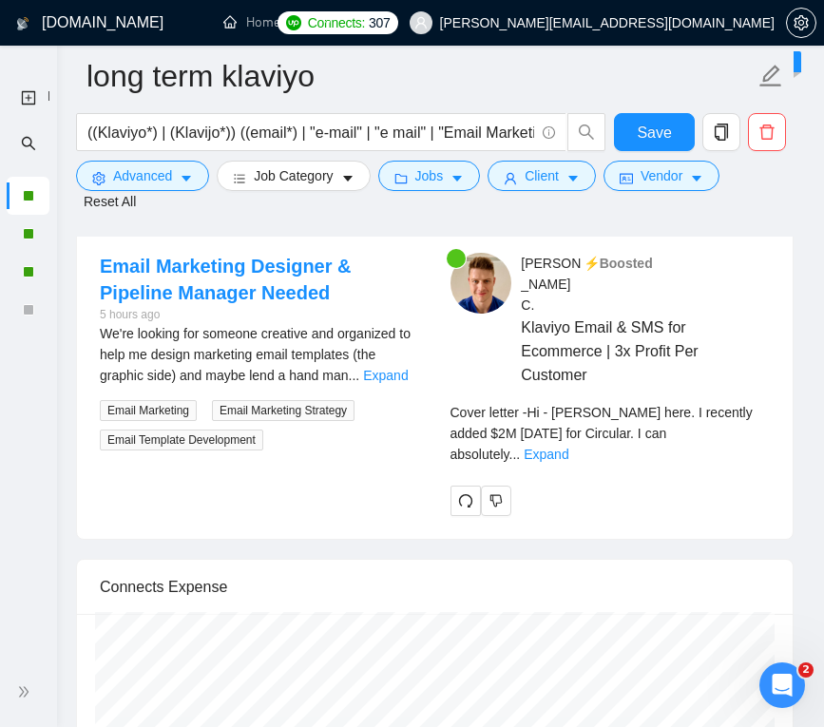
click at [744, 407] on div "Cover letter - Hi - Billy here. I recently added $2M in 12 months for Circular.…" at bounding box center [611, 433] width 320 height 63
click at [569, 447] on link "Expand" at bounding box center [546, 454] width 45 height 15
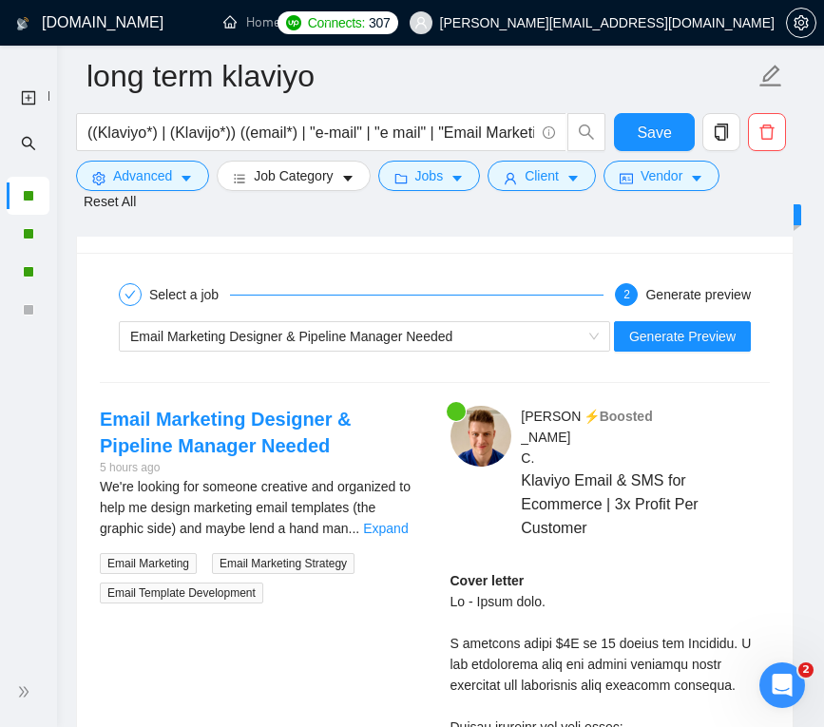
scroll to position [4433, 0]
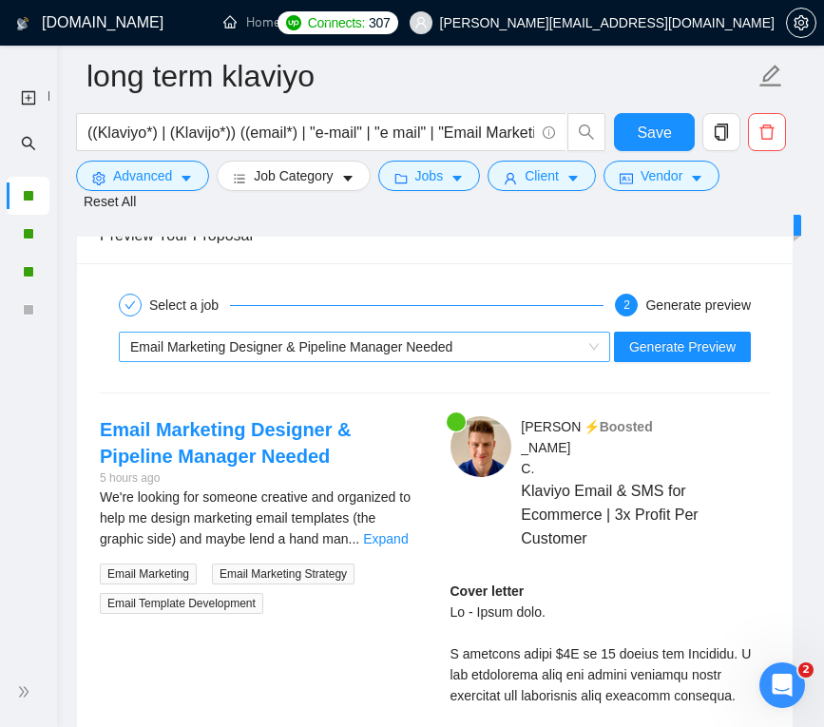
click at [361, 361] on div "Email Marketing Designer & Pipeline Manager Needed" at bounding box center [356, 347] width 452 height 29
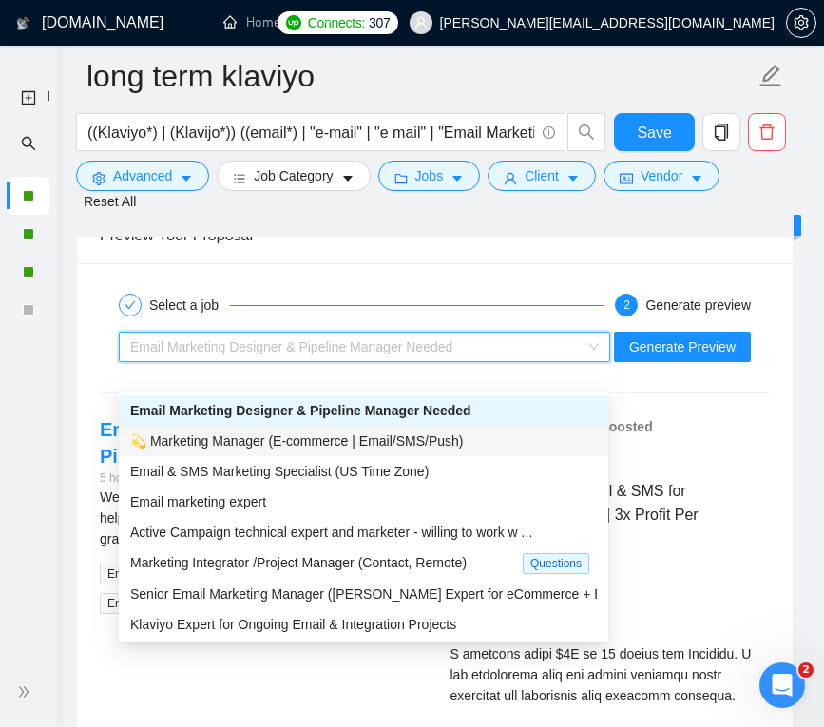
click at [344, 445] on span "💫 Marketing Manager (E-commerce | Email/SMS/Push)" at bounding box center [297, 441] width 334 height 15
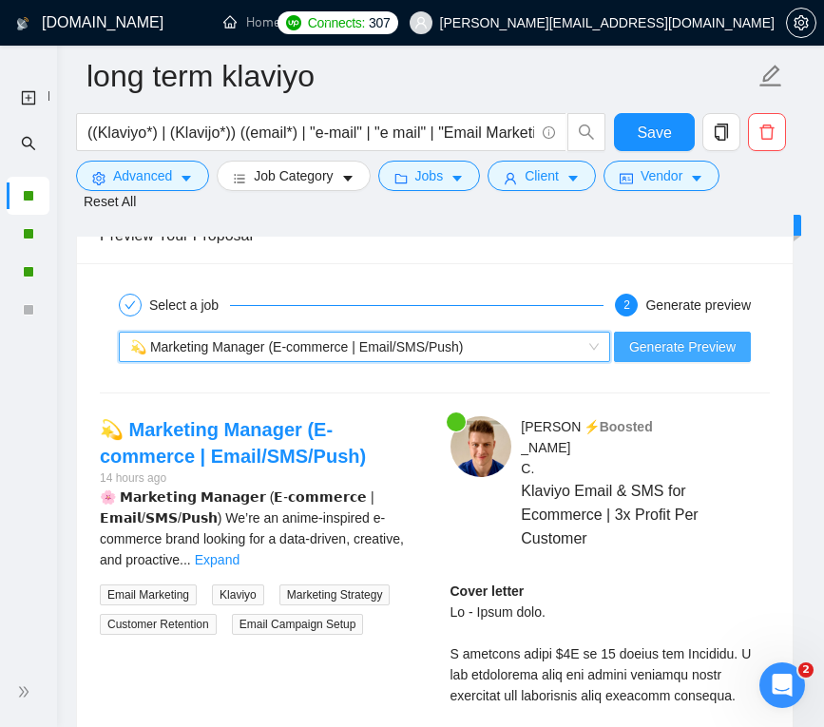
click at [680, 358] on span "Generate Preview" at bounding box center [683, 347] width 107 height 21
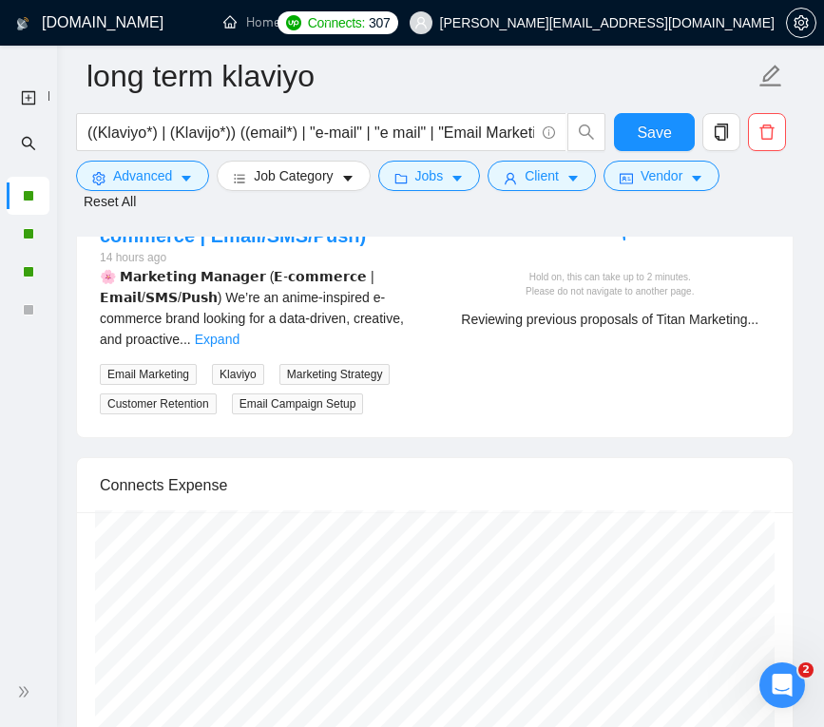
scroll to position [4652, 0]
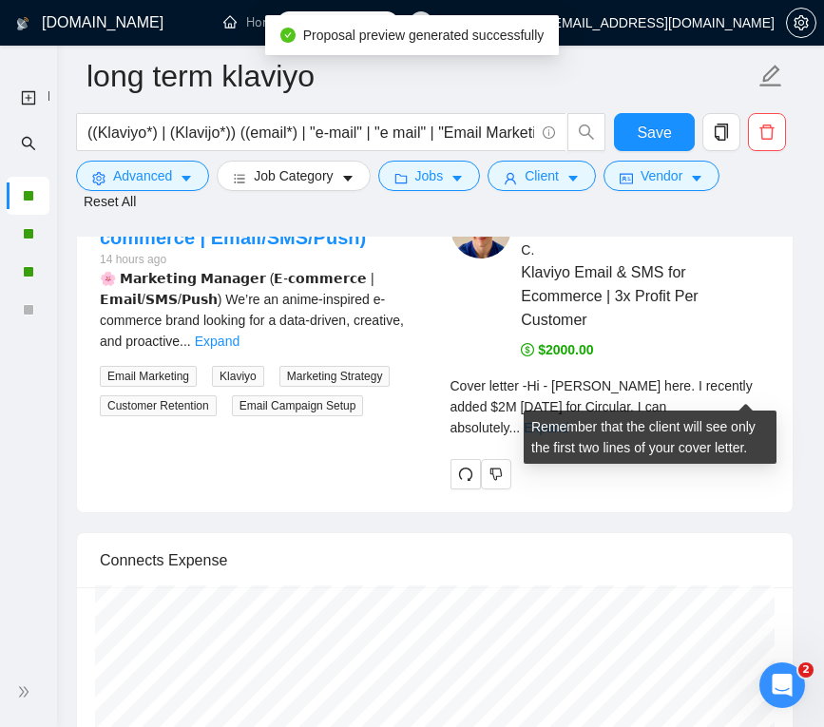
click at [569, 420] on link "Expand" at bounding box center [546, 427] width 45 height 15
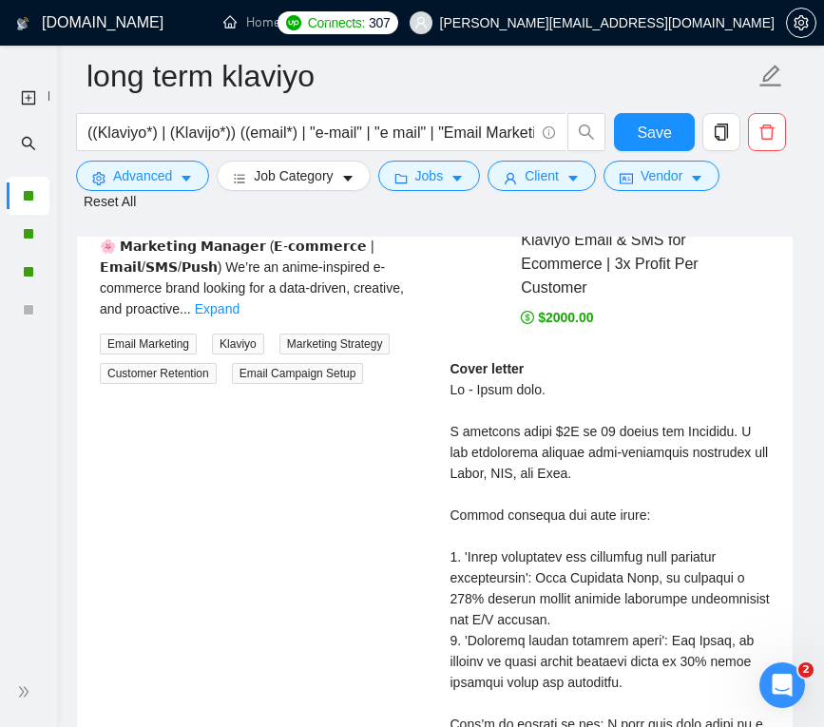
scroll to position [4419, 0]
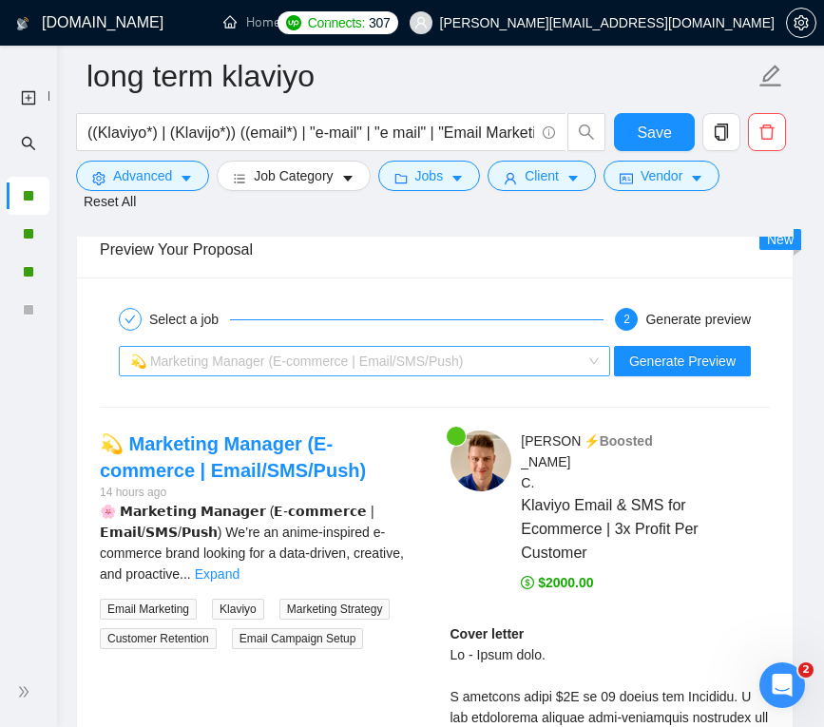
click at [402, 369] on span "💫 Marketing Manager (E-commerce | Email/SMS/Push)" at bounding box center [297, 361] width 334 height 15
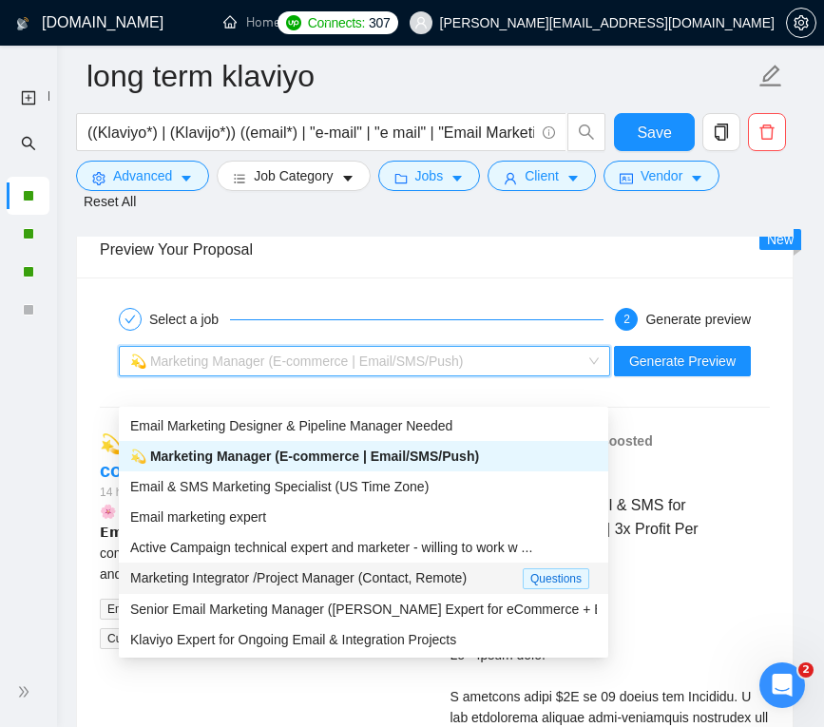
scroll to position [36, 0]
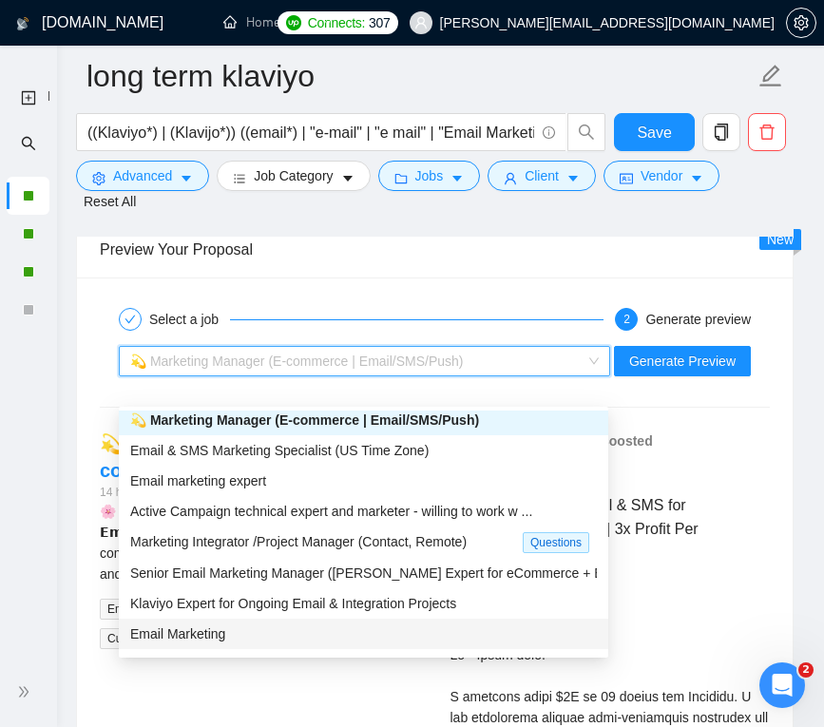
click at [303, 628] on div "Email Marketing" at bounding box center [363, 634] width 467 height 21
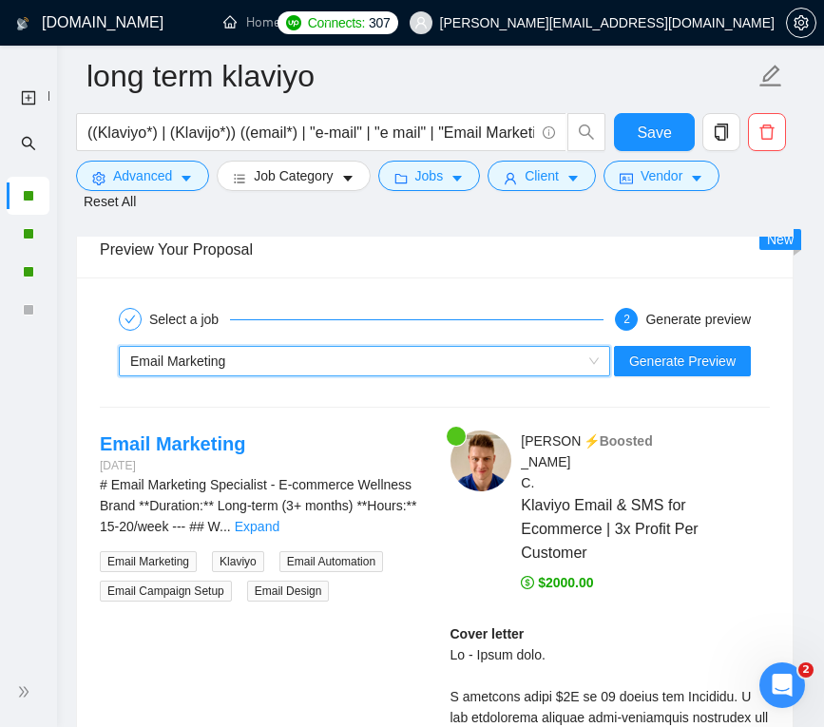
click at [667, 384] on div "~021976690702463839974 Email Marketing Generate Preview" at bounding box center [435, 362] width 674 height 46
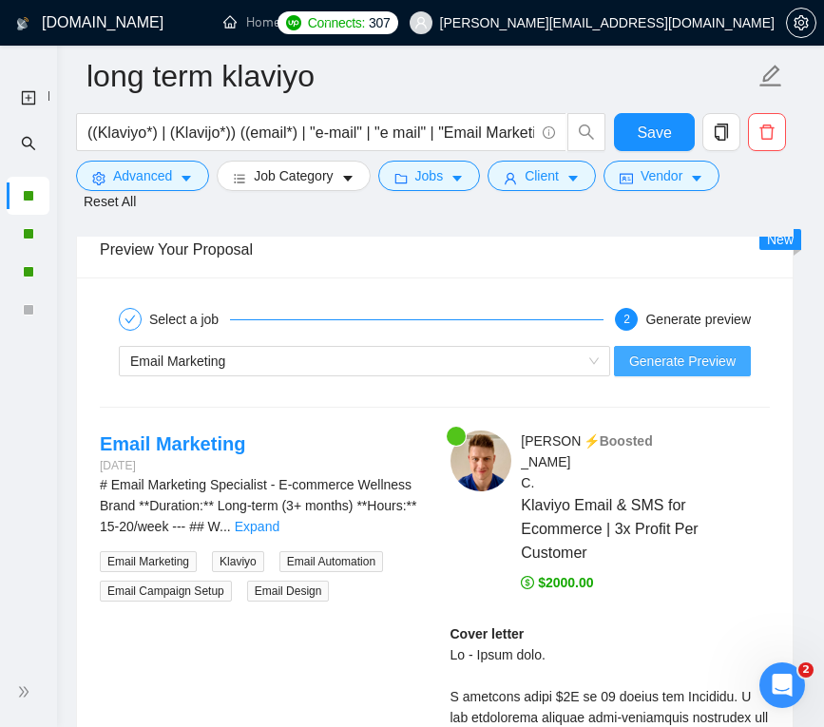
click at [716, 372] on span "Generate Preview" at bounding box center [683, 361] width 107 height 21
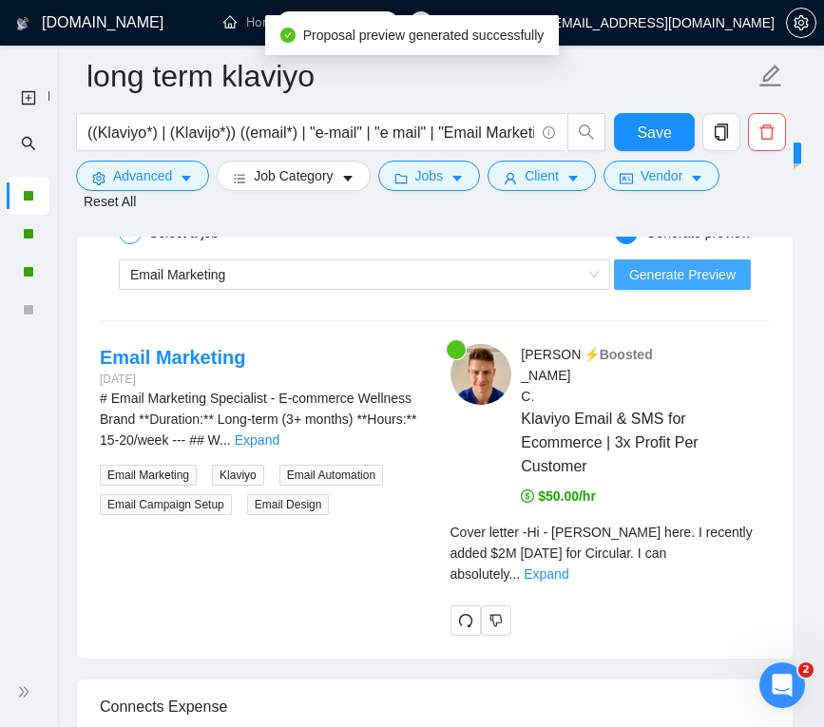
scroll to position [4525, 0]
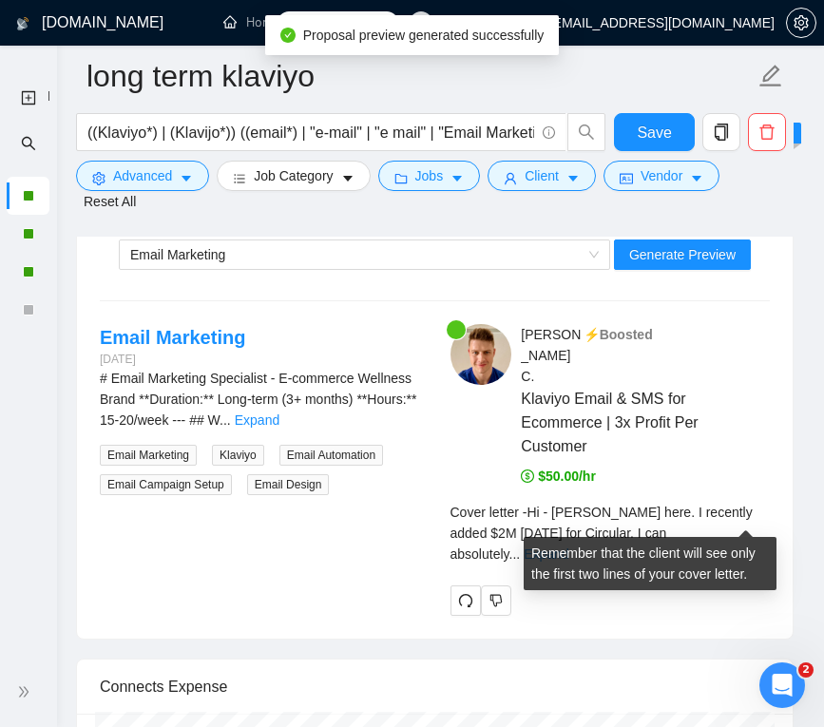
click at [569, 547] on link "Expand" at bounding box center [546, 554] width 45 height 15
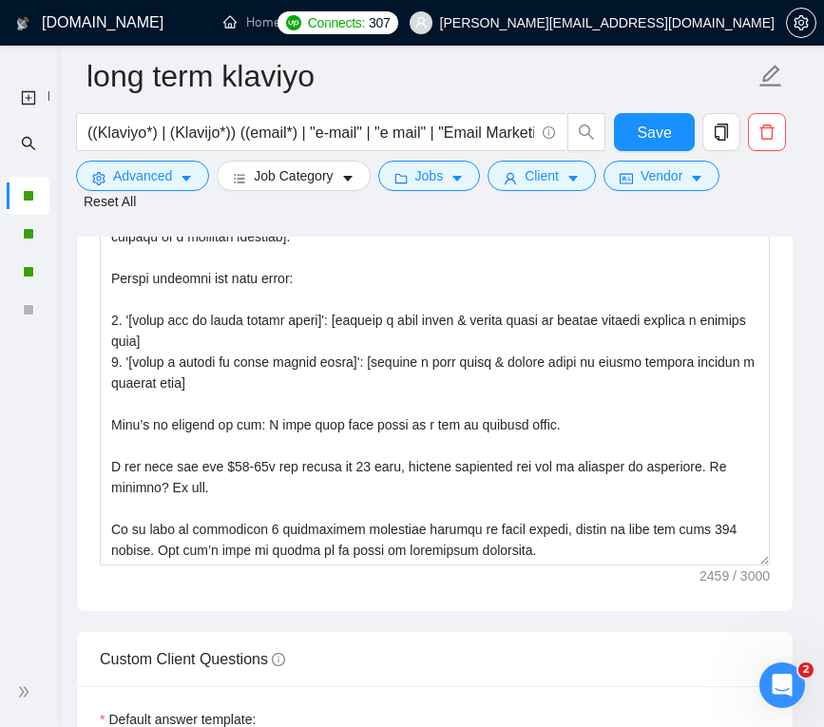
scroll to position [2885, 0]
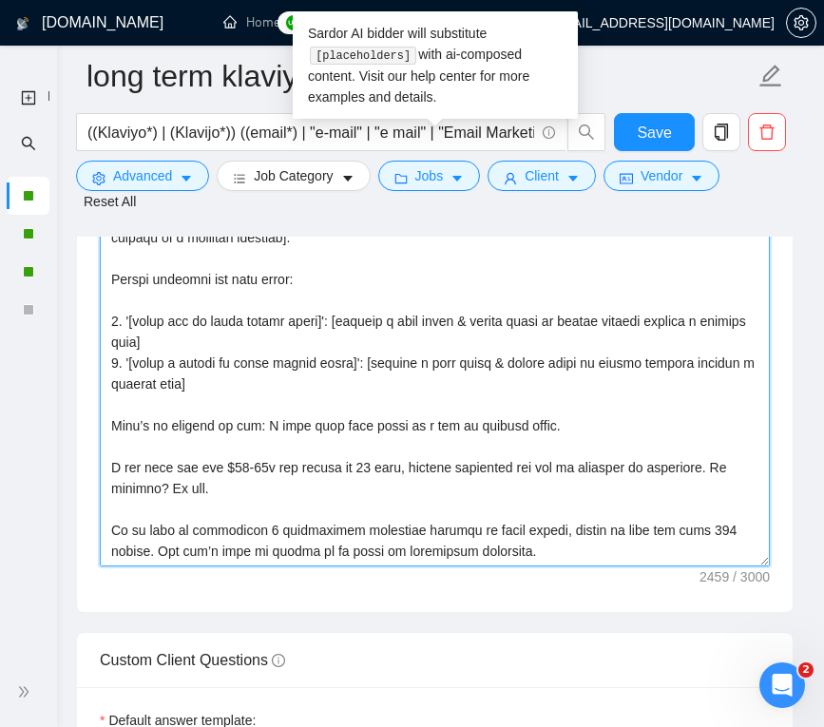
drag, startPoint x: 490, startPoint y: 346, endPoint x: 411, endPoint y: 350, distance: 79.0
click at [411, 350] on textarea "Cover letter template:" at bounding box center [435, 353] width 670 height 428
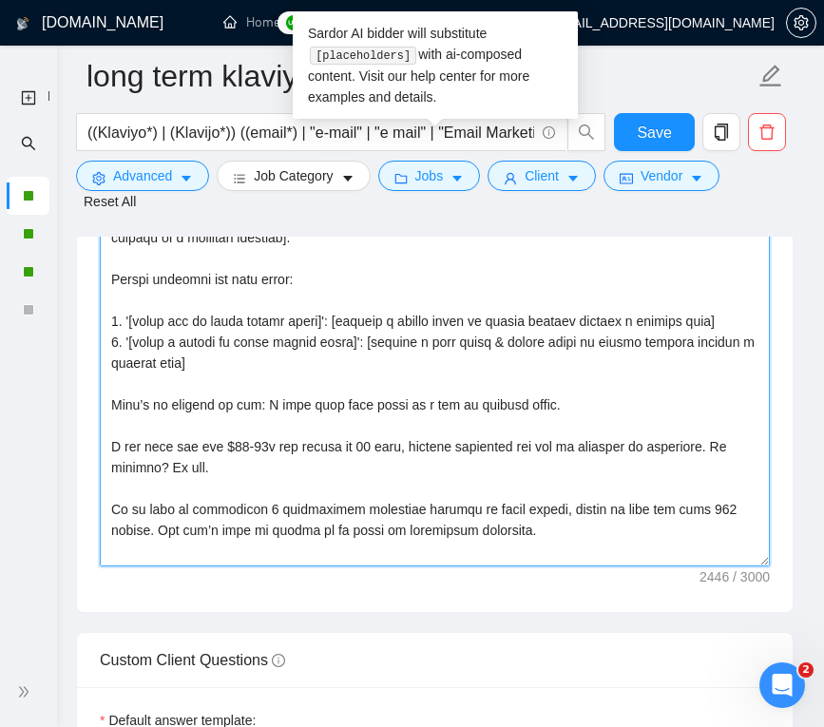
drag, startPoint x: 523, startPoint y: 385, endPoint x: 435, endPoint y: 385, distance: 88.4
click at [435, 385] on textarea "Cover letter template:" at bounding box center [435, 353] width 670 height 428
click at [593, 343] on textarea "Cover letter template:" at bounding box center [435, 353] width 670 height 428
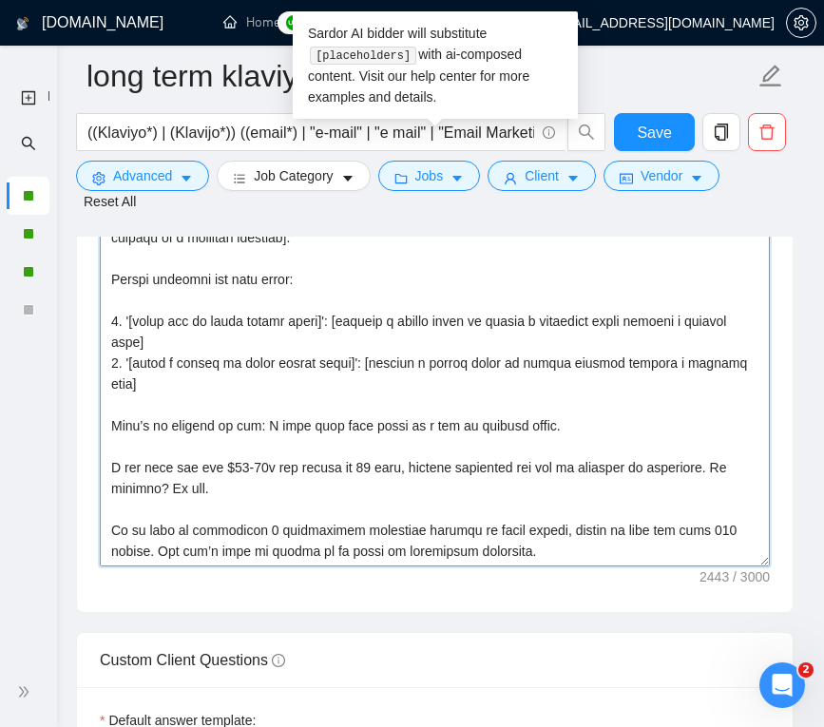
drag, startPoint x: 348, startPoint y: 360, endPoint x: 347, endPoint y: 348, distance: 12.4
click at [347, 348] on textarea "Cover letter template:" at bounding box center [435, 353] width 670 height 428
drag, startPoint x: 382, startPoint y: 411, endPoint x: 382, endPoint y: 389, distance: 21.9
click at [382, 389] on textarea "Cover letter template:" at bounding box center [435, 353] width 670 height 428
paste textarea "a different brand"
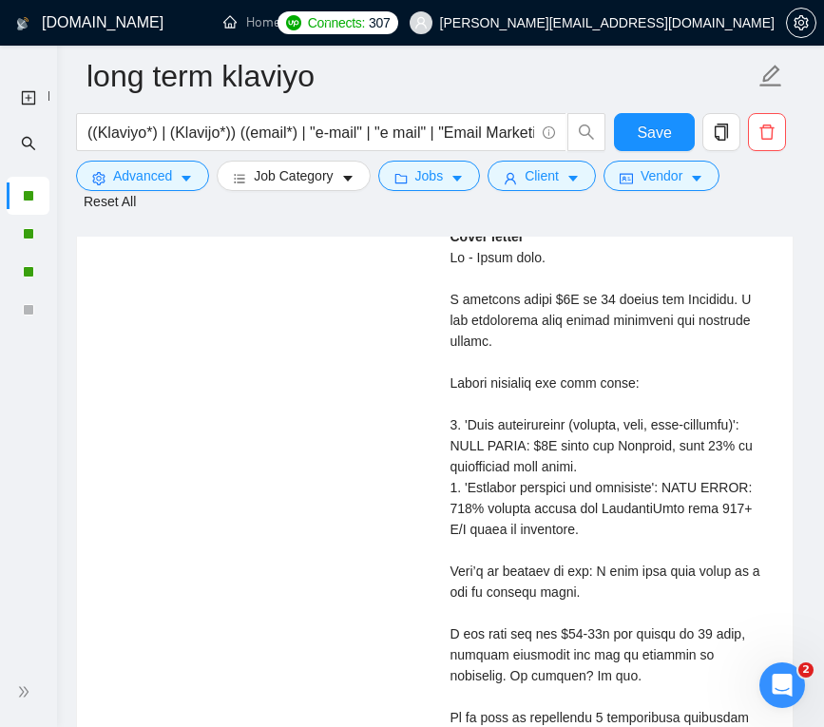
scroll to position [4533, 0]
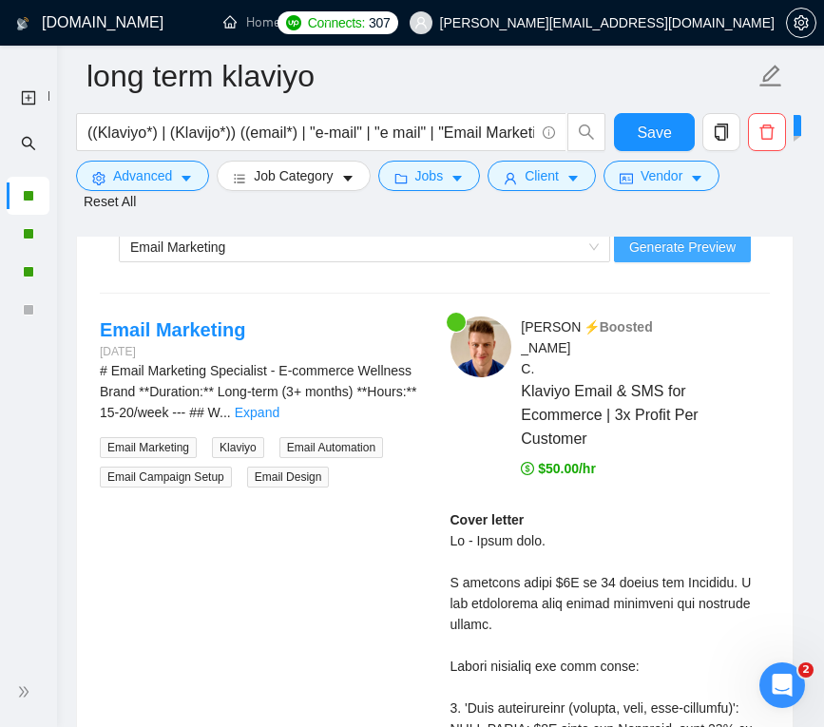
click at [669, 258] on span "Generate Preview" at bounding box center [683, 247] width 107 height 21
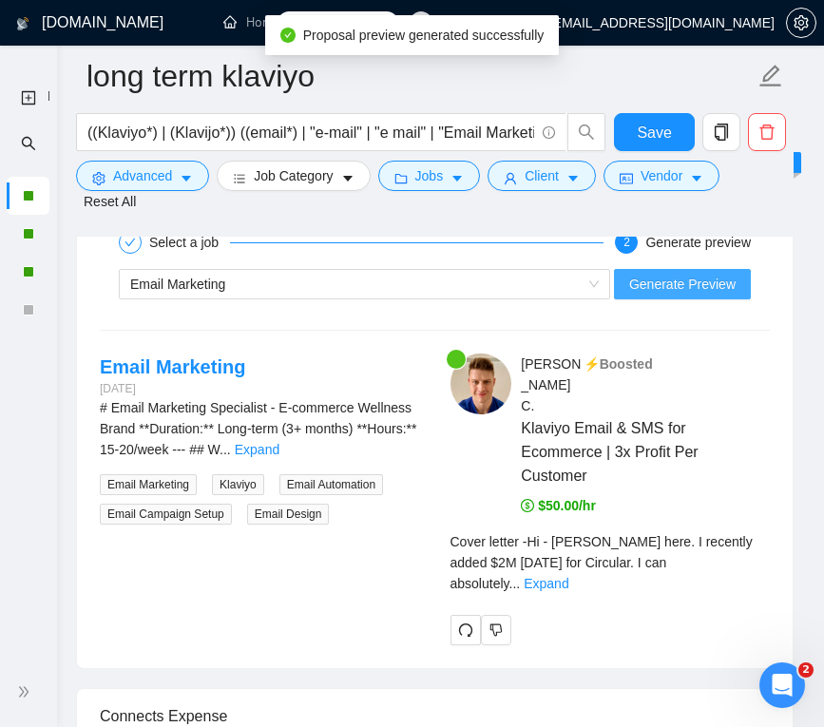
scroll to position [4524, 0]
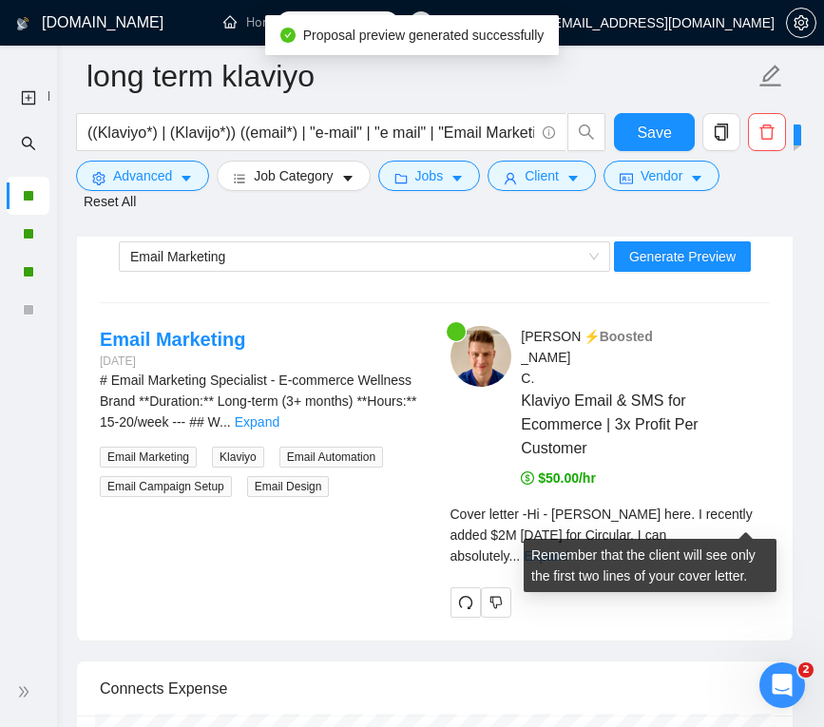
click at [569, 549] on link "Expand" at bounding box center [546, 556] width 45 height 15
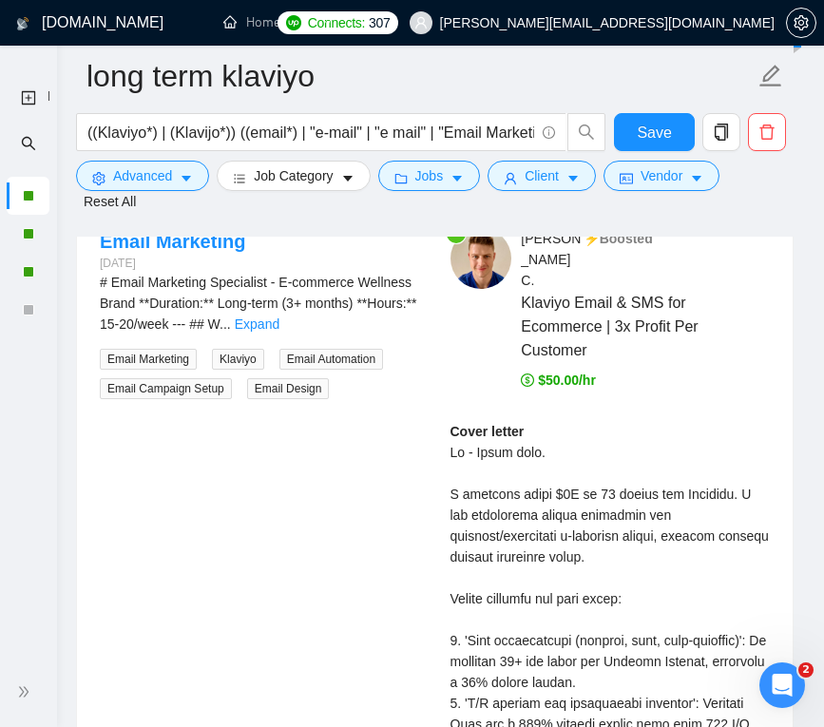
scroll to position [4449, 0]
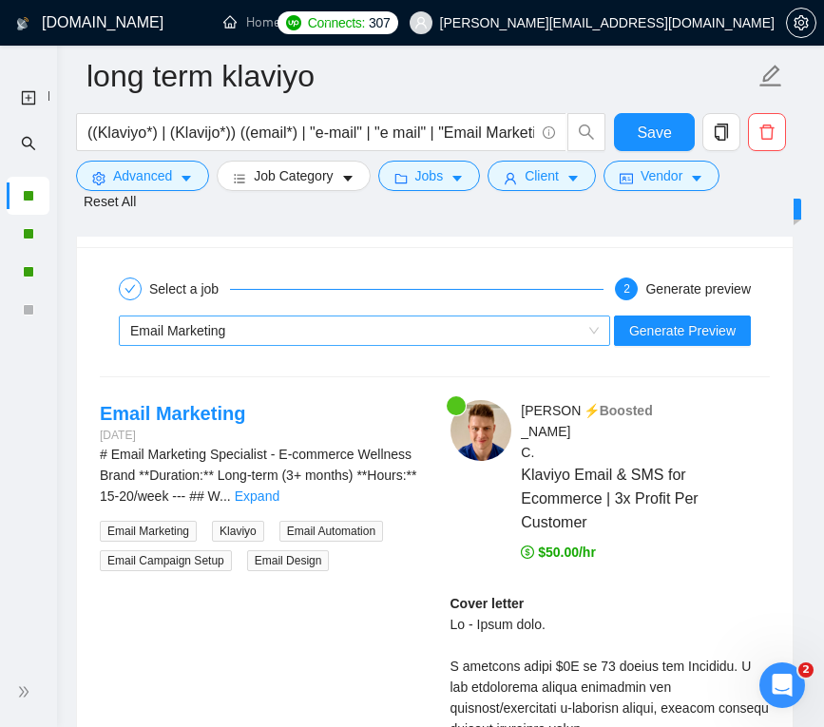
click at [286, 345] on div "Email Marketing" at bounding box center [356, 331] width 452 height 29
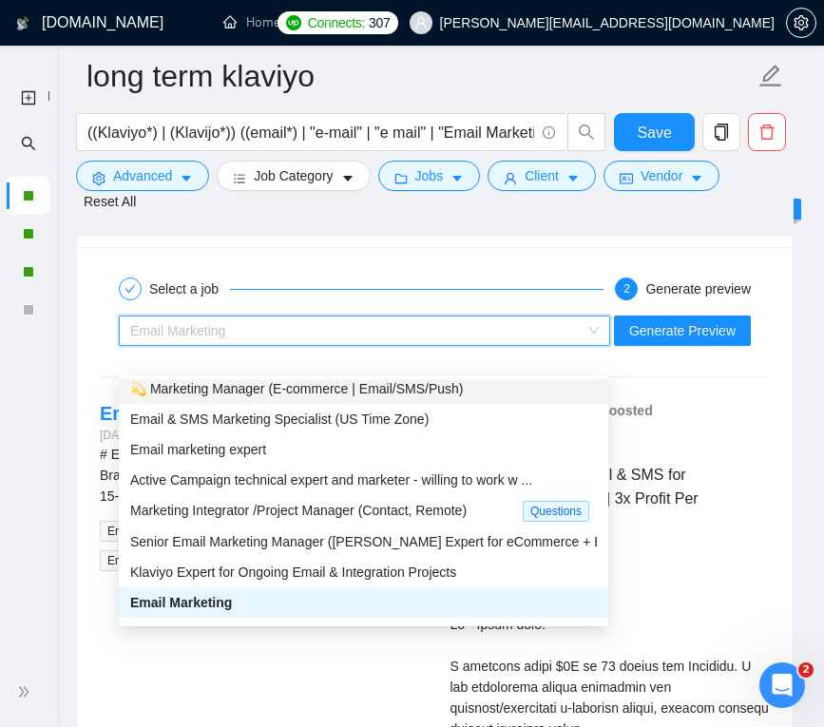
scroll to position [0, 0]
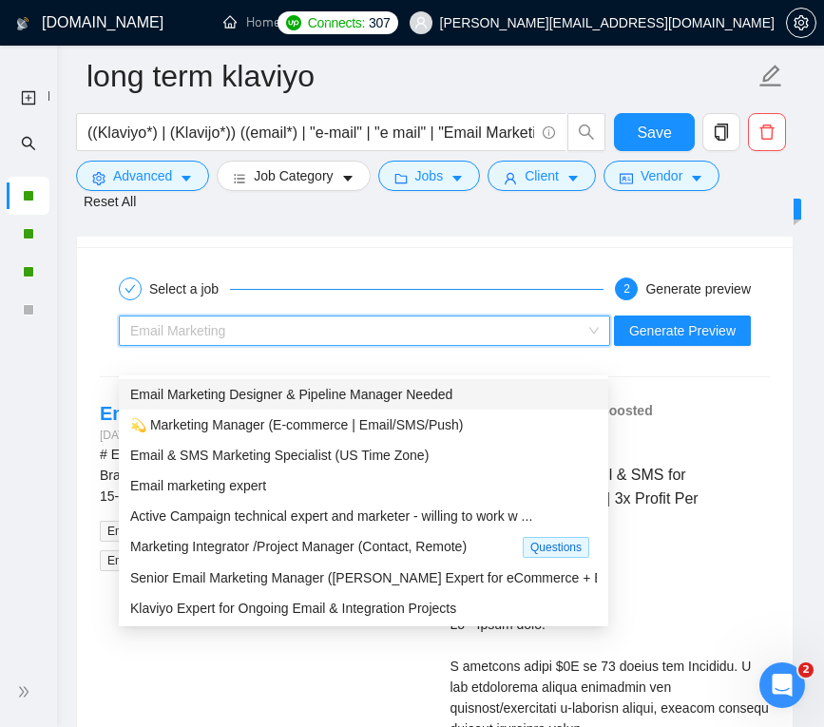
click at [285, 397] on span "Email Marketing Designer & Pipeline Manager Needed" at bounding box center [291, 394] width 322 height 15
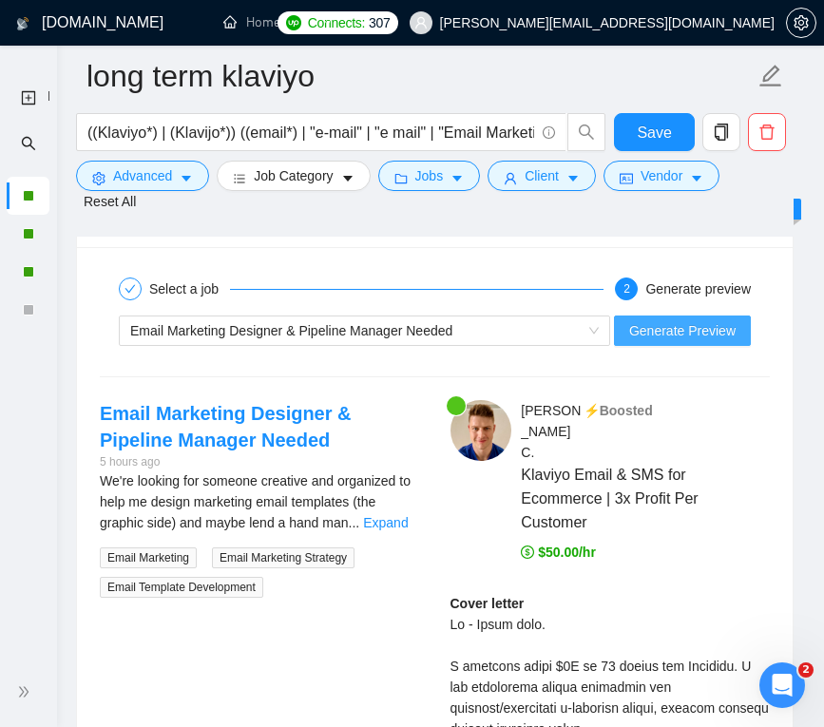
click at [680, 341] on span "Generate Preview" at bounding box center [683, 330] width 107 height 21
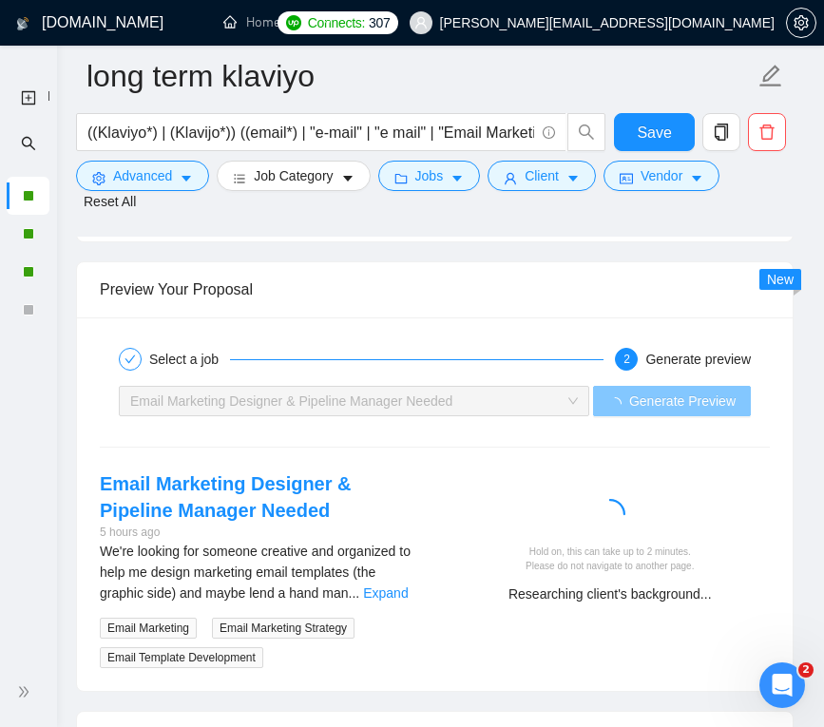
scroll to position [4514, 0]
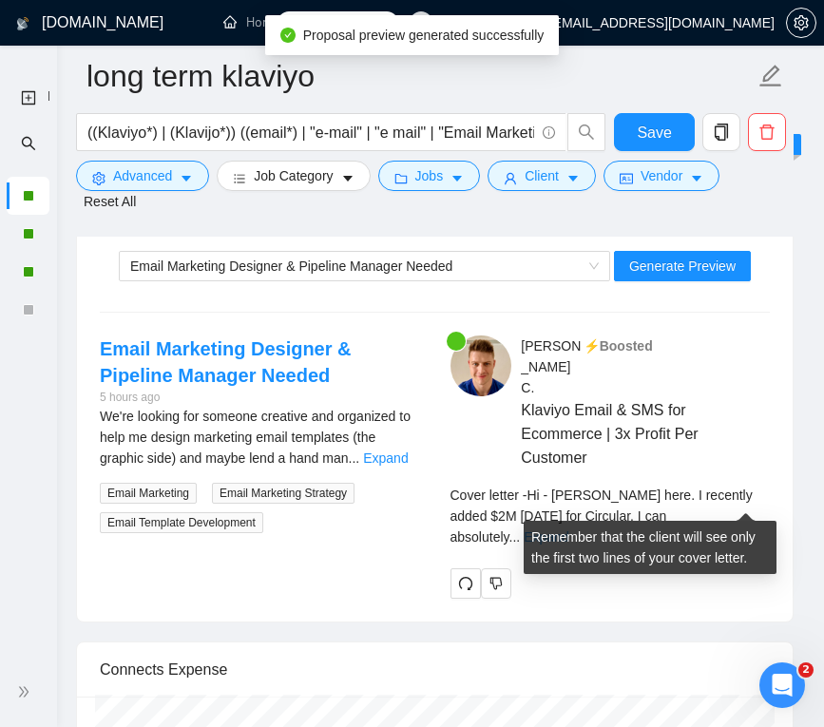
click at [569, 530] on link "Expand" at bounding box center [546, 537] width 45 height 15
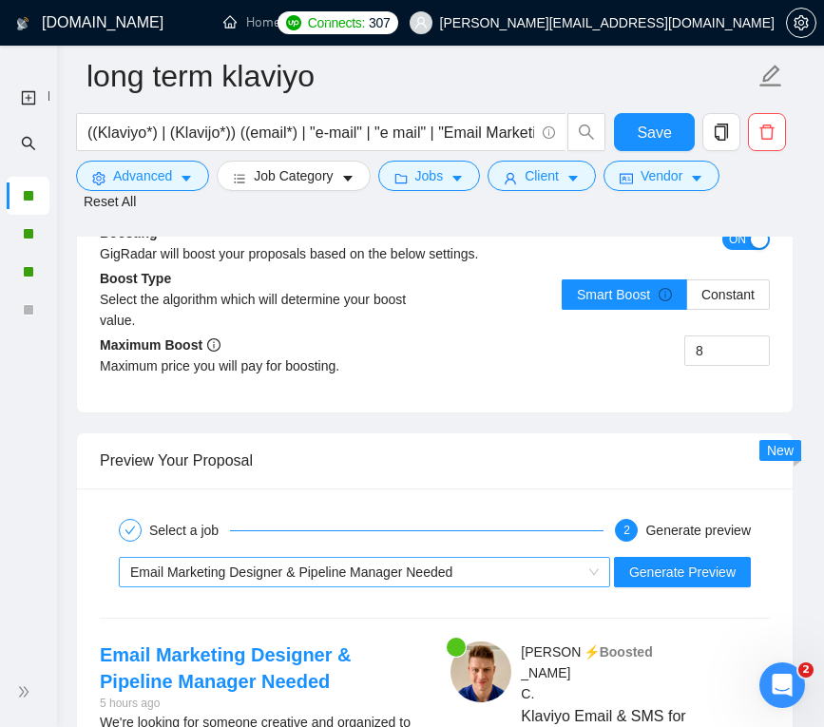
scroll to position [4245, 0]
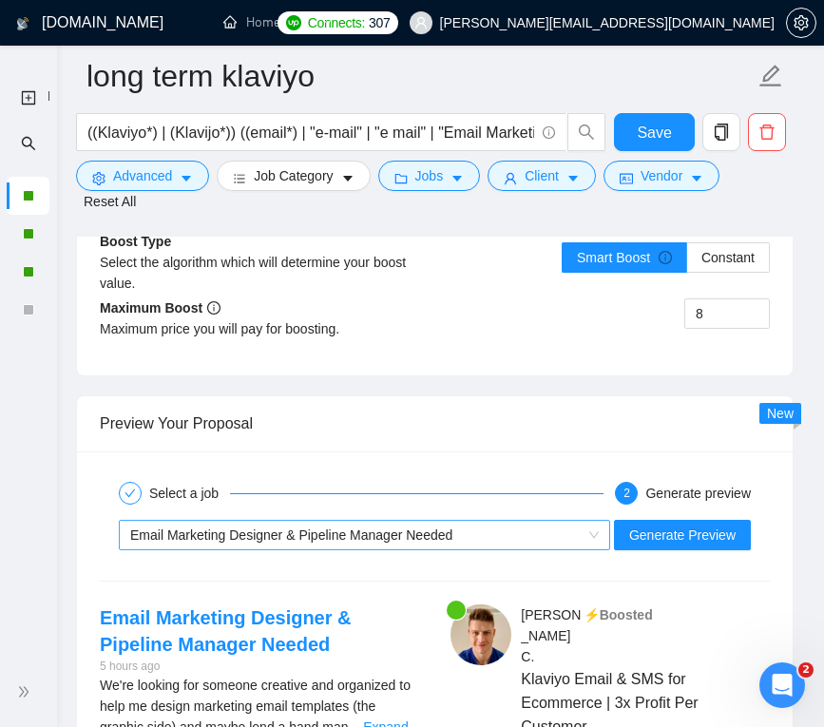
click at [370, 550] on div "Email Marketing Designer & Pipeline Manager Needed" at bounding box center [356, 535] width 452 height 29
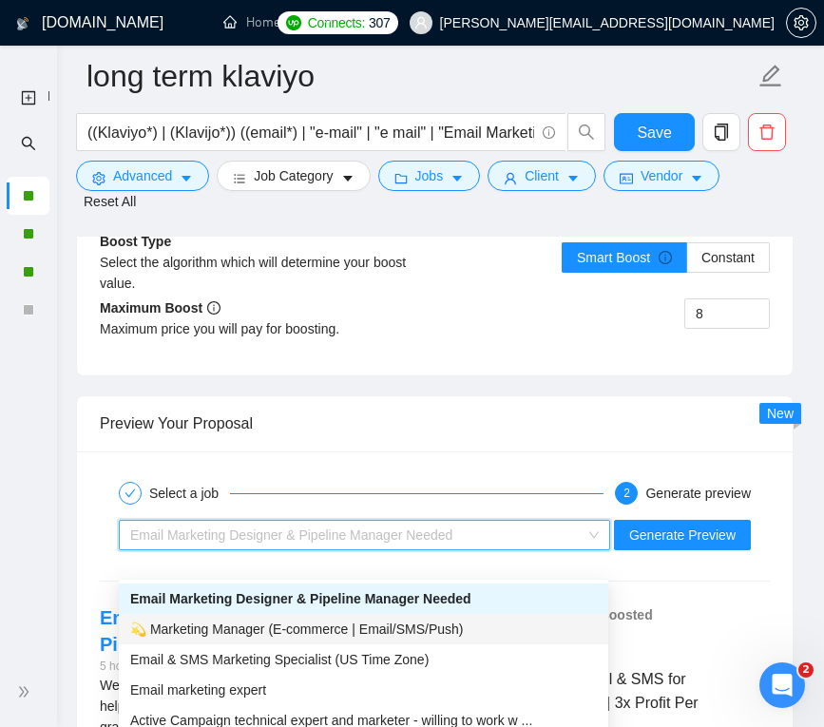
click at [339, 625] on span "💫 Marketing Manager (E-commerce | Email/SMS/Push)" at bounding box center [297, 629] width 334 height 15
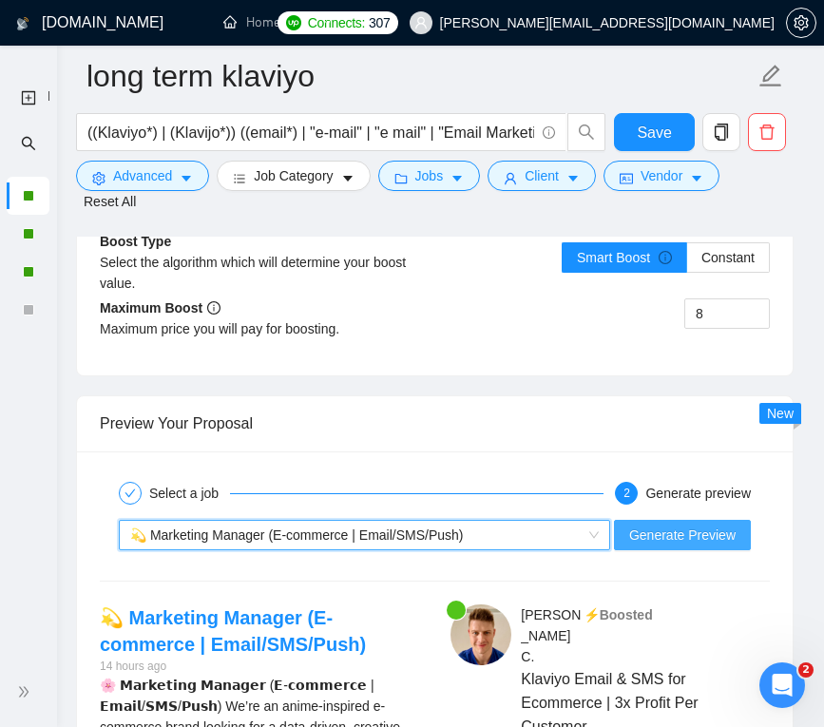
click at [680, 546] on span "Generate Preview" at bounding box center [683, 535] width 107 height 21
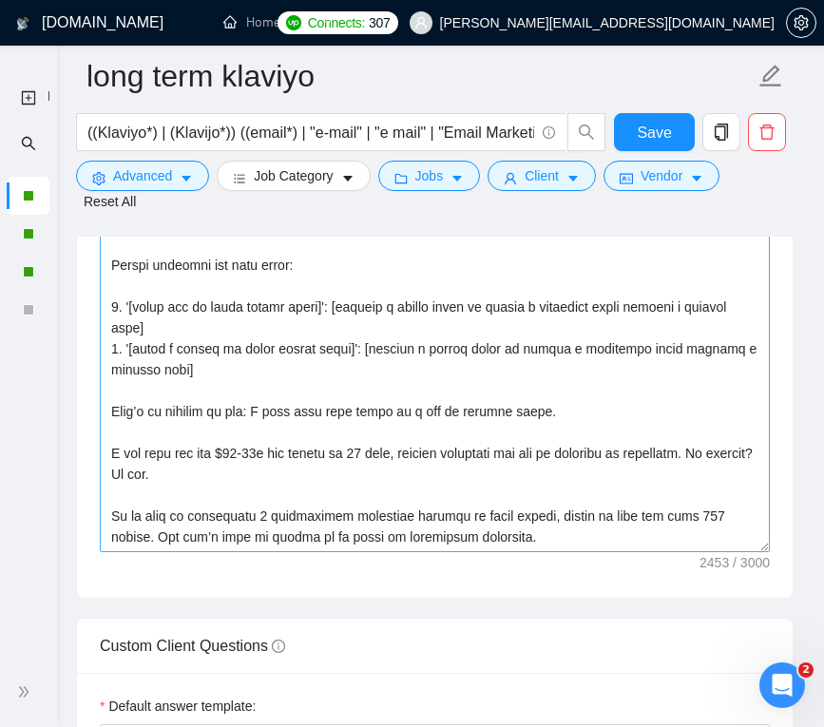
scroll to position [2898, 0]
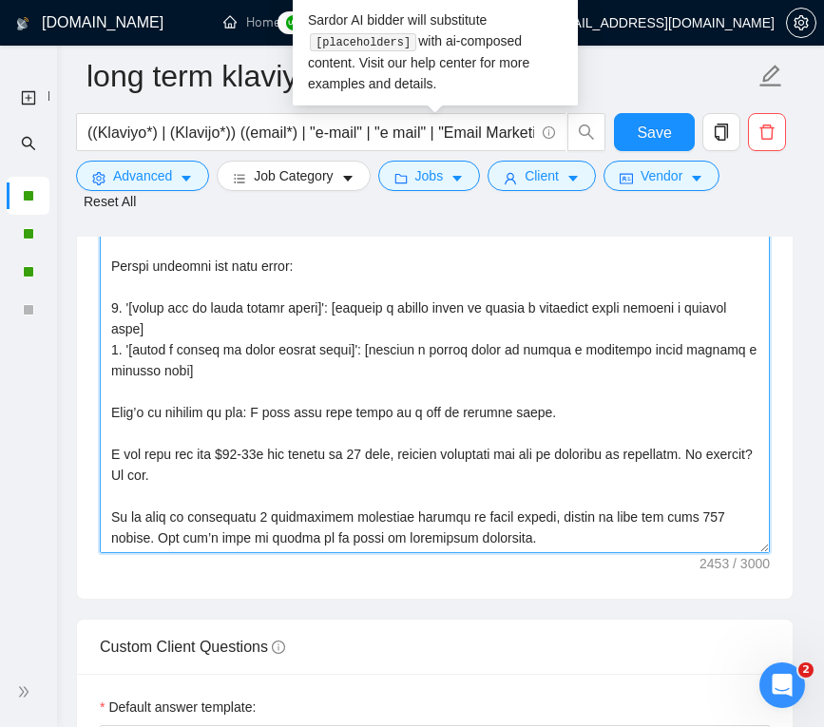
drag, startPoint x: 219, startPoint y: 397, endPoint x: 111, endPoint y: 339, distance: 122.6
click at [111, 339] on textarea "Cover letter template:" at bounding box center [435, 340] width 670 height 428
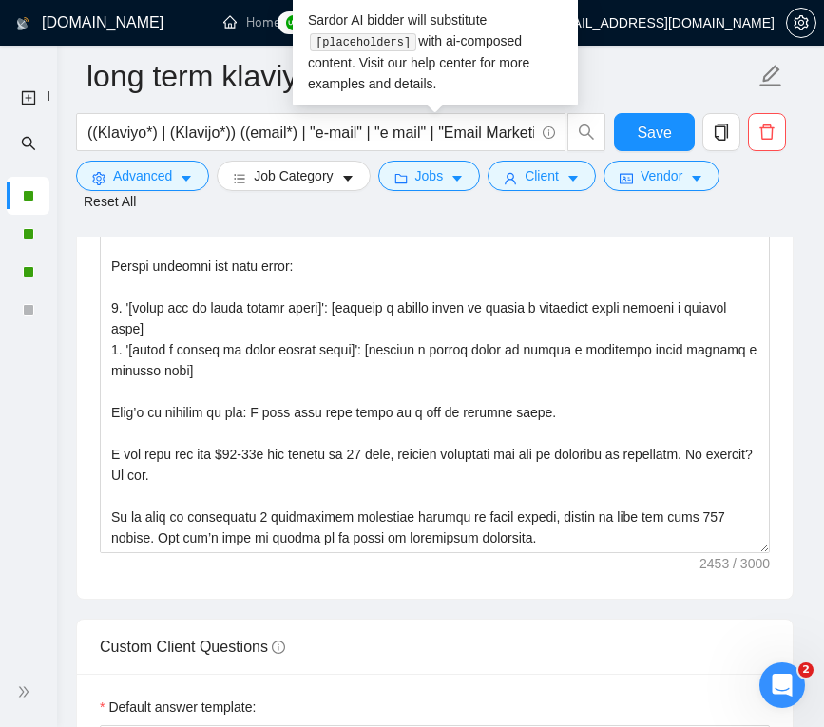
click at [522, 633] on form "Auto Bidding Enabled Auto Bidding Enabled: ON Auto Bidder Schedule Auto Bidding…" at bounding box center [435, 326] width 718 height 5693
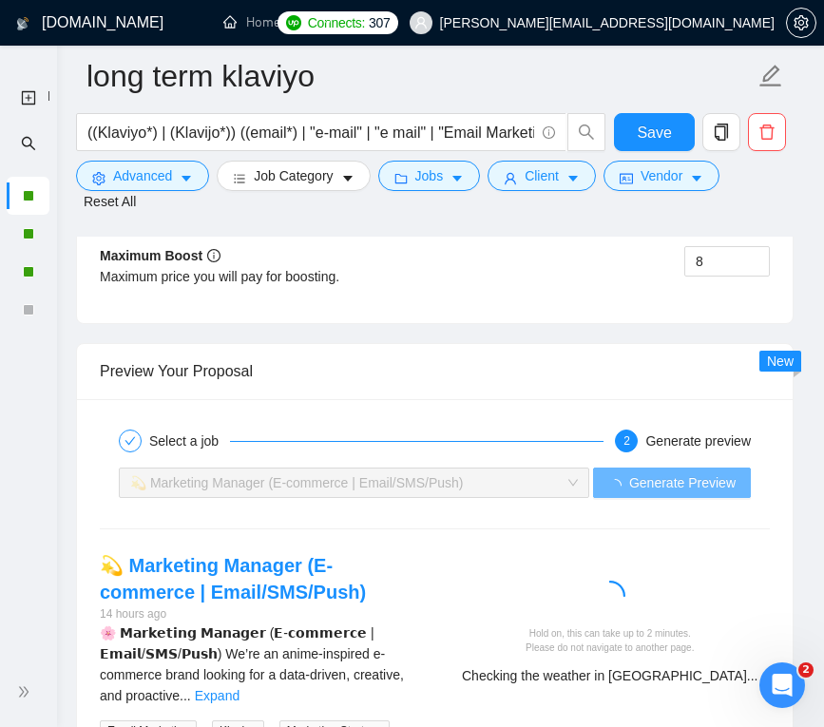
scroll to position [4520, 0]
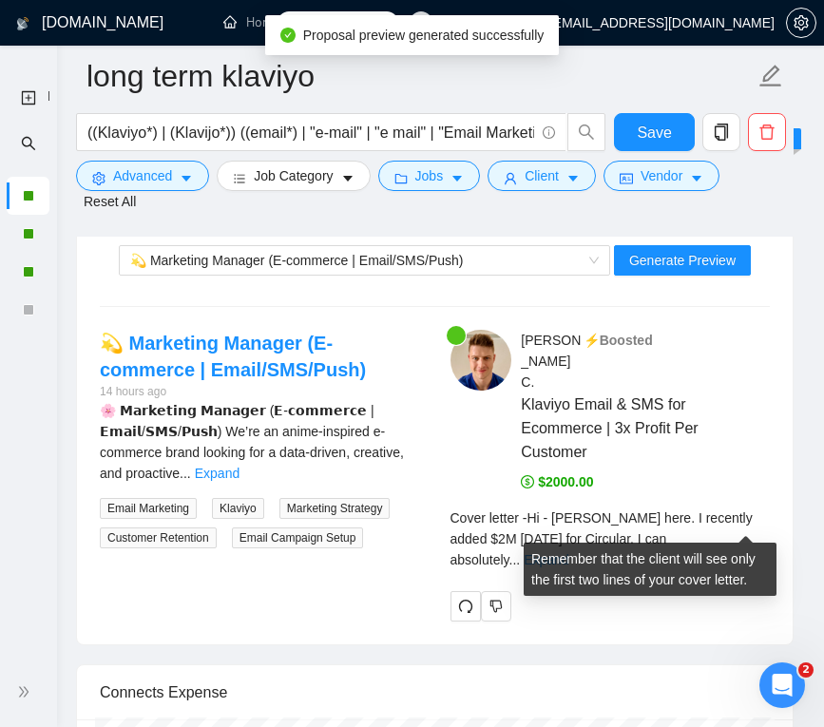
click at [569, 552] on link "Expand" at bounding box center [546, 559] width 45 height 15
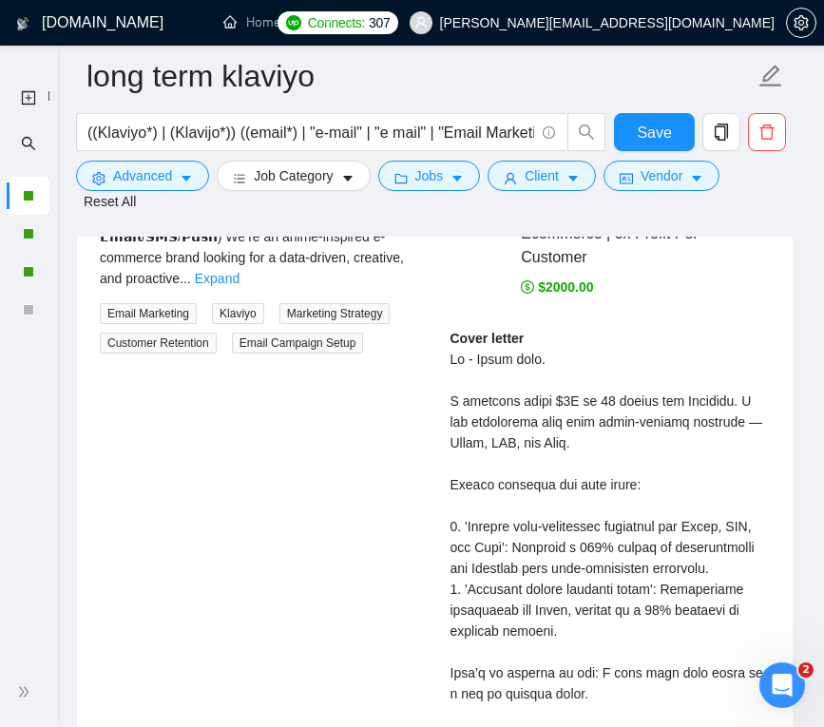
scroll to position [4418, 0]
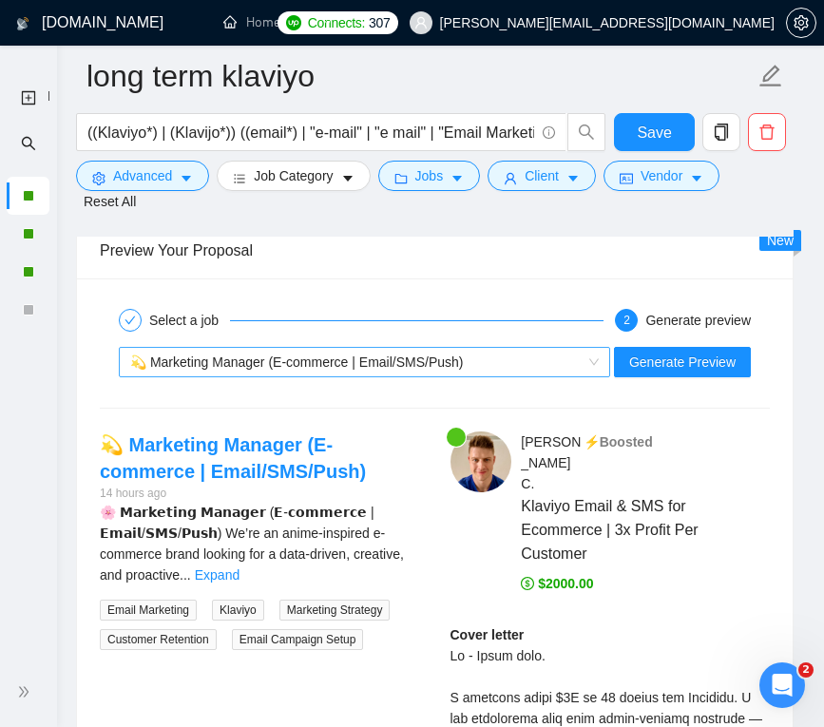
click at [393, 370] on span "💫 Marketing Manager (E-commerce | Email/SMS/Push)" at bounding box center [297, 362] width 334 height 15
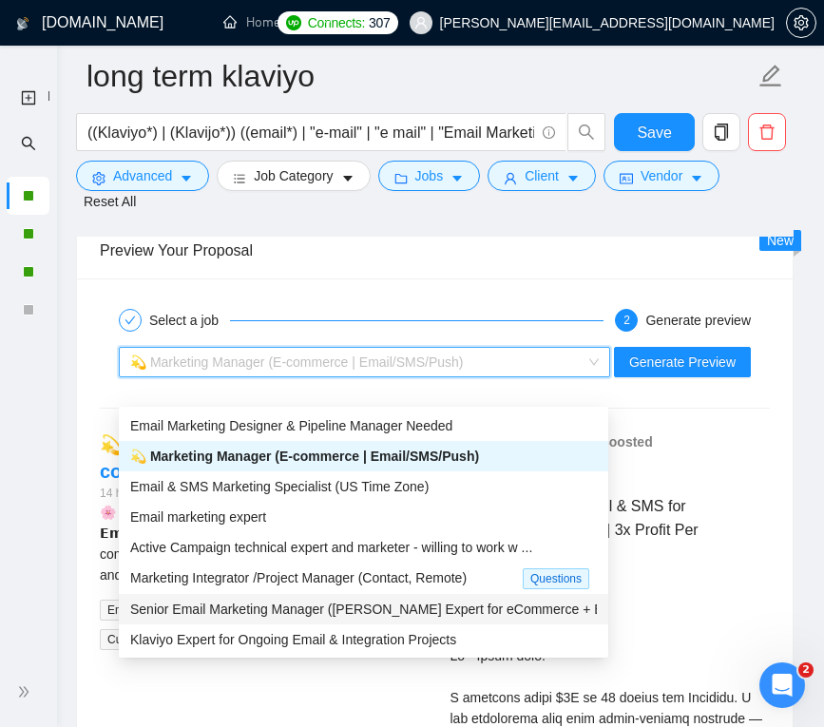
click at [294, 604] on span "Senior Email Marketing Manager (Klaviyo Expert for eCommerce + B2 ..." at bounding box center [377, 609] width 495 height 15
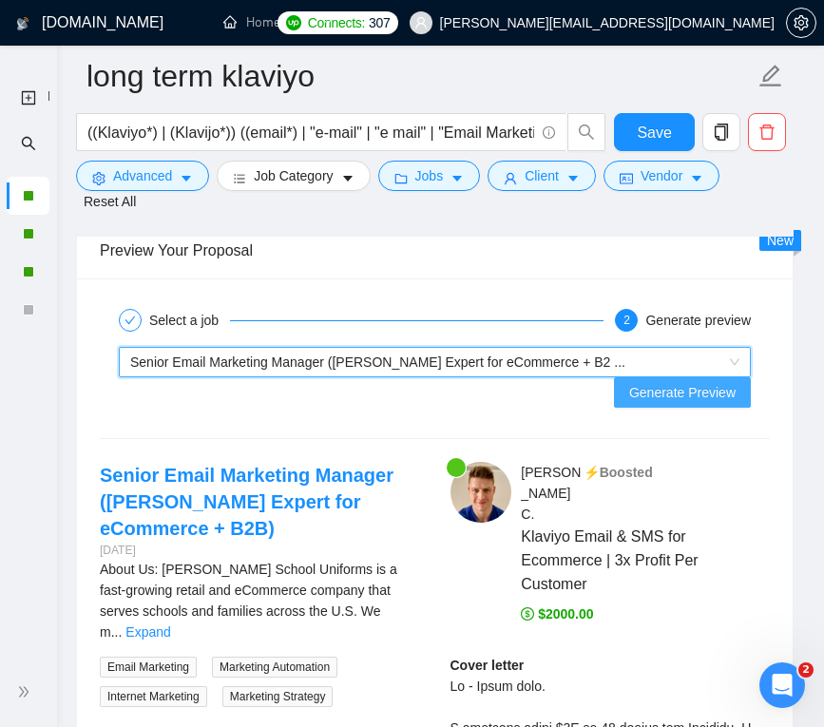
click at [660, 397] on span "Generate Preview" at bounding box center [683, 392] width 107 height 21
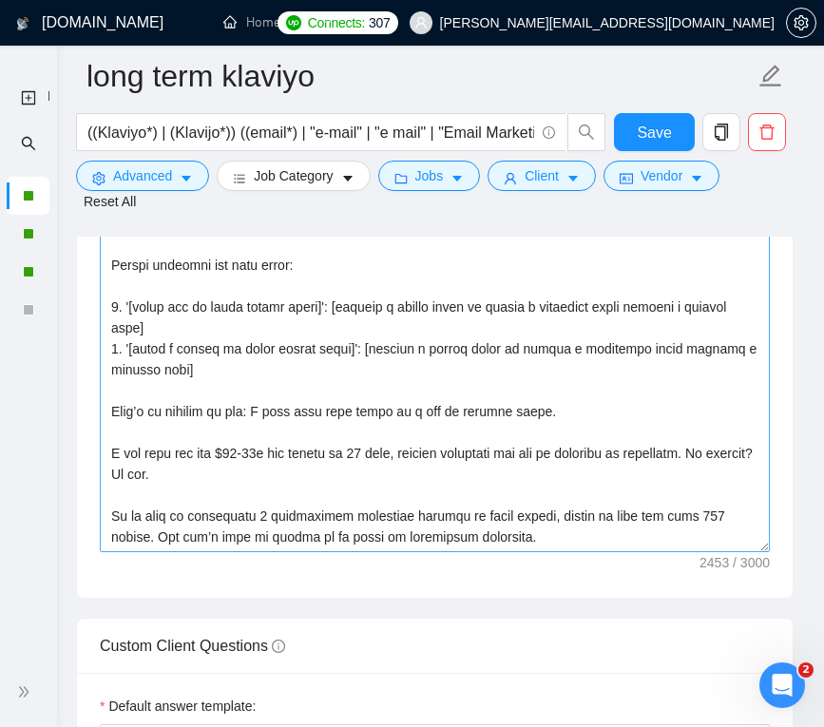
scroll to position [2897, 0]
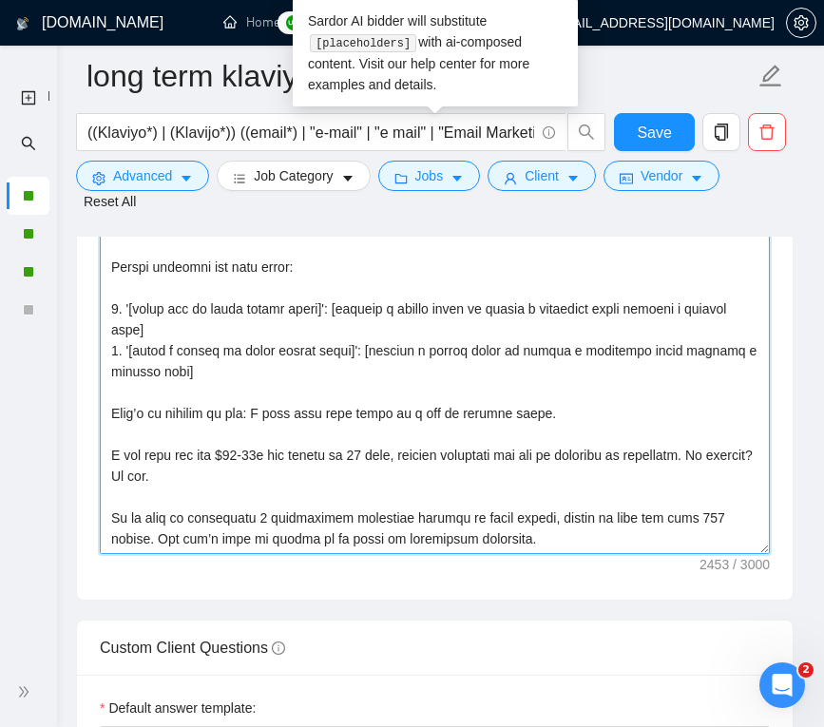
drag, startPoint x: 251, startPoint y: 393, endPoint x: 91, endPoint y: 335, distance: 170.0
click at [91, 335] on div "Cover letter template:" at bounding box center [435, 337] width 716 height 525
paste textarea
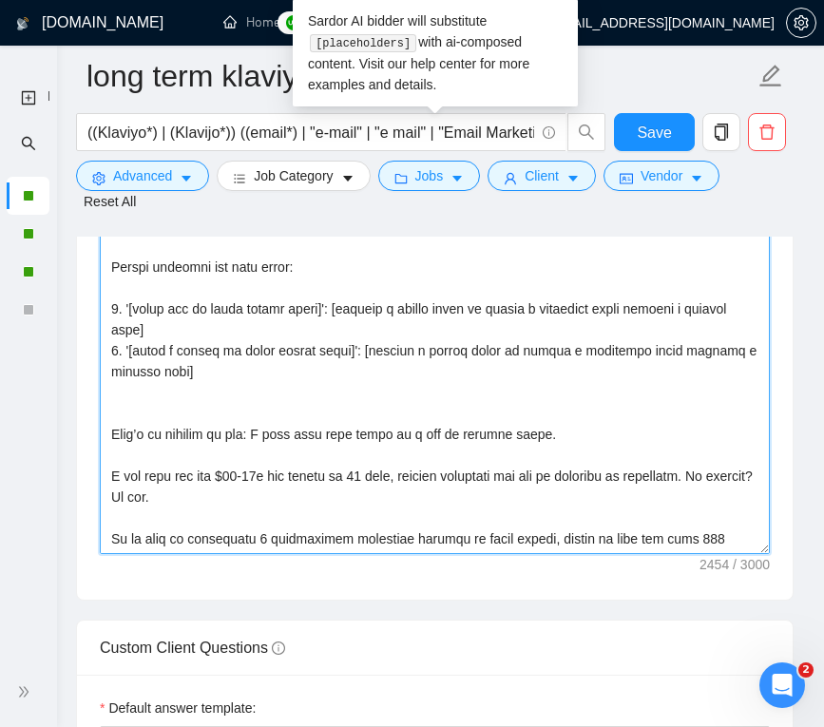
type textarea "Hi - Billy here. I recently added $2M in 12 months for Circular. I can absolute…"
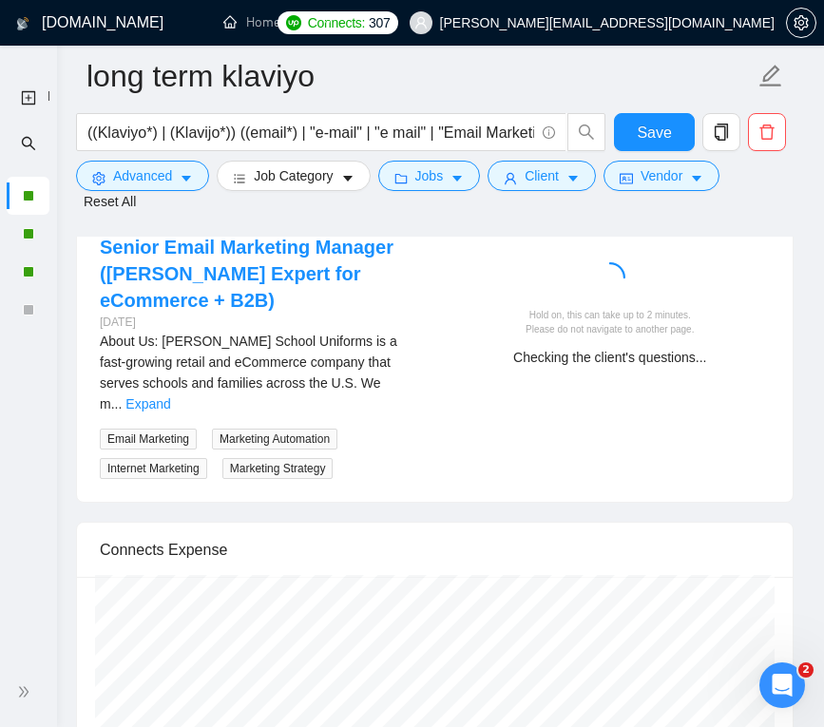
scroll to position [4621, 0]
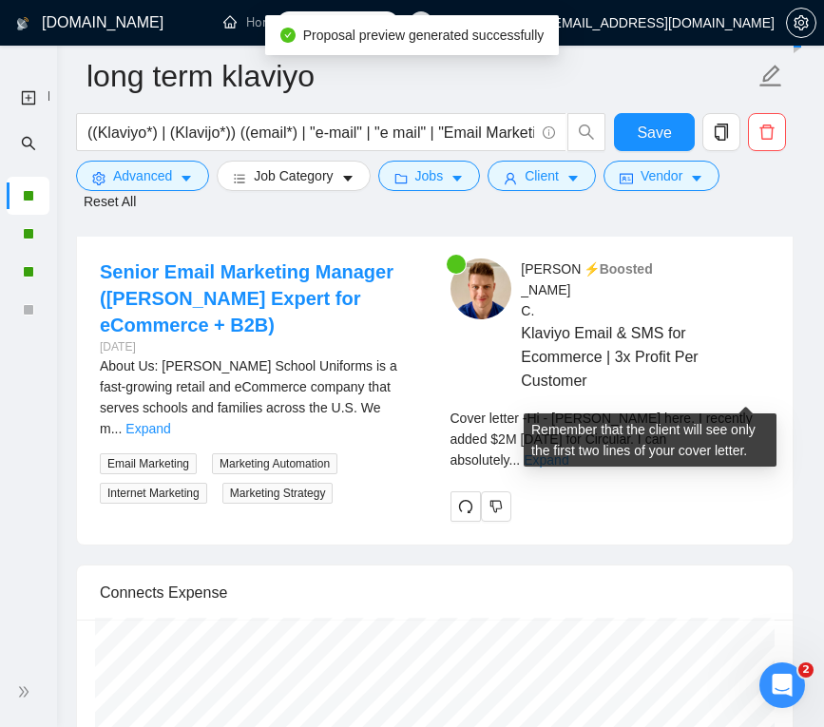
click at [569, 453] on link "Expand" at bounding box center [546, 460] width 45 height 15
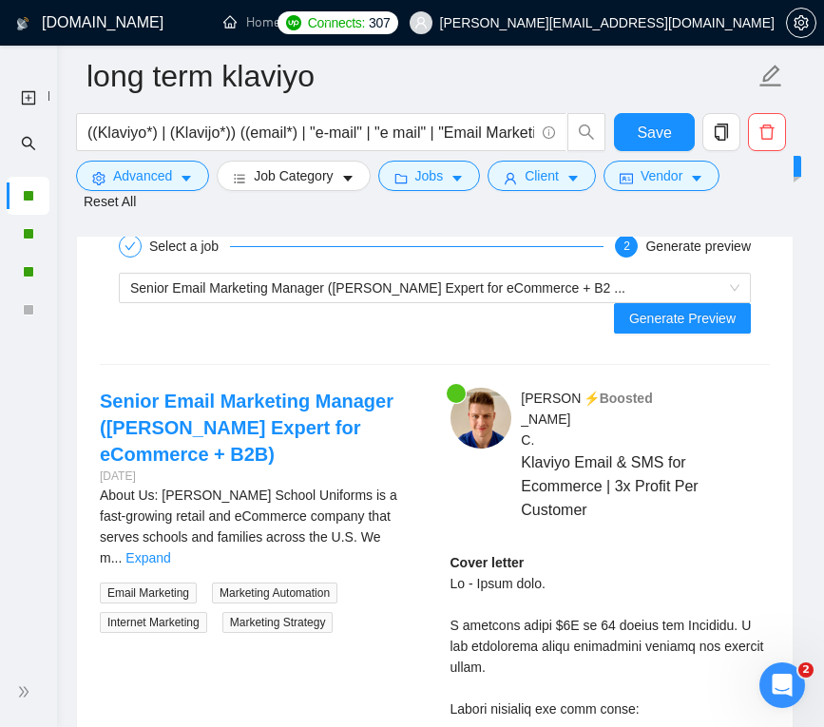
scroll to position [4490, 0]
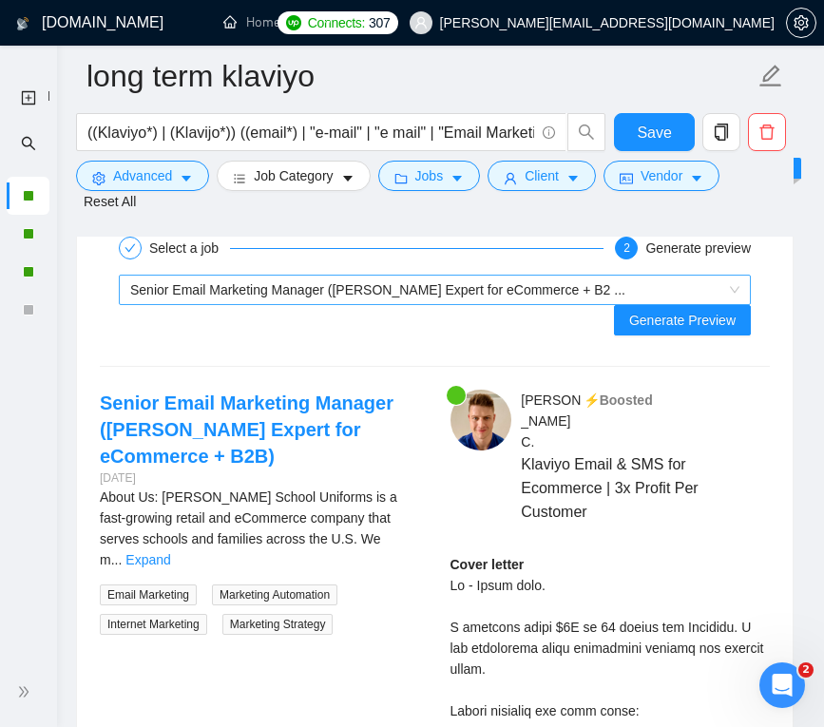
click at [376, 298] on span "Senior Email Marketing Manager (Klaviyo Expert for eCommerce + B2 ..." at bounding box center [377, 289] width 495 height 15
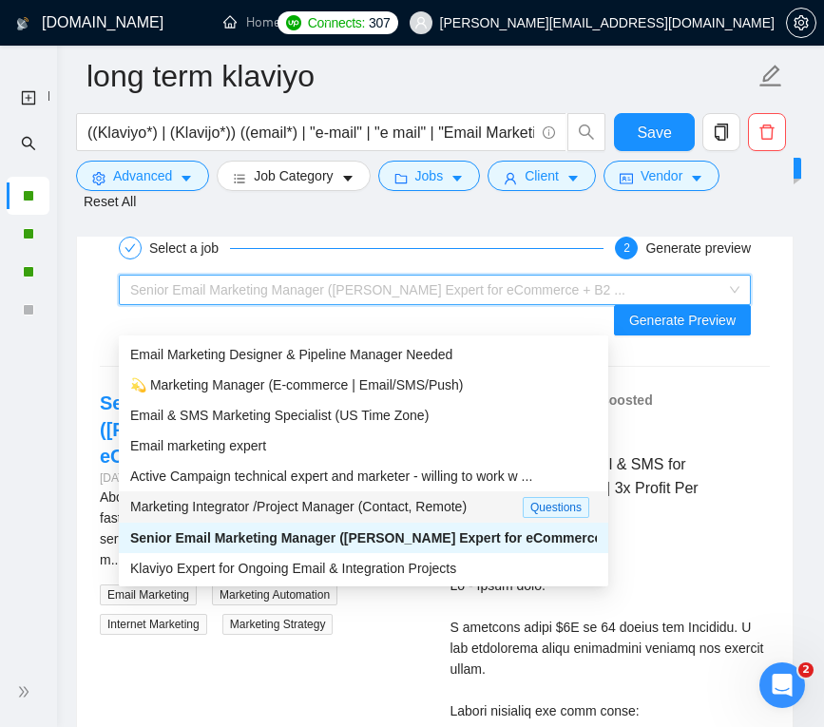
click at [364, 502] on span "Marketing Integrator /Project Manager (Contact, Remote)" at bounding box center [298, 506] width 337 height 15
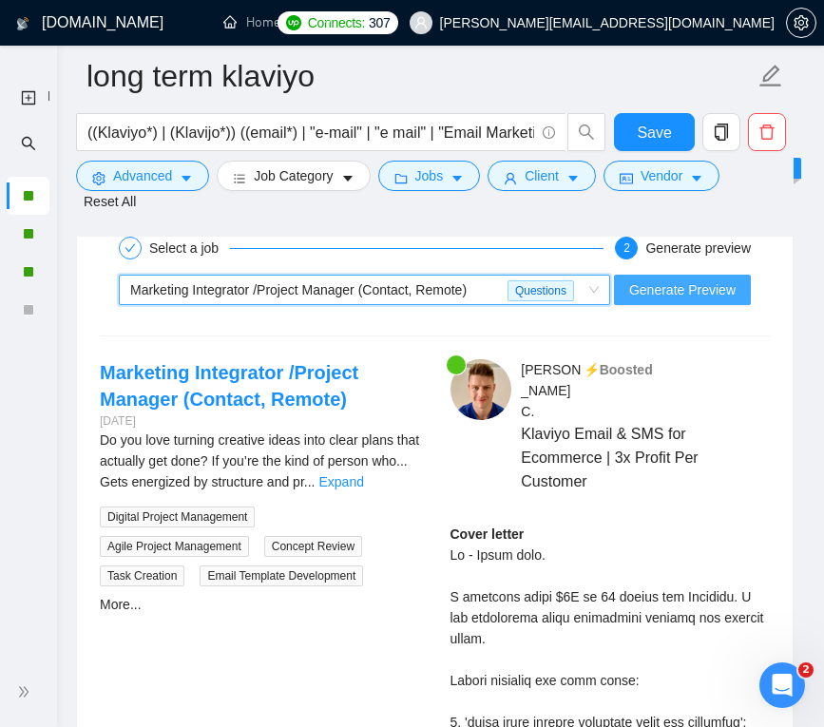
click at [672, 300] on span "Generate Preview" at bounding box center [683, 290] width 107 height 21
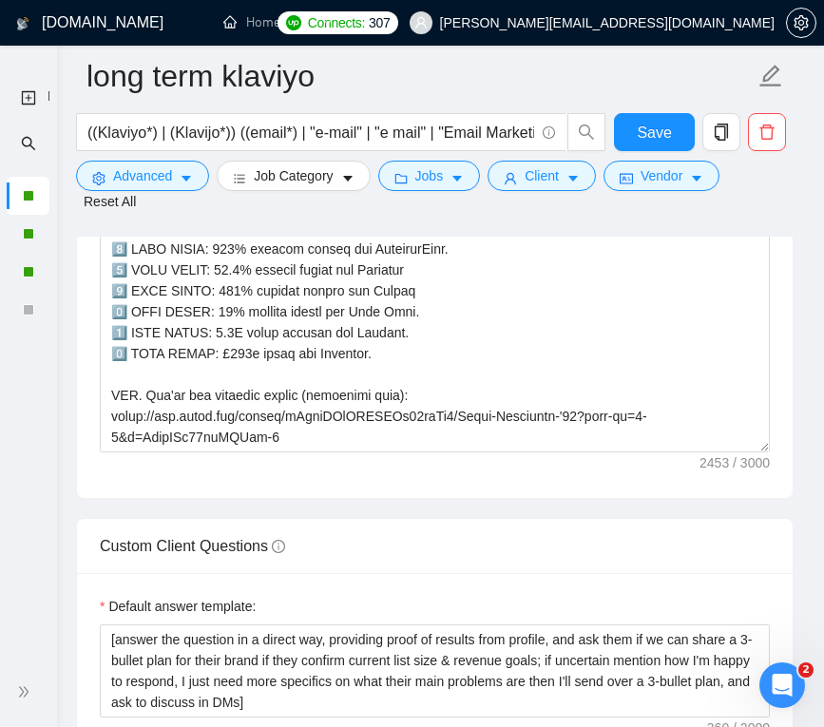
scroll to position [2994, 0]
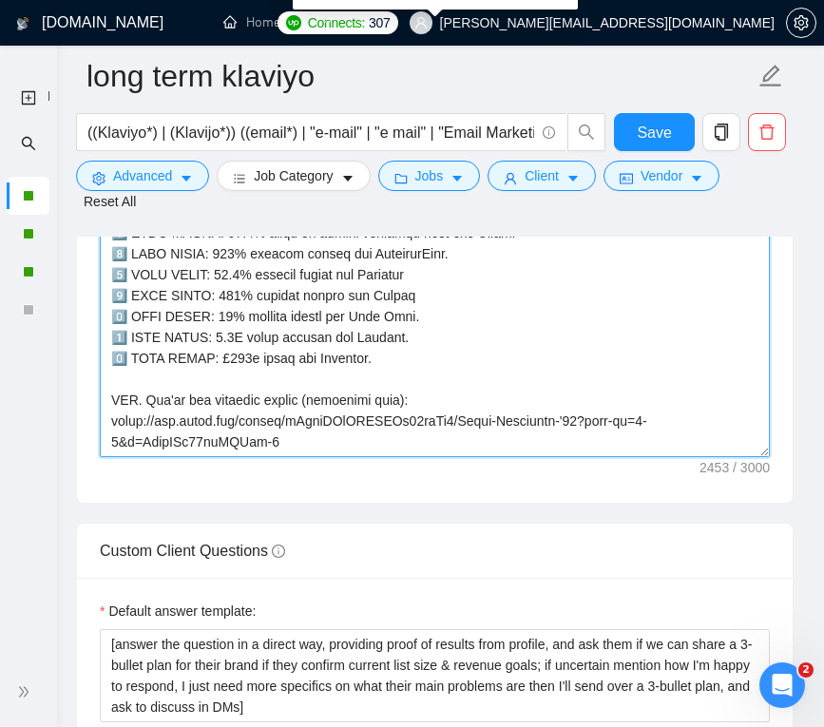
drag, startPoint x: 300, startPoint y: 420, endPoint x: 96, endPoint y: 154, distance: 335.1
click at [96, 154] on div "long term klaviyo ((Klaviyo*) | (Klavijo*)) ((email*) | "e-mail" | "e mail" | "…" at bounding box center [435, 401] width 718 height 6638
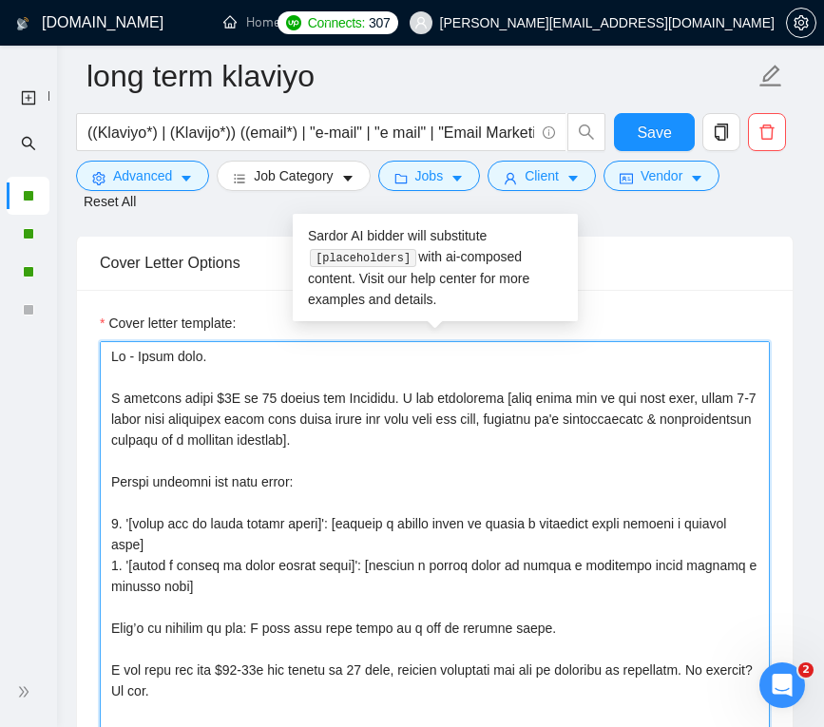
scroll to position [2679, 0]
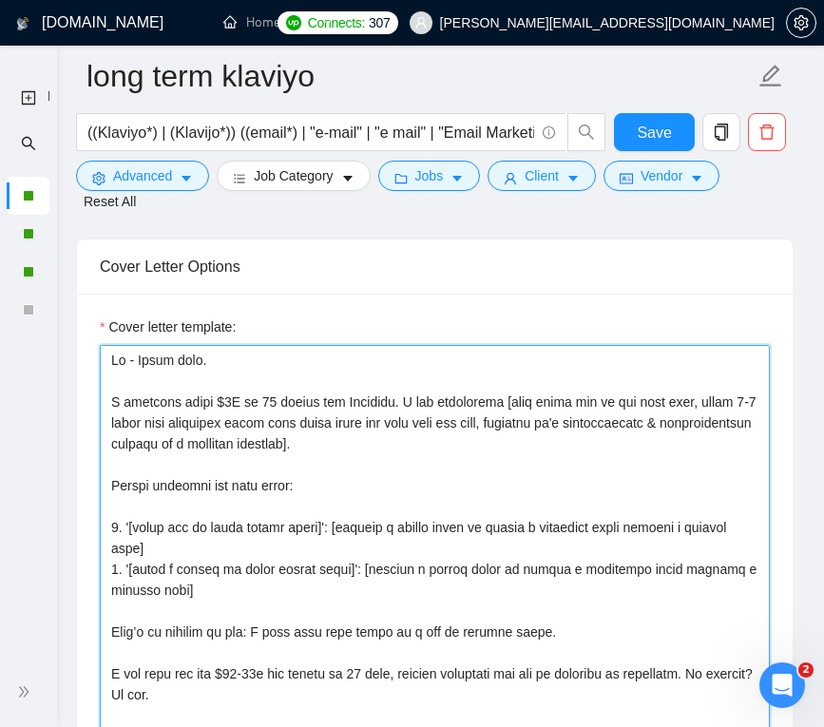
click at [110, 385] on textarea "Cover letter template:" at bounding box center [435, 559] width 670 height 428
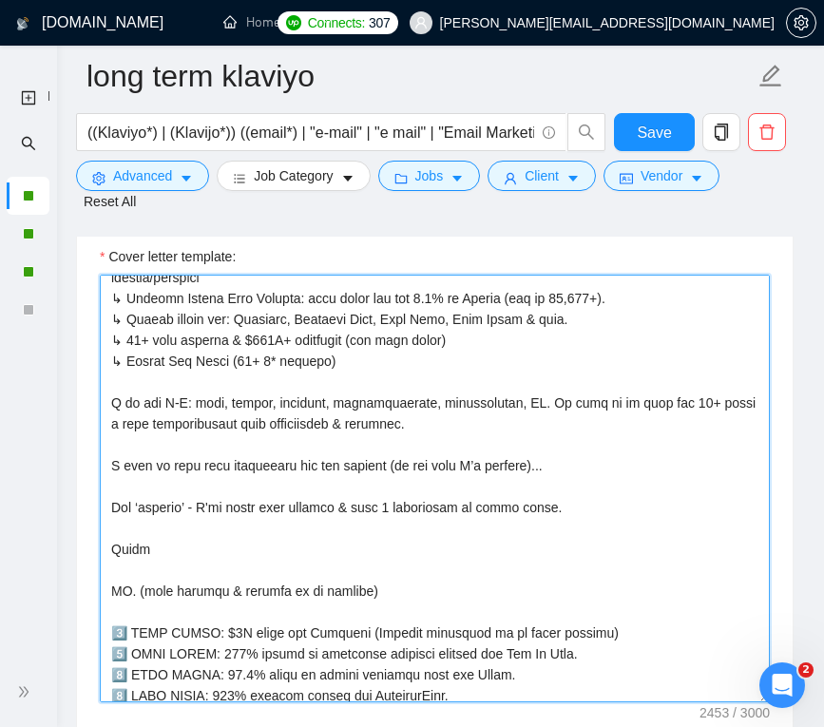
scroll to position [795, 0]
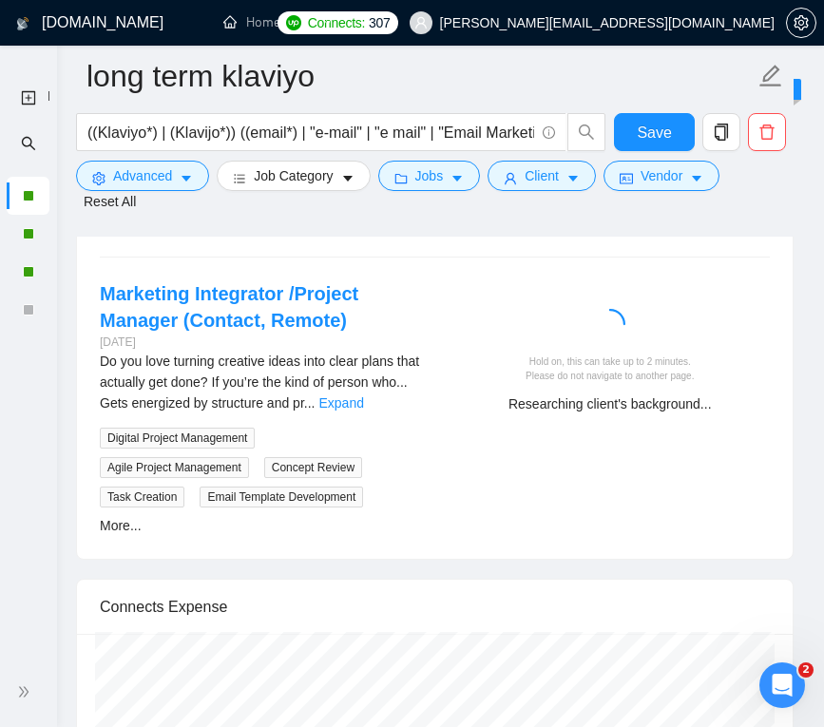
drag, startPoint x: 109, startPoint y: 384, endPoint x: 439, endPoint y: 778, distance: 513.7
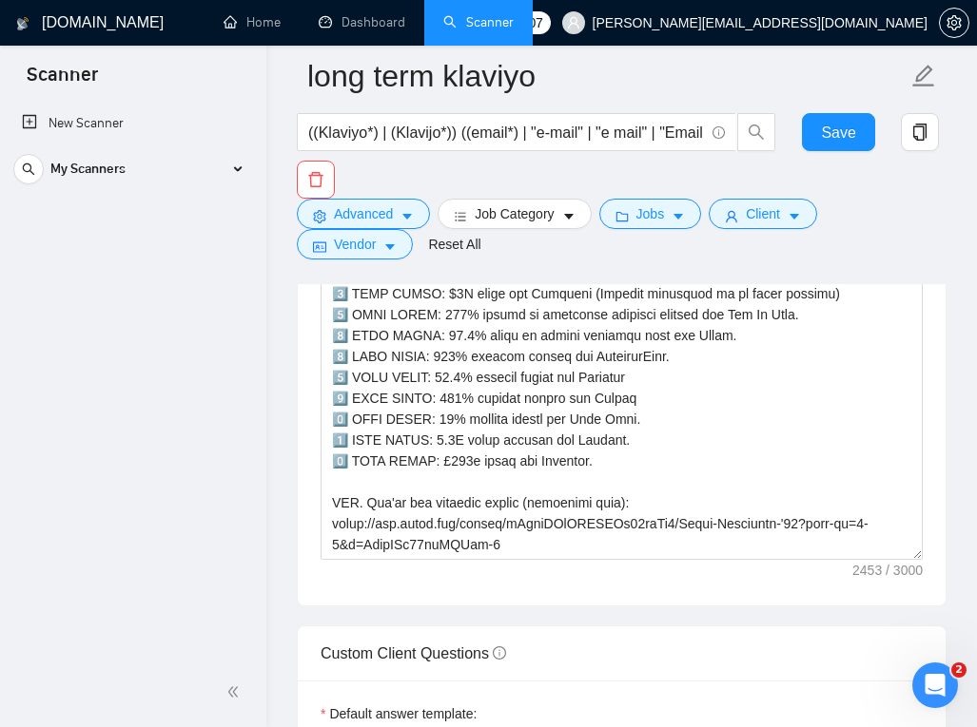
scroll to position [2862, 0]
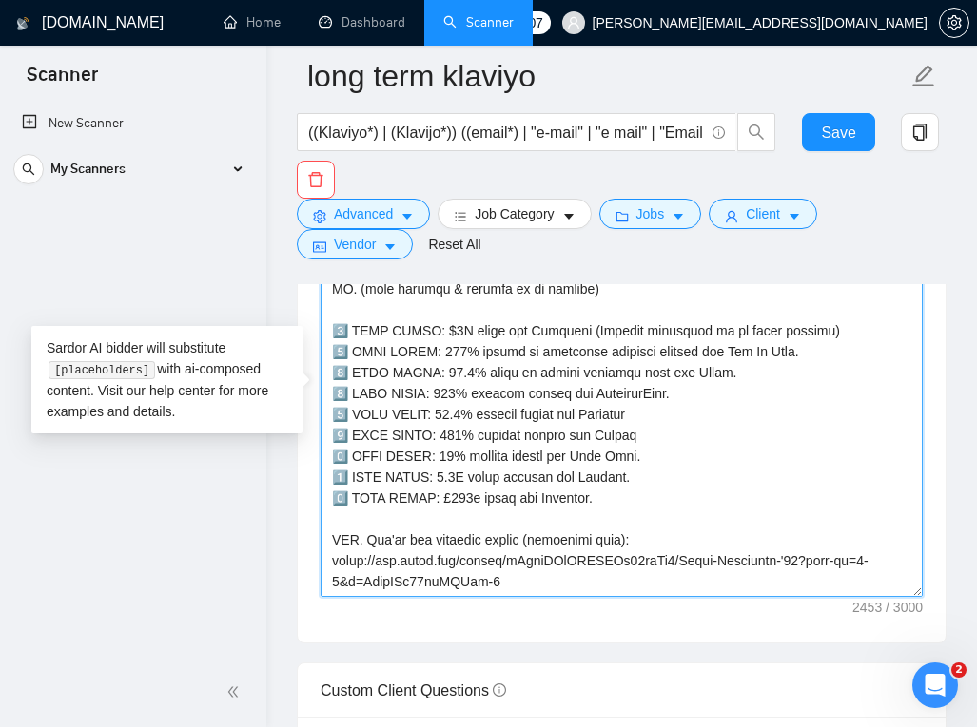
click at [517, 553] on textarea "Cover letter template:" at bounding box center [621, 383] width 602 height 428
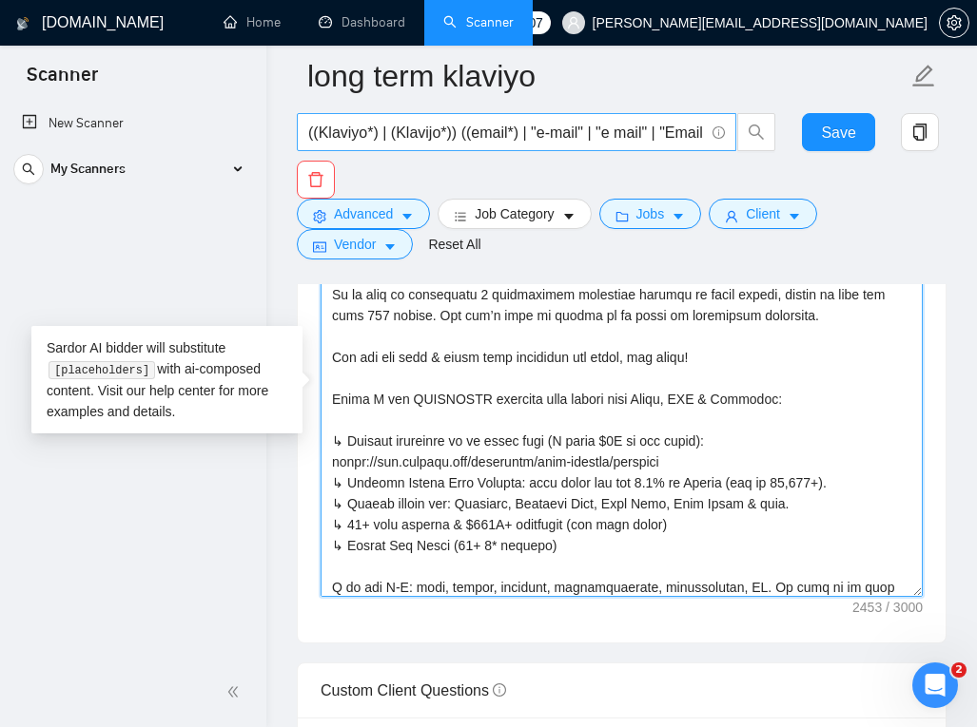
scroll to position [0, 0]
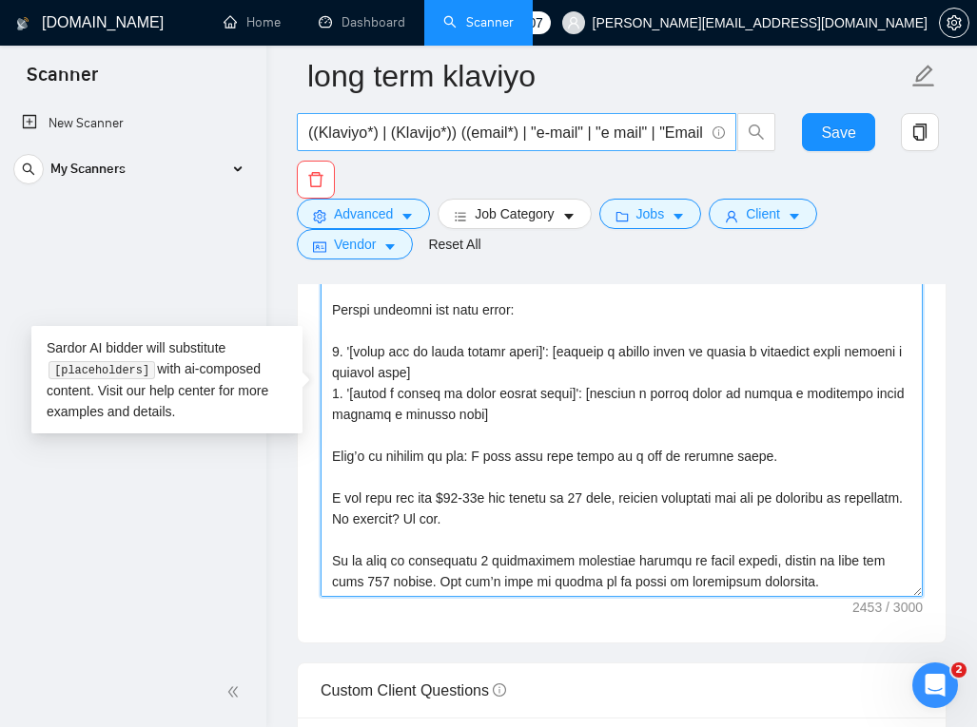
drag, startPoint x: 483, startPoint y: 486, endPoint x: 309, endPoint y: 139, distance: 388.3
click at [309, 139] on div "long term klaviyo ((Klaviyo*) | (Klavijo*)) ((email*) | "e-mail" | "e mail" | "…" at bounding box center [621, 678] width 649 height 6928
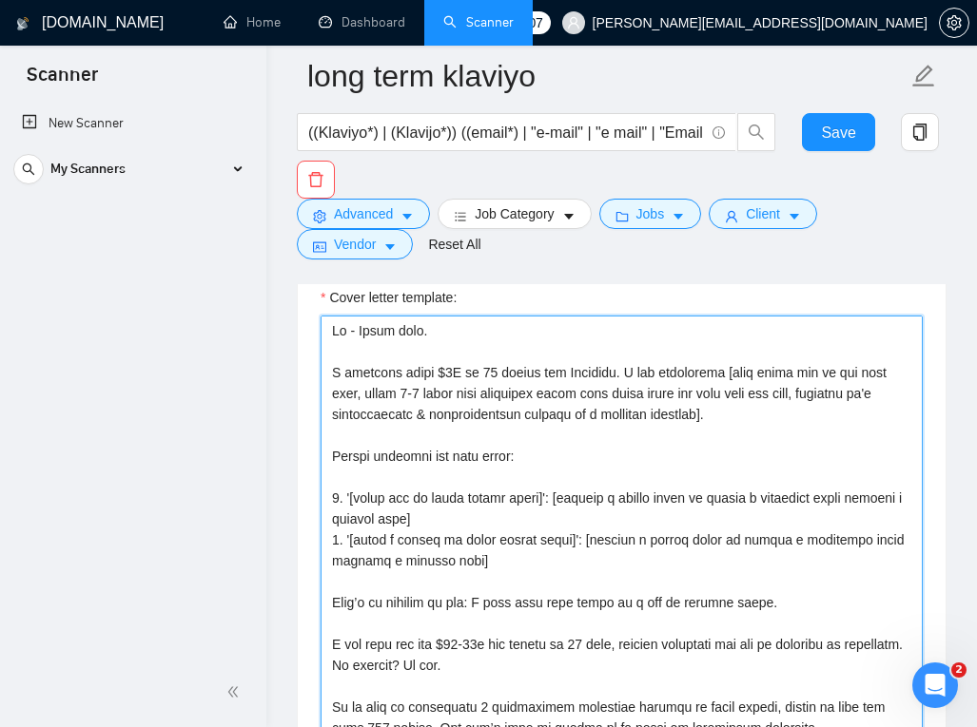
scroll to position [2705, 0]
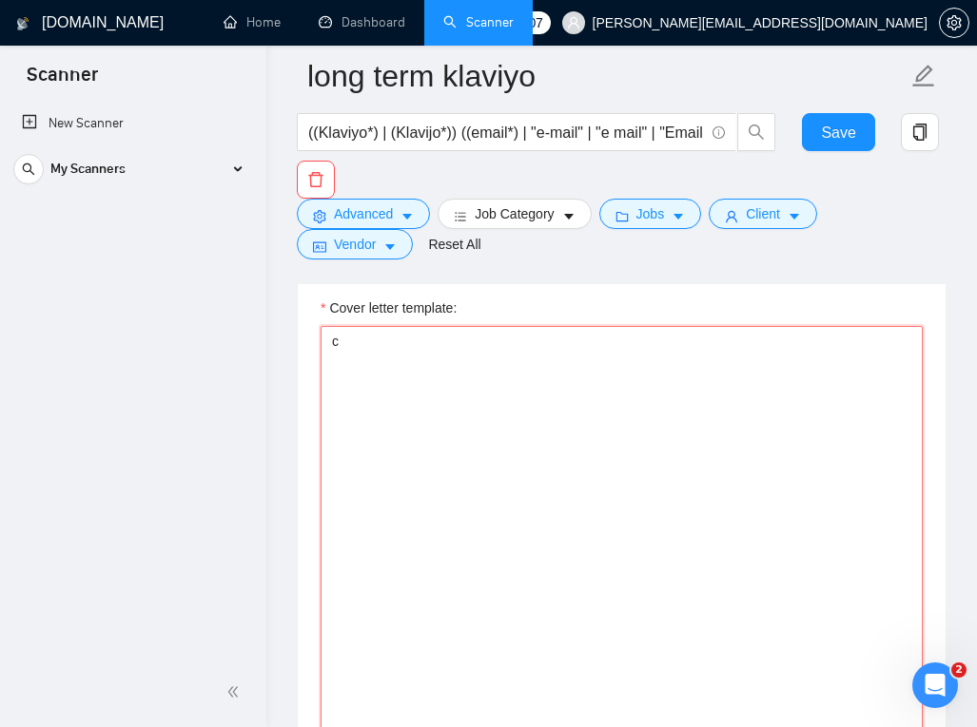
type textarea "Hi - Billy here. I recently added $2M in 12 months for Circular. I can absolute…"
paste textarea "Hi - Billy here. I recently added $2M in 12 months for Circular. I can absolute…"
type textarea "Hi - Billy here. I recently added $2M in 12 months for Circular. I can absolute…"
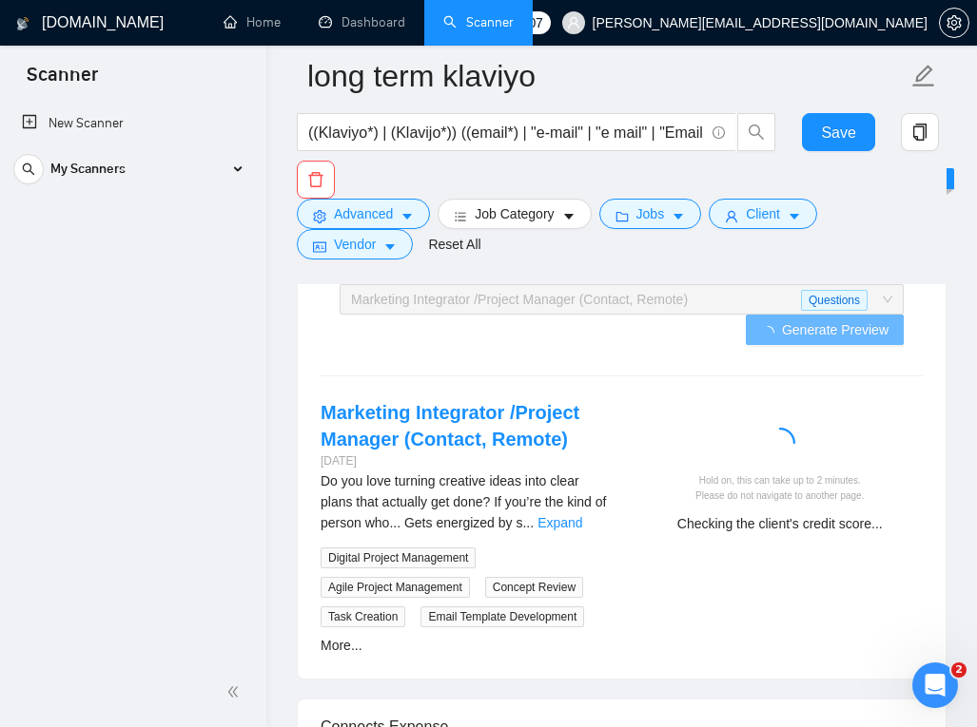
scroll to position [4511, 0]
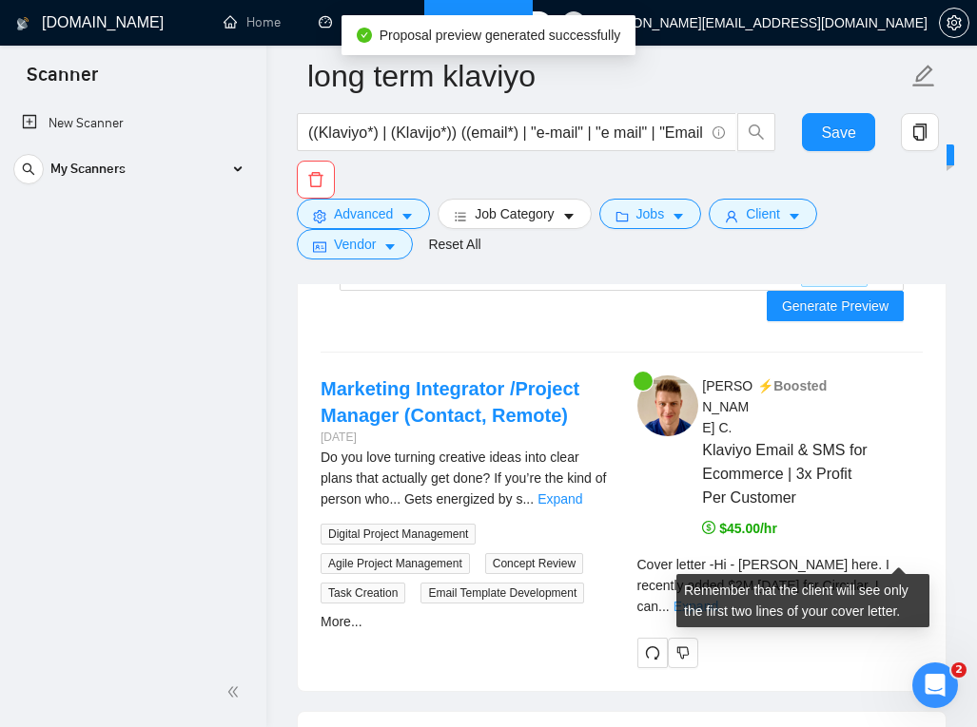
click at [718, 599] on link "Expand" at bounding box center [695, 606] width 45 height 15
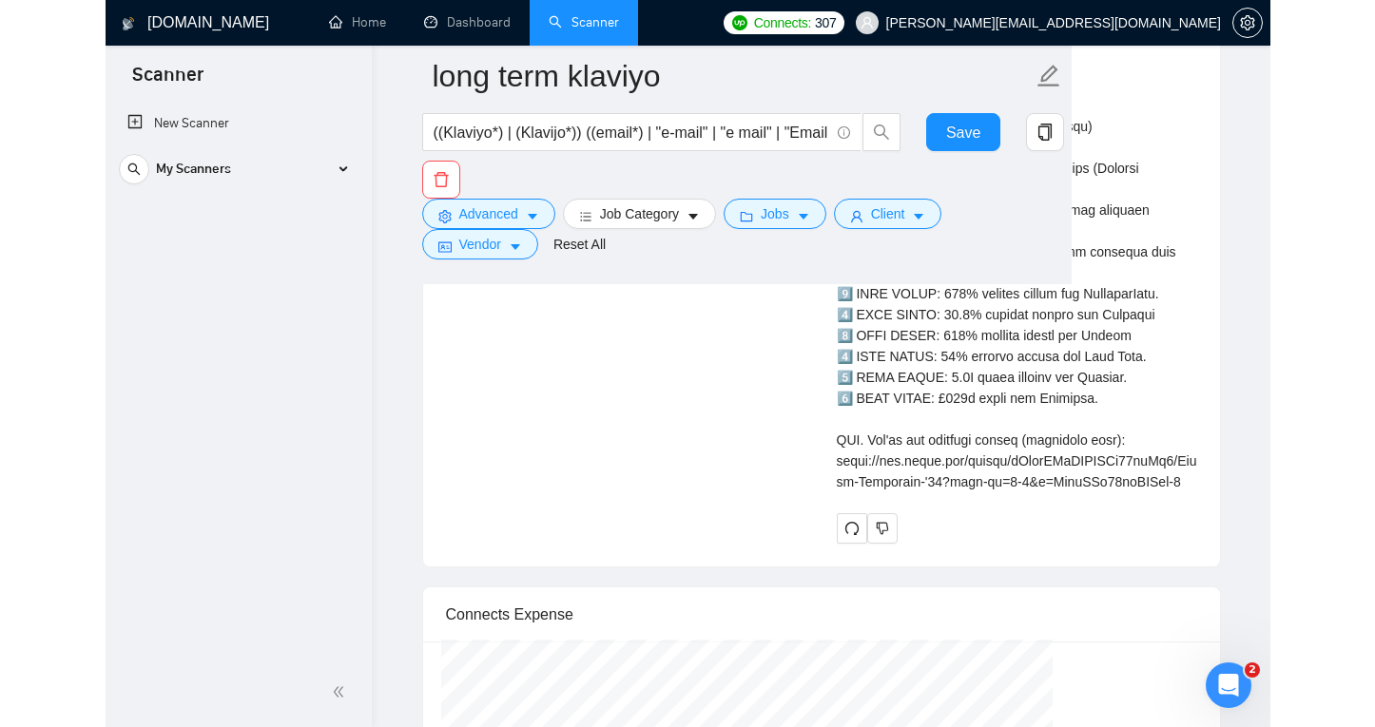
scroll to position [726, 0]
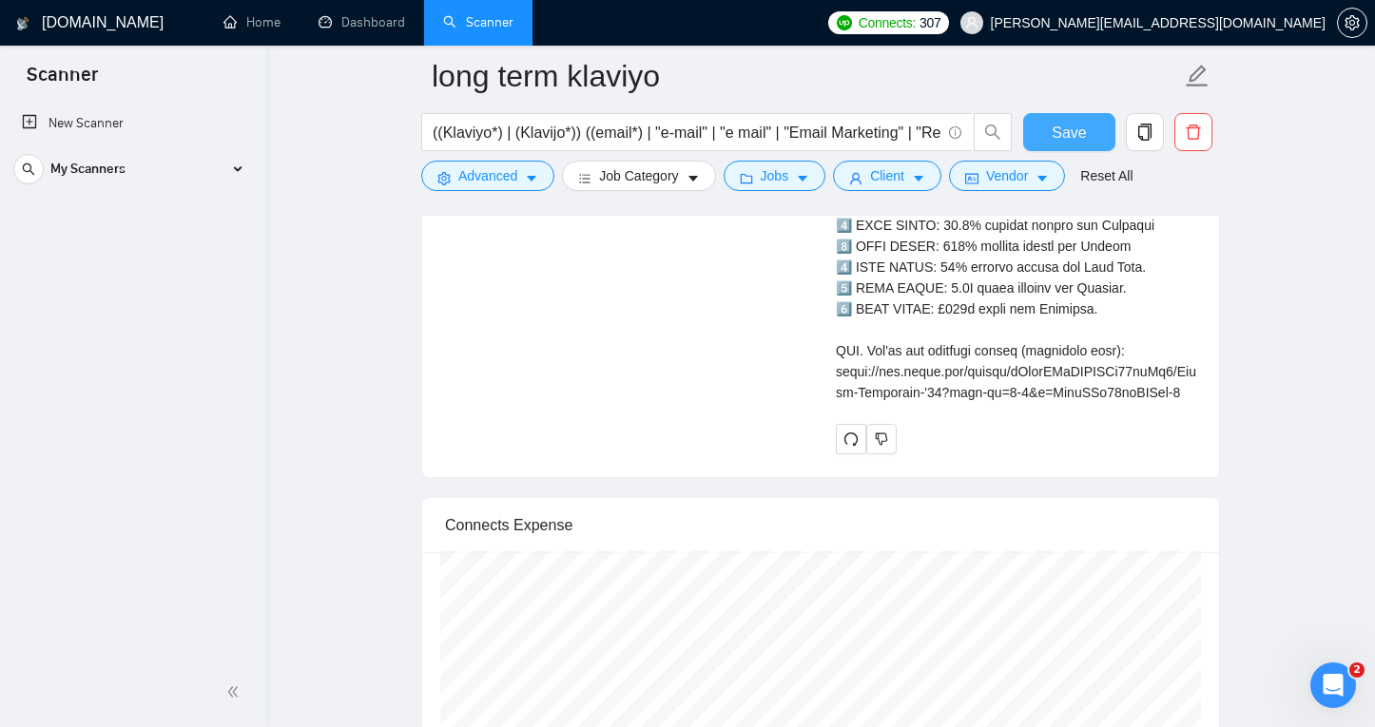
click at [1071, 124] on span "Save" at bounding box center [1069, 133] width 34 height 24
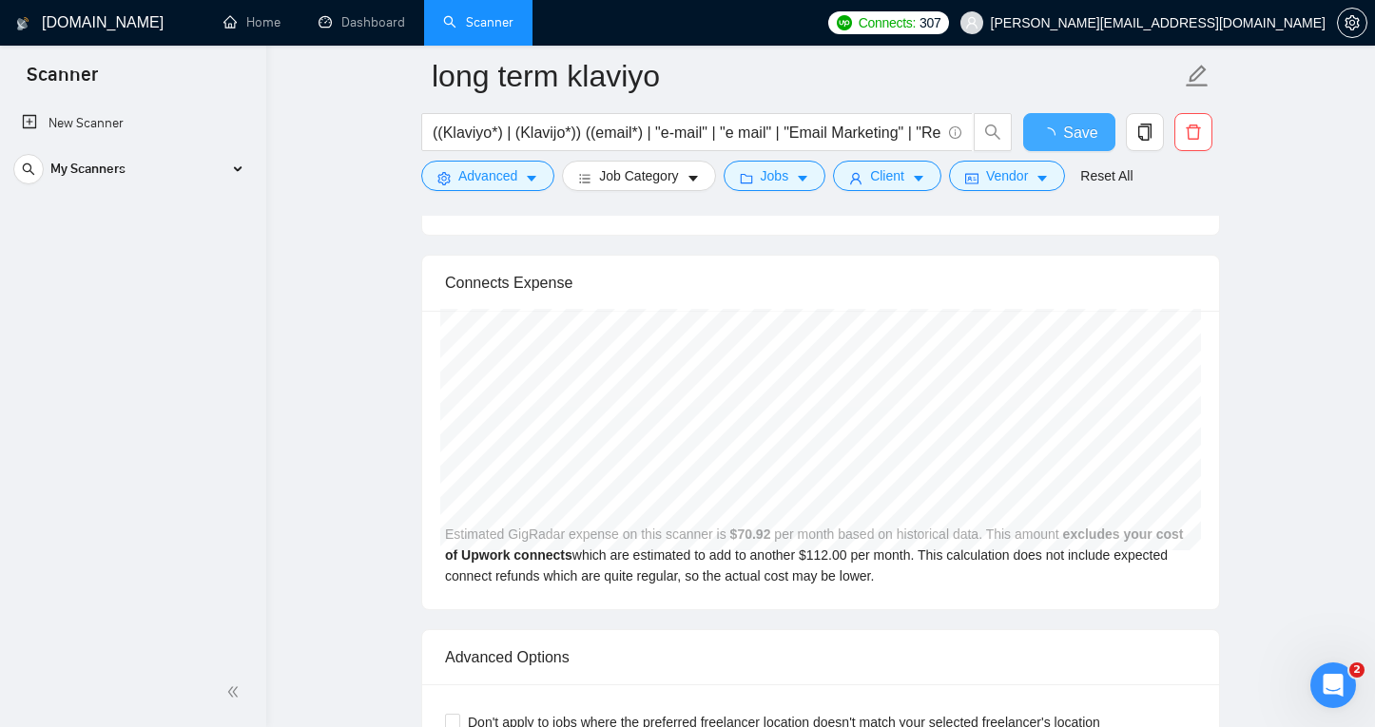
checkbox input "true"
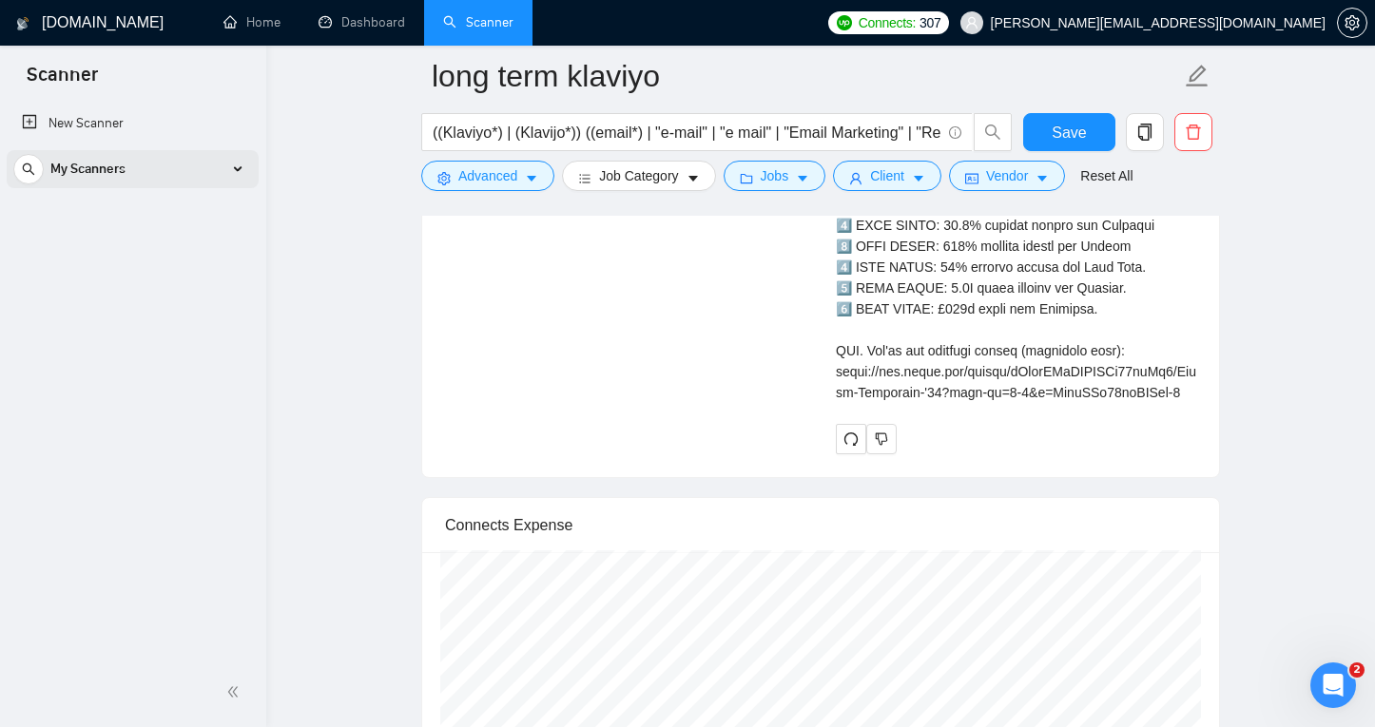
click at [256, 177] on div "My Scanners" at bounding box center [133, 169] width 252 height 38
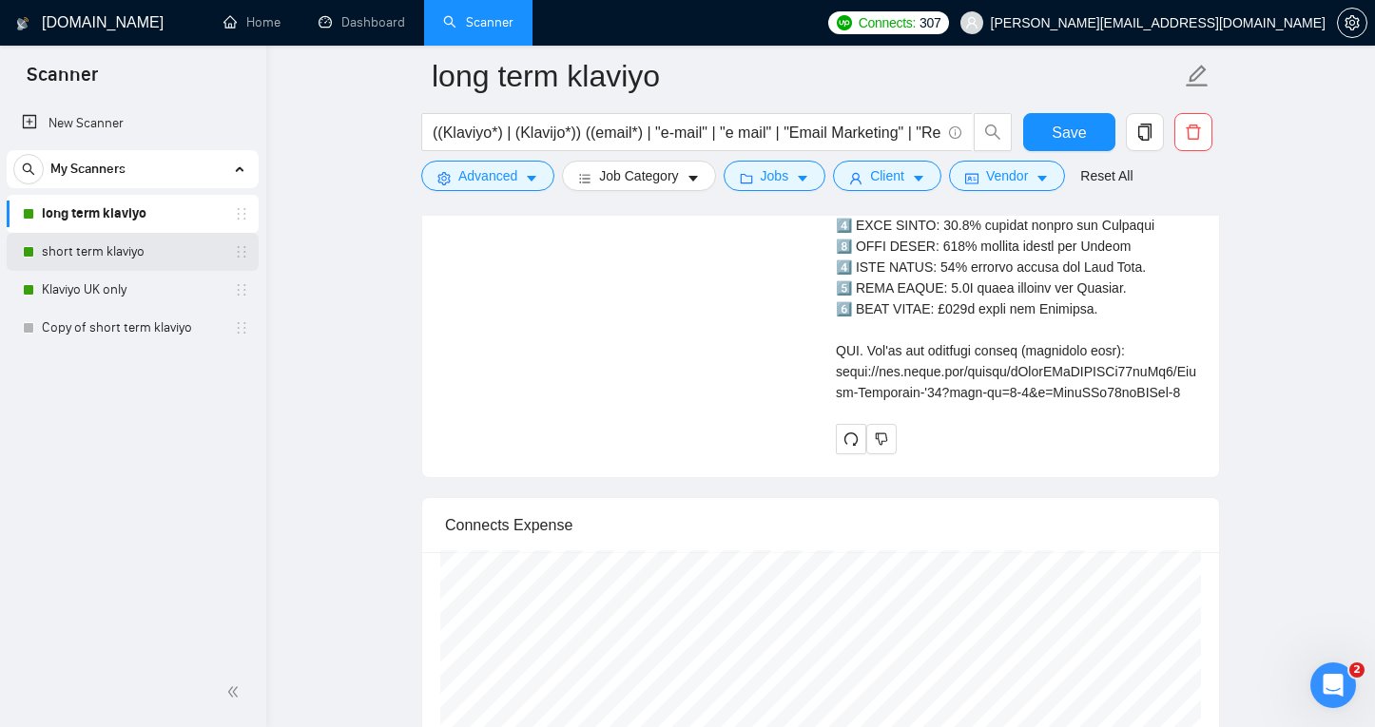
click at [142, 253] on link "short term klaviyo" at bounding box center [132, 252] width 181 height 38
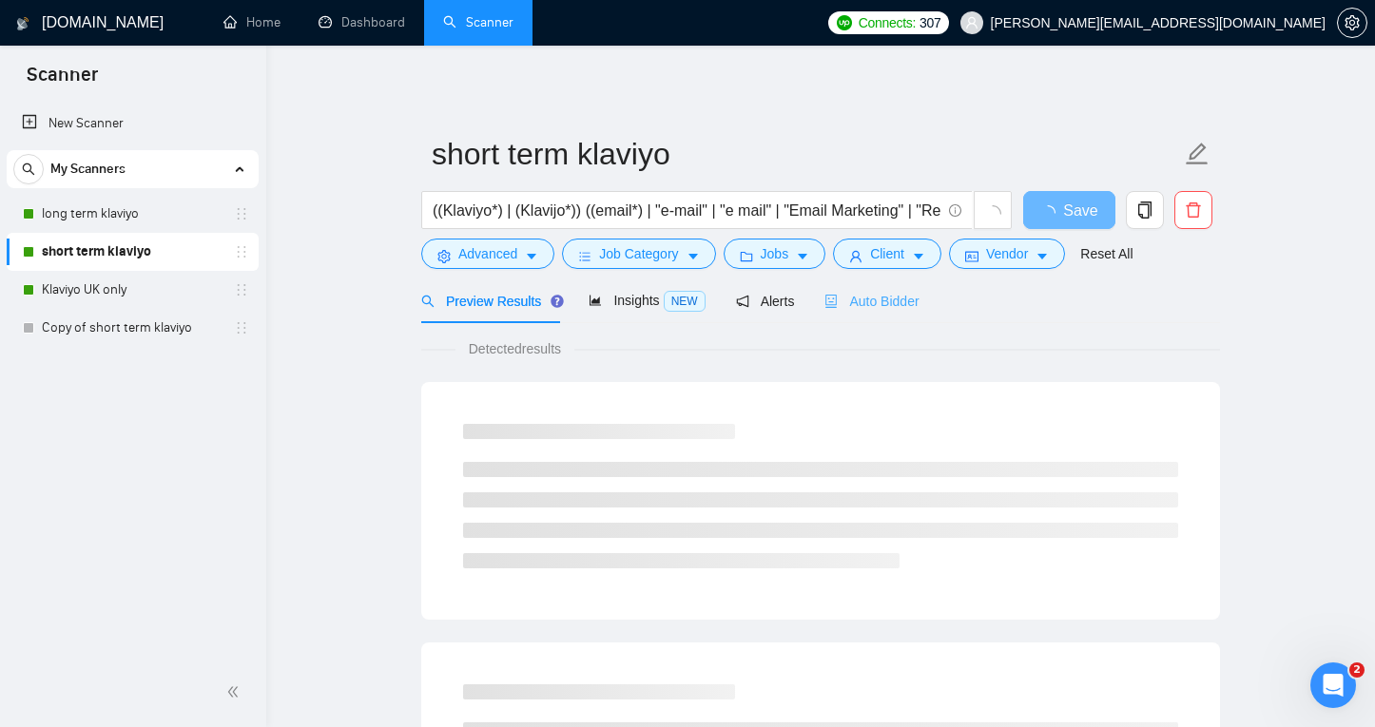
click at [891, 289] on div "Auto Bidder" at bounding box center [871, 301] width 94 height 45
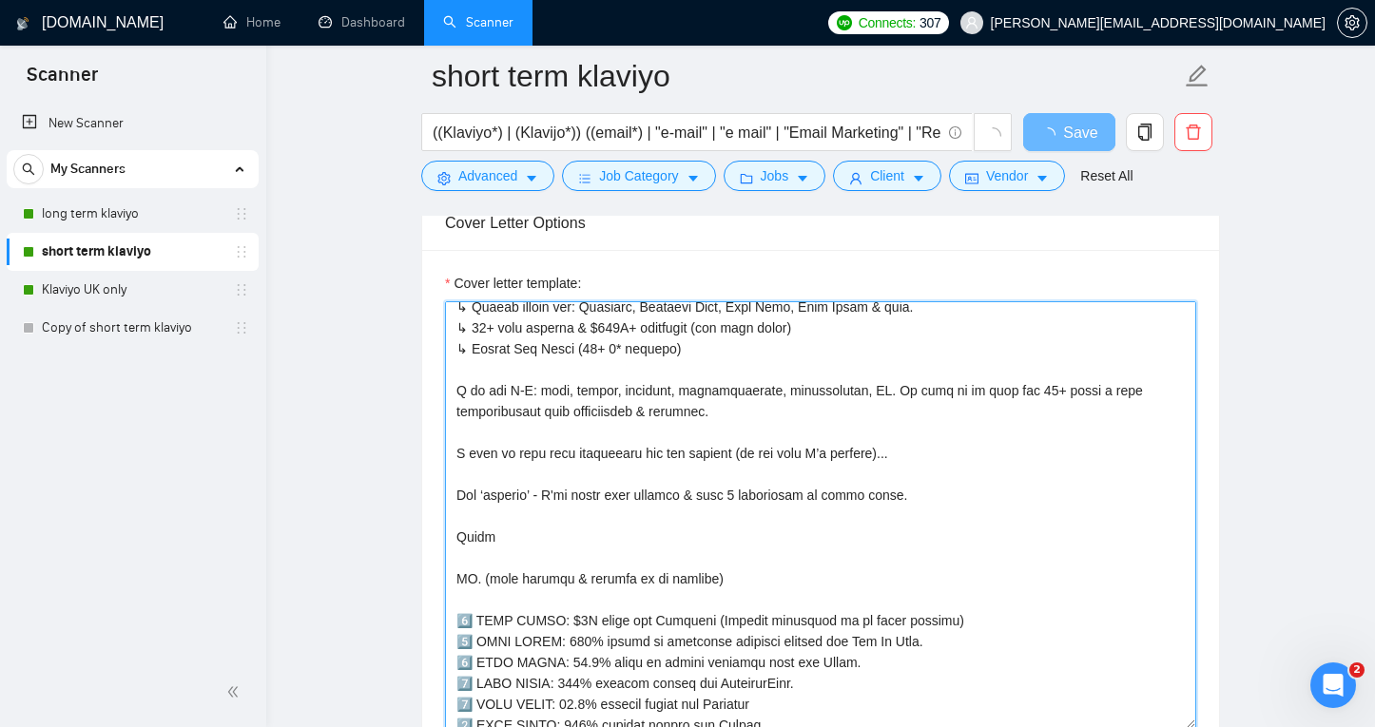
scroll to position [732, 0]
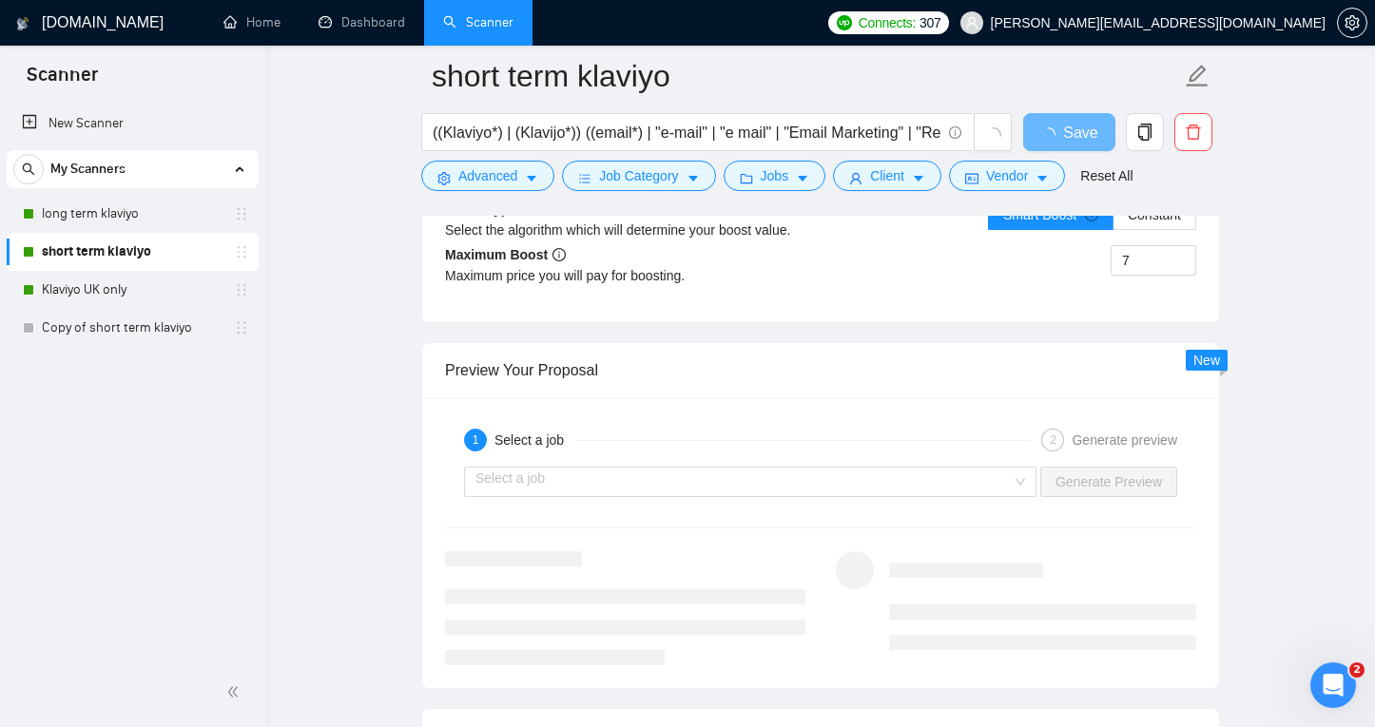
drag, startPoint x: 459, startPoint y: 374, endPoint x: 878, endPoint y: 782, distance: 584.4
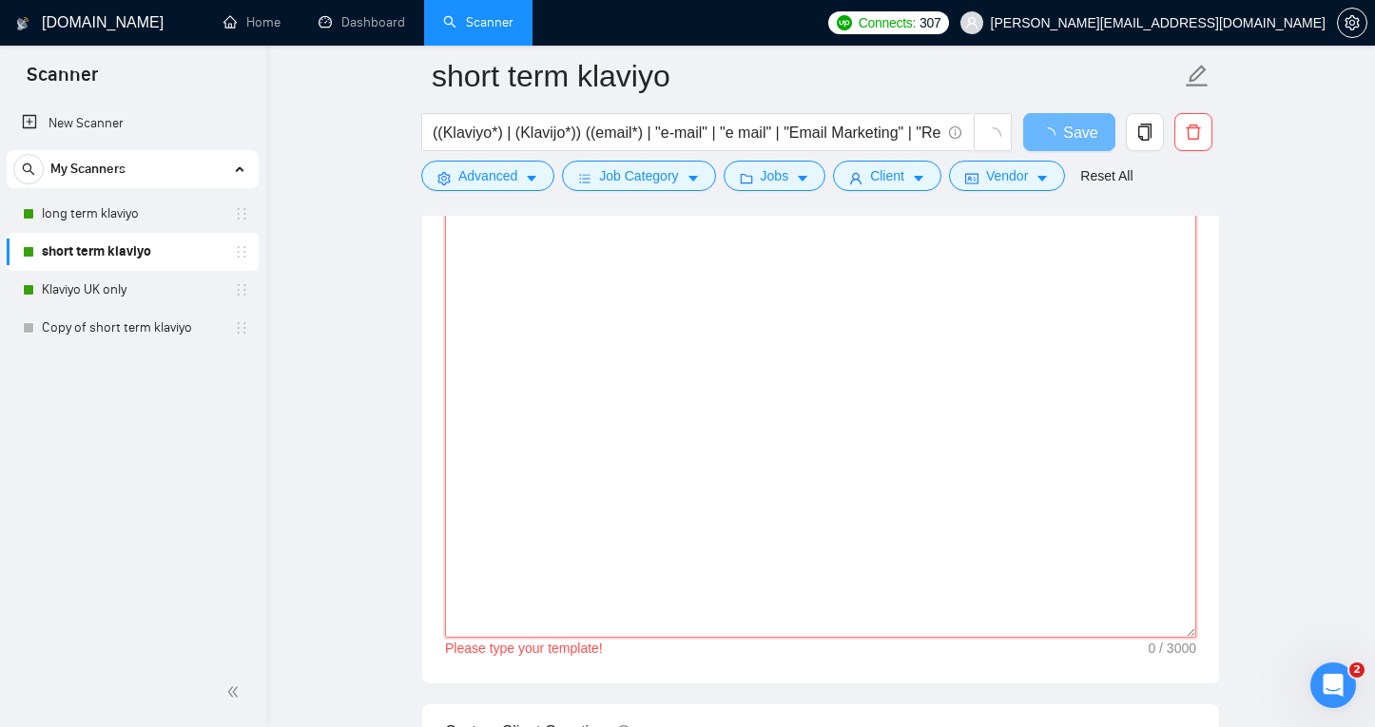
scroll to position [2215, 0]
click at [562, 330] on textarea "Cover letter template:" at bounding box center [820, 429] width 751 height 428
paste textarea "Hi - Billy here. I recently added $2M in 12 months for Circular. I can absolute…"
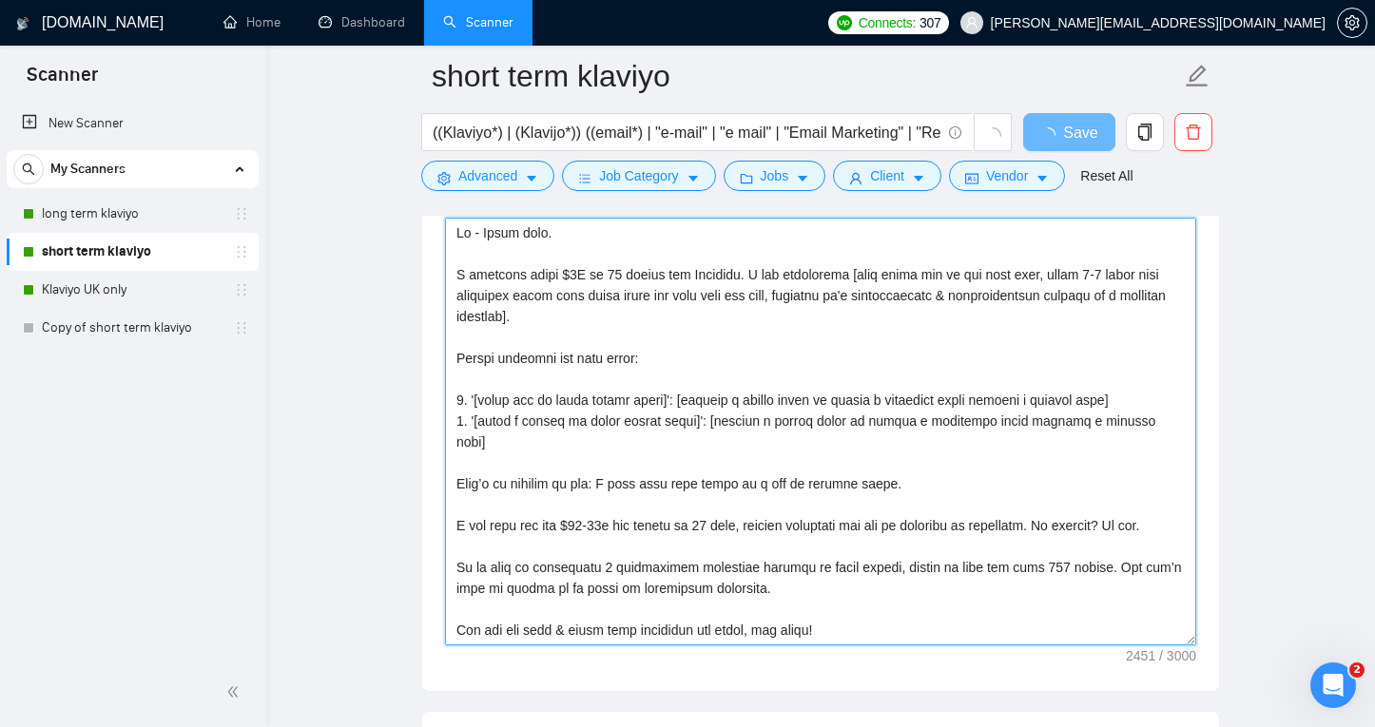
scroll to position [2211, 0]
type textarea "Hi - Billy here. I recently added $2M in 12 months for Circular. I can absolute…"
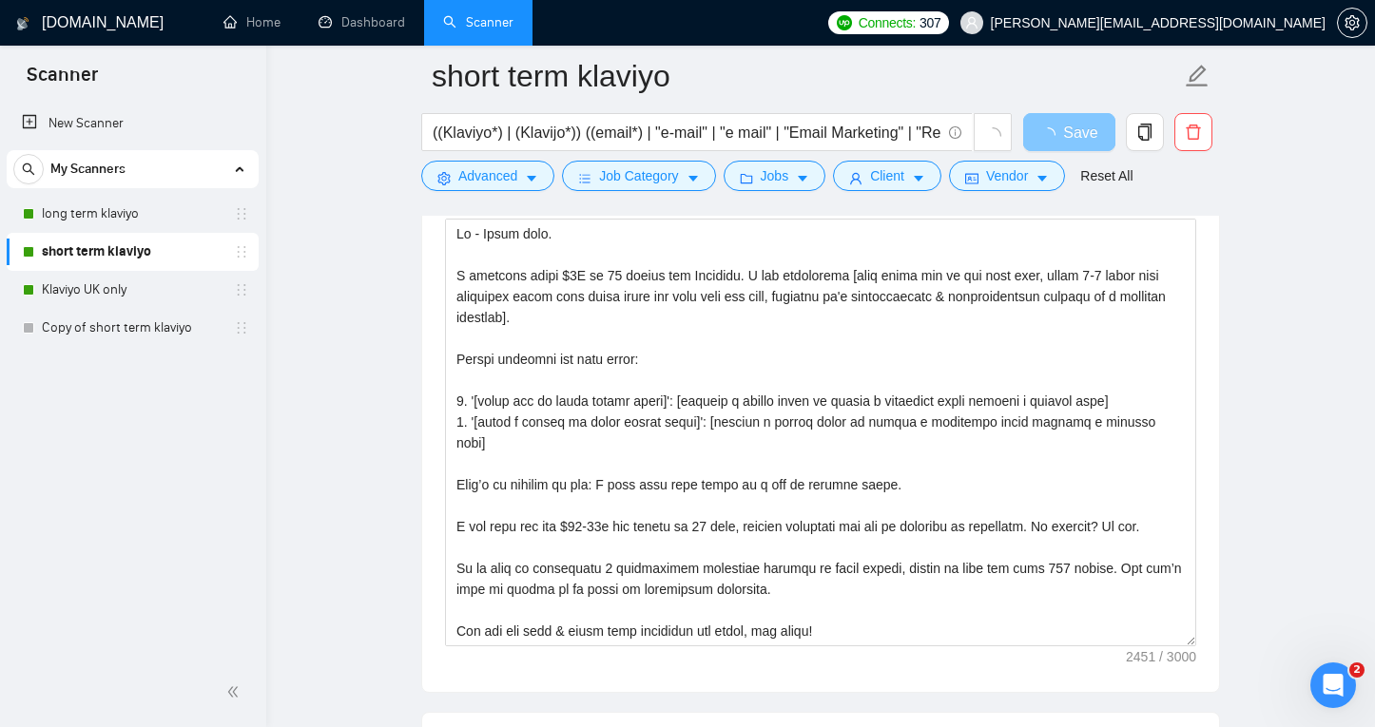
click at [1064, 131] on span "Save" at bounding box center [1080, 133] width 34 height 24
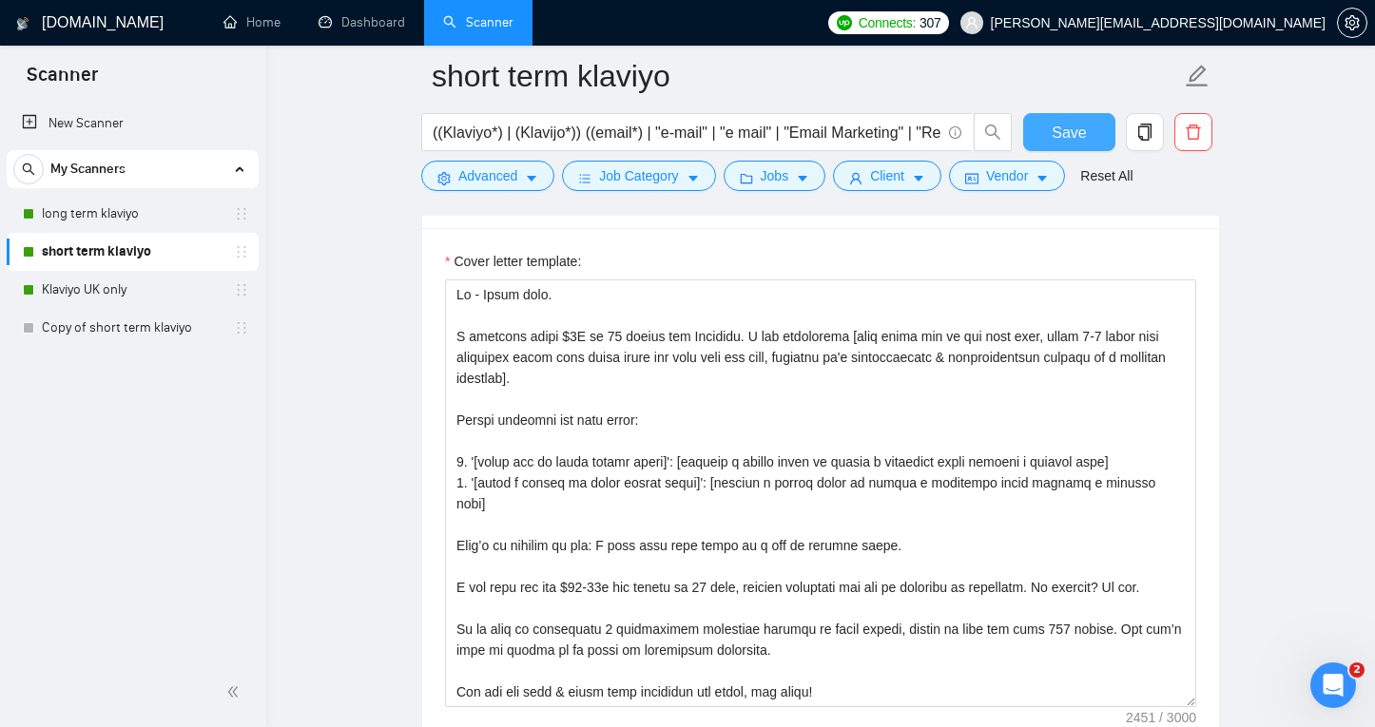
click at [1060, 128] on span "Save" at bounding box center [1069, 133] width 34 height 24
click at [1062, 138] on span "Save" at bounding box center [1069, 133] width 34 height 24
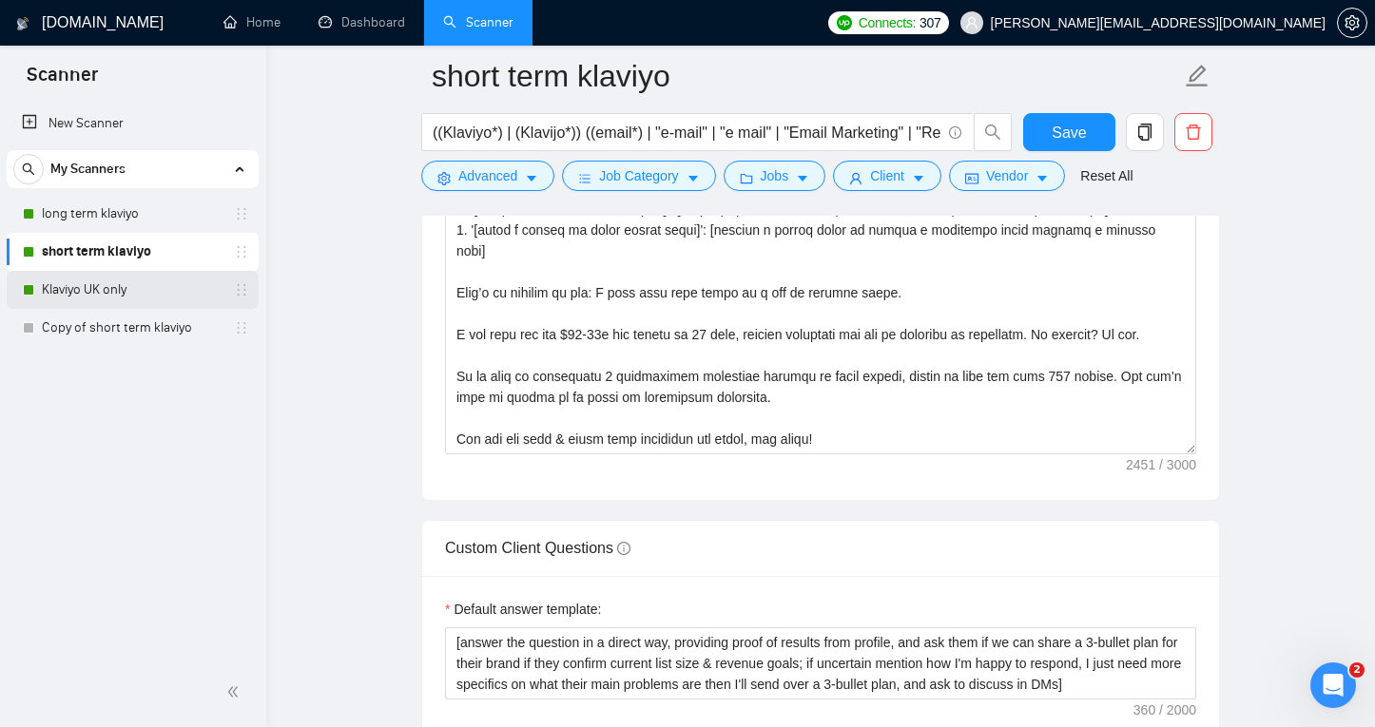
click at [118, 291] on link "Klaviyo UK only" at bounding box center [132, 290] width 181 height 38
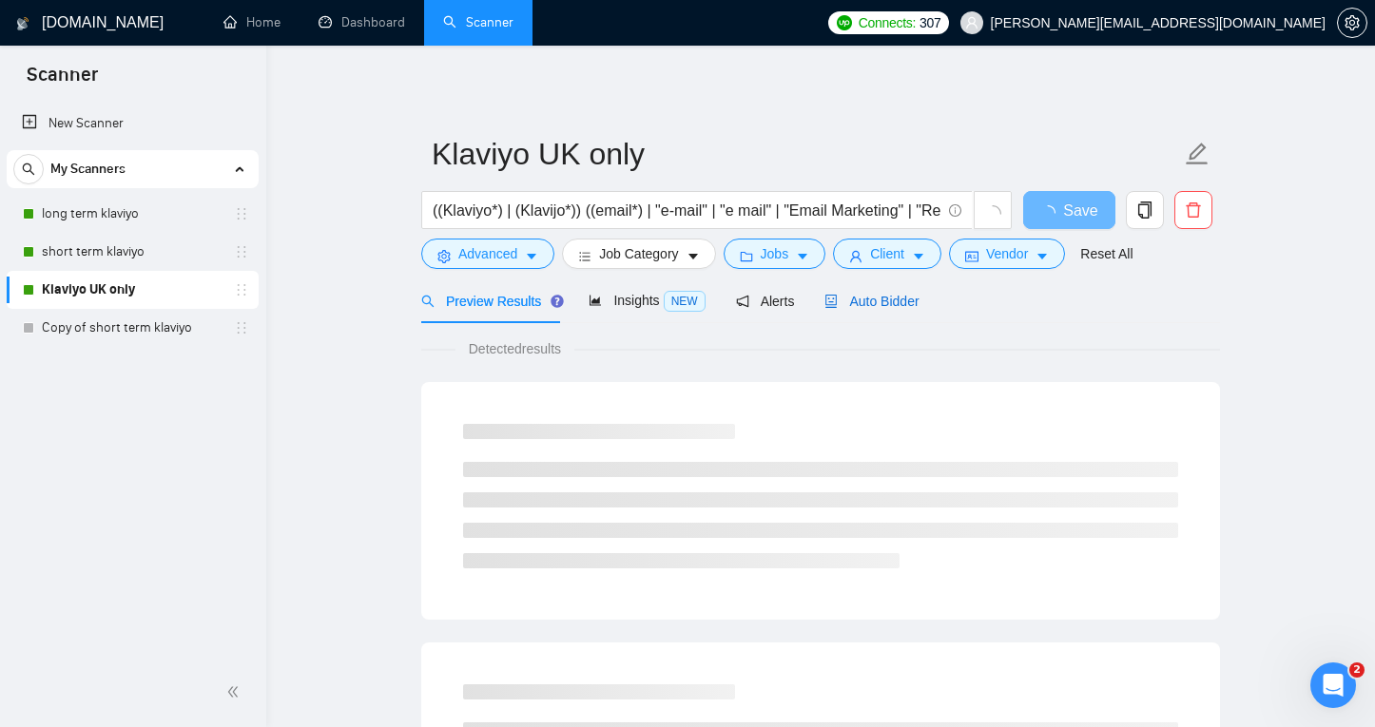
click at [879, 294] on span "Auto Bidder" at bounding box center [871, 301] width 94 height 15
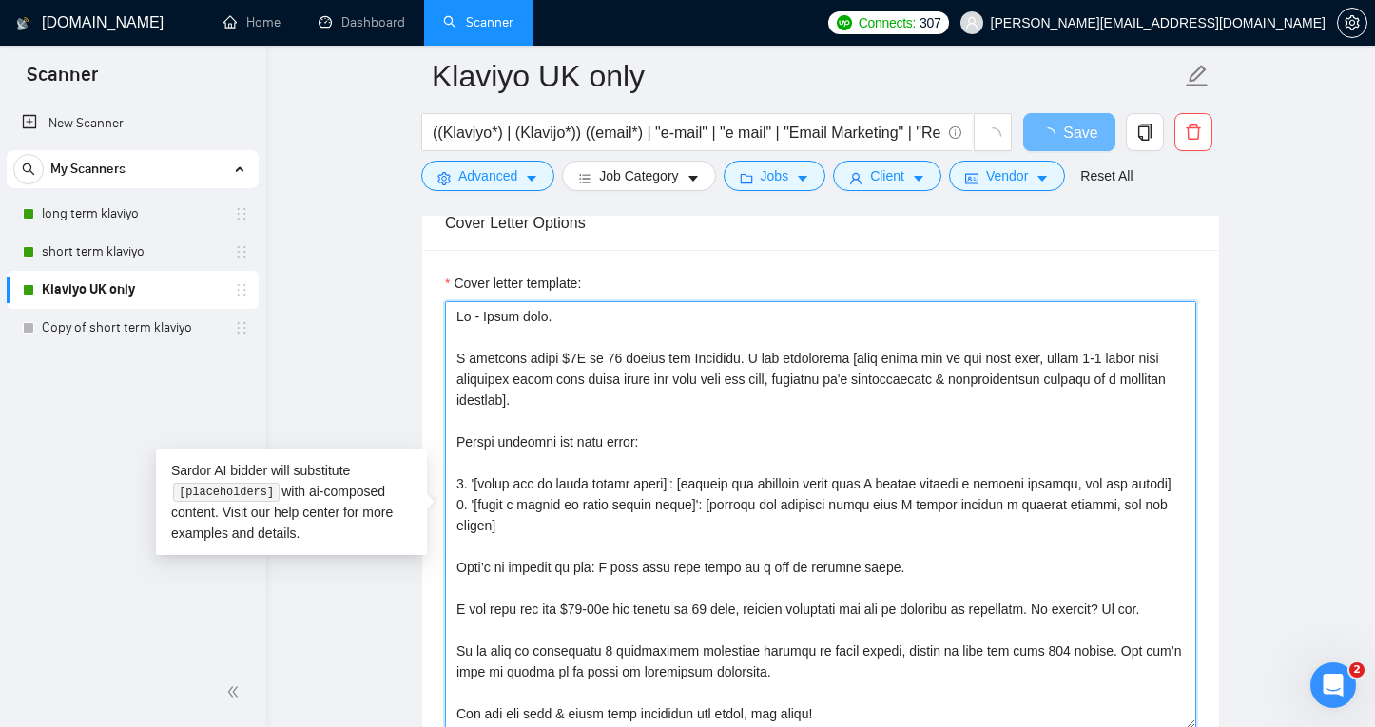
scroll to position [732, 0]
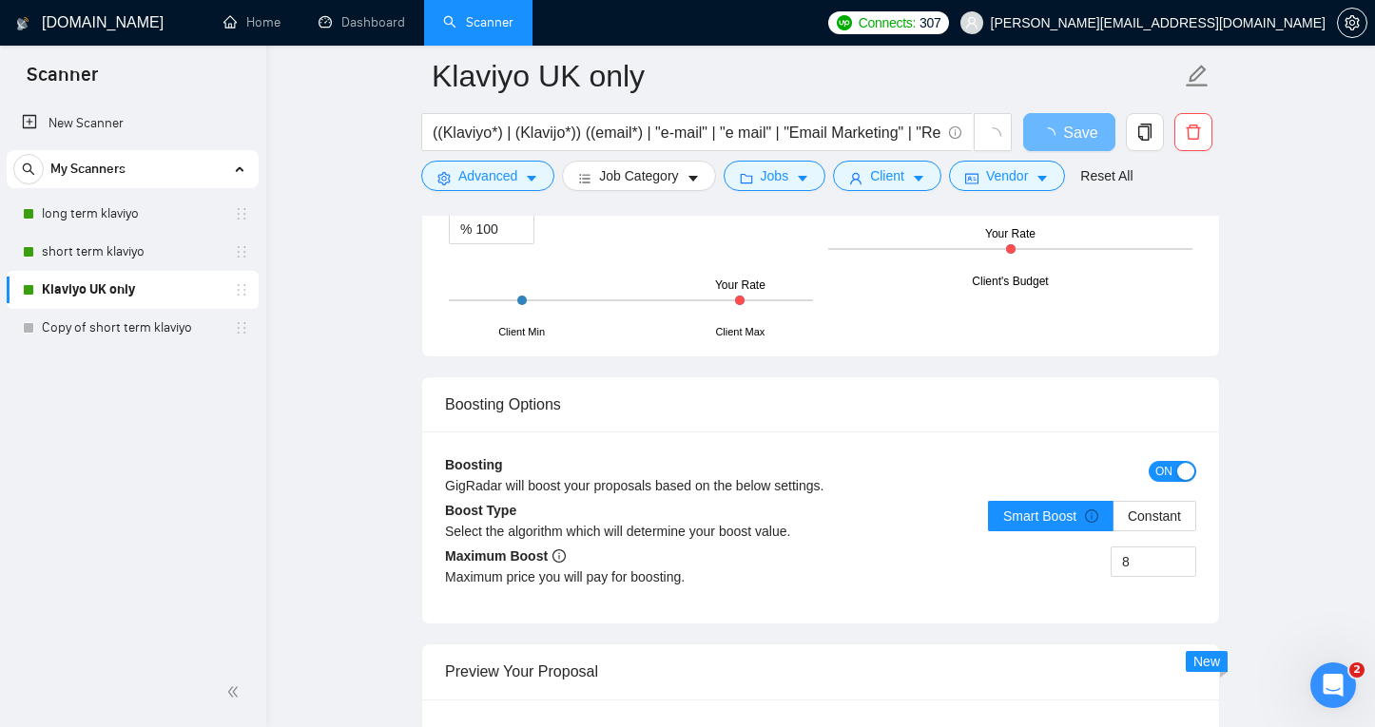
drag, startPoint x: 455, startPoint y: 346, endPoint x: 725, endPoint y: 782, distance: 512.0
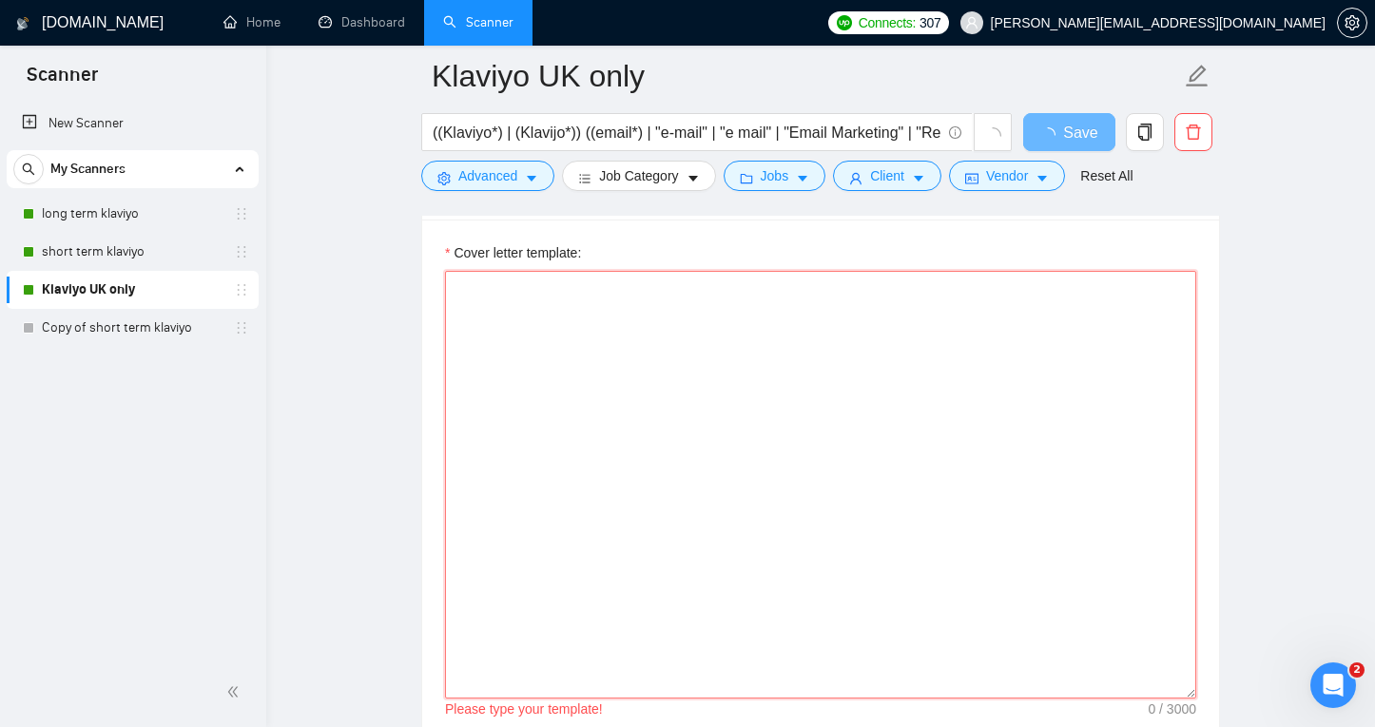
scroll to position [2113, 0]
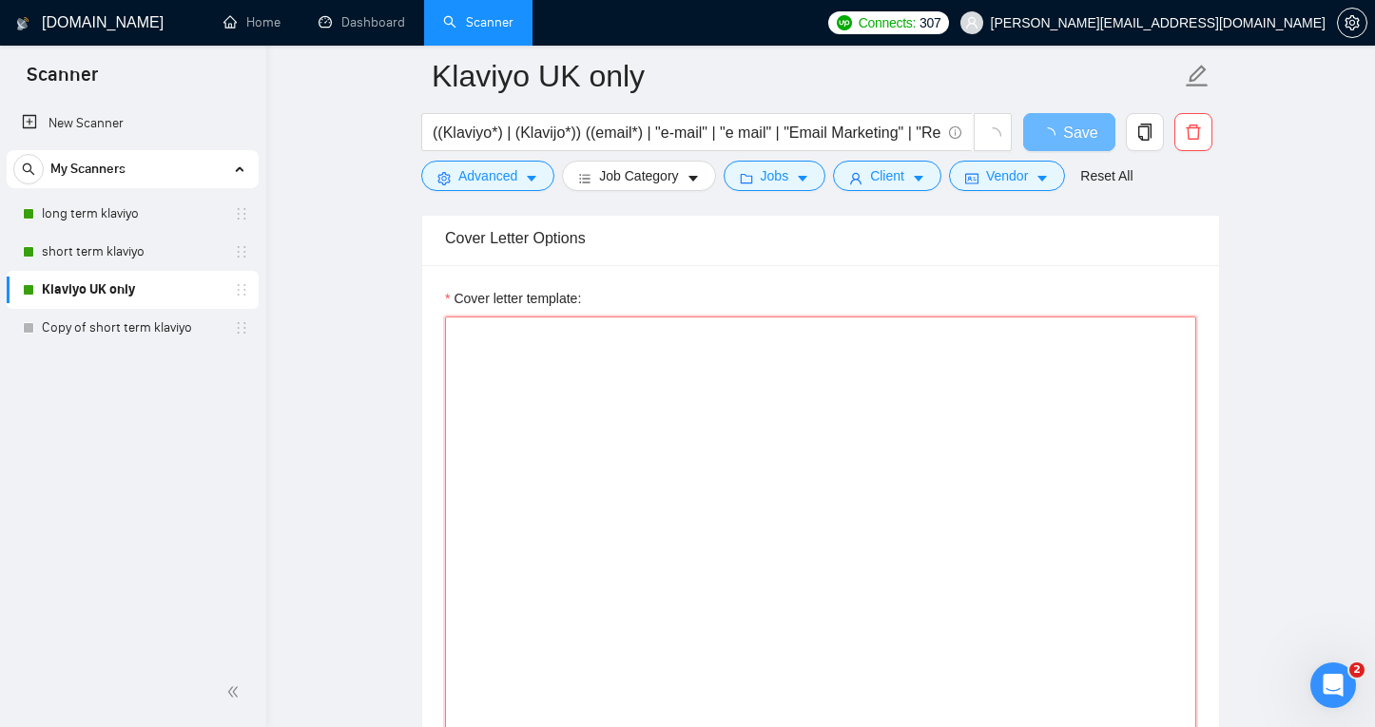
paste textarea "Hi - Billy here. I recently added $2M in 12 months for Circular. I can absolute…"
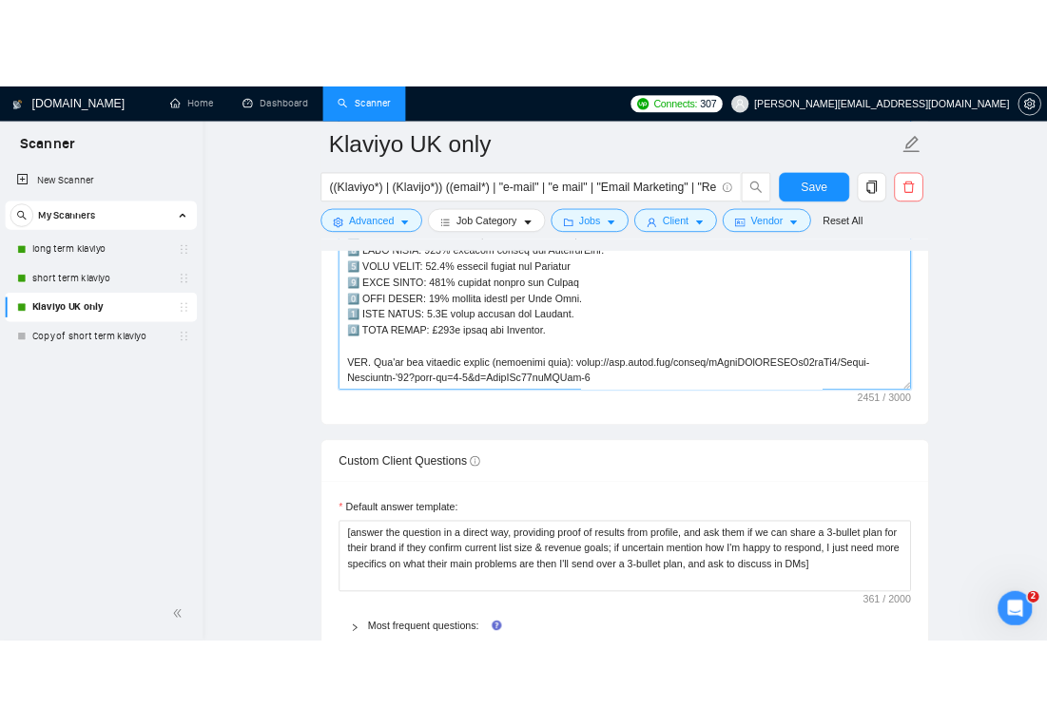
scroll to position [2545, 0]
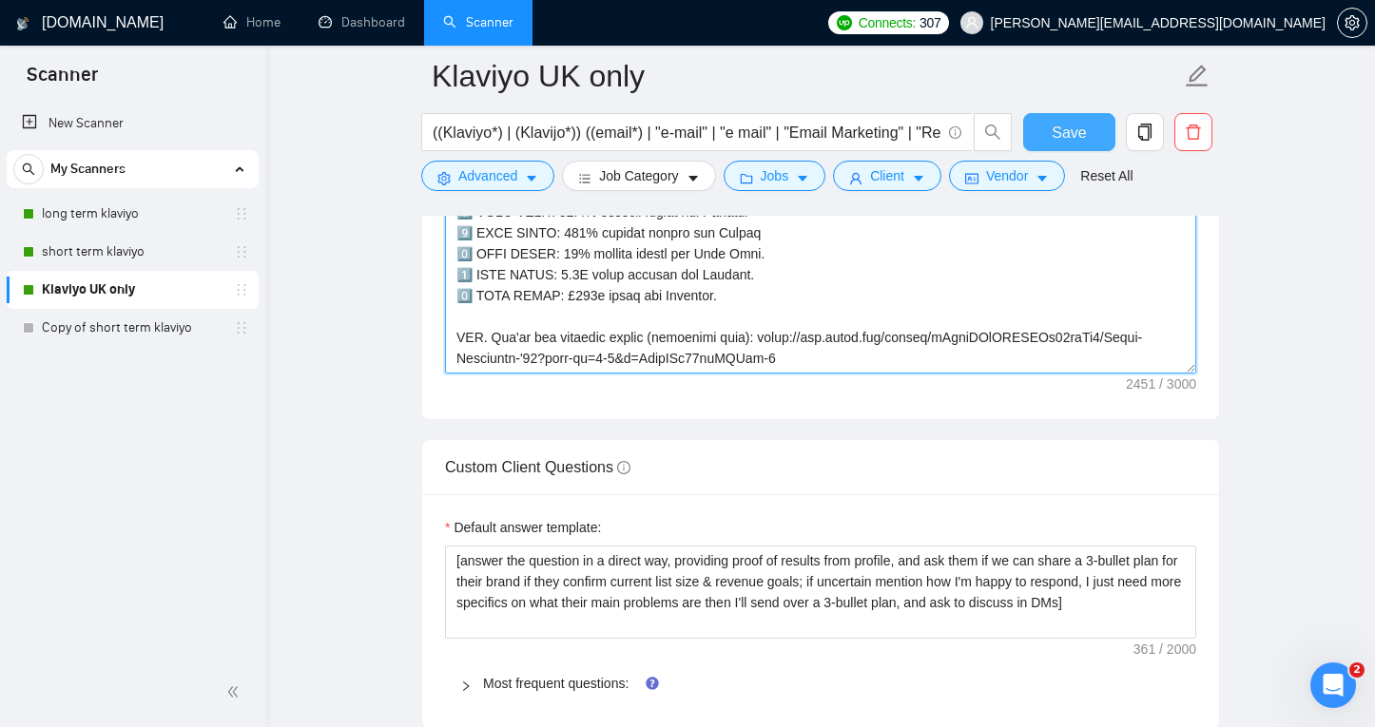
type textarea "Hi - Billy here. I recently added $2M in 12 months for Circular. I can absolute…"
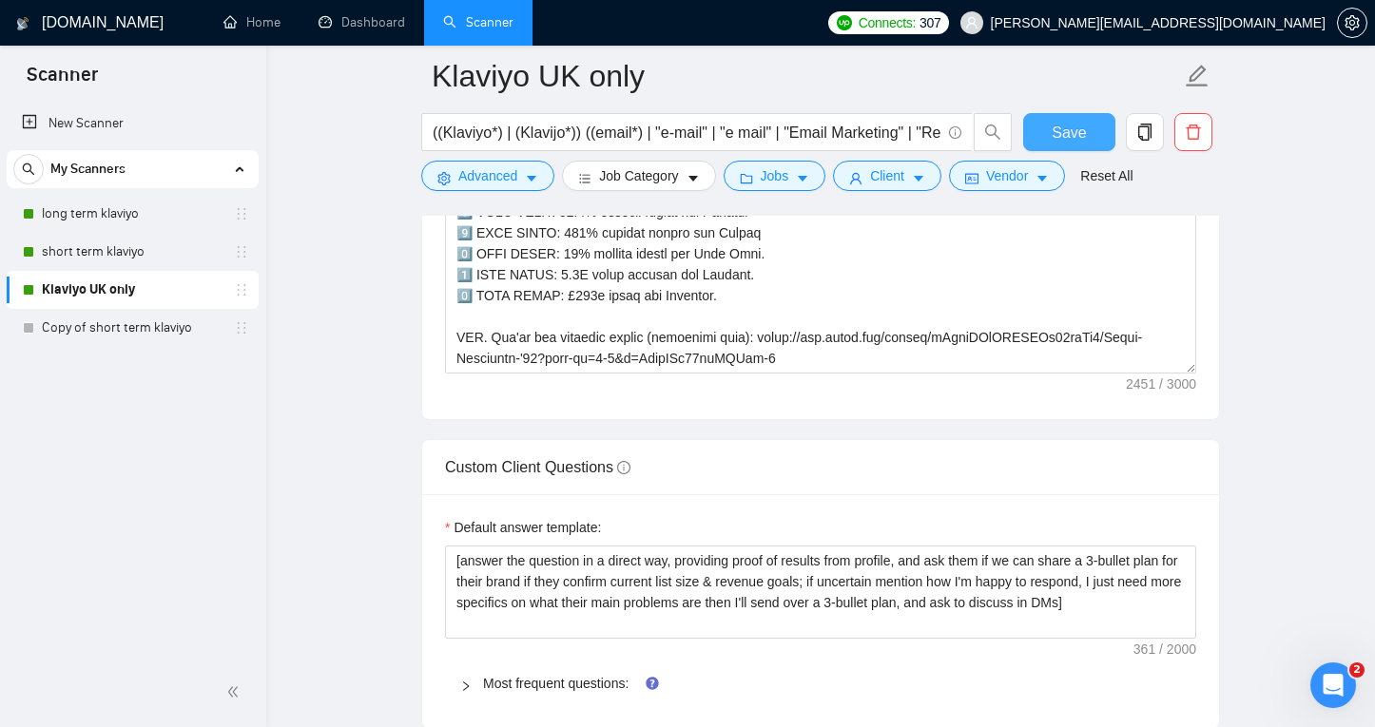
click at [1064, 135] on span "Save" at bounding box center [1069, 133] width 34 height 24
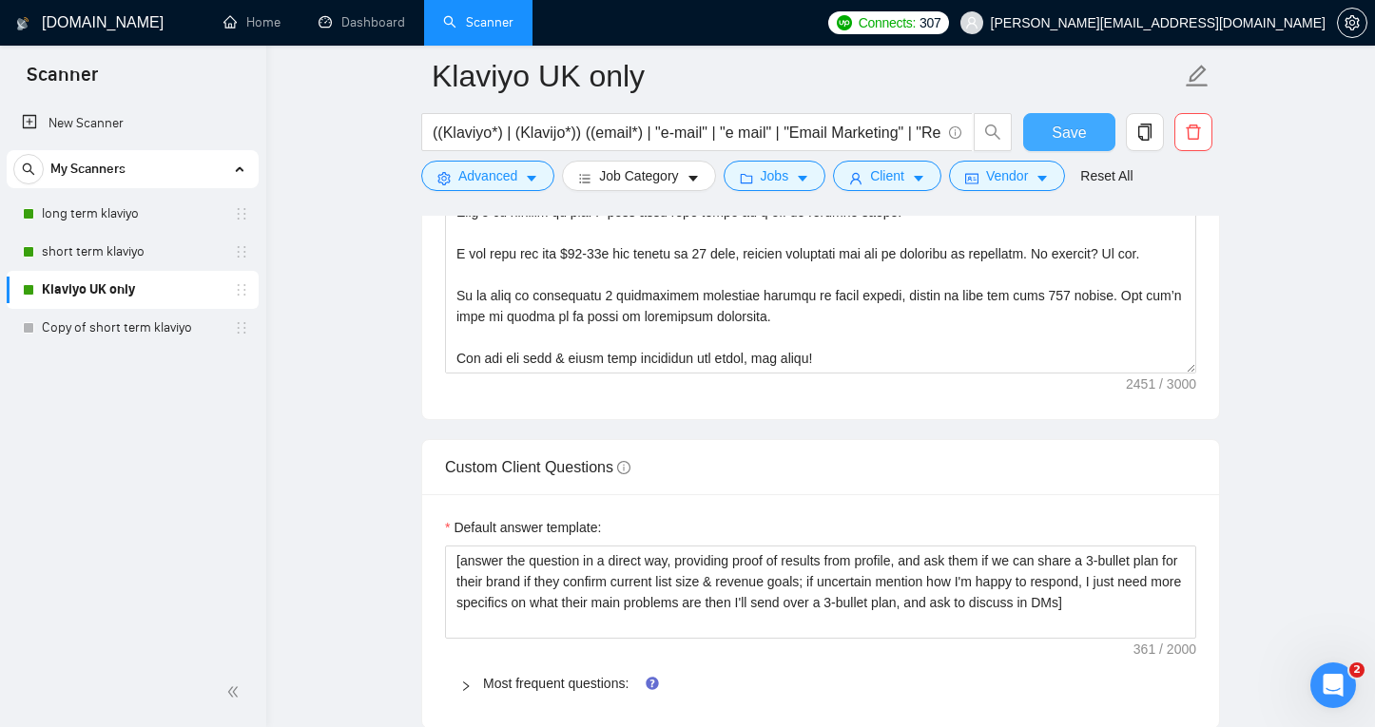
click at [1067, 138] on span "Save" at bounding box center [1069, 133] width 34 height 24
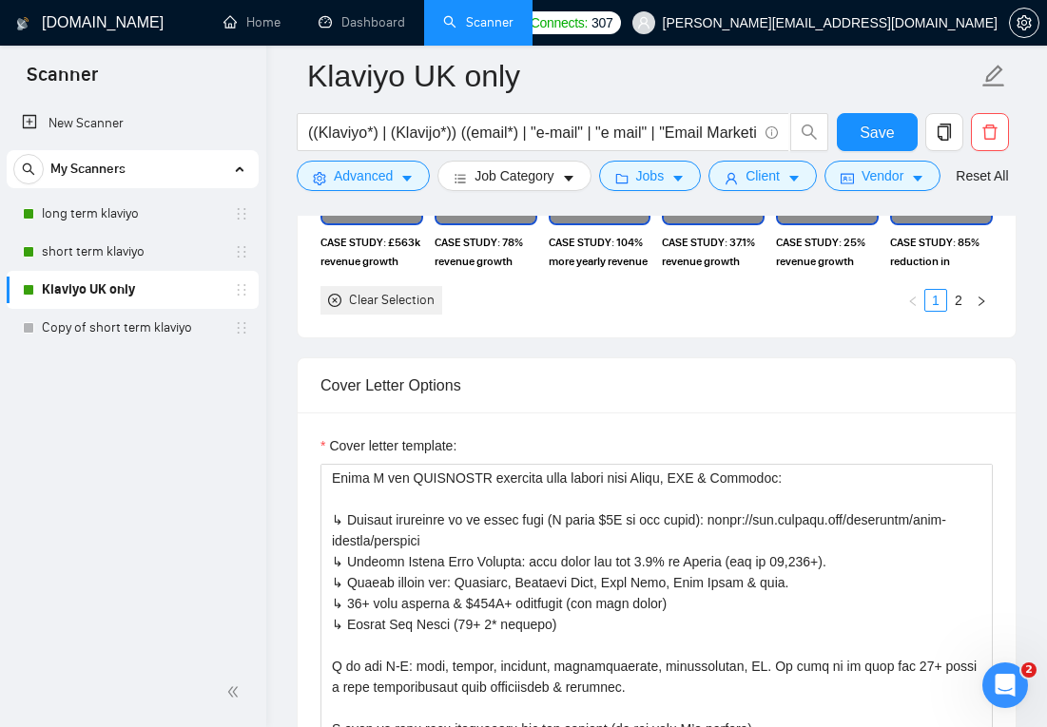
scroll to position [499, 0]
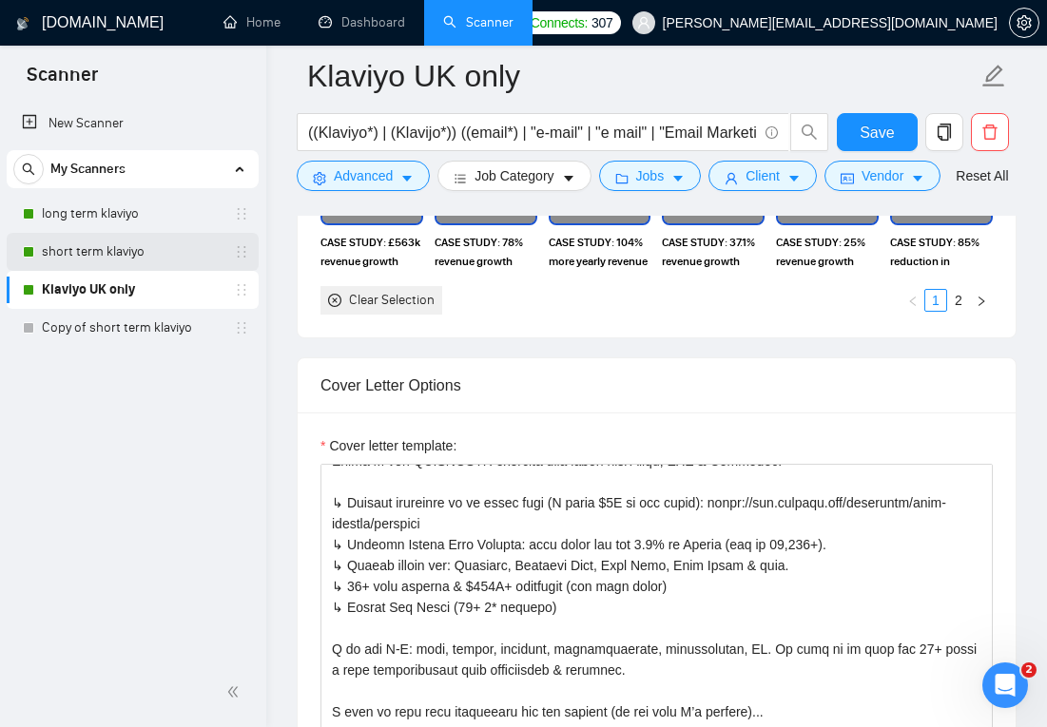
click at [140, 243] on link "short term klaviyo" at bounding box center [132, 252] width 181 height 38
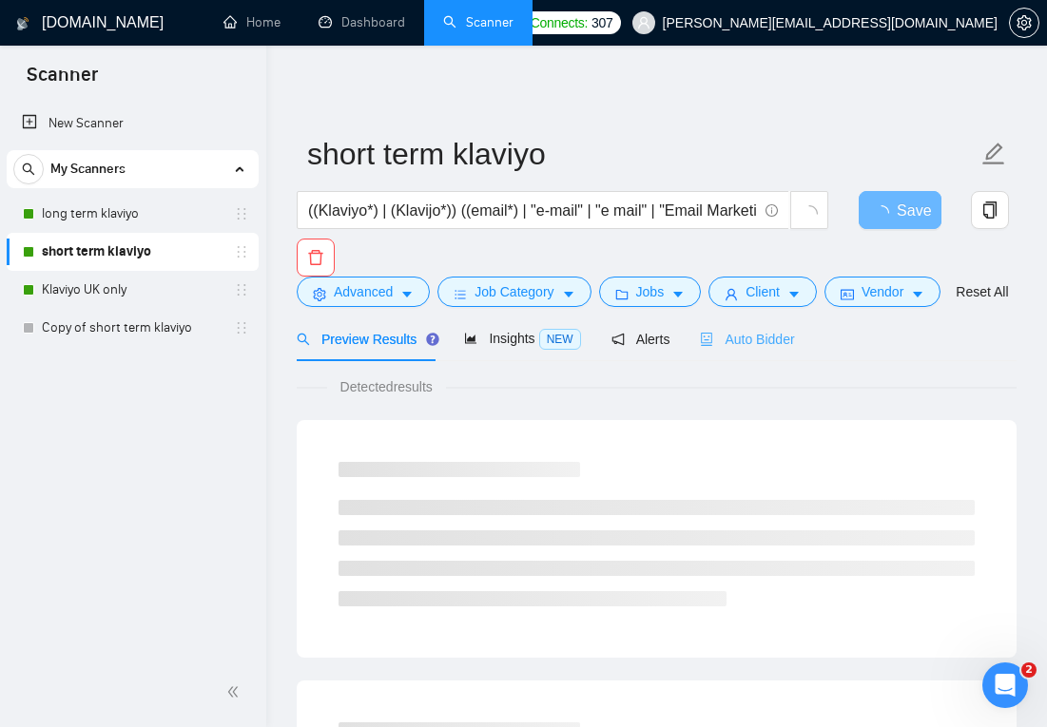
click at [746, 348] on div "Auto Bidder" at bounding box center [747, 339] width 94 height 45
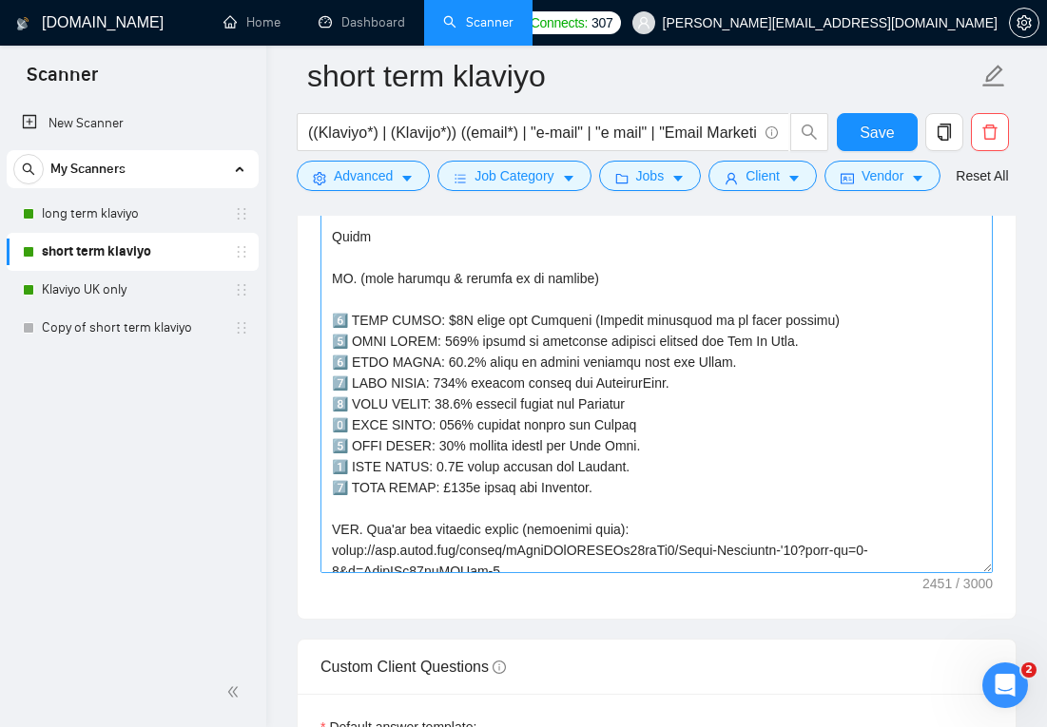
scroll to position [753, 0]
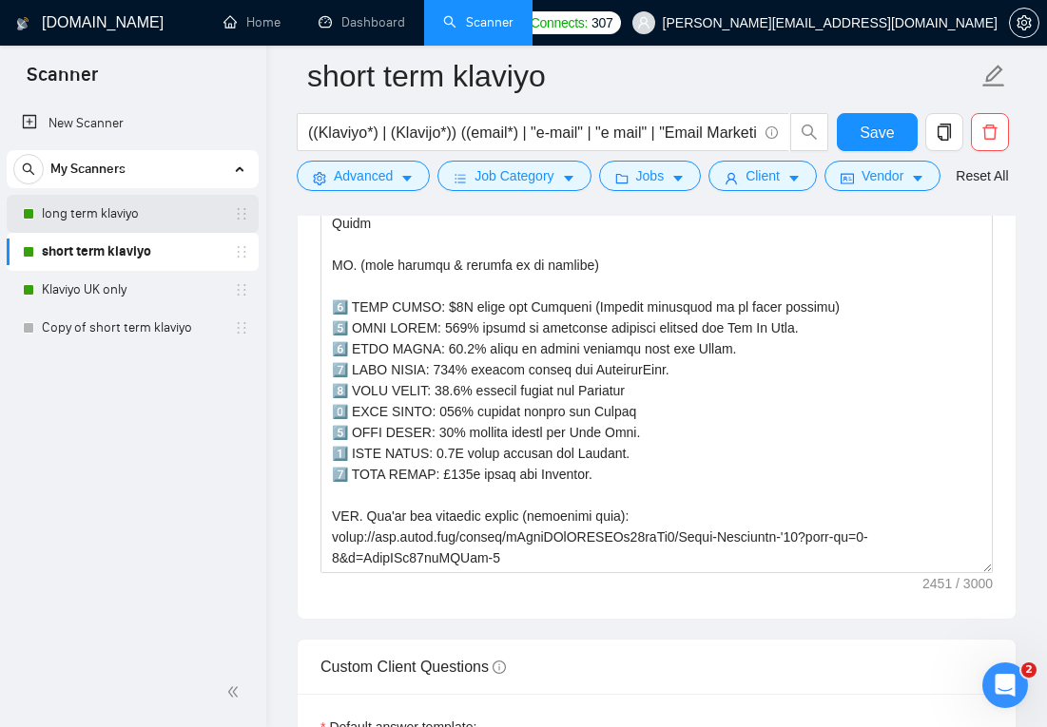
click at [83, 230] on link "long term klaviyo" at bounding box center [132, 214] width 181 height 38
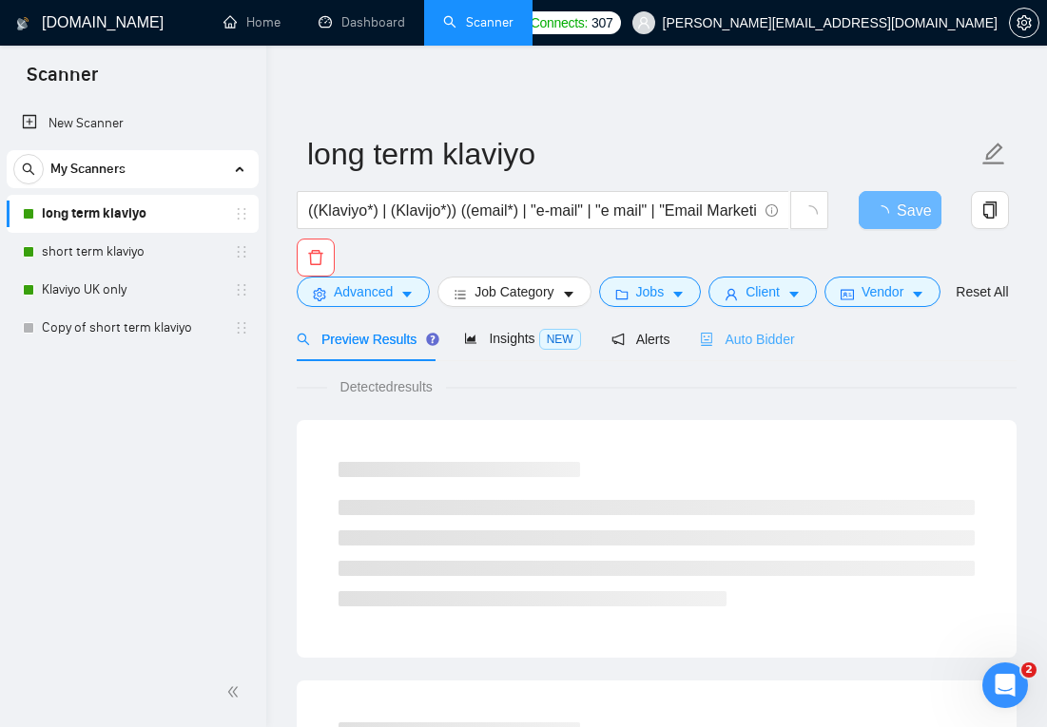
click at [781, 361] on div "Auto Bidder" at bounding box center [747, 339] width 94 height 45
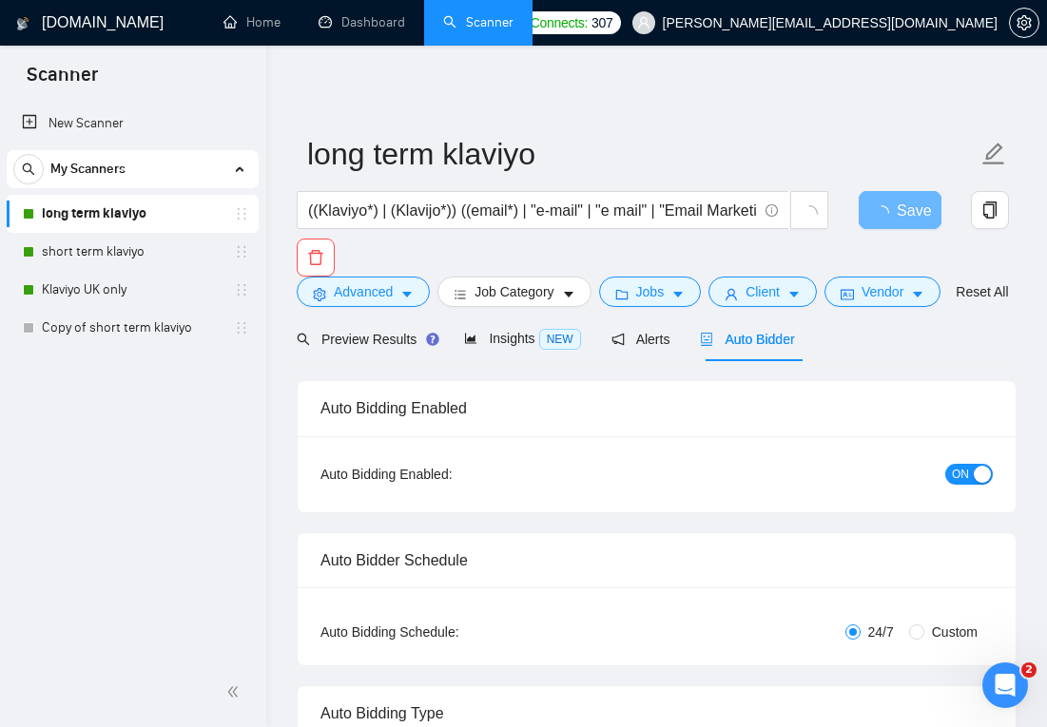
radio input "false"
radio input "true"
checkbox input "true"
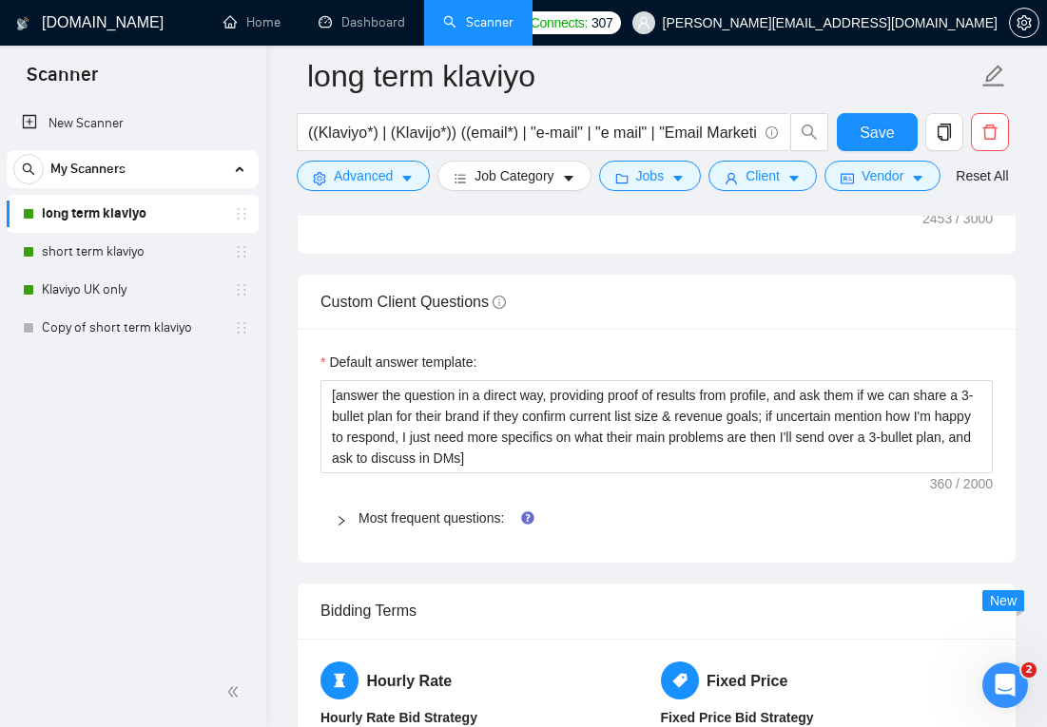
scroll to position [2744, 0]
